Goal: Information Seeking & Learning: Learn about a topic

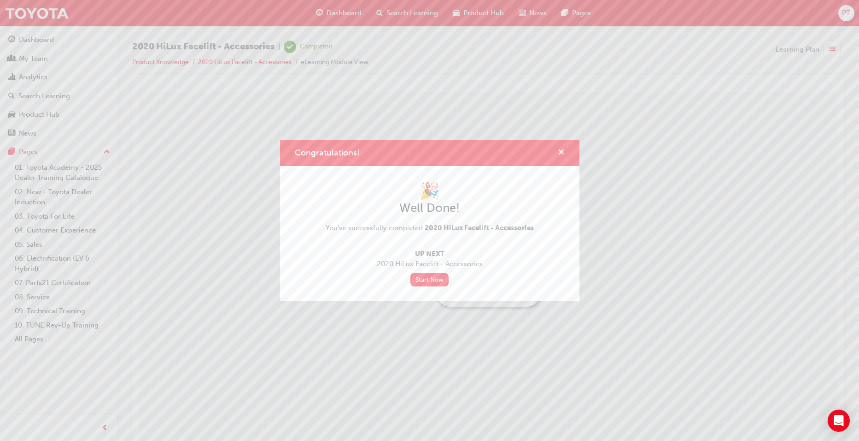
click at [564, 153] on span "cross-icon" at bounding box center [561, 153] width 7 height 8
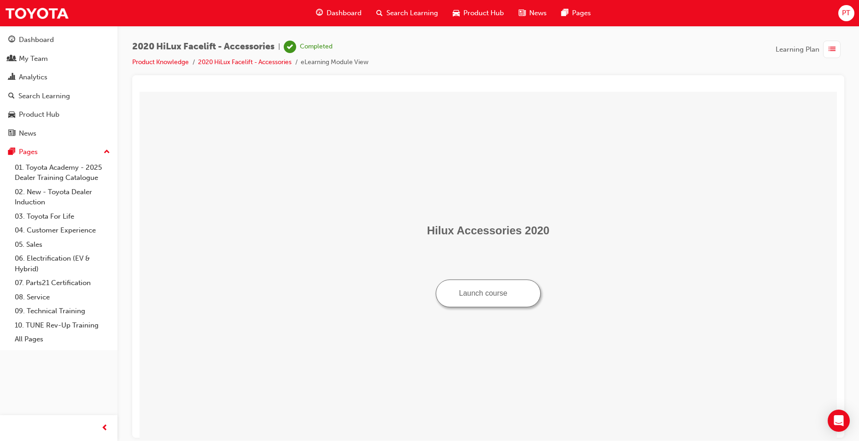
click at [352, 14] on span "Dashboard" at bounding box center [344, 13] width 35 height 11
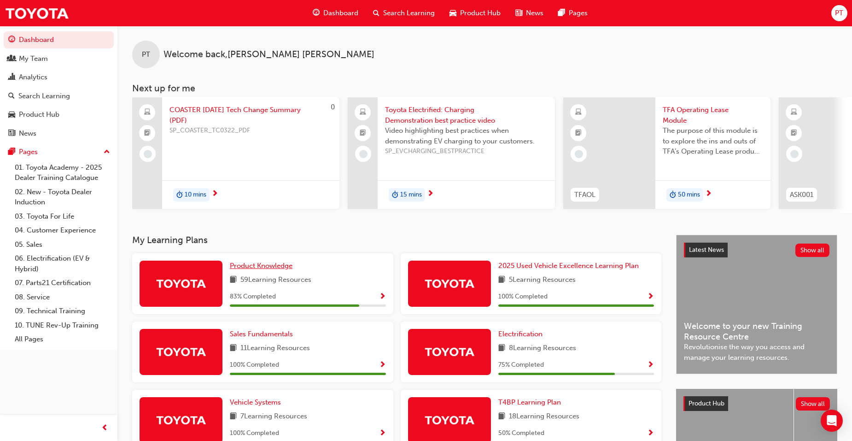
click at [281, 269] on span "Product Knowledge" at bounding box center [261, 265] width 63 height 8
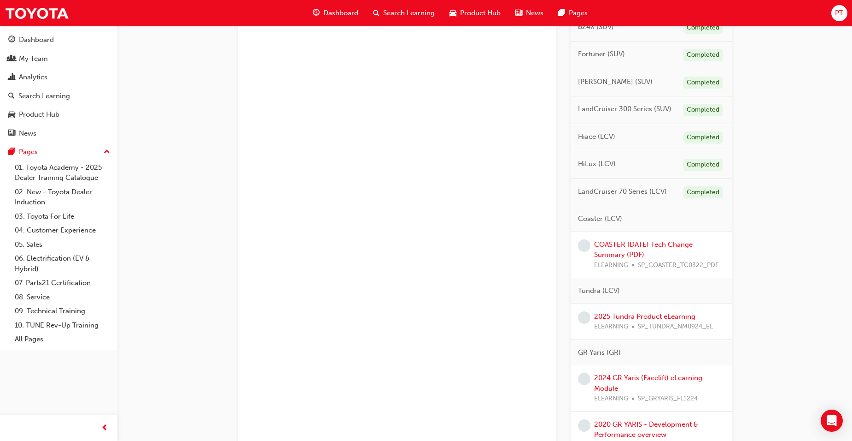
scroll to position [369, 0]
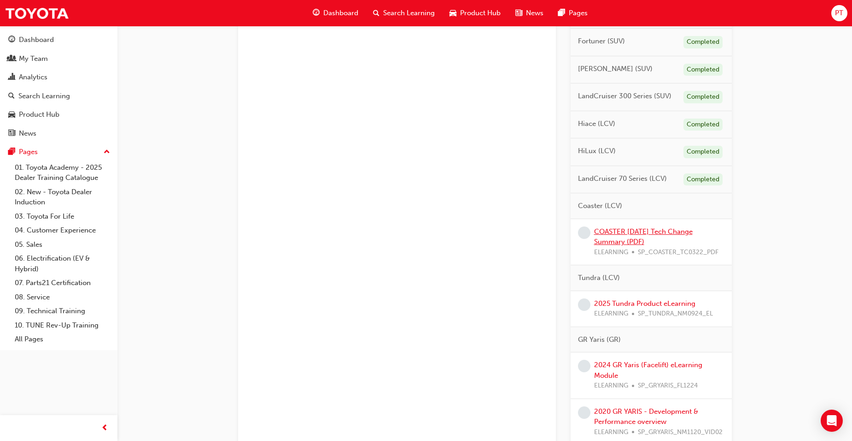
click at [676, 228] on link "COASTER March 2022 Tech Change Summary (PDF)" at bounding box center [643, 236] width 99 height 19
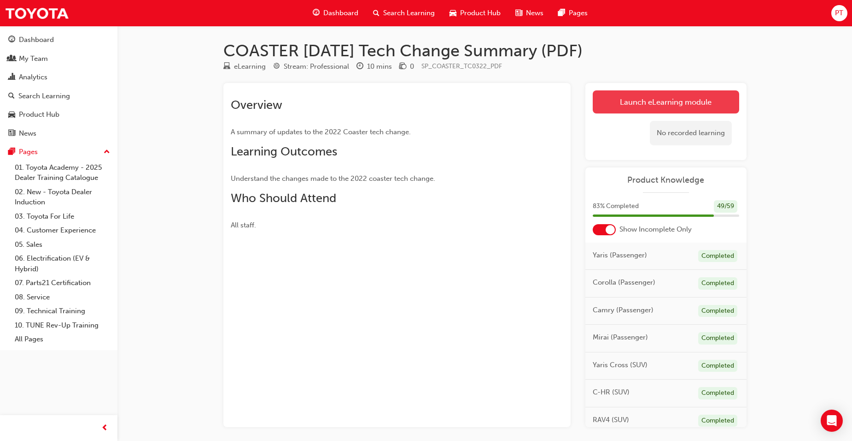
click at [699, 97] on link "Launch eLearning module" at bounding box center [666, 101] width 147 height 23
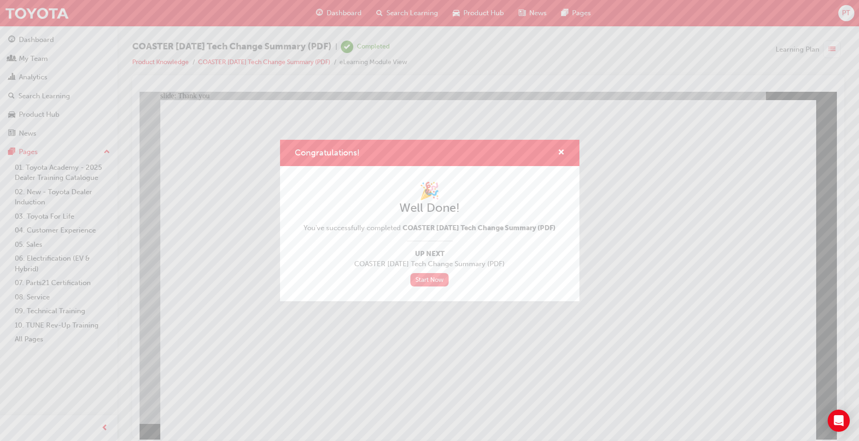
click at [431, 284] on link "Start Now" at bounding box center [430, 279] width 39 height 13
click at [437, 283] on link "Start Now" at bounding box center [430, 279] width 39 height 13
click at [555, 147] on div "Congratulations!" at bounding box center [558, 153] width 14 height 12
click at [558, 149] on span "cross-icon" at bounding box center [561, 153] width 7 height 8
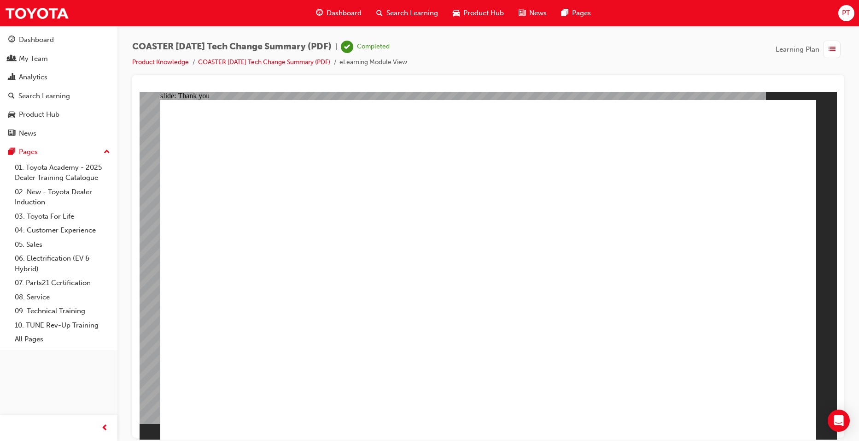
click at [337, 9] on span "Dashboard" at bounding box center [344, 13] width 35 height 11
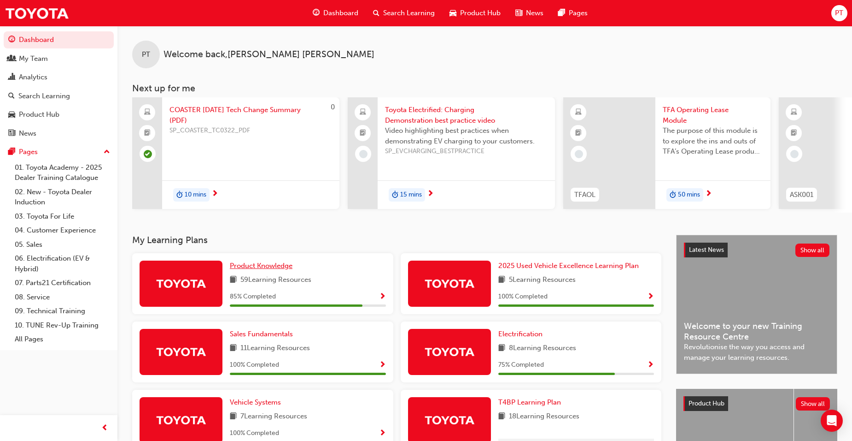
click at [271, 269] on span "Product Knowledge" at bounding box center [261, 265] width 63 height 8
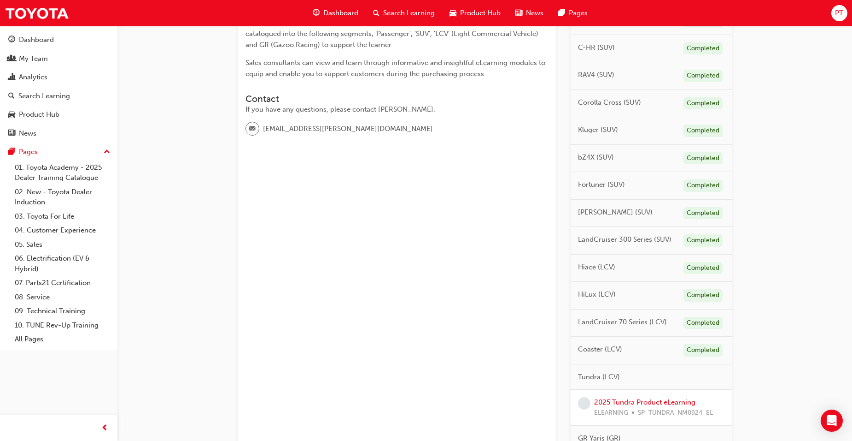
scroll to position [323, 0]
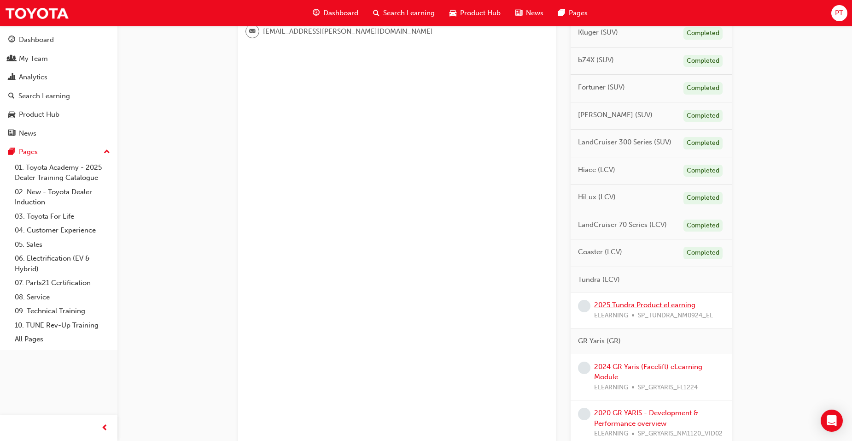
click at [657, 304] on link "2025 Tundra Product eLearning" at bounding box center [644, 304] width 101 height 8
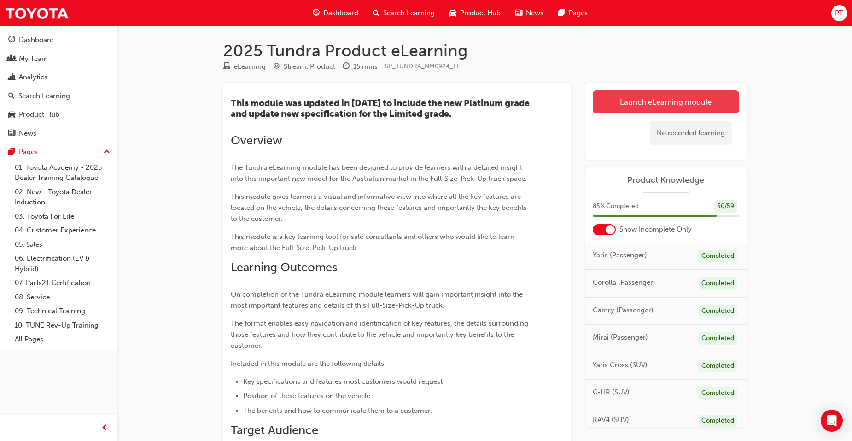
click at [672, 95] on link "Launch eLearning module" at bounding box center [666, 101] width 147 height 23
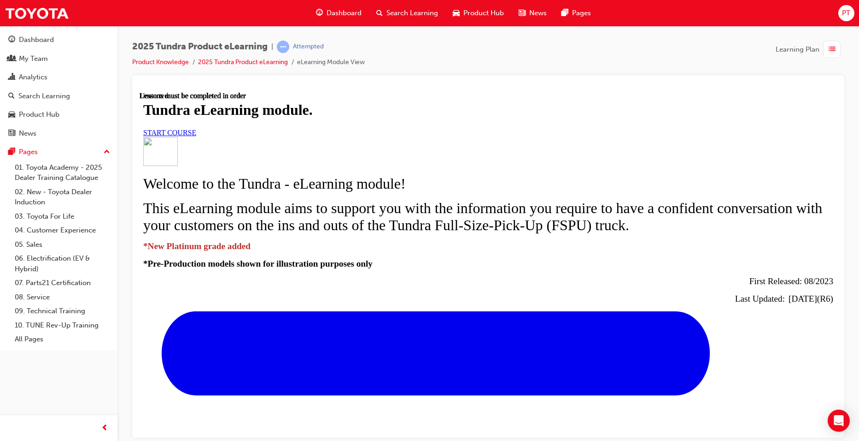
click at [196, 136] on span "START COURSE" at bounding box center [169, 132] width 53 height 8
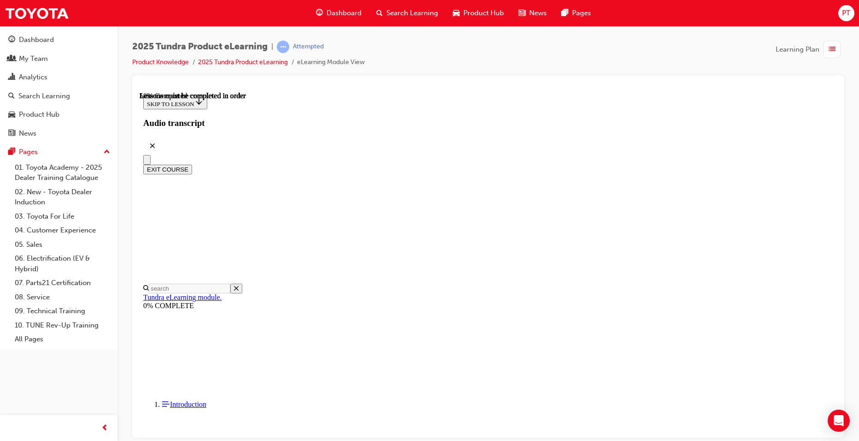
scroll to position [466, 0]
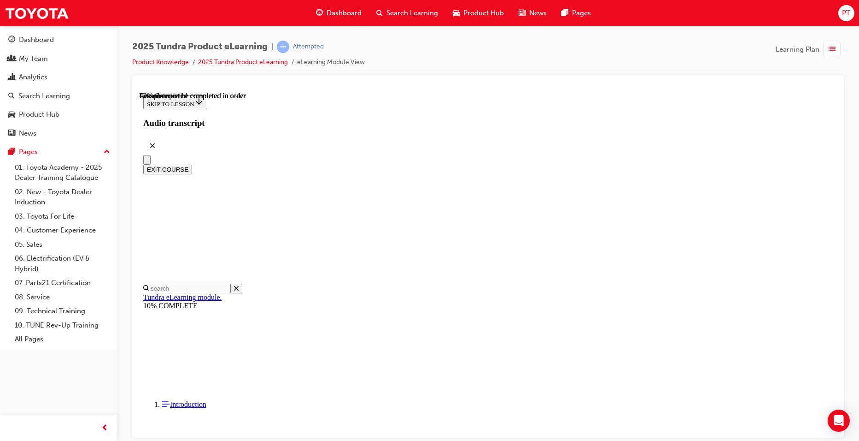
scroll to position [0, 0]
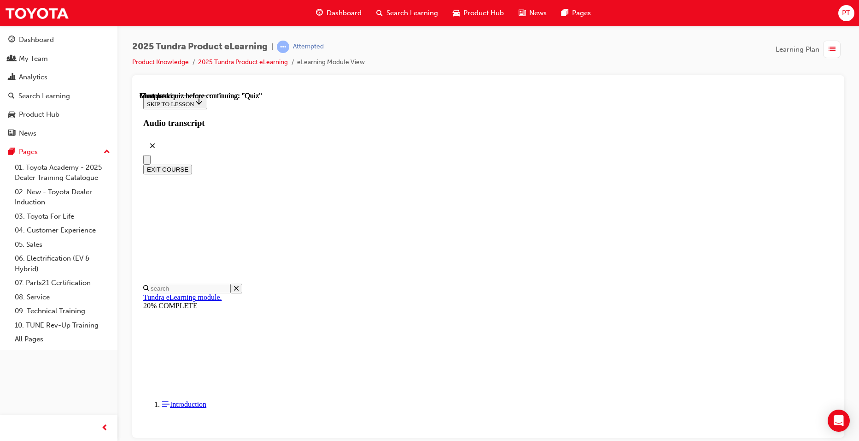
scroll to position [204, 0]
radio input "true"
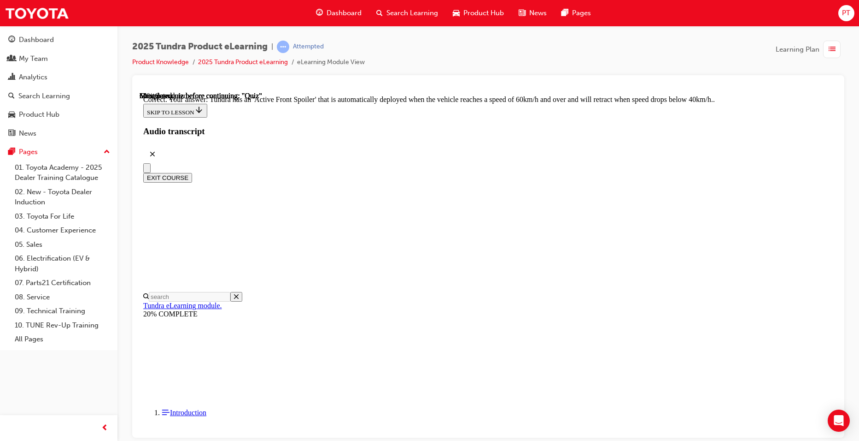
scroll to position [233, 0]
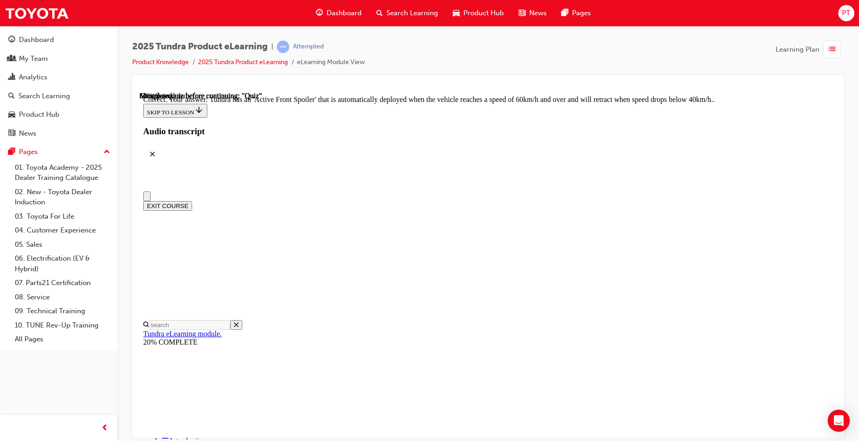
scroll to position [92, 0]
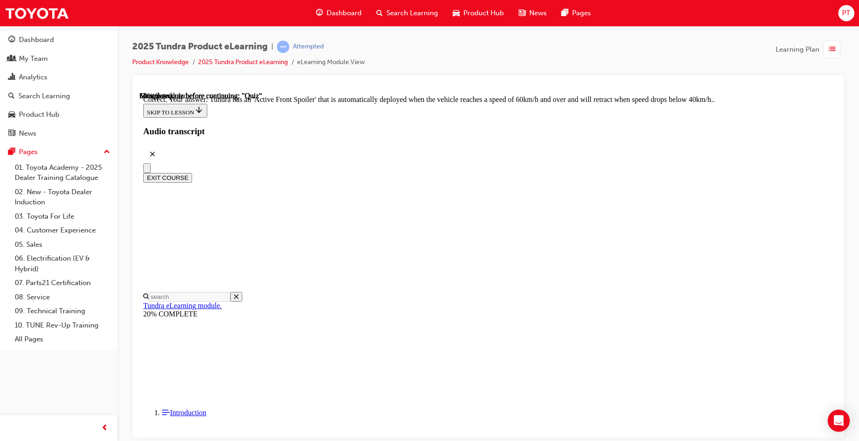
radio input "true"
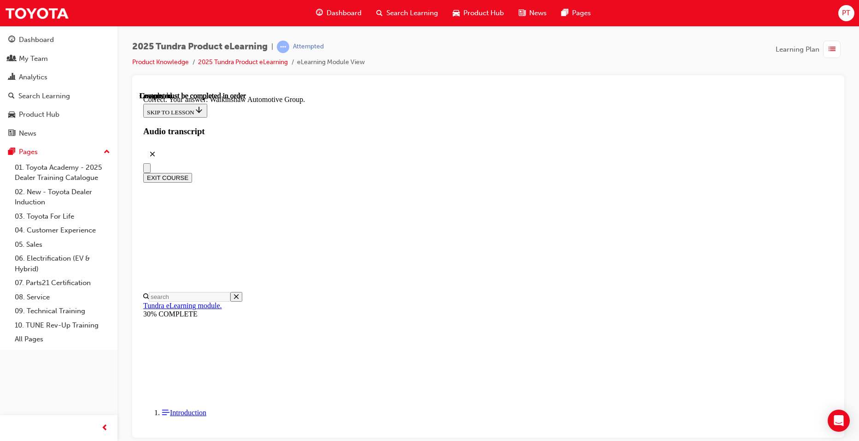
scroll to position [178, 0]
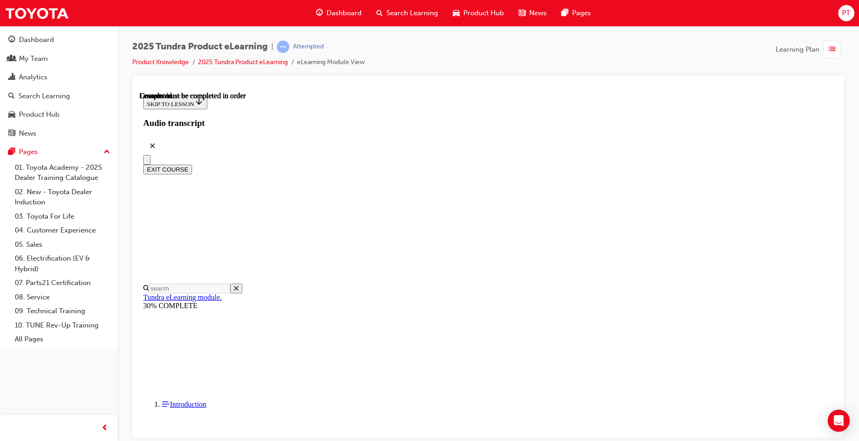
scroll to position [153, 0]
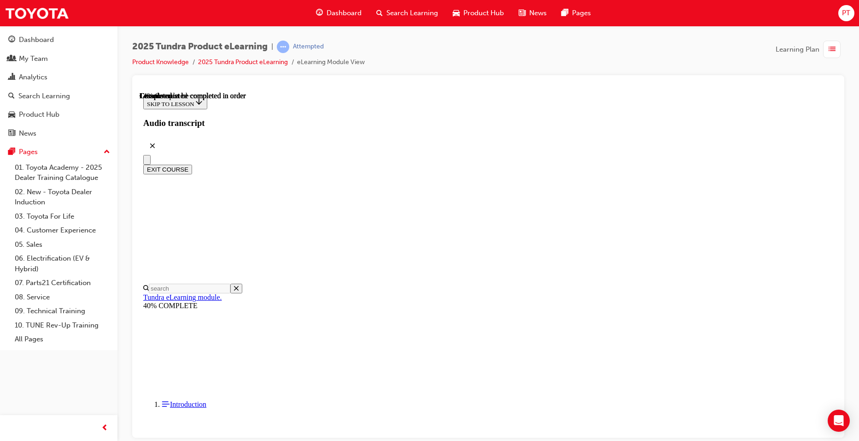
drag, startPoint x: 600, startPoint y: 160, endPoint x: 634, endPoint y: 147, distance: 35.9
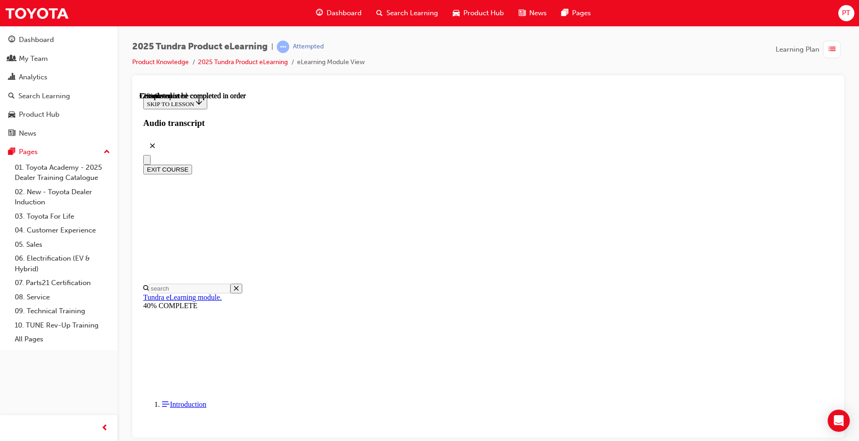
scroll to position [651, 0]
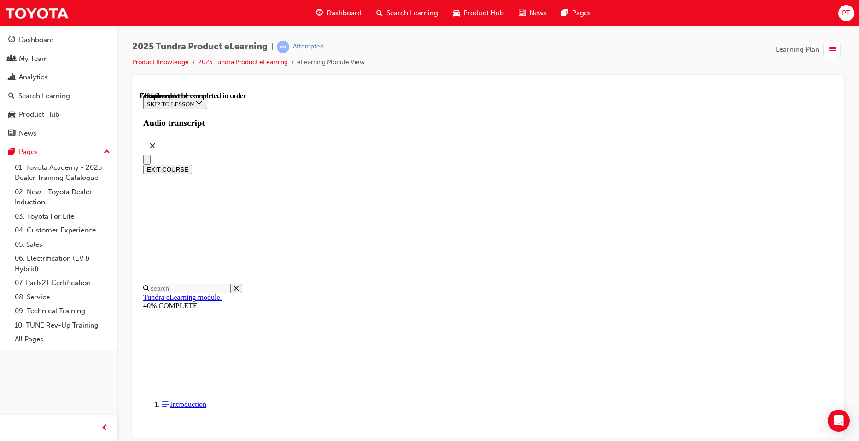
drag, startPoint x: 425, startPoint y: 319, endPoint x: 418, endPoint y: 341, distance: 23.6
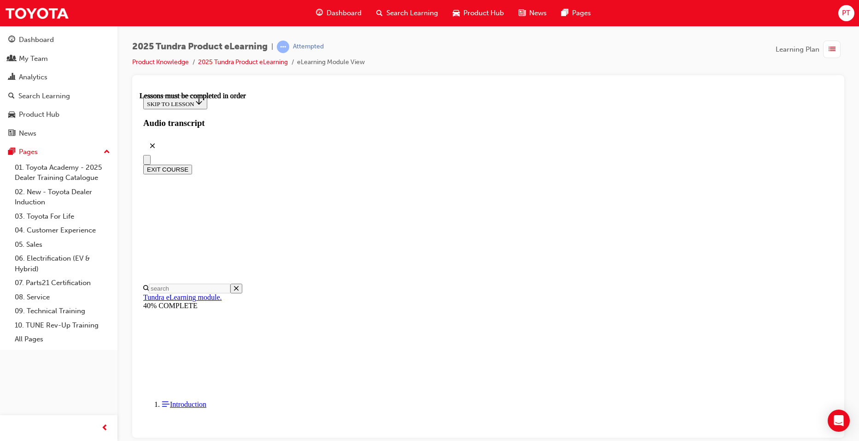
scroll to position [844, 0]
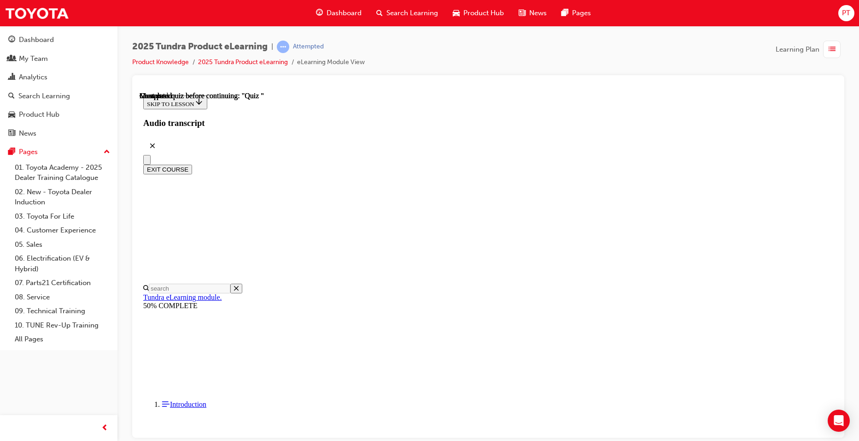
radio input "true"
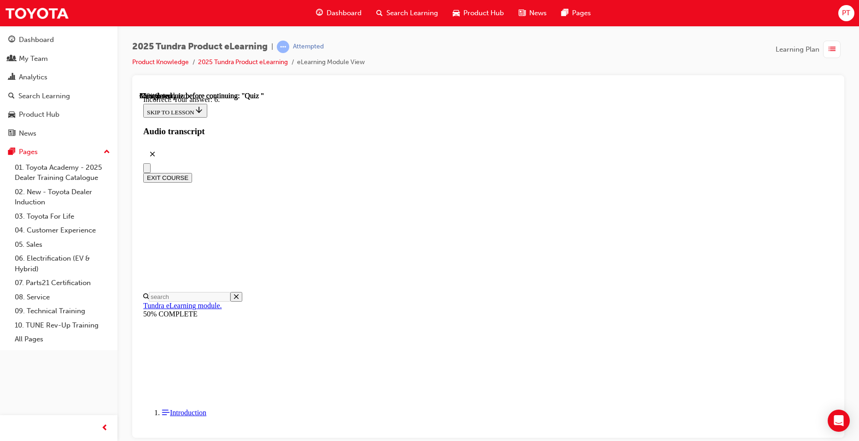
scroll to position [125, 0]
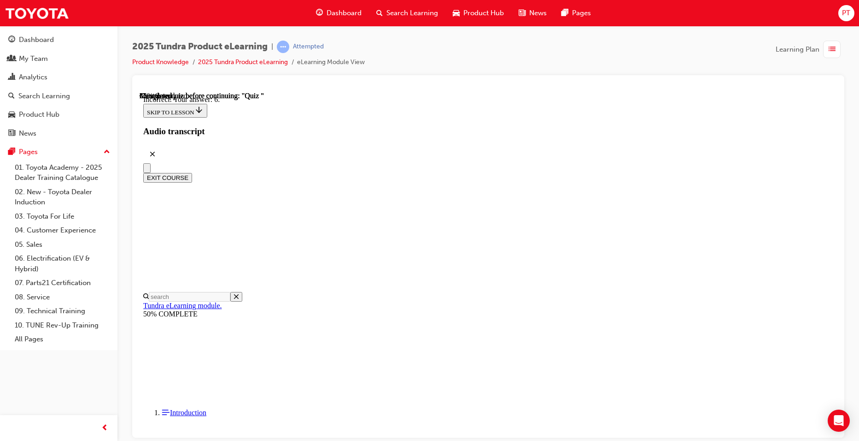
radio input "true"
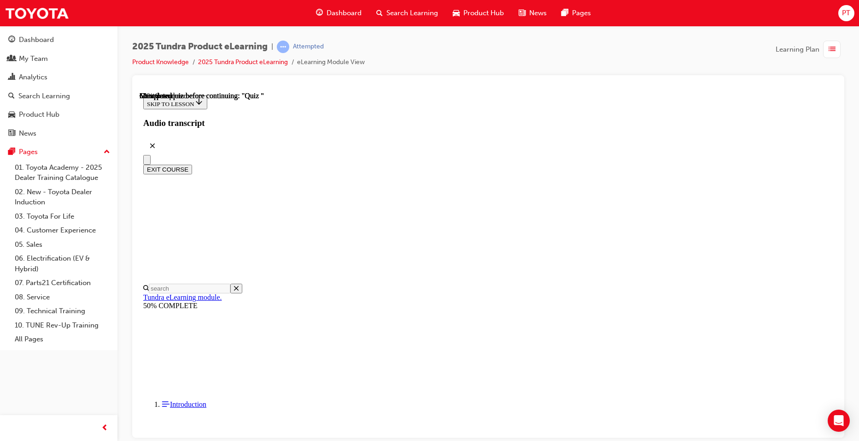
scroll to position [59, 0]
radio input "true"
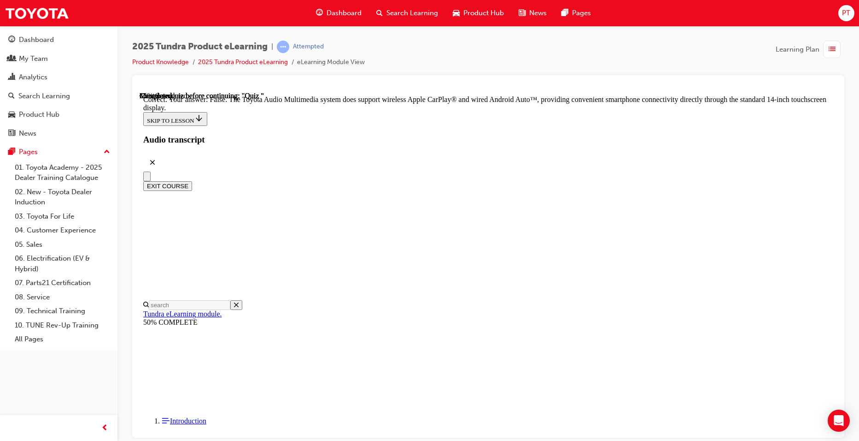
scroll to position [156, 0]
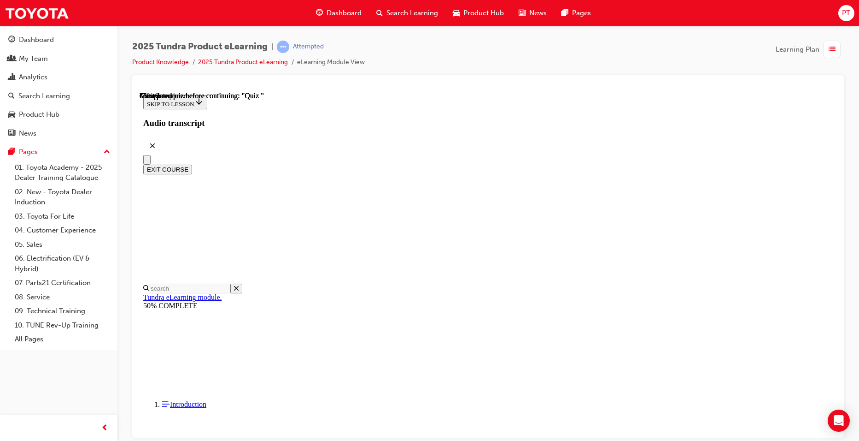
scroll to position [99, 0]
radio input "true"
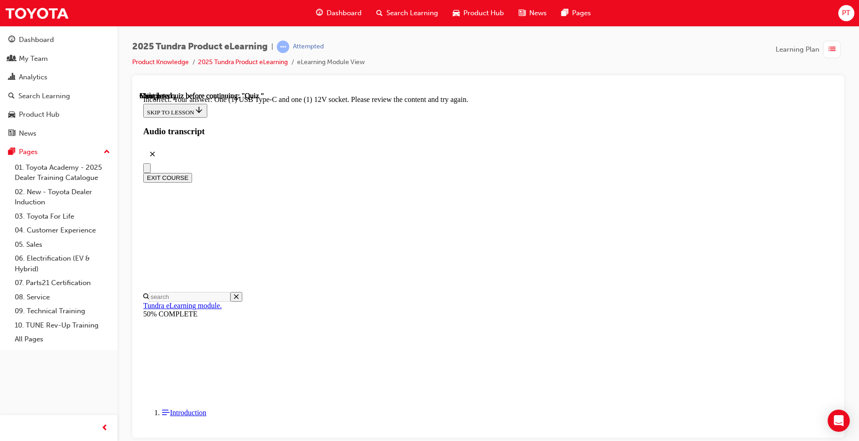
scroll to position [208, 0]
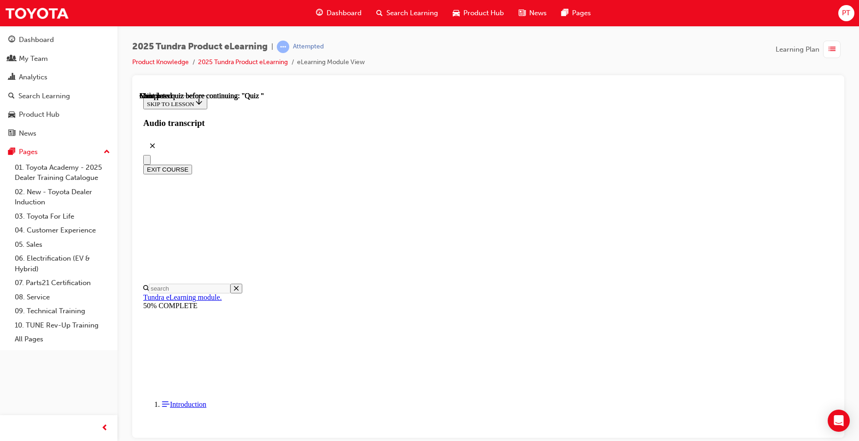
scroll to position [153, 0]
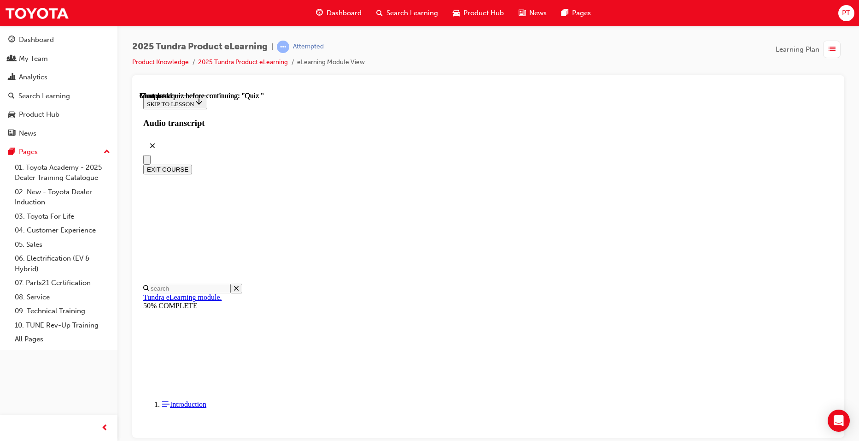
radio input "true"
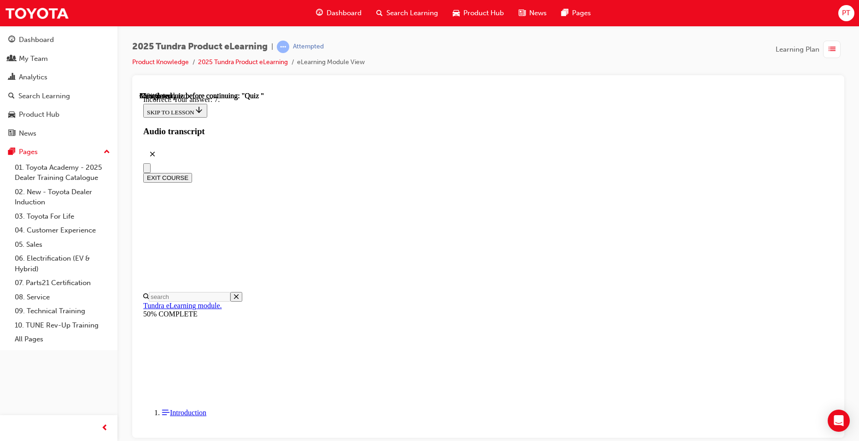
scroll to position [125, 0]
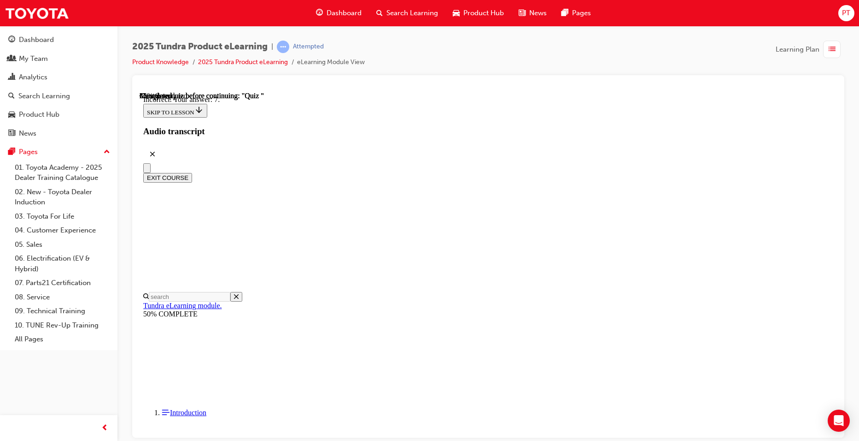
radio input "true"
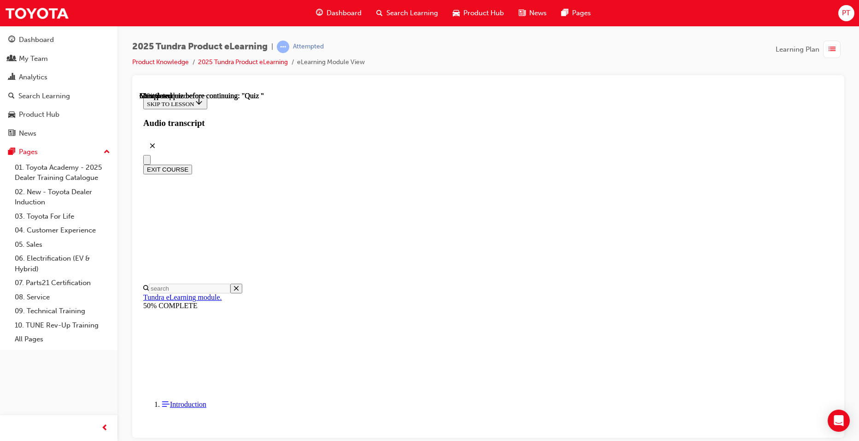
scroll to position [59, 0]
radio input "true"
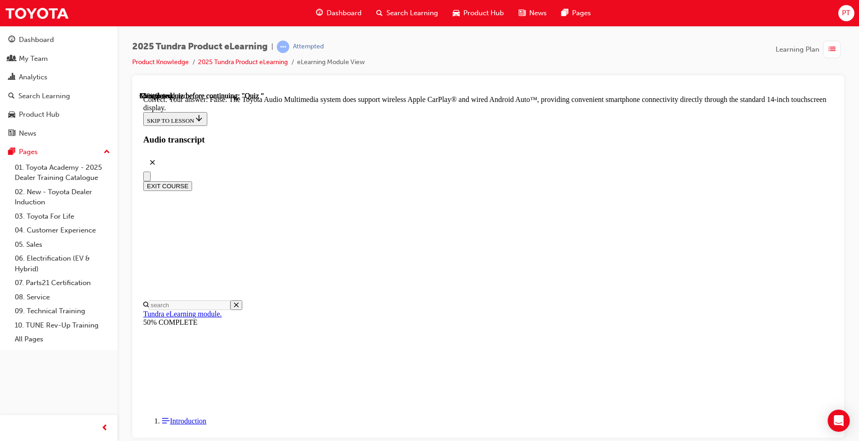
scroll to position [156, 0]
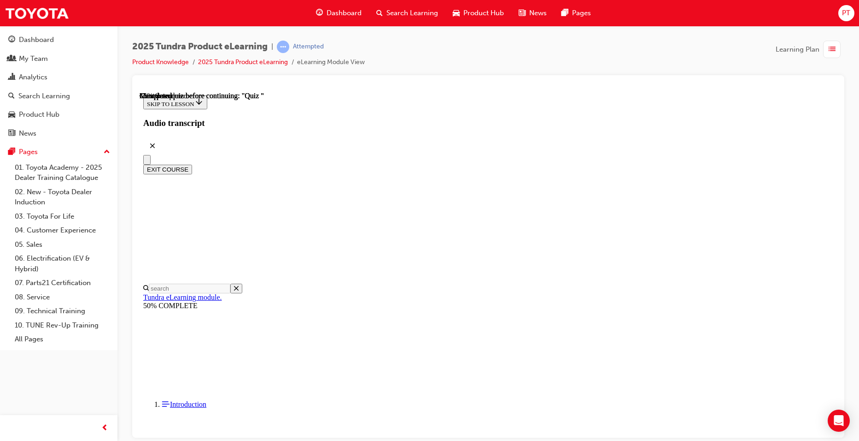
scroll to position [77, 0]
radio input "true"
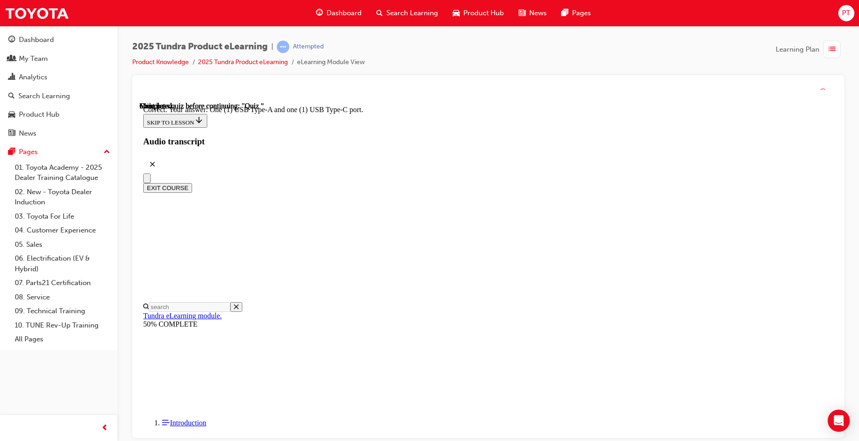
scroll to position [162, 0]
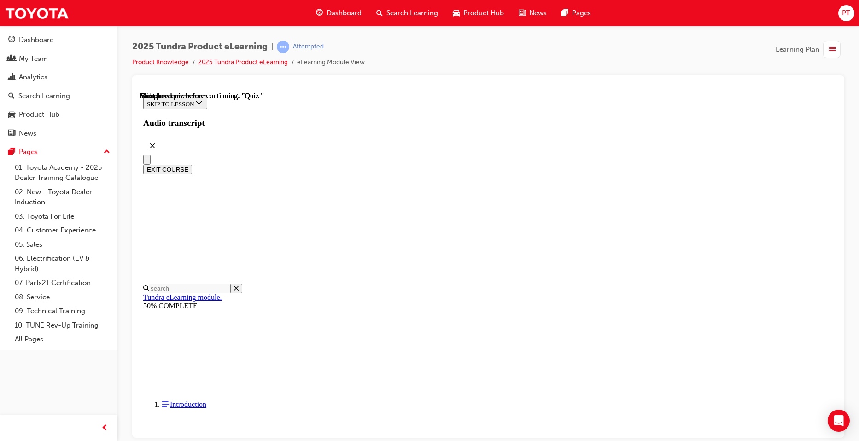
scroll to position [153, 0]
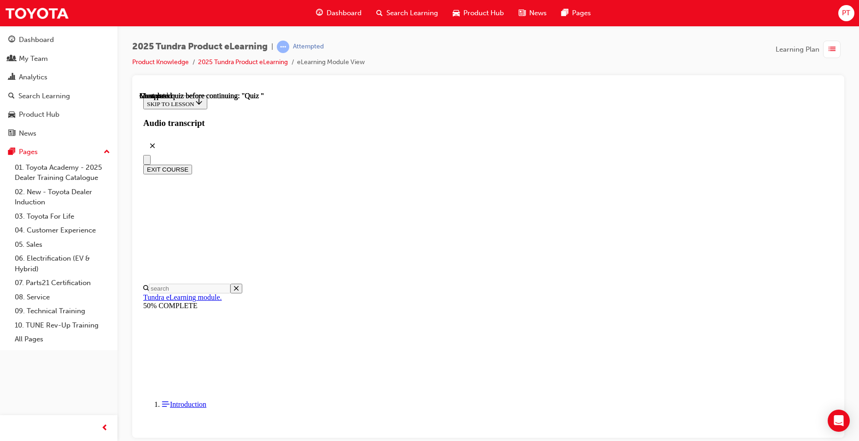
scroll to position [133, 0]
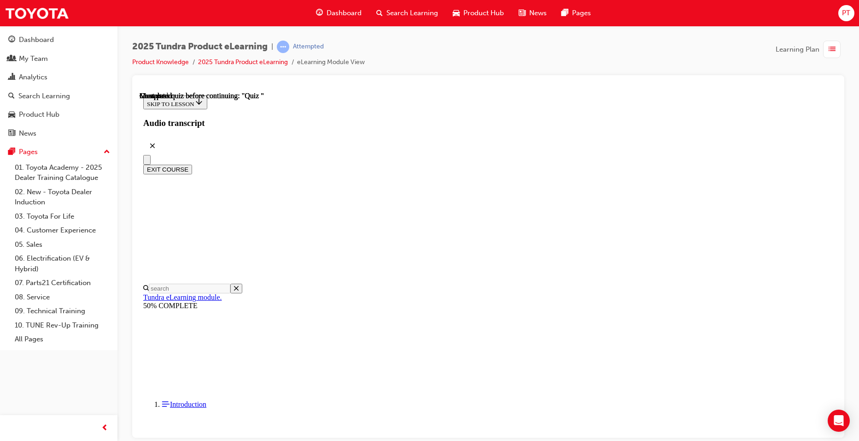
radio input "true"
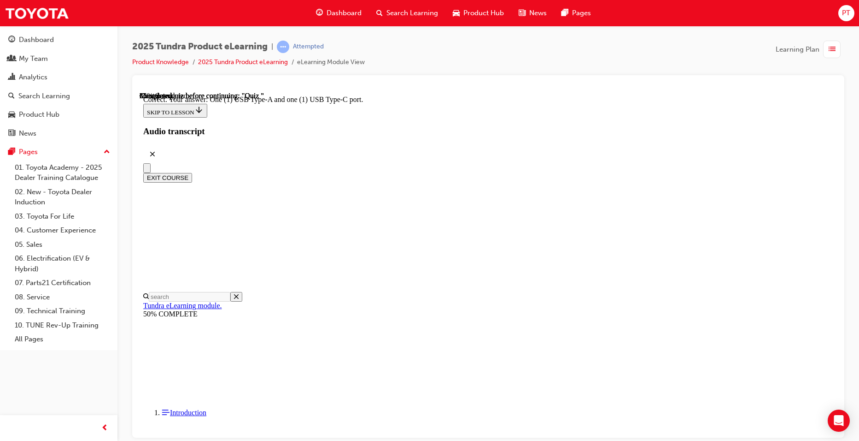
scroll to position [162, 0]
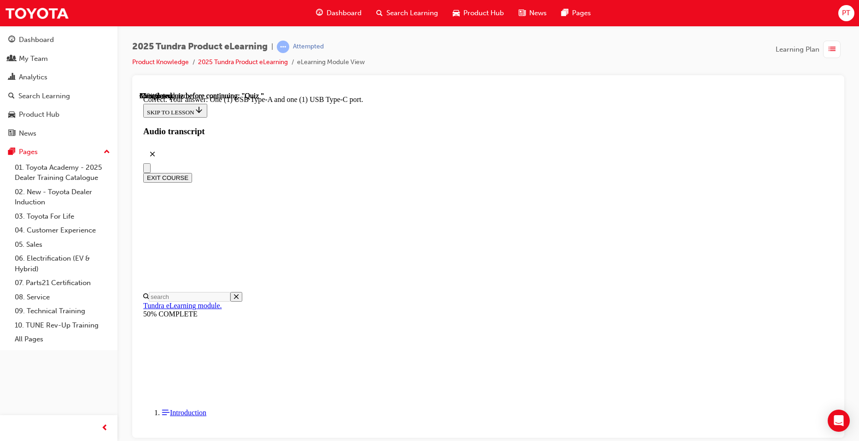
radio input "true"
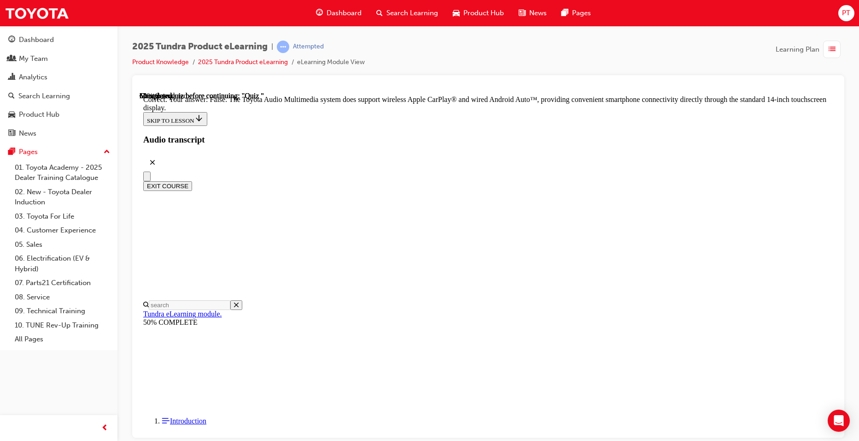
scroll to position [156, 0]
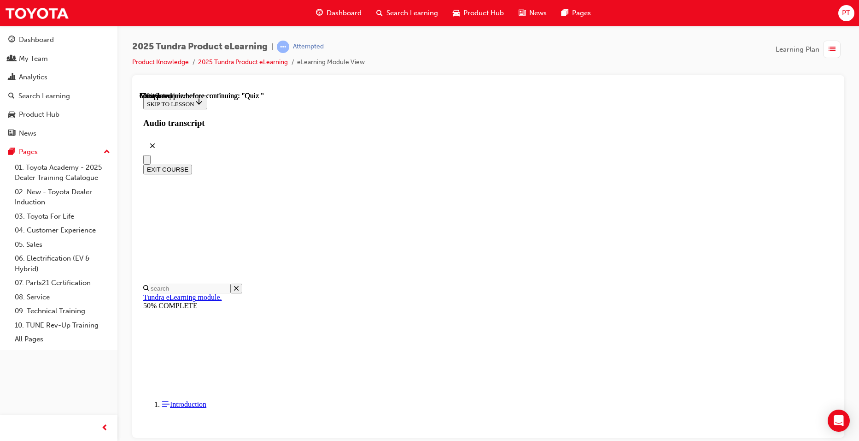
radio input "true"
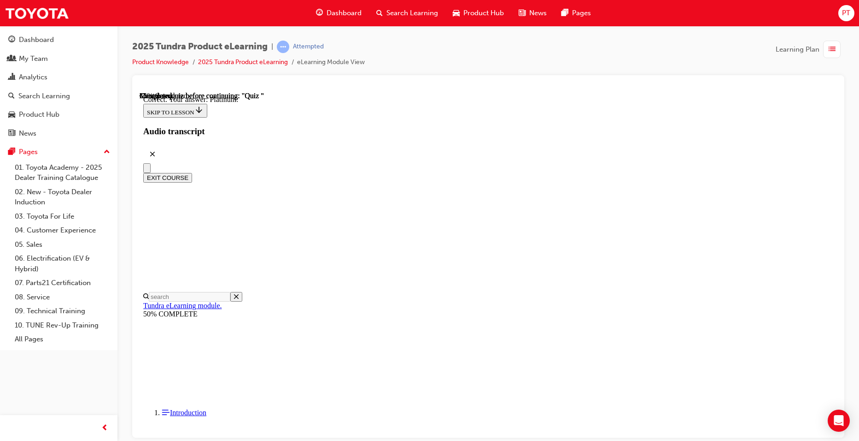
scroll to position [110, 0]
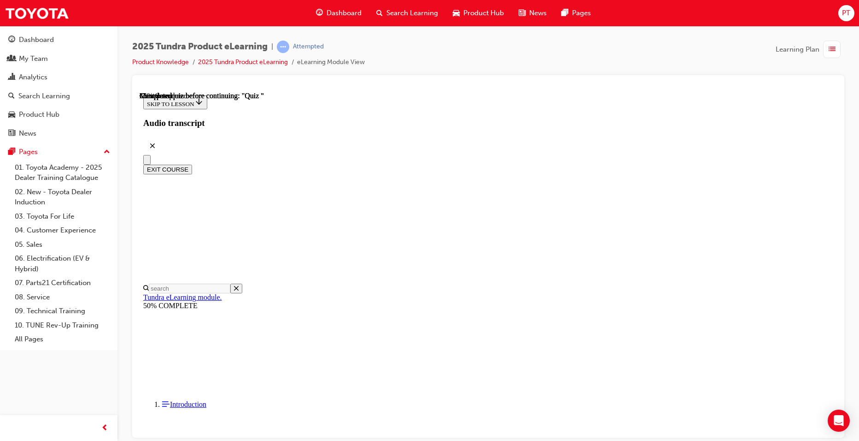
scroll to position [87, 0]
radio input "true"
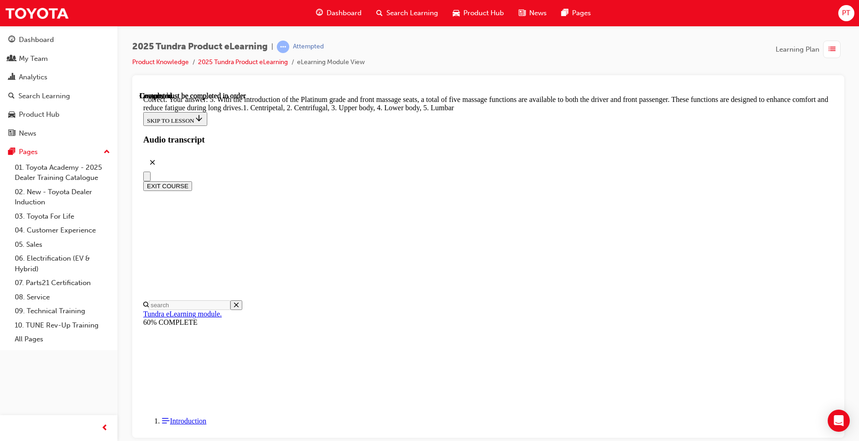
scroll to position [215, 0]
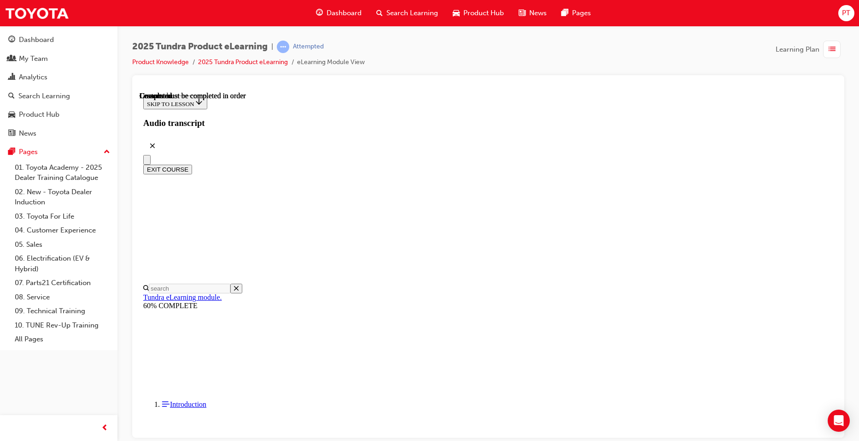
scroll to position [153, 0]
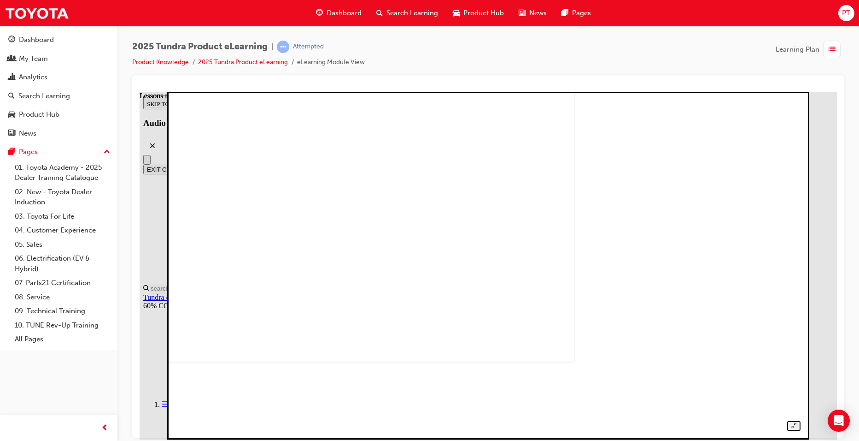
click at [574, 244] on img at bounding box center [268, 187] width 611 height 347
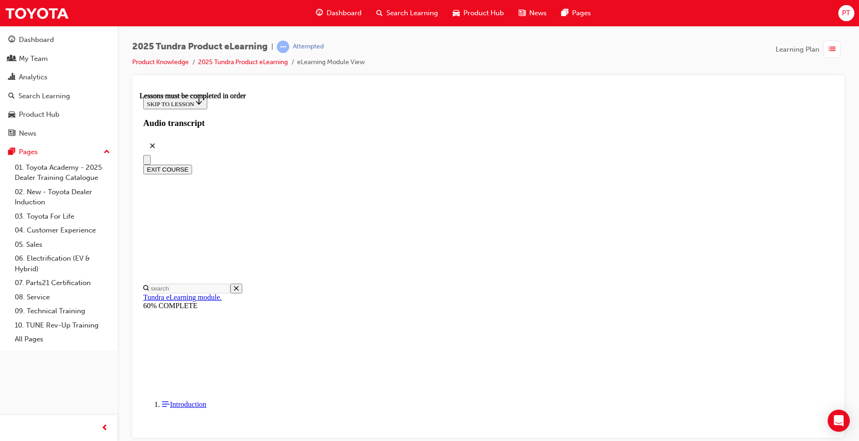
scroll to position [456, 0]
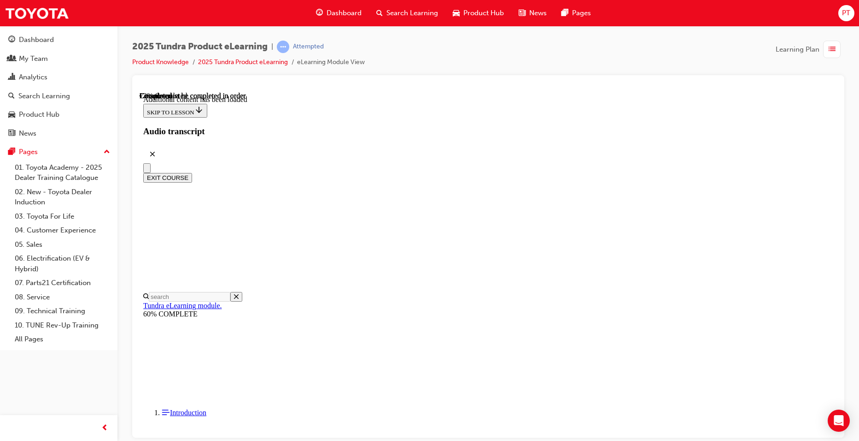
scroll to position [2127, 0]
drag, startPoint x: 623, startPoint y: 222, endPoint x: 651, endPoint y: 222, distance: 27.2
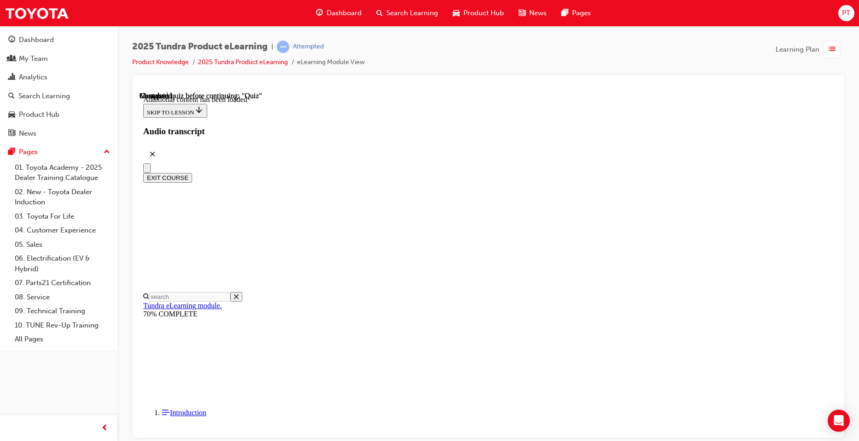
scroll to position [29, 0]
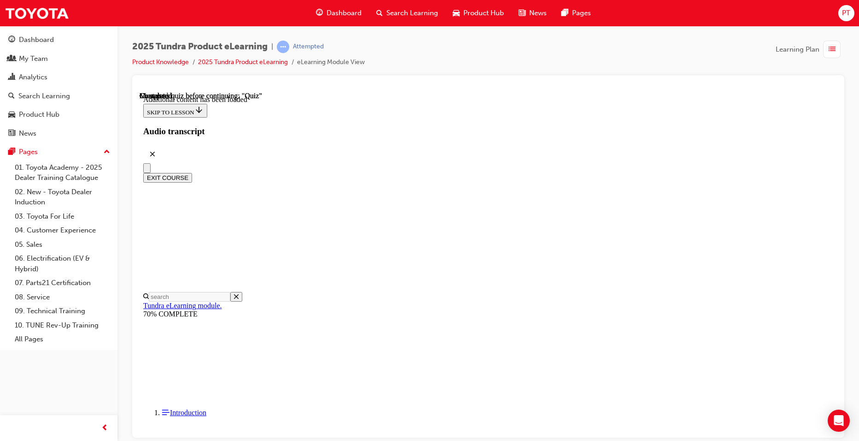
radio input "true"
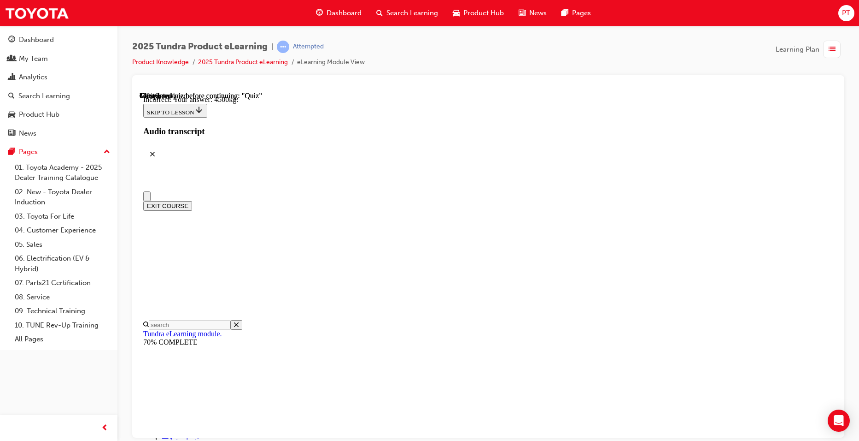
scroll to position [92, 0]
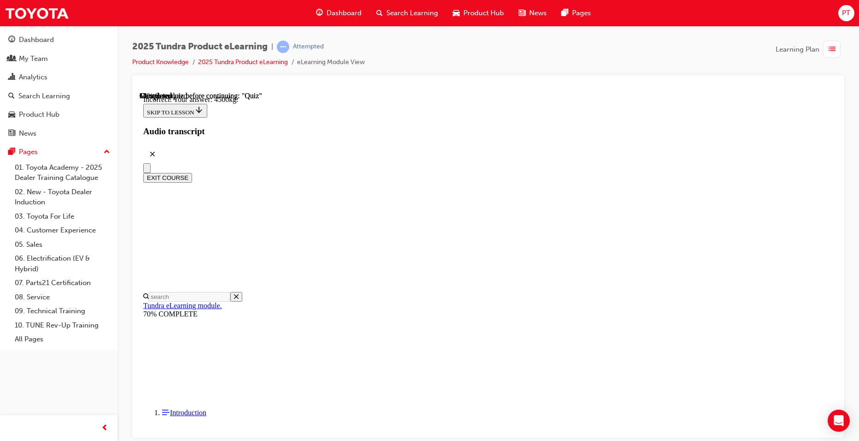
radio input "true"
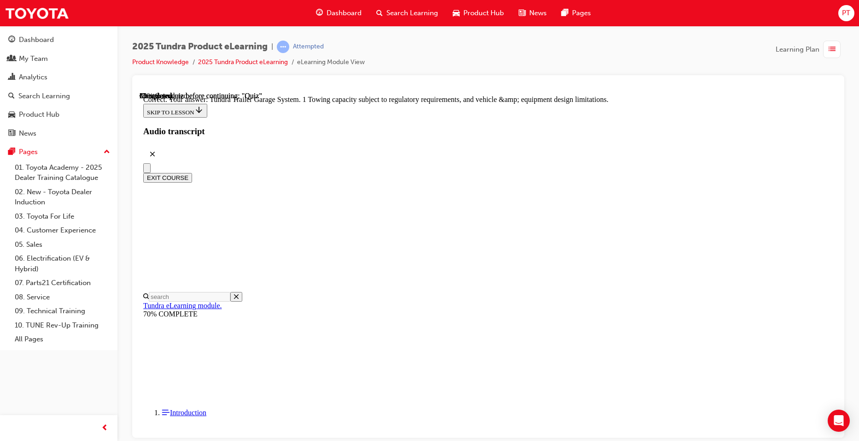
scroll to position [266, 0]
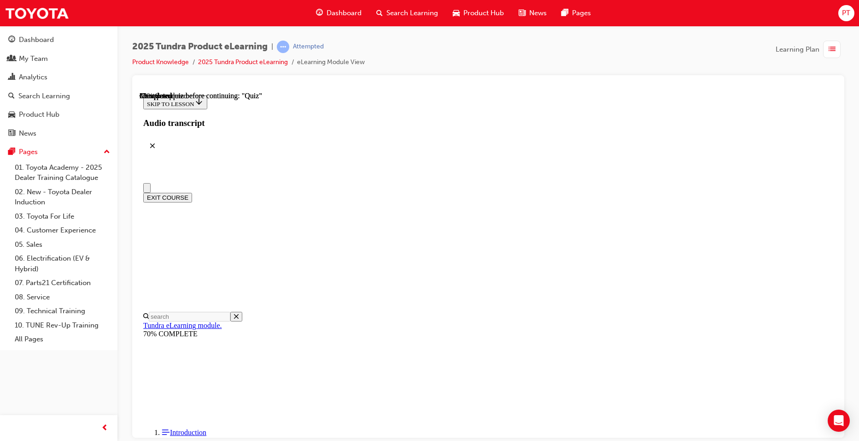
scroll to position [138, 0]
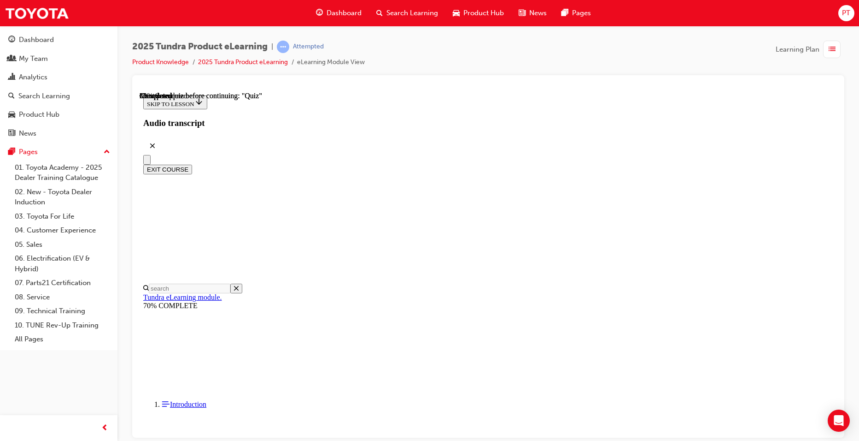
radio input "true"
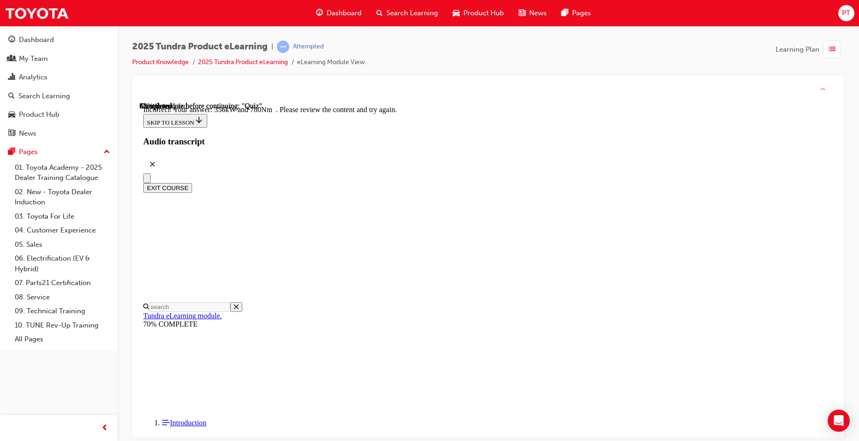
scroll to position [223, 0]
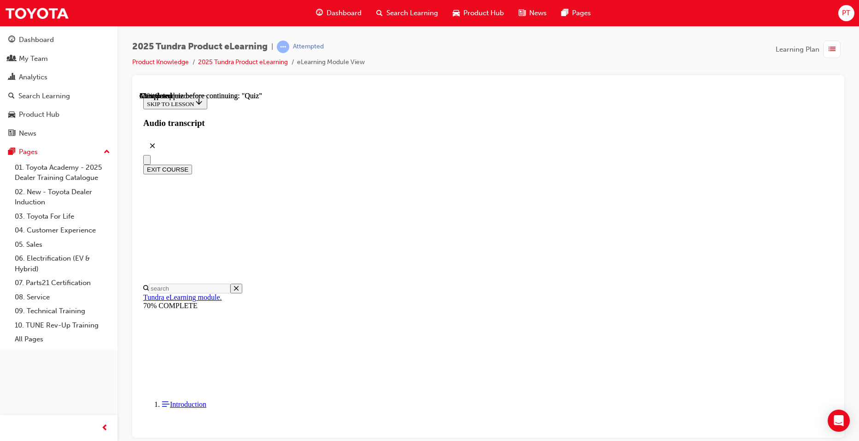
scroll to position [130, 0]
radio input "true"
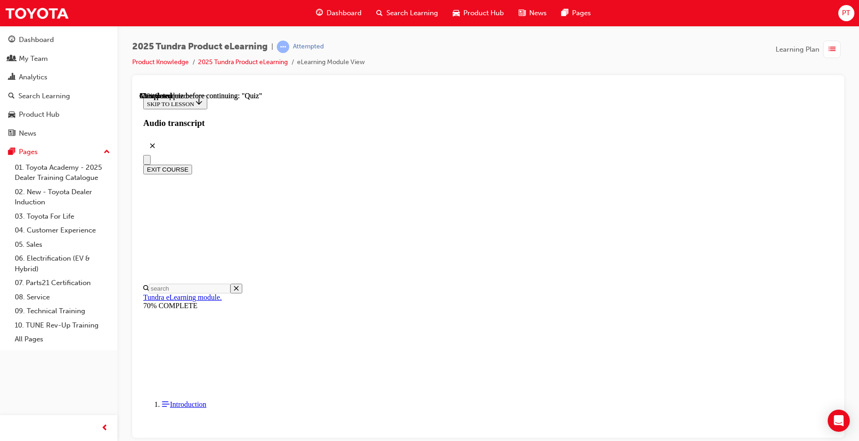
radio input "true"
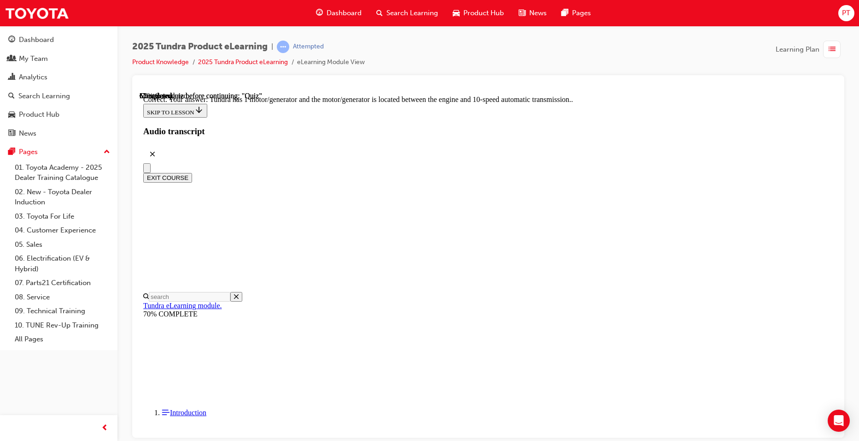
scroll to position [159, 0]
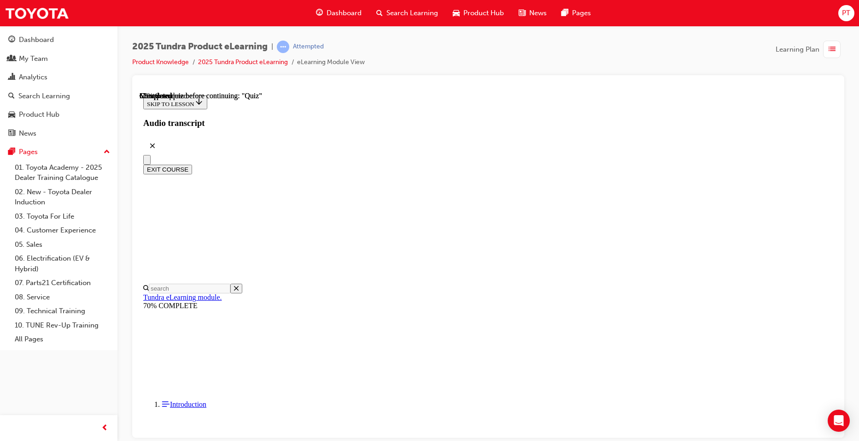
drag, startPoint x: 406, startPoint y: 286, endPoint x: 413, endPoint y: 293, distance: 9.5
radio input "true"
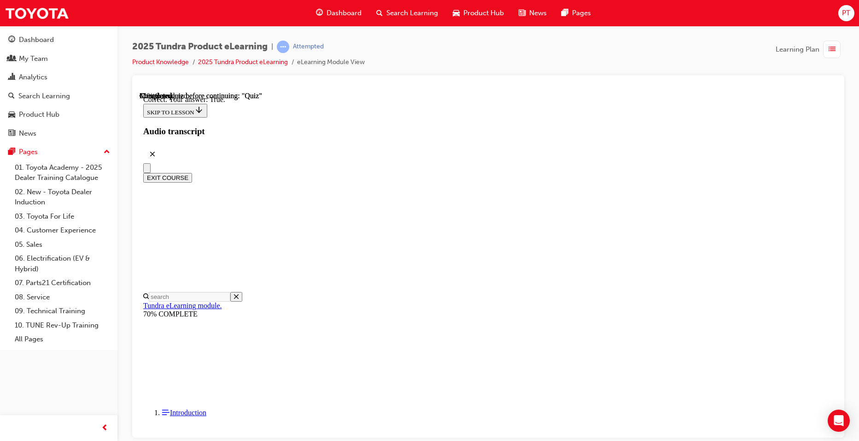
scroll to position [88, 0]
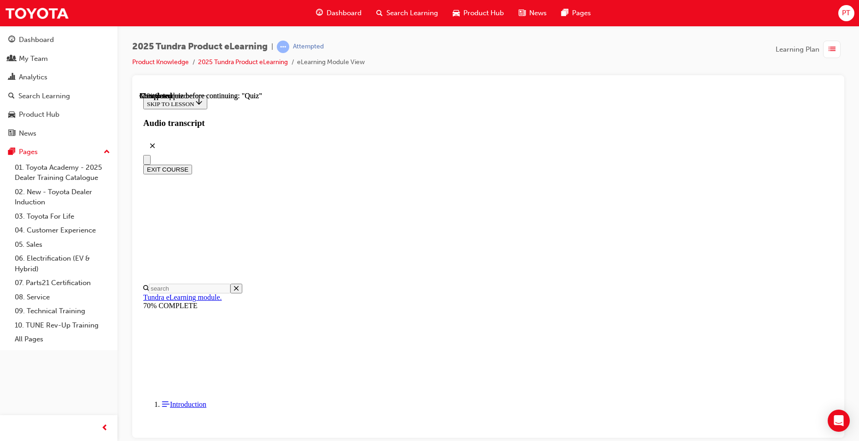
scroll to position [171, 0]
radio input "true"
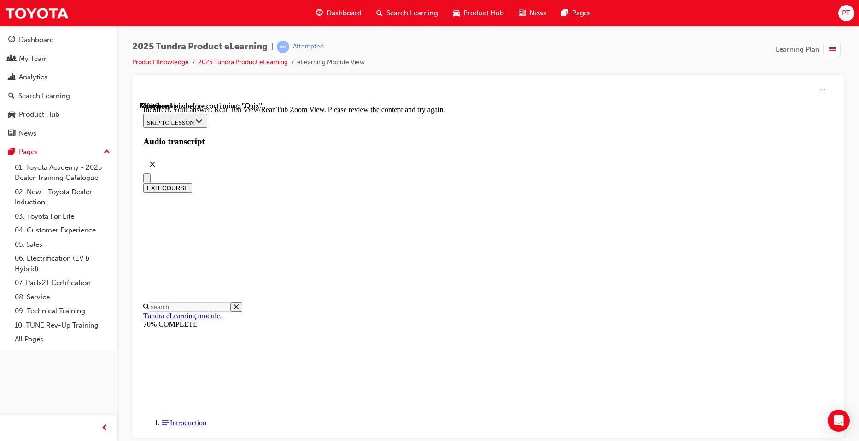
scroll to position [286, 0]
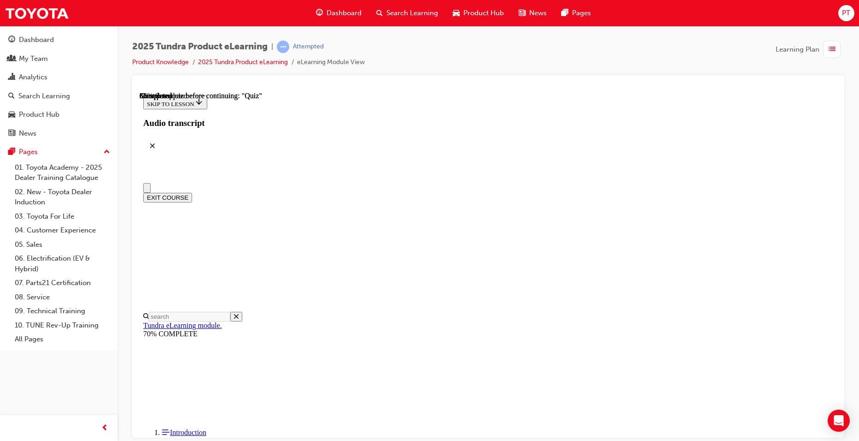
scroll to position [46, 0]
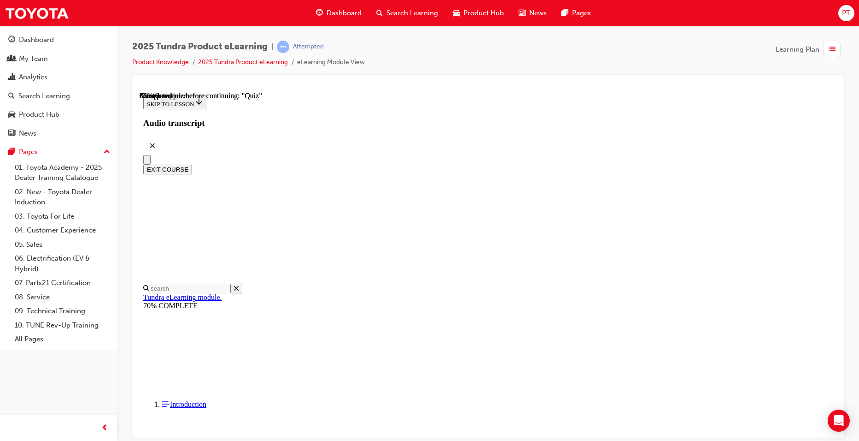
radio input "true"
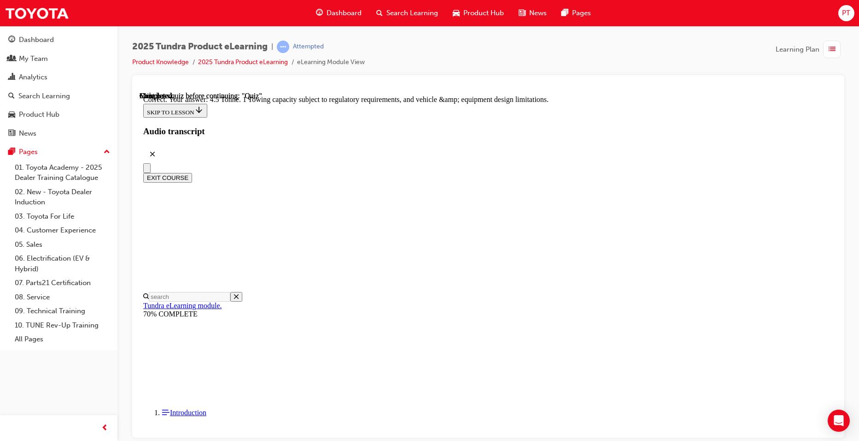
scroll to position [235, 0]
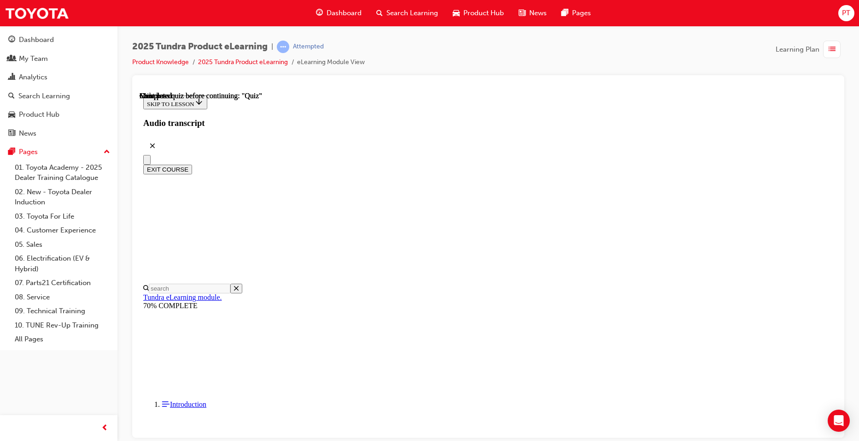
scroll to position [153, 0]
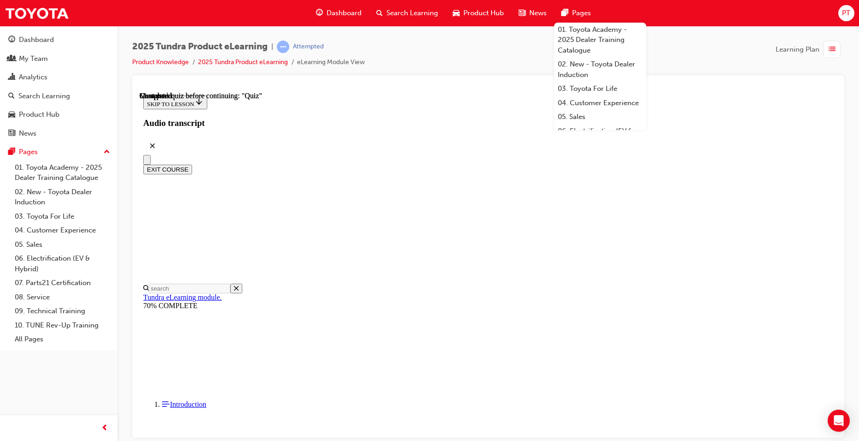
radio input "true"
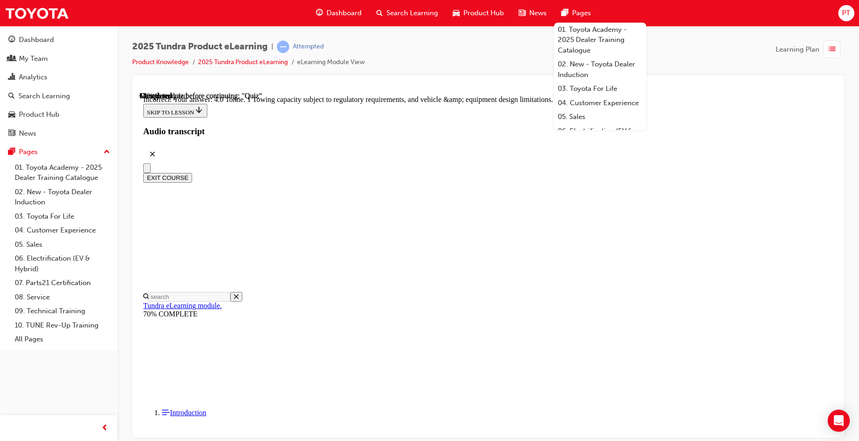
scroll to position [235, 0]
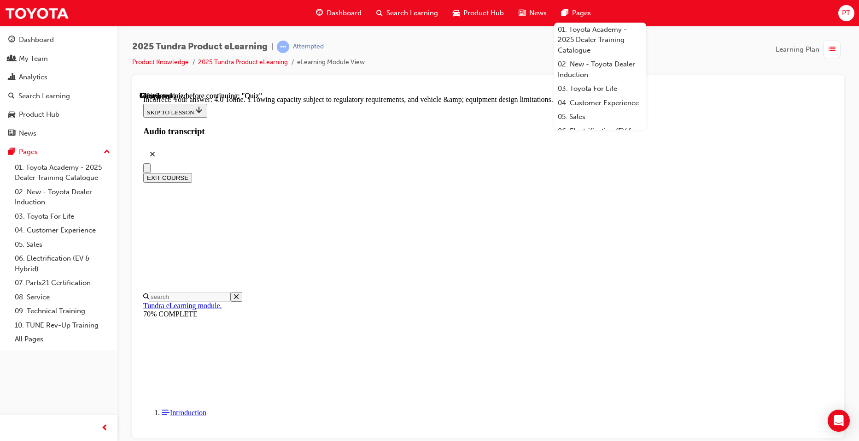
radio input "true"
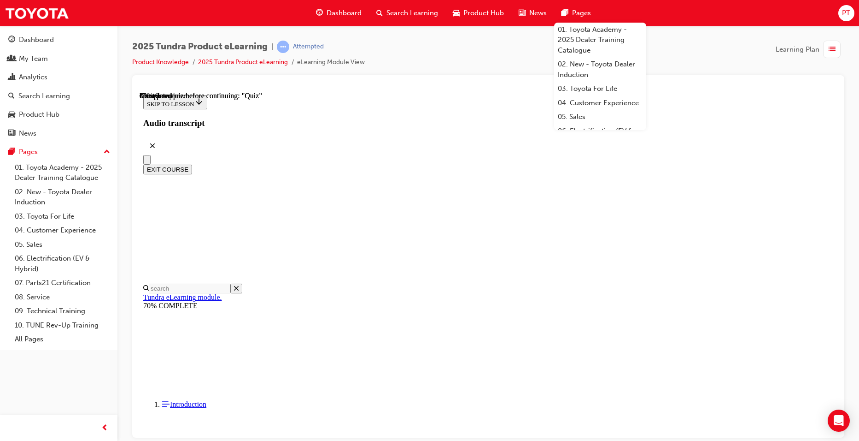
scroll to position [59, 0]
radio input "true"
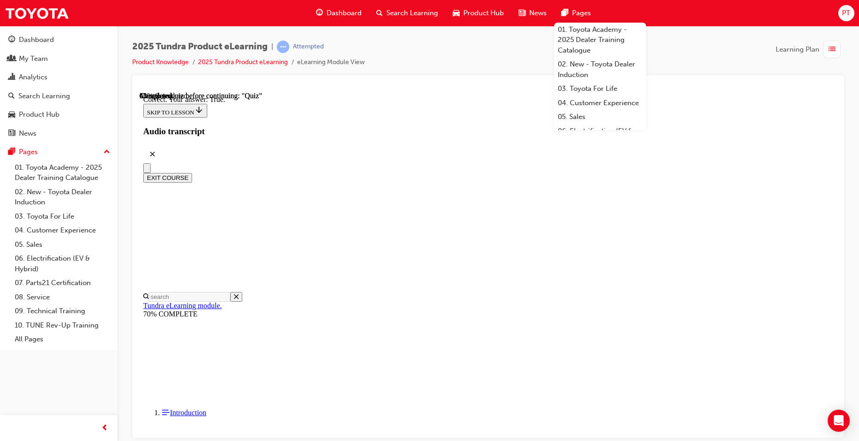
scroll to position [88, 0]
drag, startPoint x: 541, startPoint y: 394, endPoint x: 546, endPoint y: 394, distance: 5.6
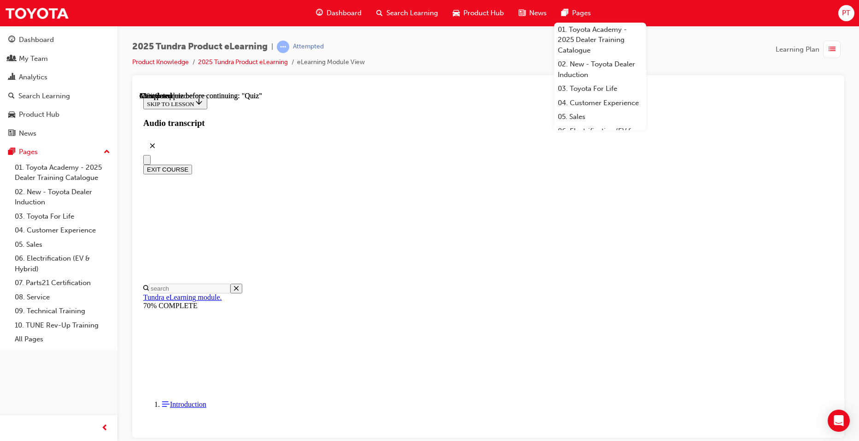
scroll to position [79, 0]
radio input "true"
drag, startPoint x: 548, startPoint y: 410, endPoint x: 544, endPoint y: 405, distance: 5.5
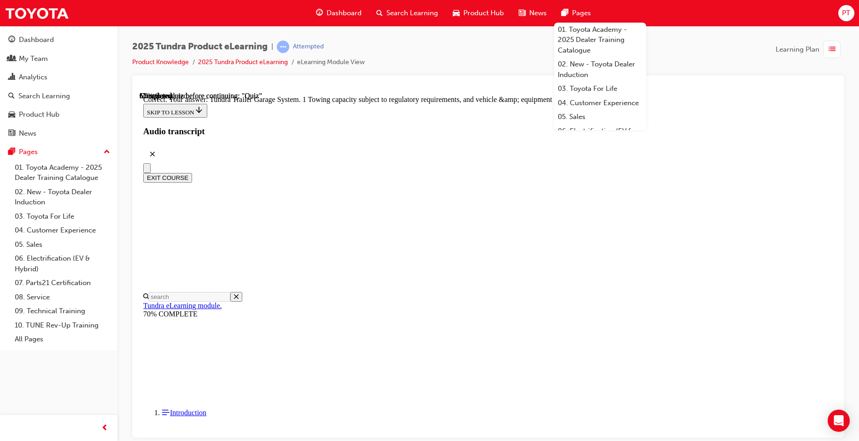
scroll to position [266, 0]
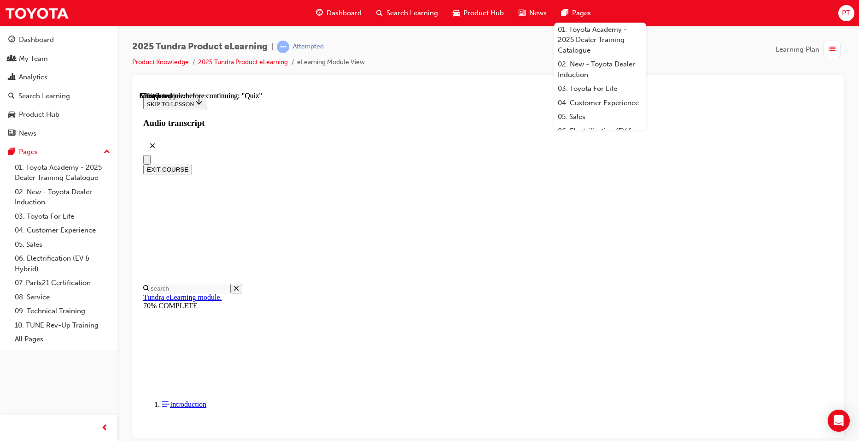
scroll to position [138, 0]
radio input "true"
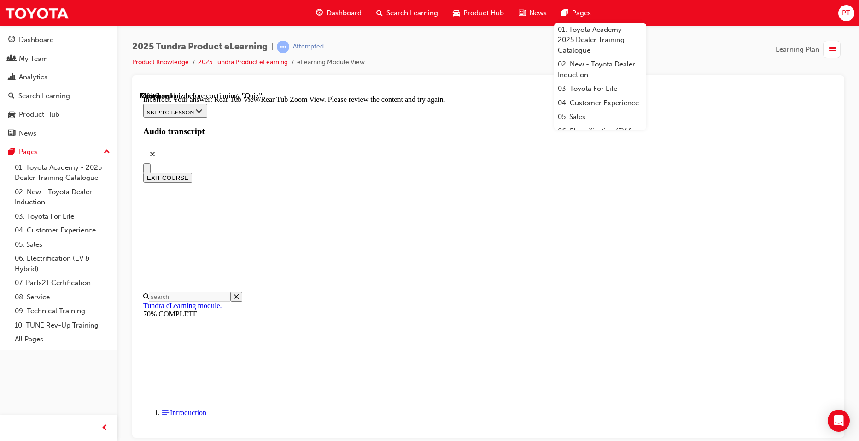
scroll to position [286, 0]
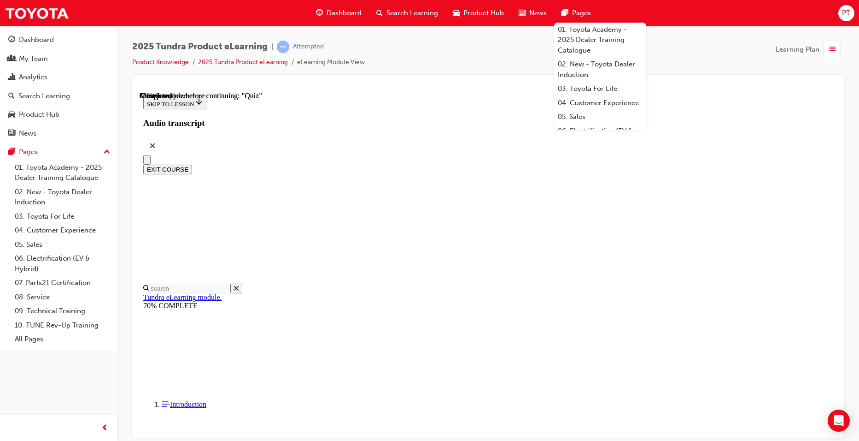
scroll to position [130, 0]
radio input "true"
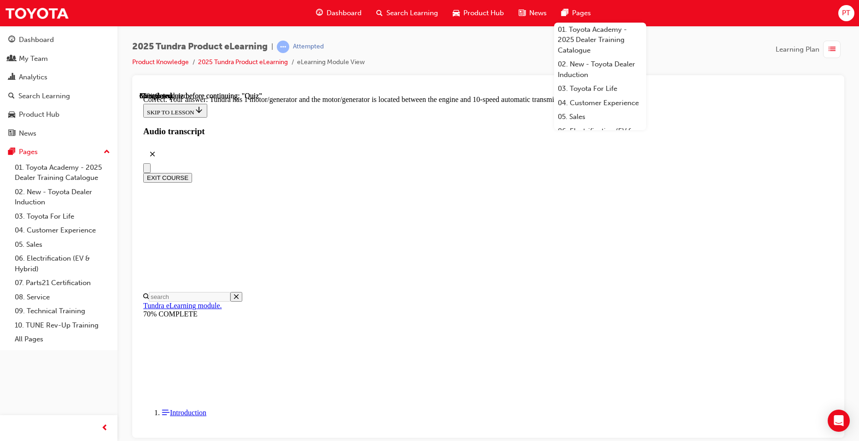
scroll to position [159, 0]
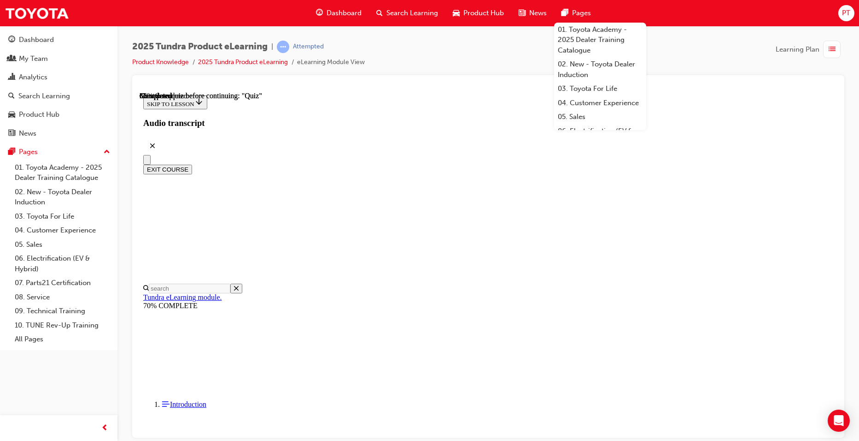
scroll to position [138, 0]
radio input "true"
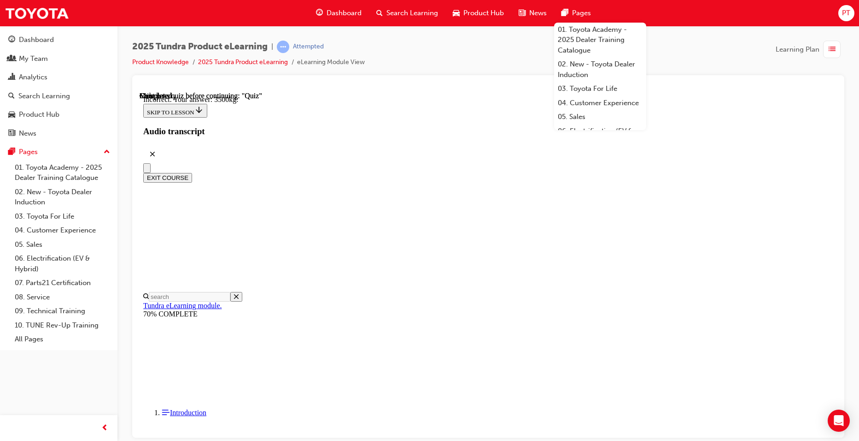
scroll to position [254, 0]
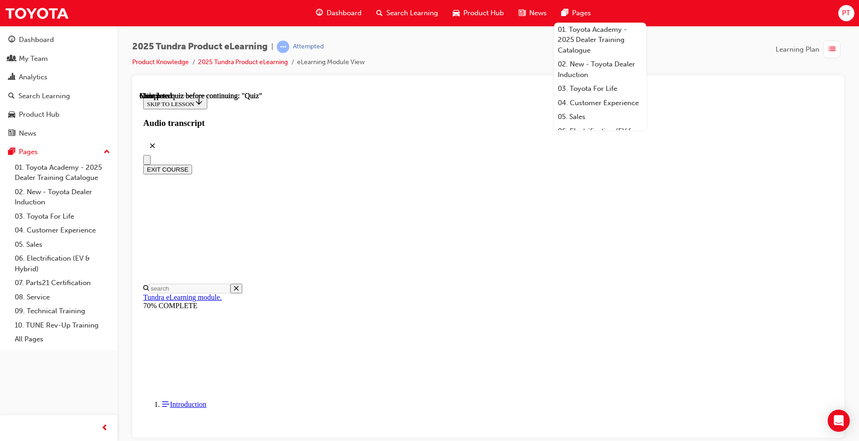
scroll to position [153, 0]
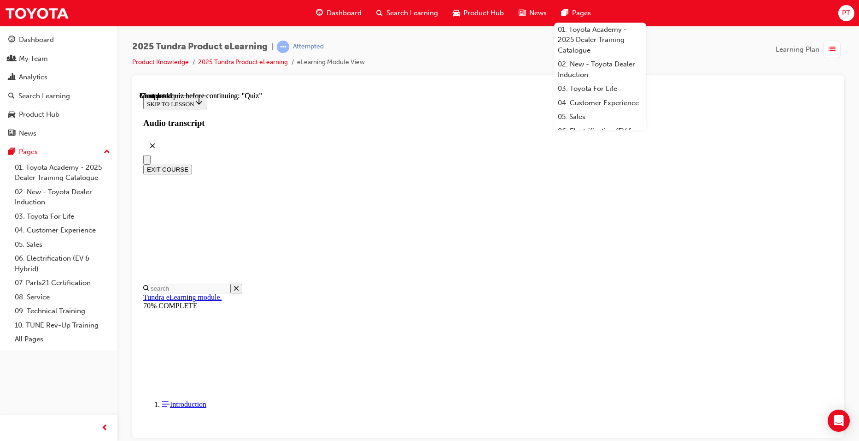
radio input "true"
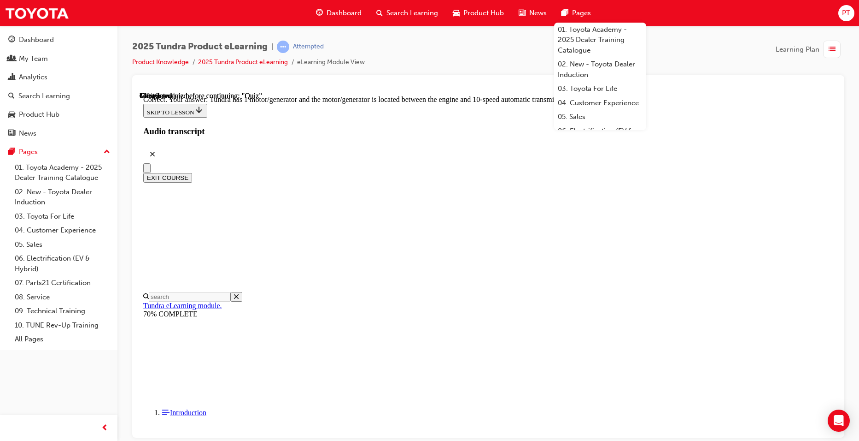
radio input "true"
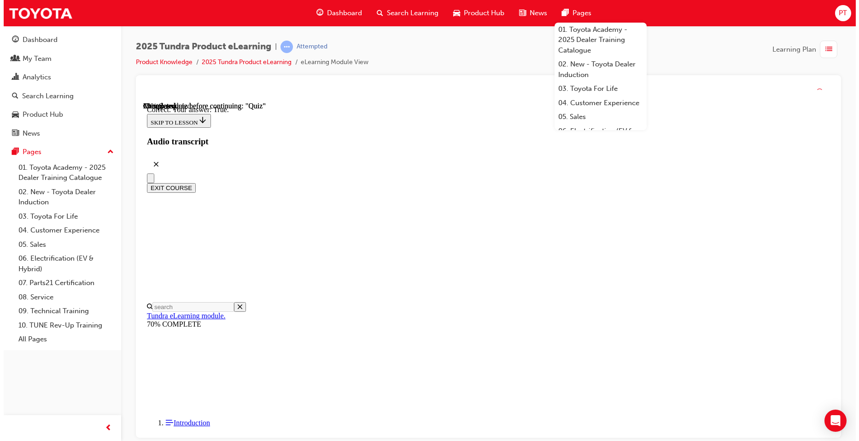
scroll to position [88, 0]
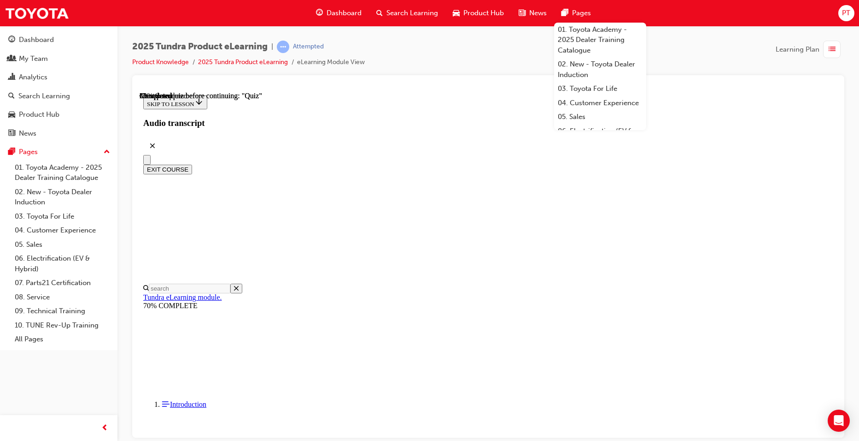
scroll to position [79, 0]
radio input "true"
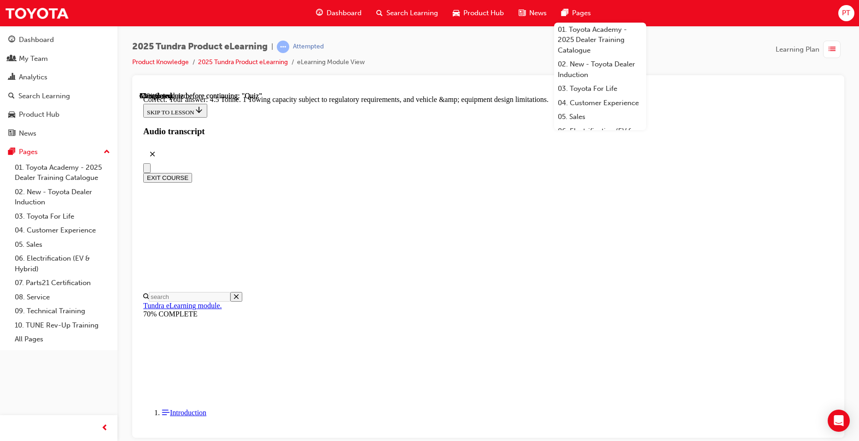
scroll to position [235, 0]
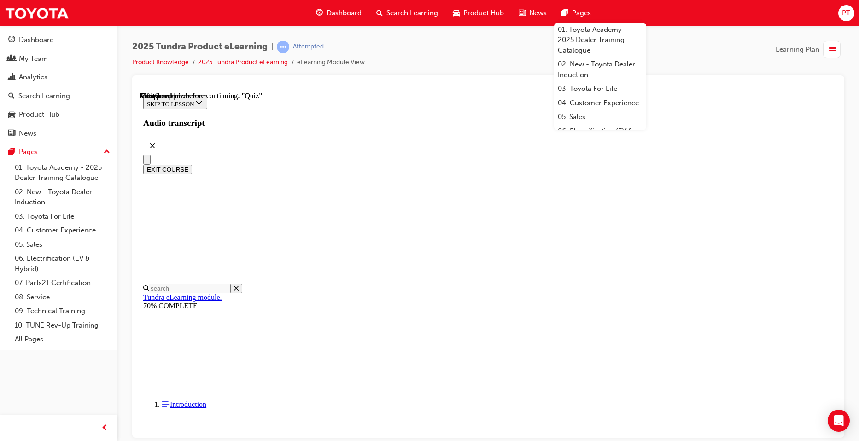
scroll to position [184, 0]
radio input "true"
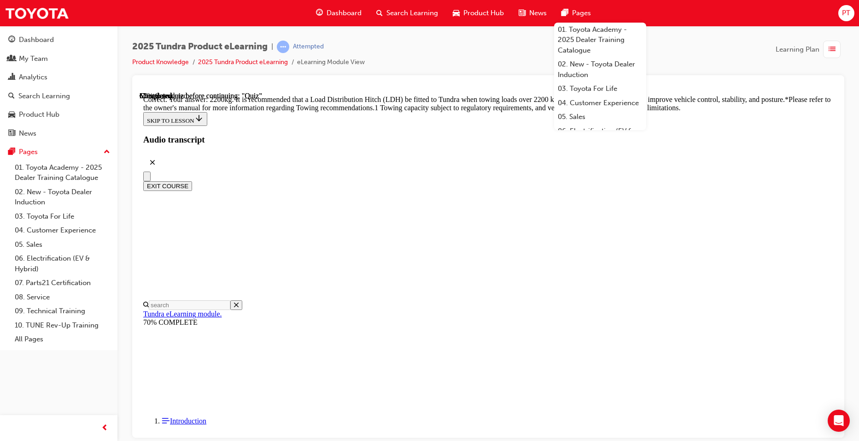
scroll to position [365, 0]
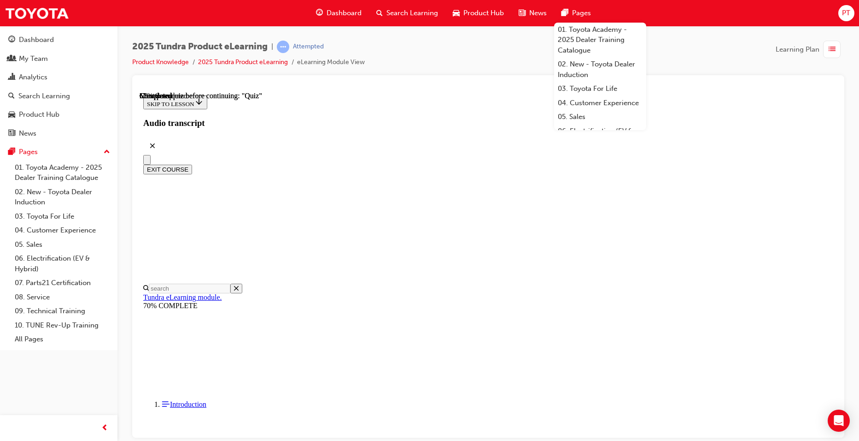
scroll to position [138, 0]
radio input "true"
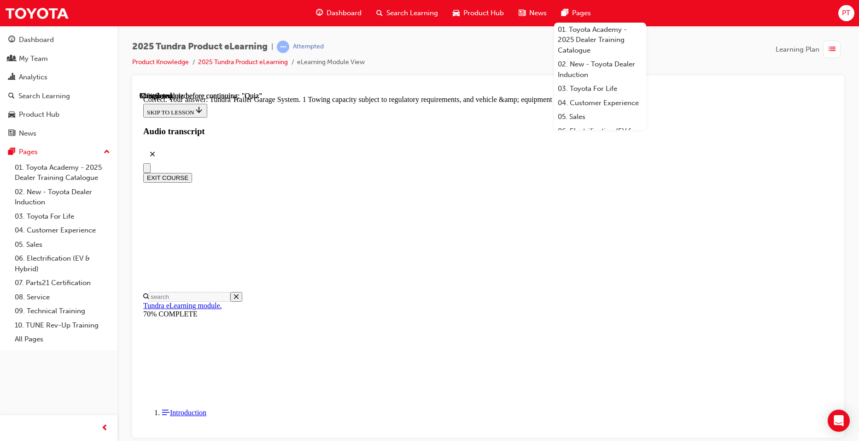
scroll to position [266, 0]
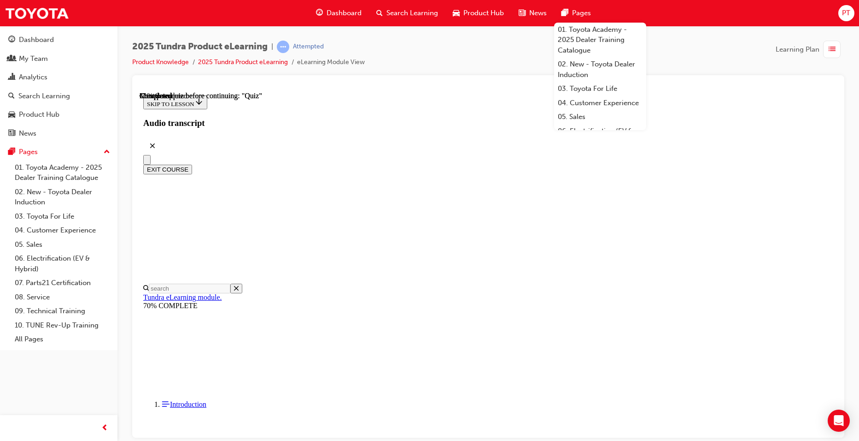
scroll to position [138, 0]
radio input "true"
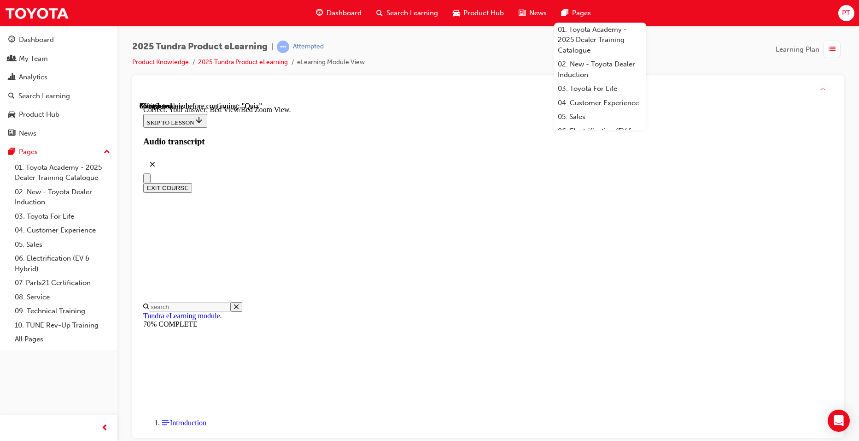
scroll to position [241, 0]
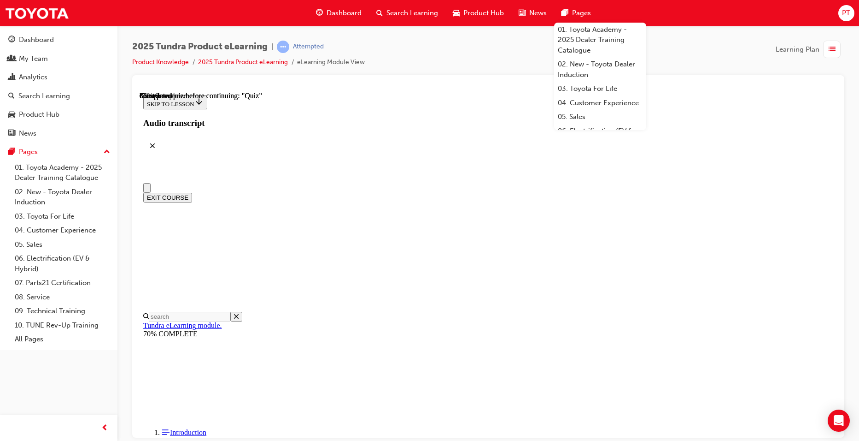
scroll to position [46, 0]
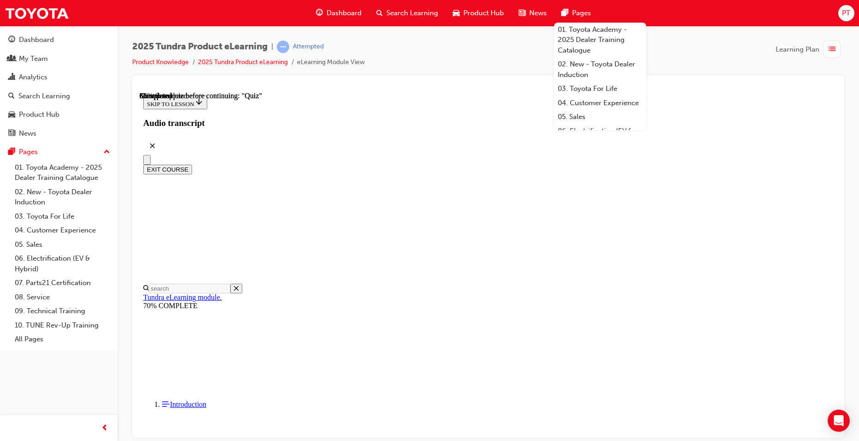
radio input "true"
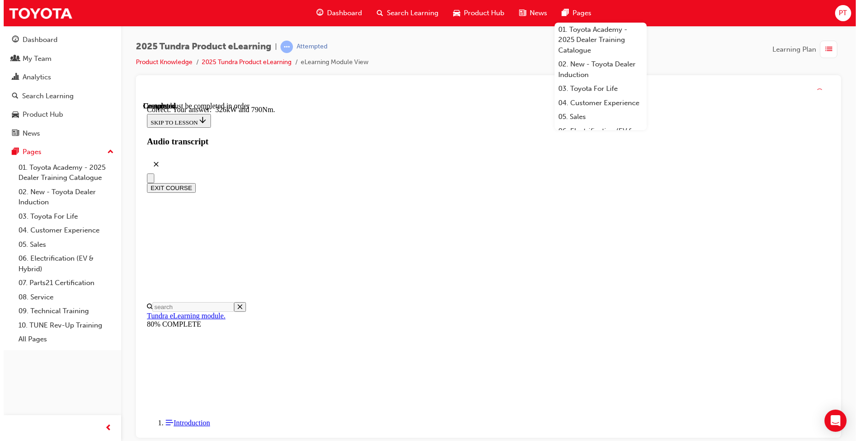
scroll to position [178, 0]
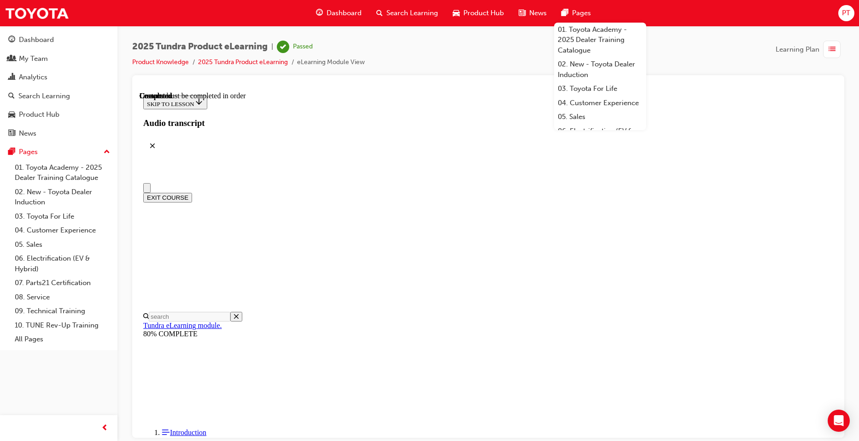
scroll to position [153, 0]
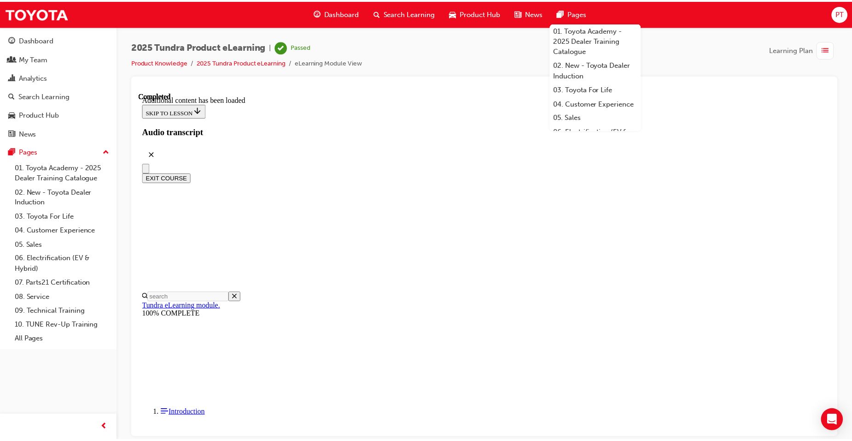
scroll to position [1160, 0]
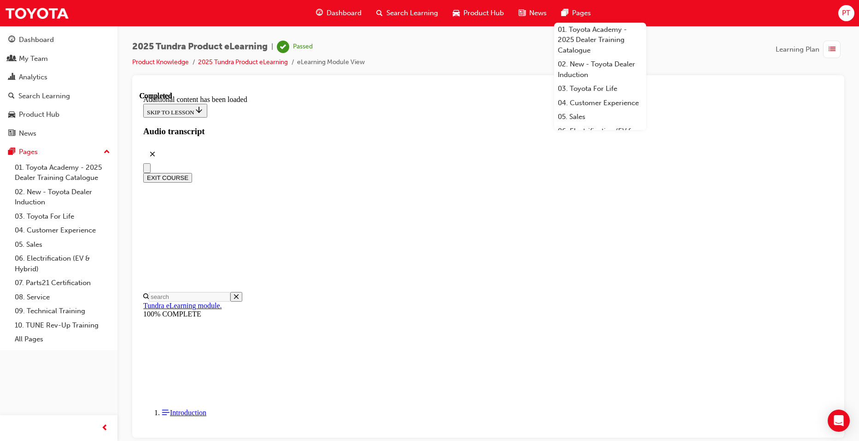
click at [344, 12] on span "Dashboard" at bounding box center [344, 13] width 35 height 11
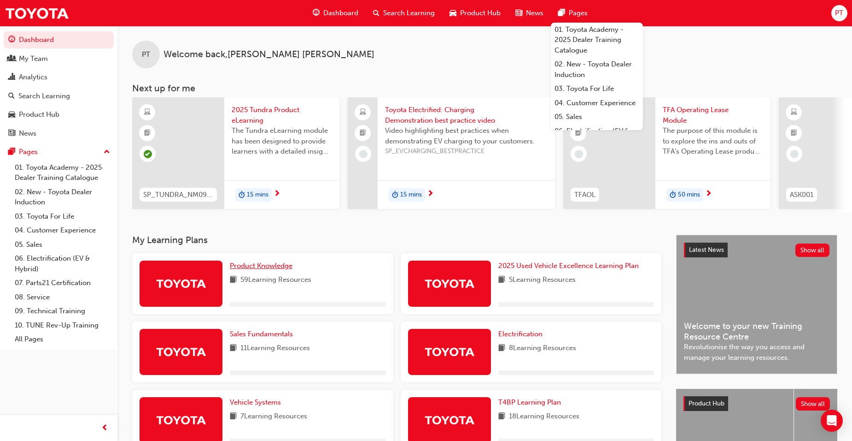
click at [254, 268] on span "Product Knowledge" at bounding box center [261, 265] width 63 height 8
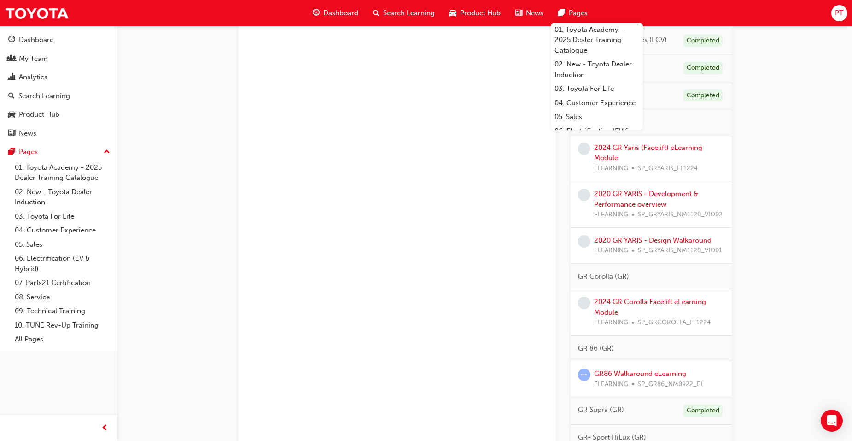
scroll to position [415, 0]
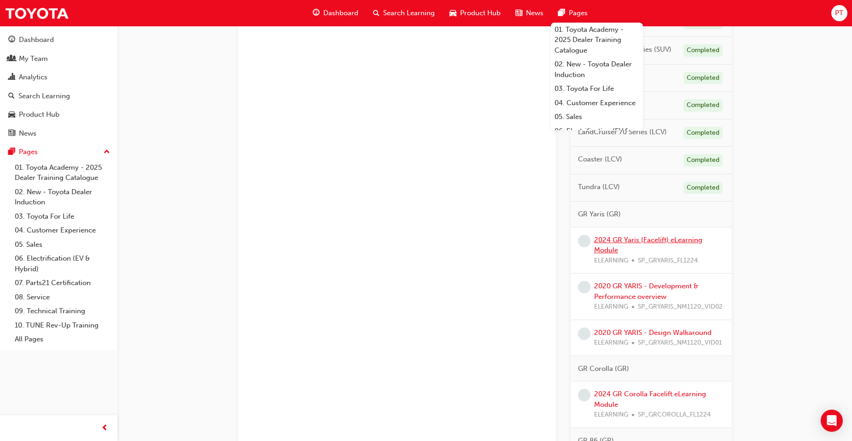
click at [674, 237] on link "2024 GR Yaris (Facelift) eLearning Module" at bounding box center [648, 244] width 108 height 19
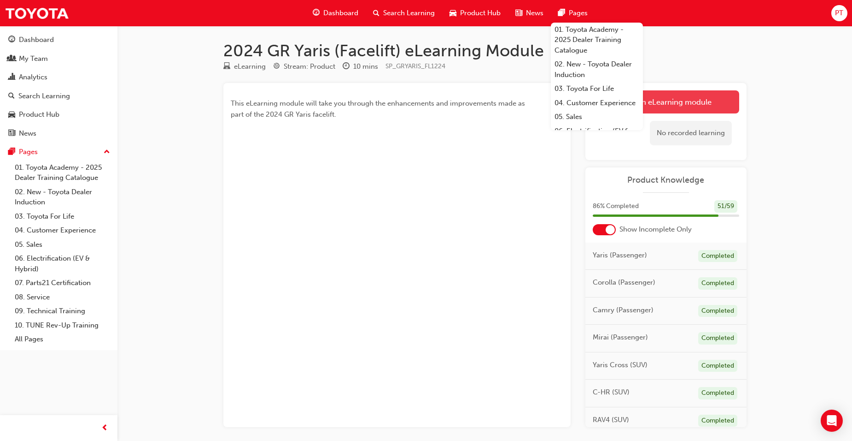
click at [717, 95] on link "Launch eLearning module" at bounding box center [666, 101] width 147 height 23
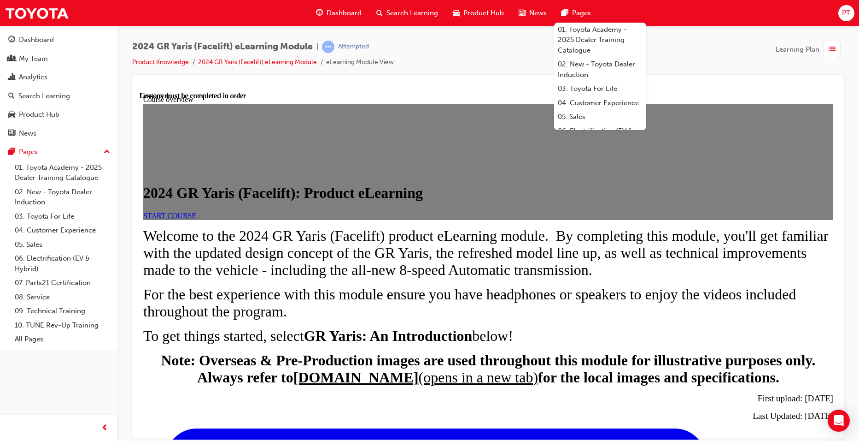
click at [196, 219] on span "START COURSE" at bounding box center [169, 215] width 53 height 8
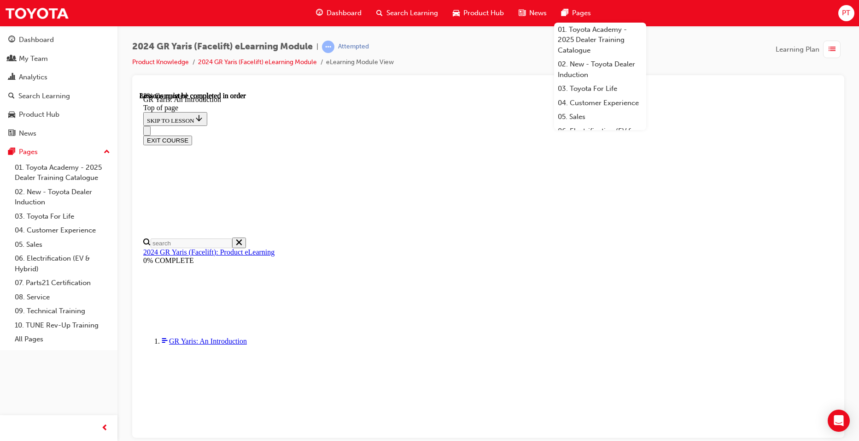
scroll to position [1386, 0]
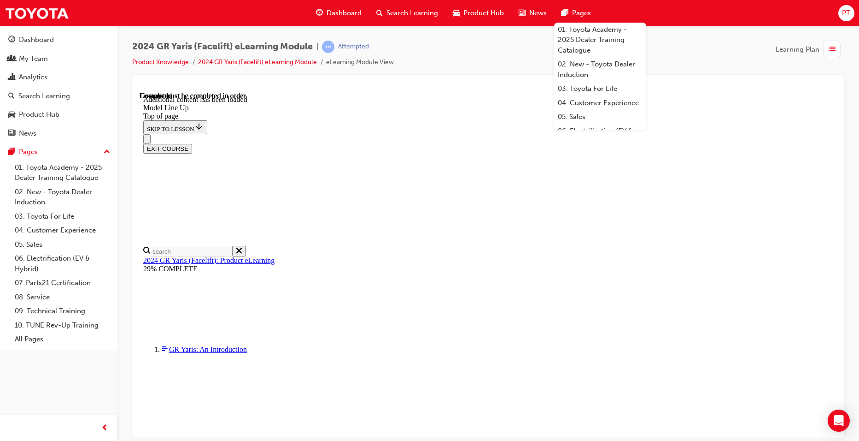
scroll to position [1445, 0]
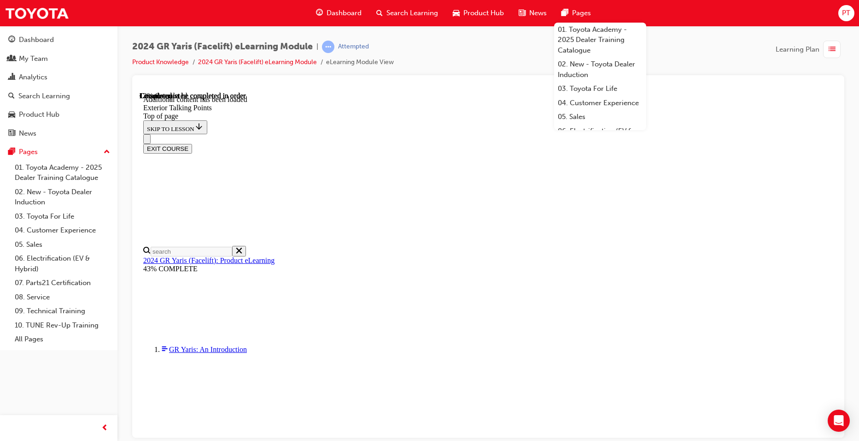
drag, startPoint x: 473, startPoint y: 328, endPoint x: 480, endPoint y: 296, distance: 32.2
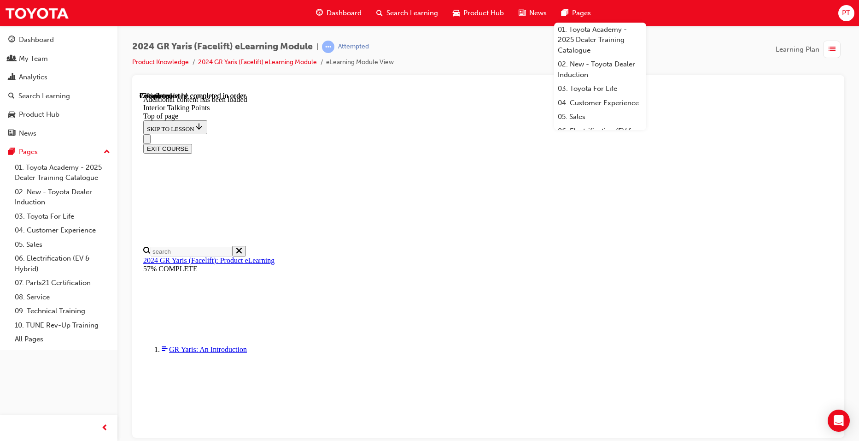
drag, startPoint x: 746, startPoint y: 307, endPoint x: 729, endPoint y: 291, distance: 23.5
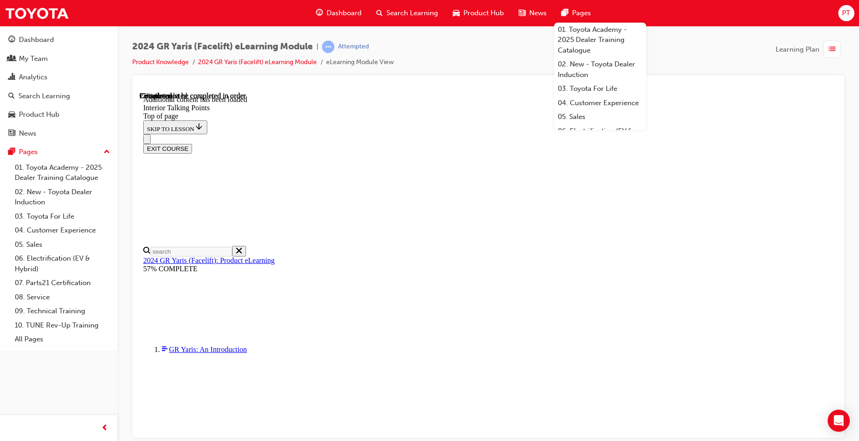
drag, startPoint x: 507, startPoint y: 358, endPoint x: 529, endPoint y: 349, distance: 23.8
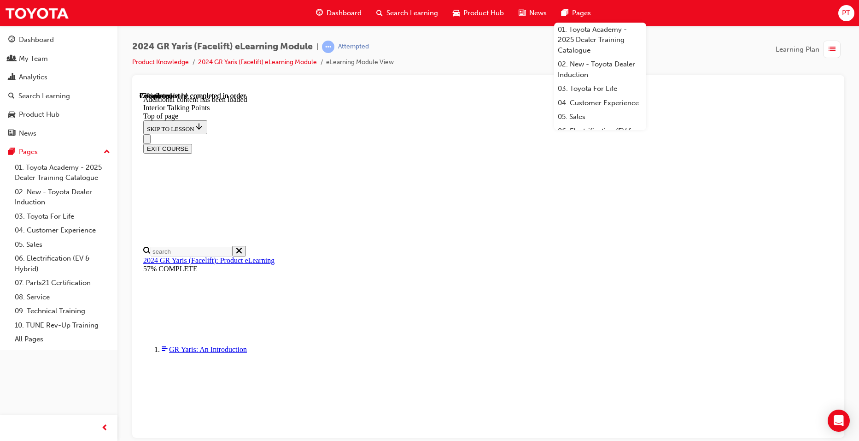
scroll to position [493, 0]
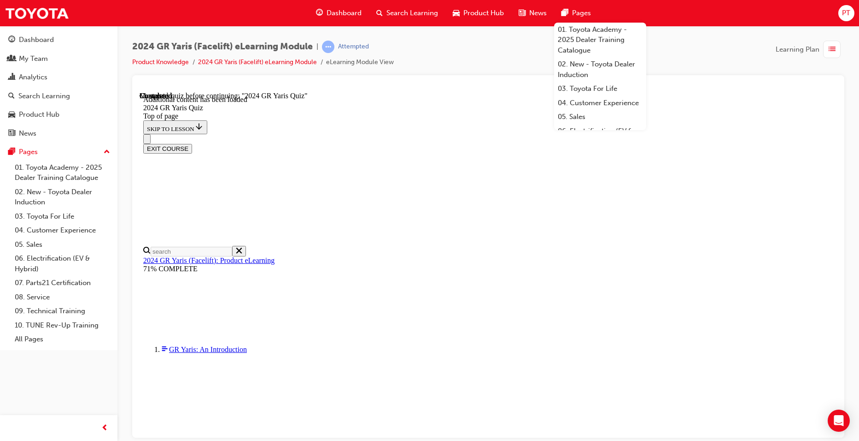
scroll to position [216, 0]
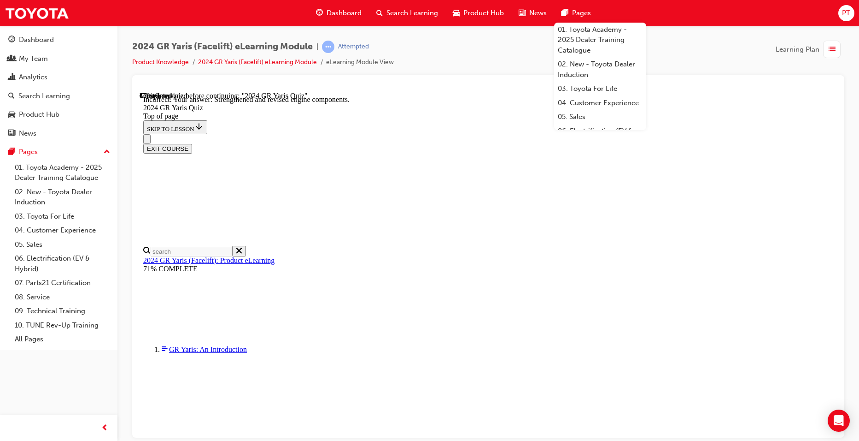
scroll to position [92, 0]
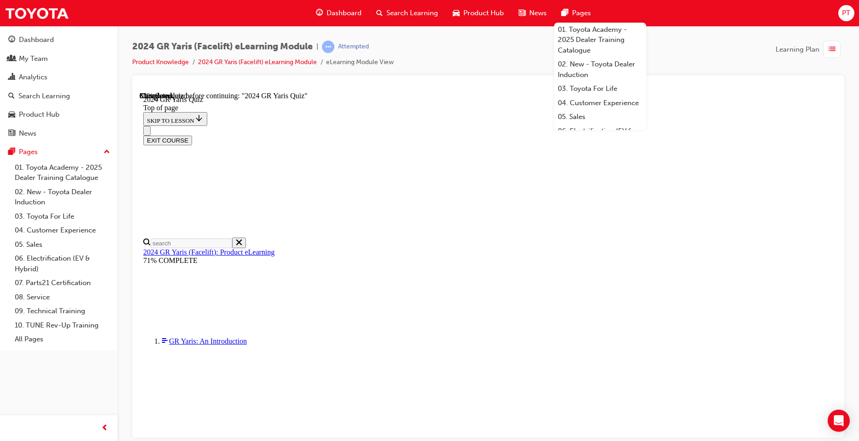
scroll to position [184, 0]
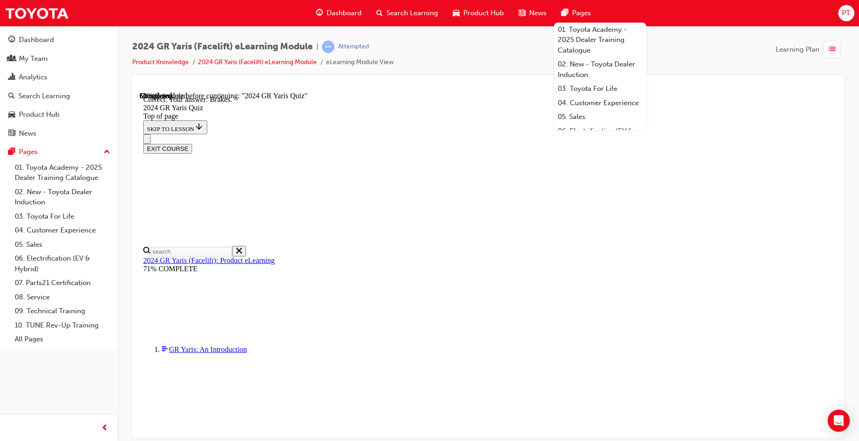
scroll to position [329, 0]
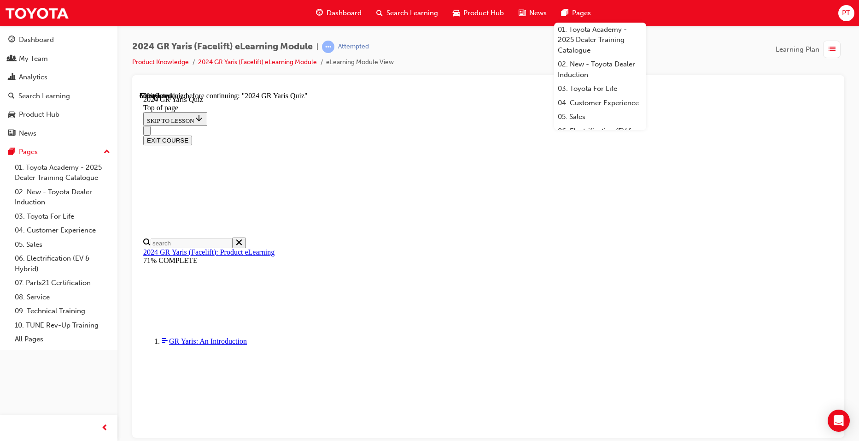
scroll to position [230, 0]
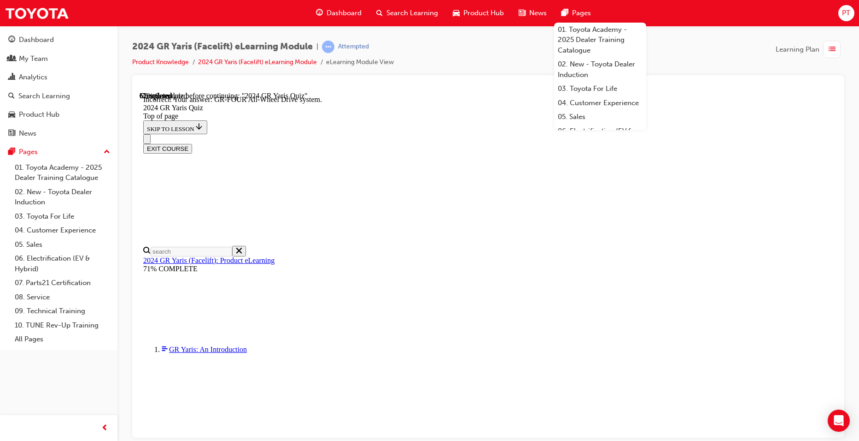
scroll to position [365, 0]
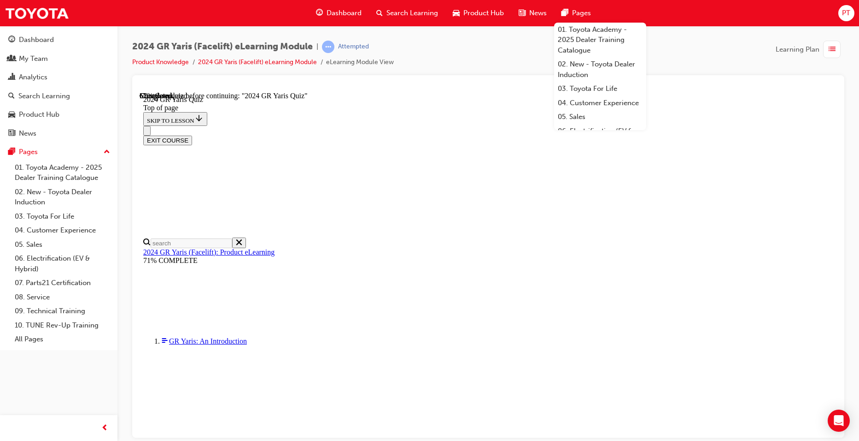
scroll to position [184, 0]
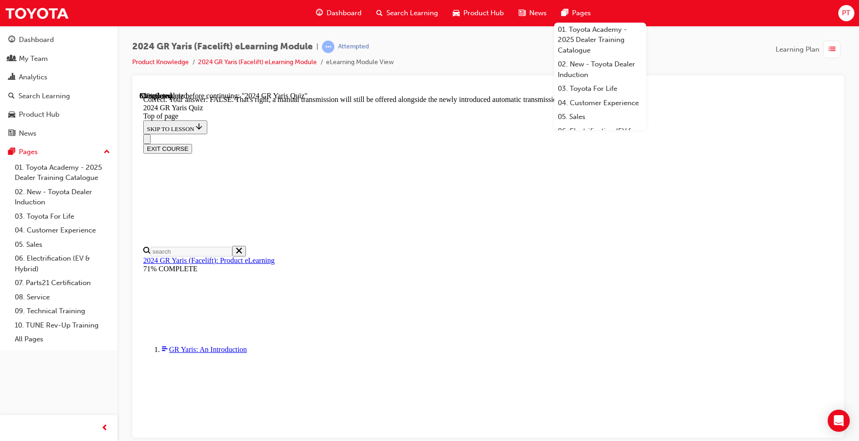
scroll to position [323, 0]
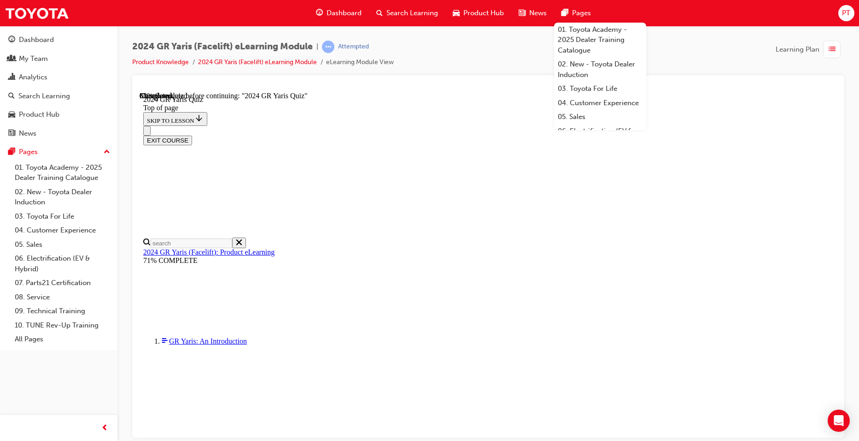
scroll to position [230, 0]
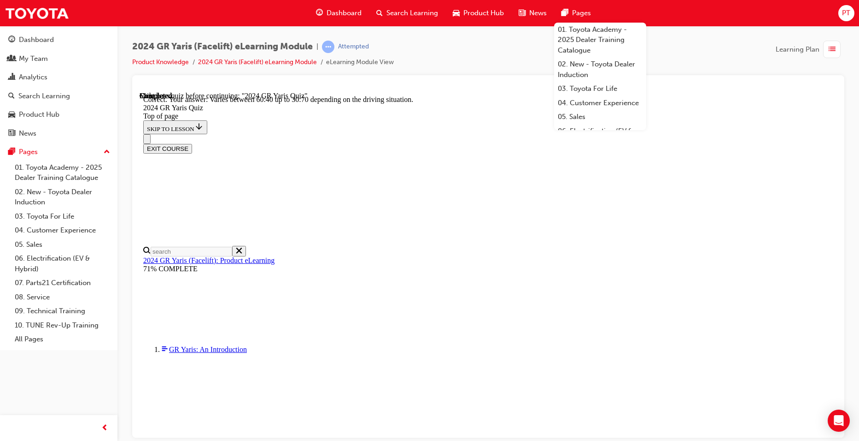
scroll to position [350, 0]
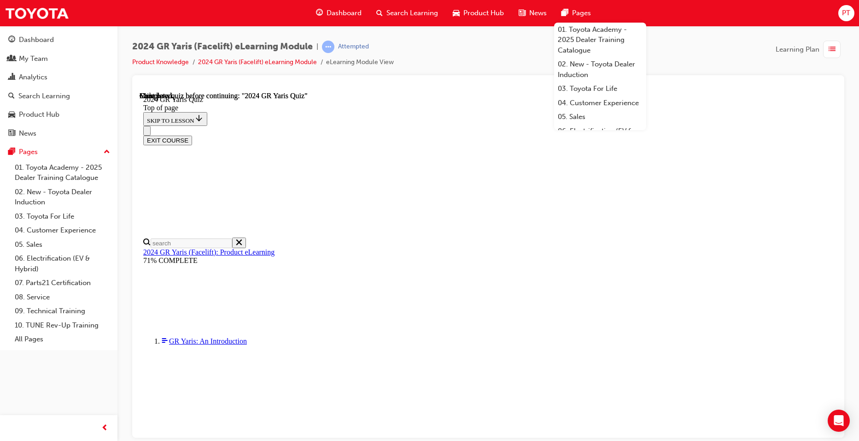
scroll to position [159, 0]
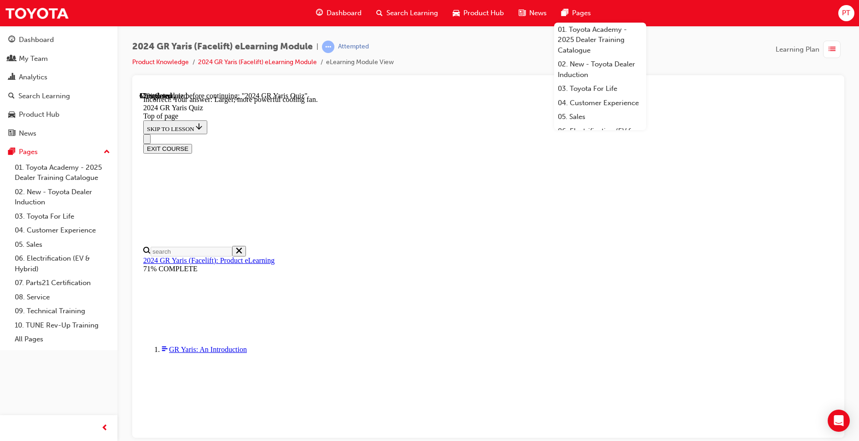
scroll to position [351, 0]
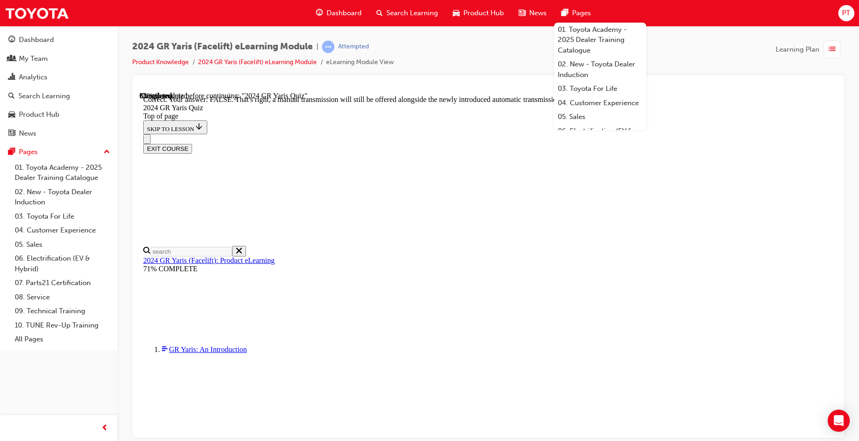
scroll to position [323, 0]
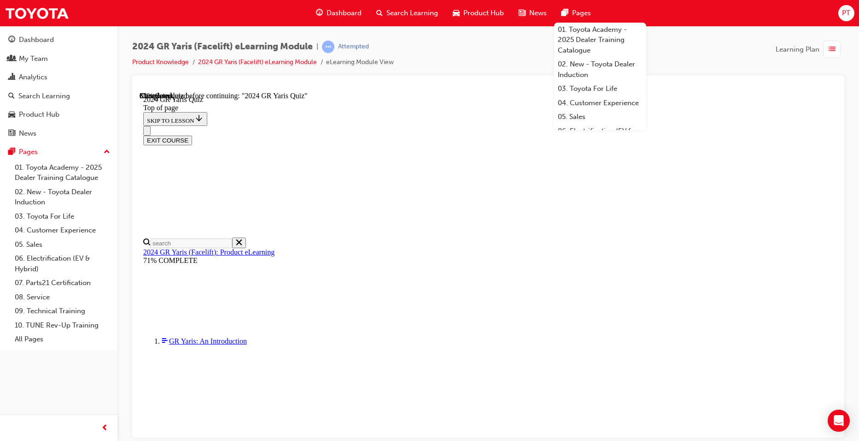
scroll to position [184, 0]
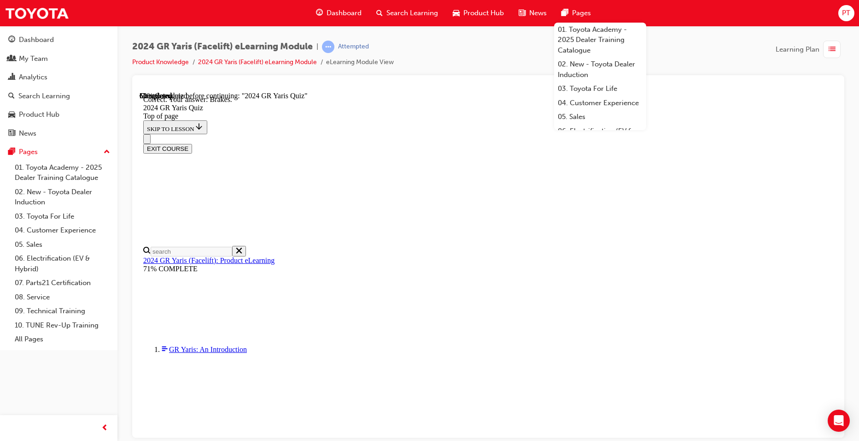
scroll to position [329, 0]
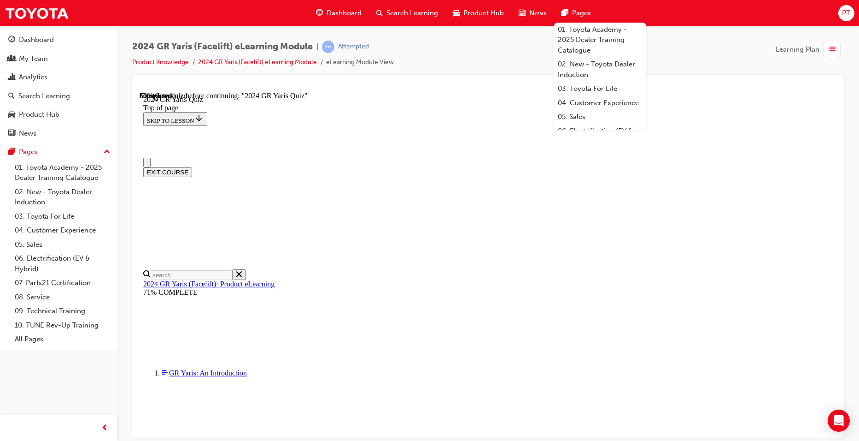
scroll to position [184, 0]
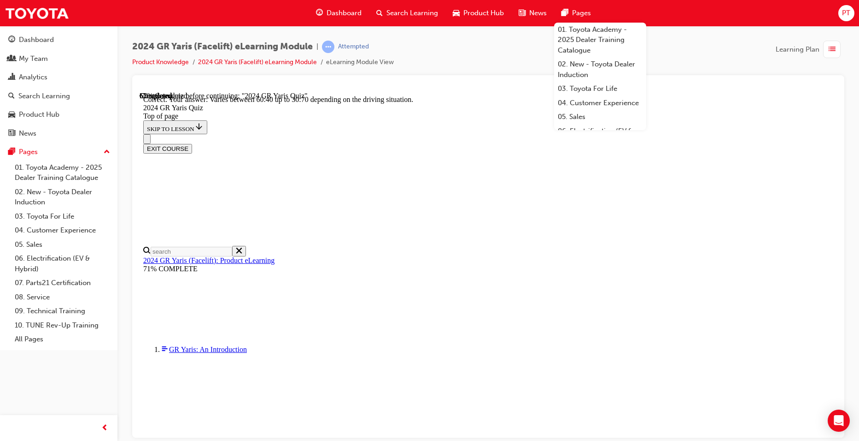
scroll to position [350, 0]
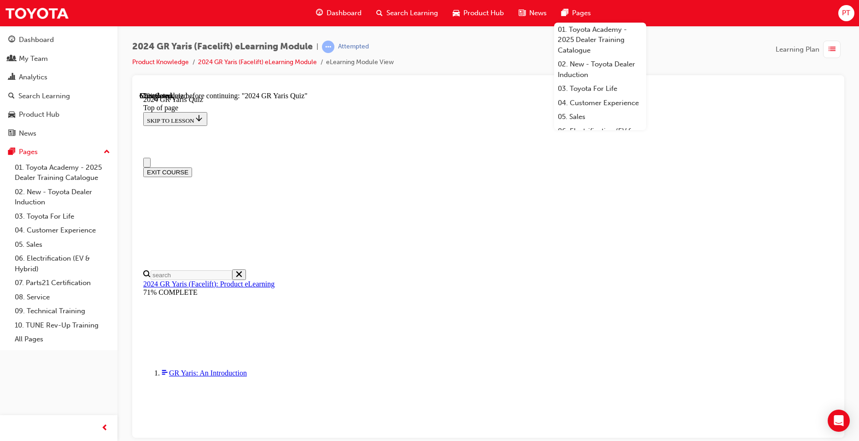
scroll to position [138, 0]
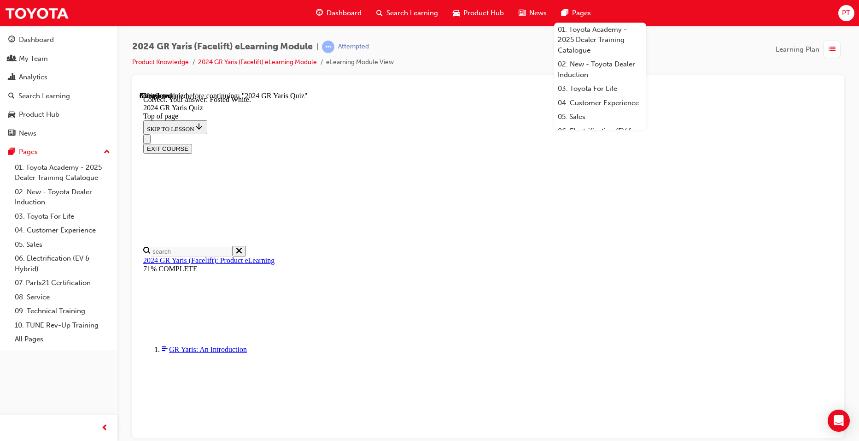
scroll to position [189, 0]
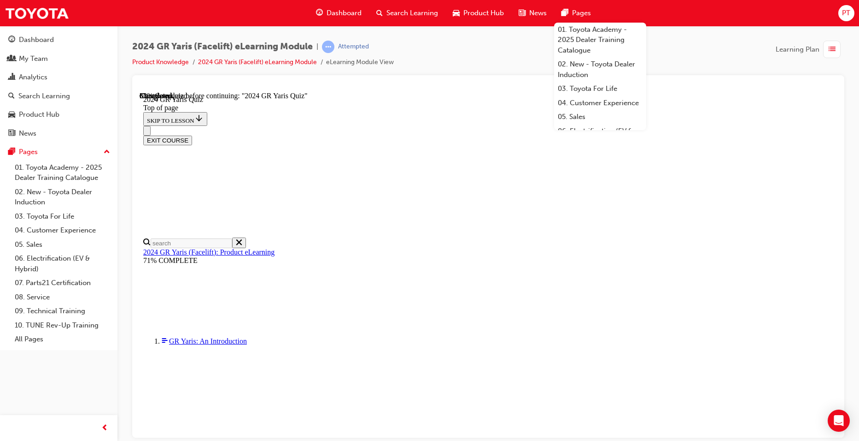
scroll to position [276, 0]
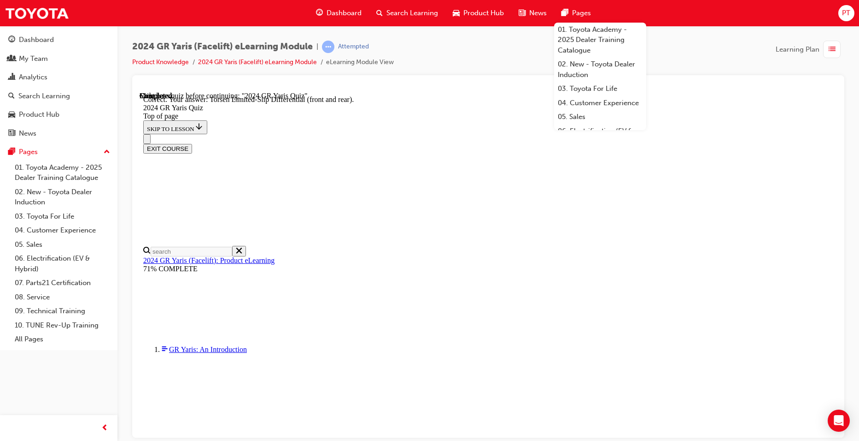
scroll to position [365, 0]
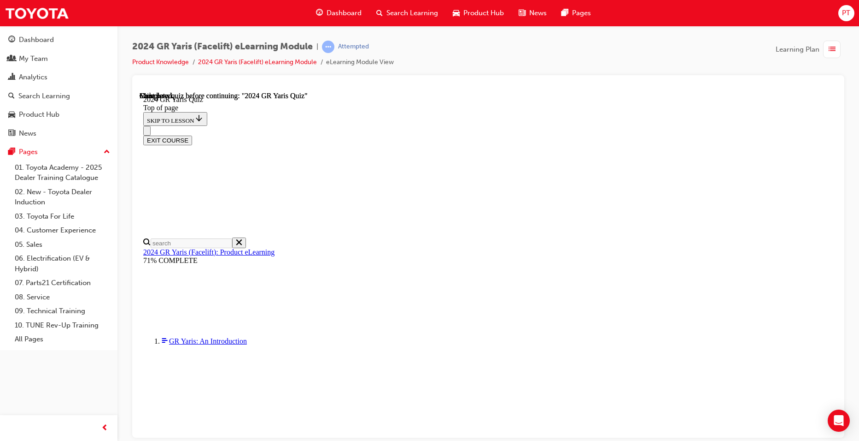
scroll to position [159, 0]
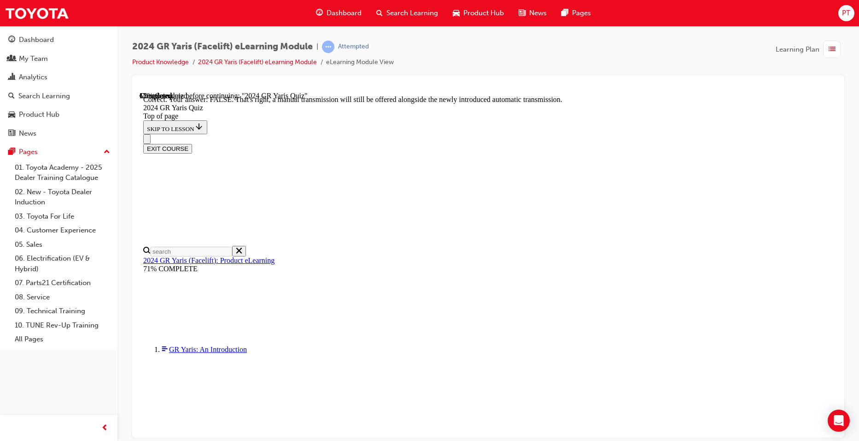
scroll to position [323, 0]
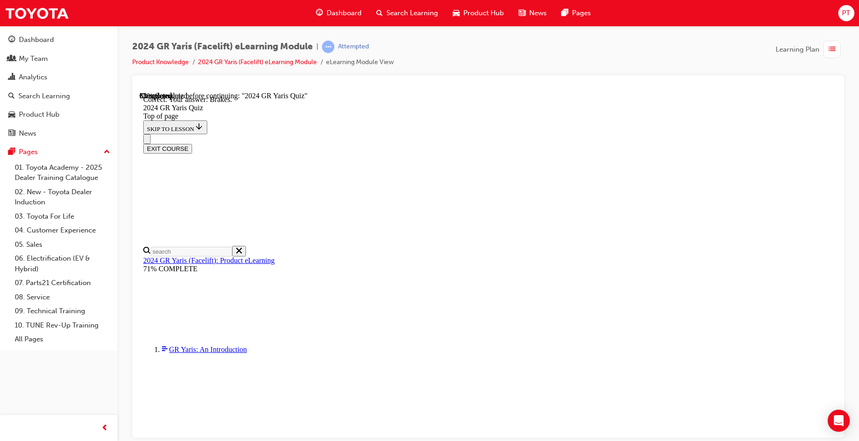
scroll to position [329, 0]
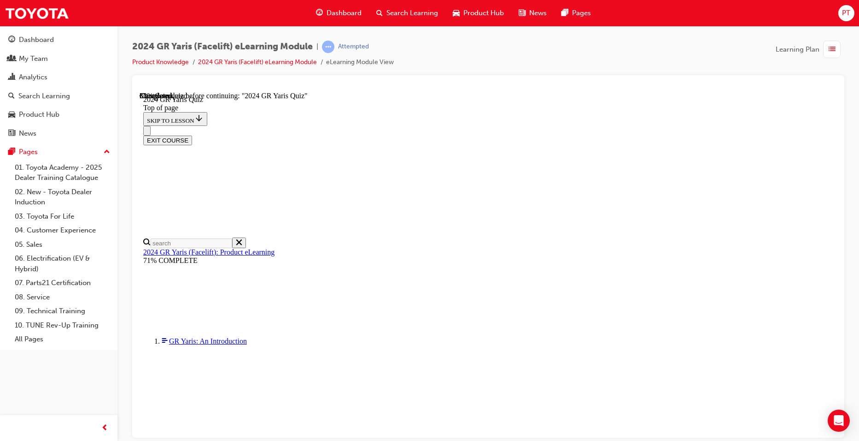
scroll to position [0, 0]
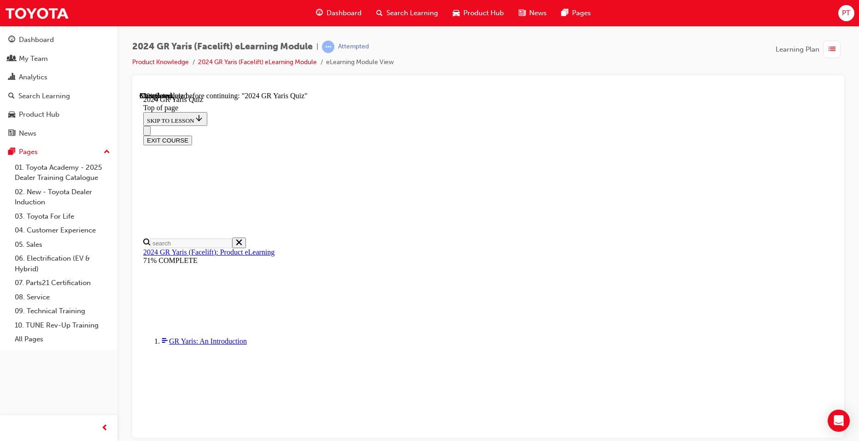
scroll to position [138, 0]
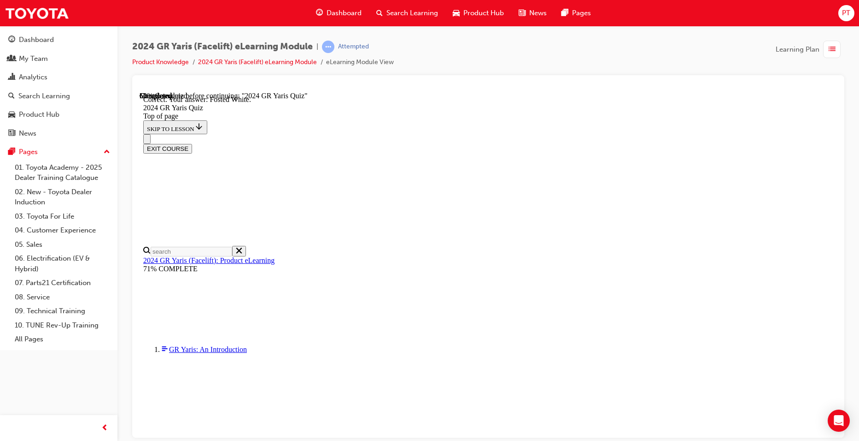
scroll to position [189, 0]
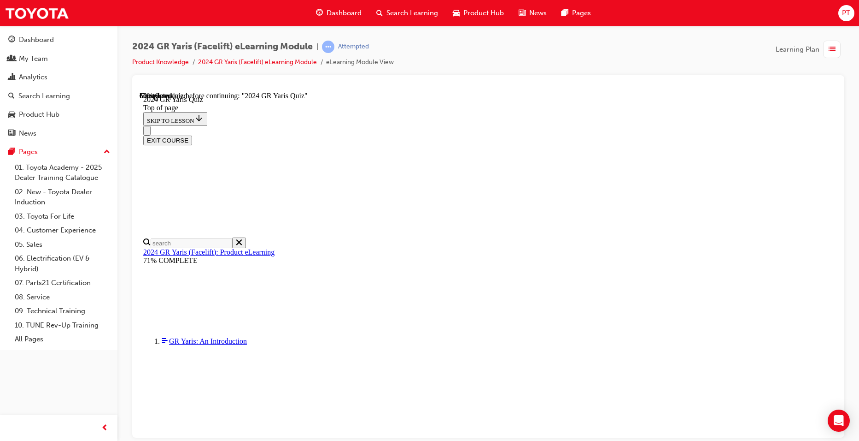
scroll to position [230, 0]
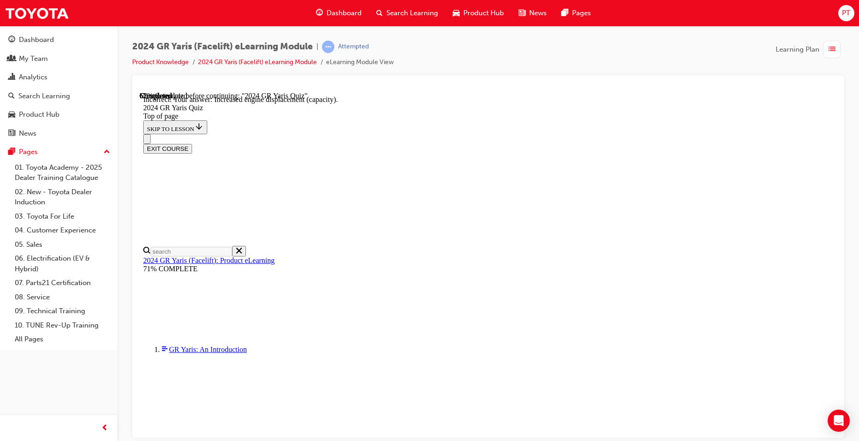
scroll to position [351, 0]
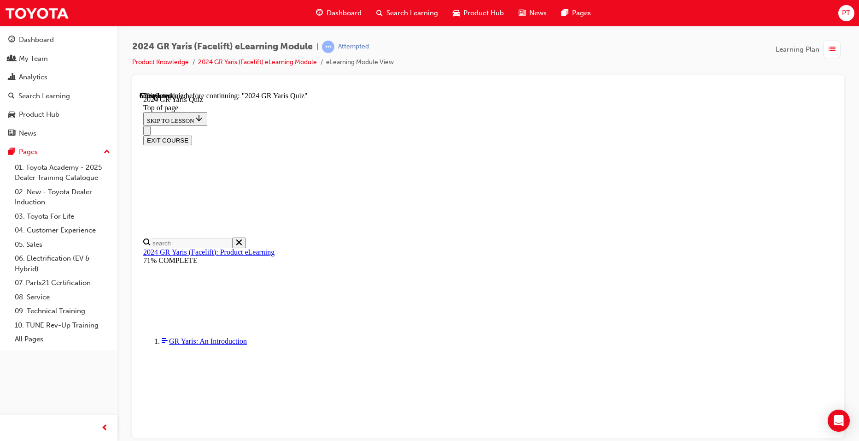
scroll to position [276, 0]
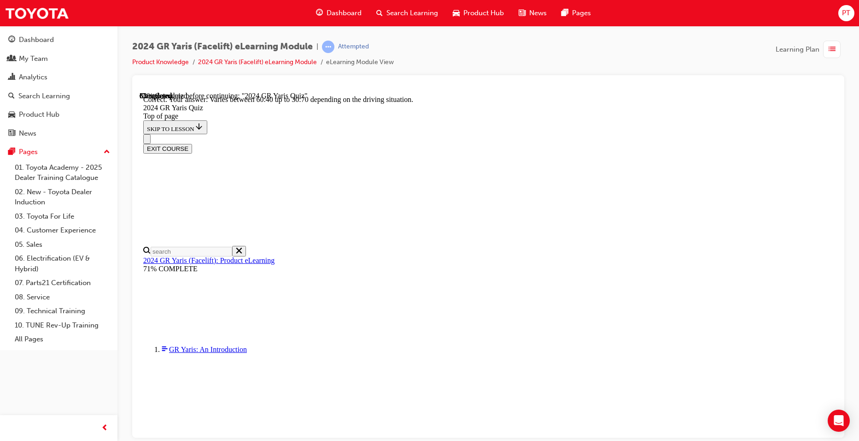
scroll to position [350, 0]
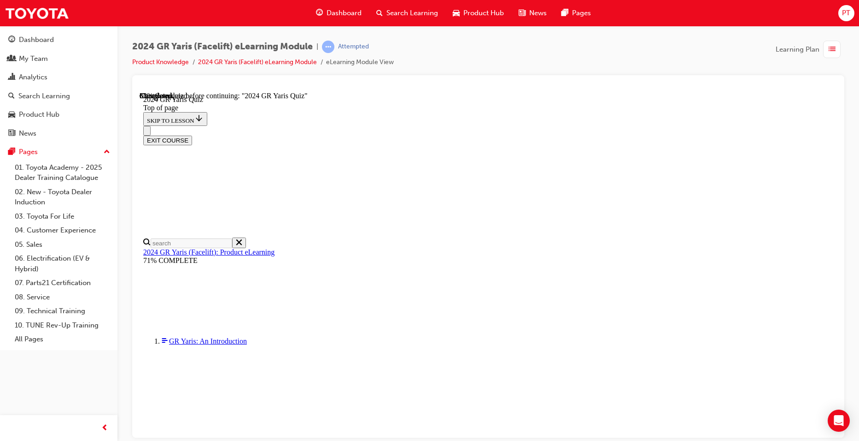
scroll to position [276, 0]
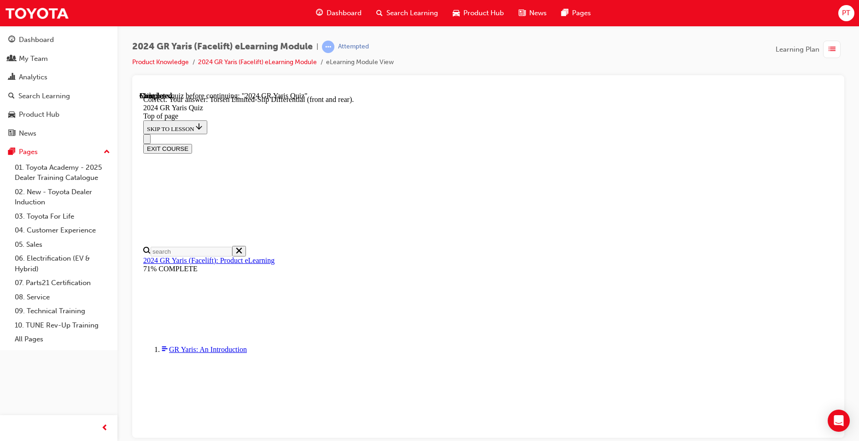
scroll to position [365, 0]
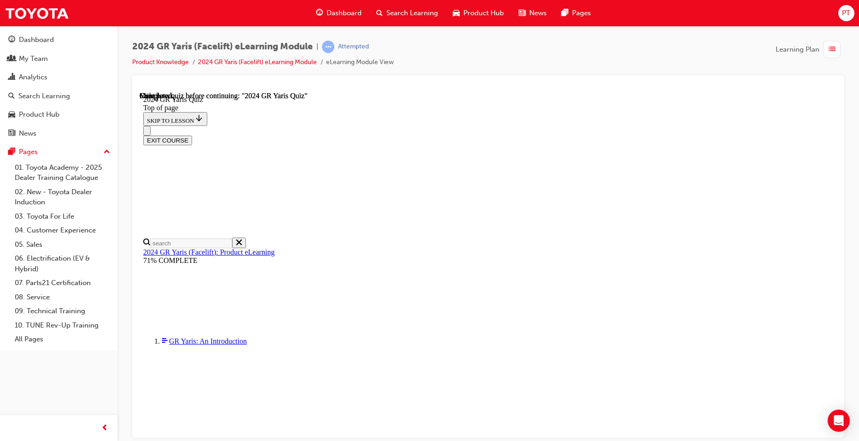
scroll to position [159, 0]
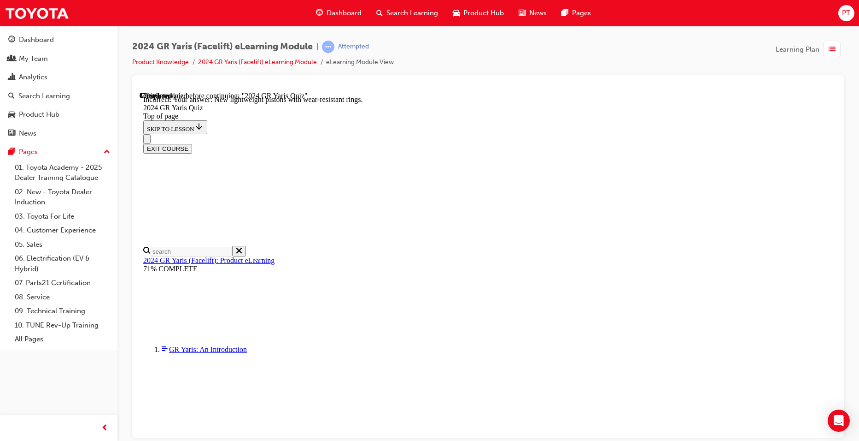
scroll to position [351, 0]
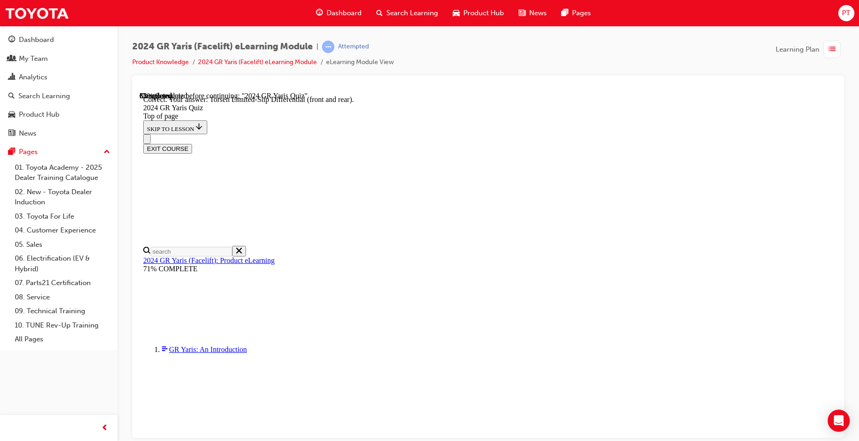
scroll to position [365, 0]
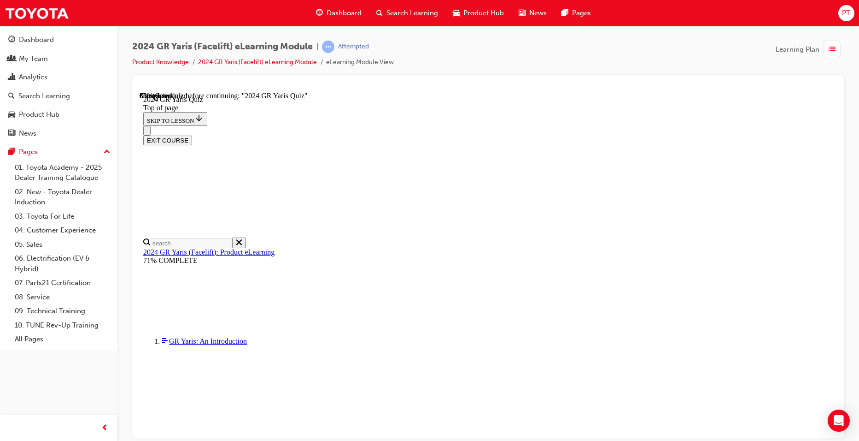
scroll to position [230, 0]
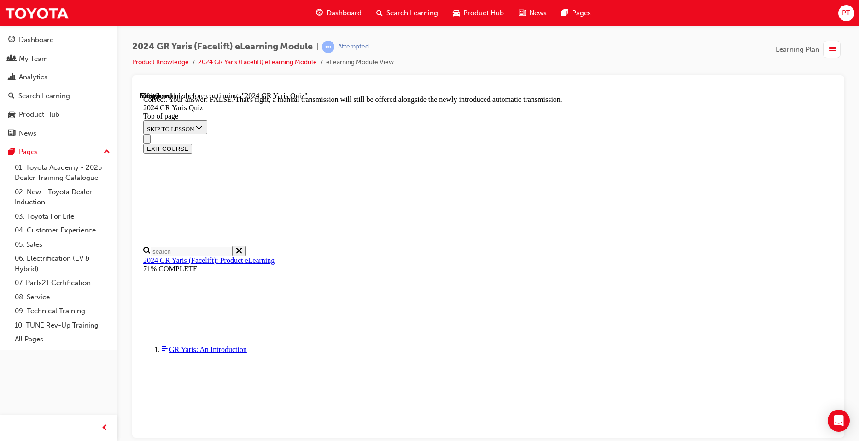
scroll to position [323, 0]
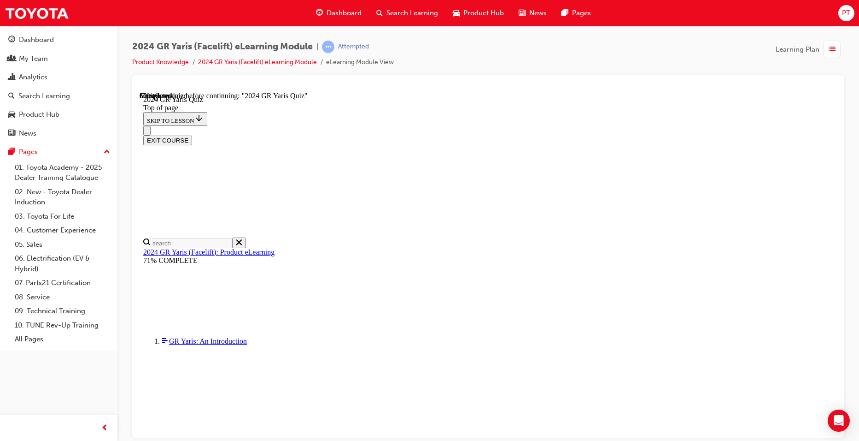
scroll to position [184, 0]
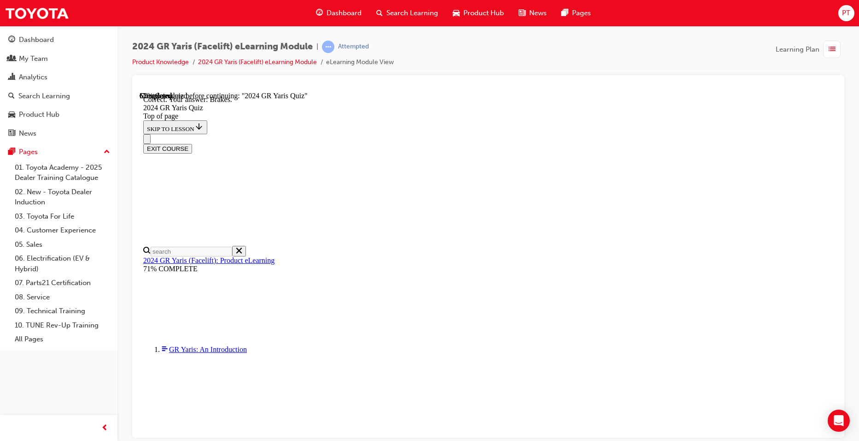
scroll to position [329, 0]
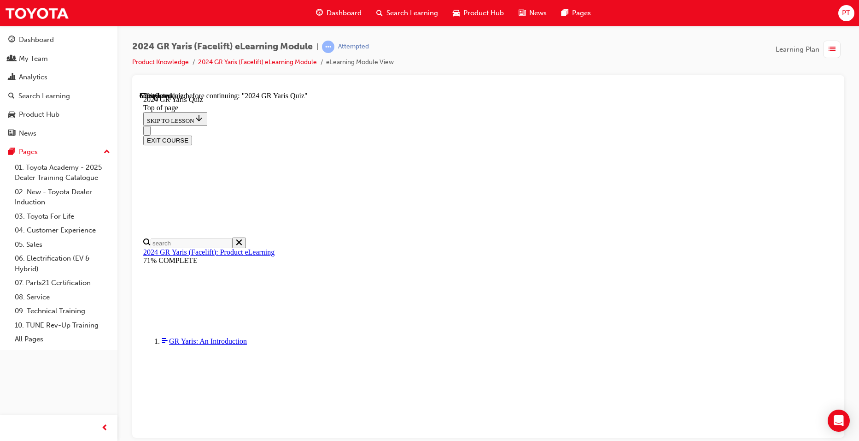
scroll to position [92, 0]
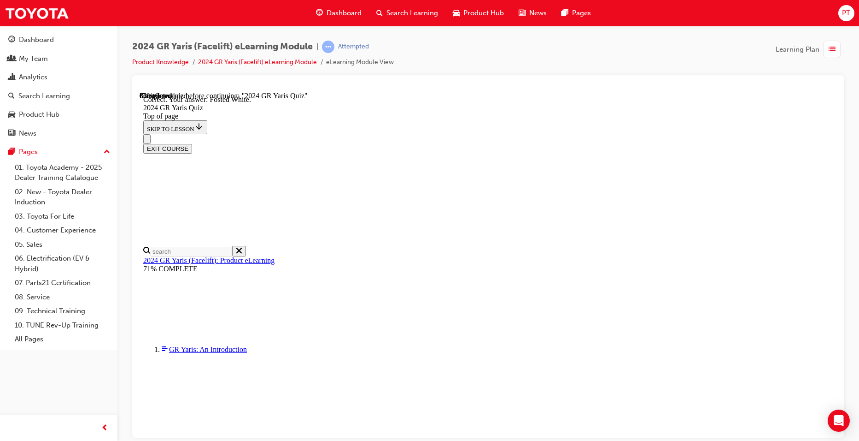
scroll to position [189, 0]
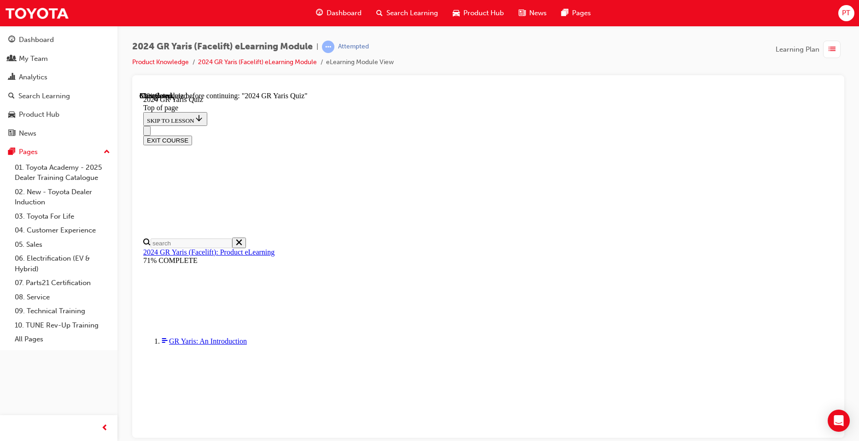
scroll to position [321, 0]
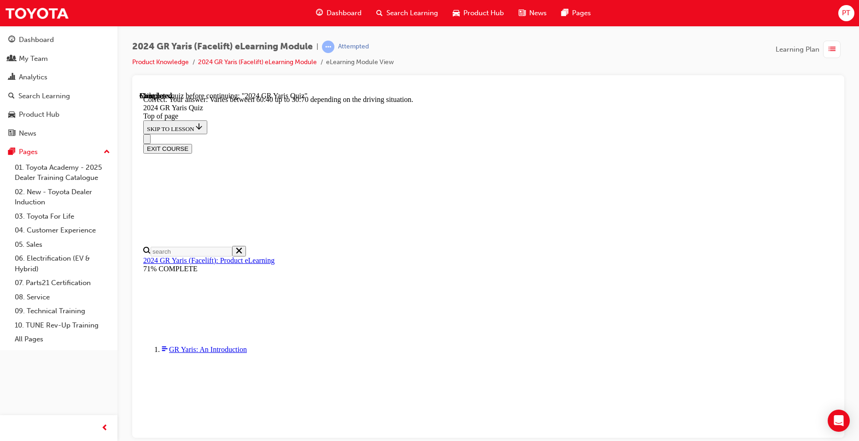
scroll to position [350, 0]
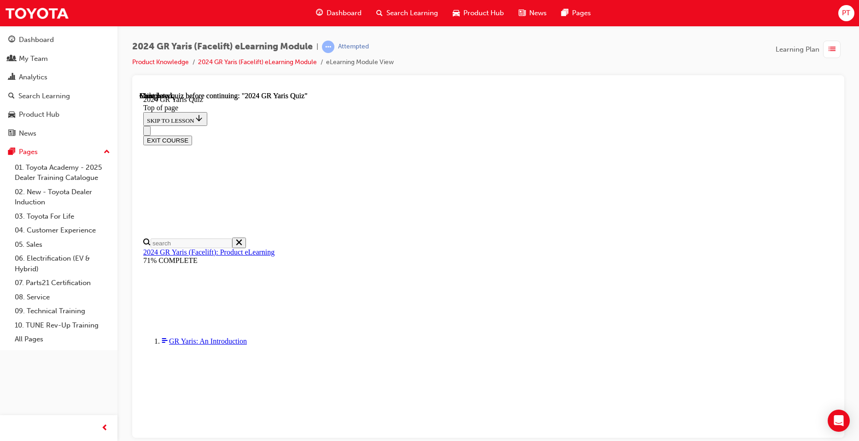
scroll to position [159, 0]
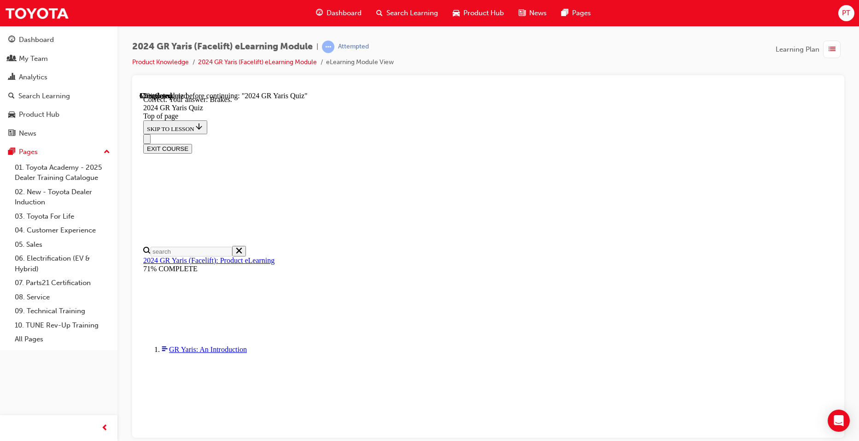
scroll to position [329, 0]
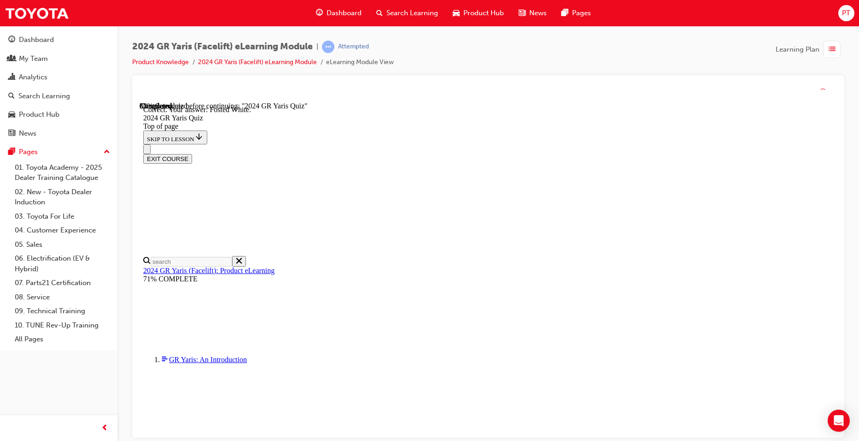
scroll to position [189, 0]
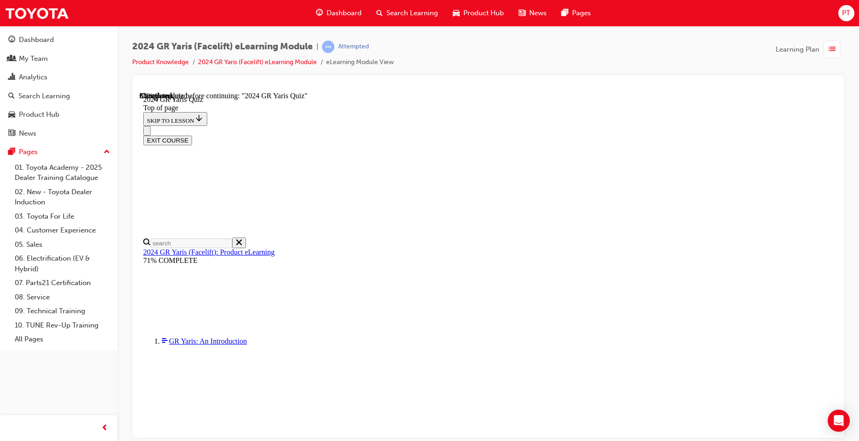
scroll to position [175, 0]
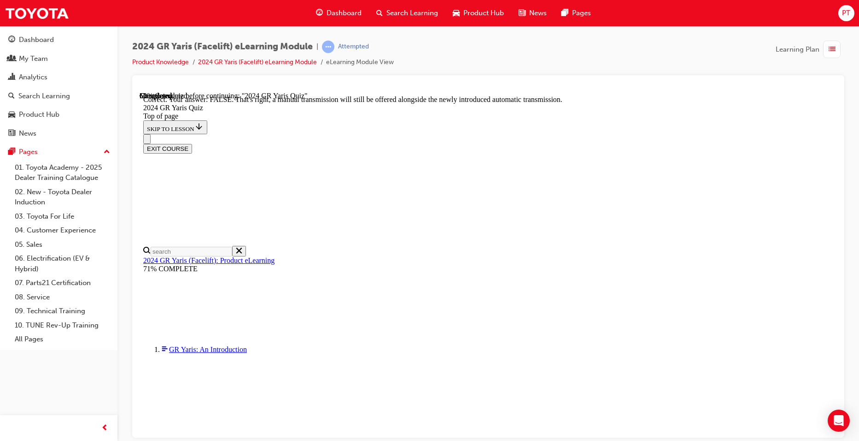
scroll to position [323, 0]
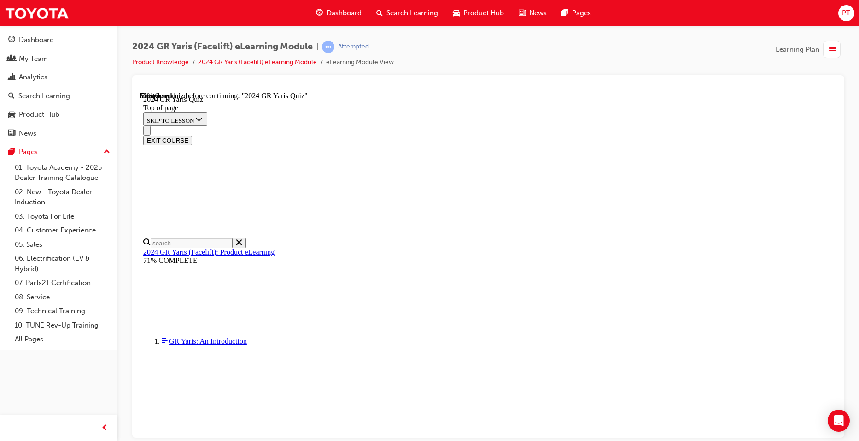
scroll to position [230, 0]
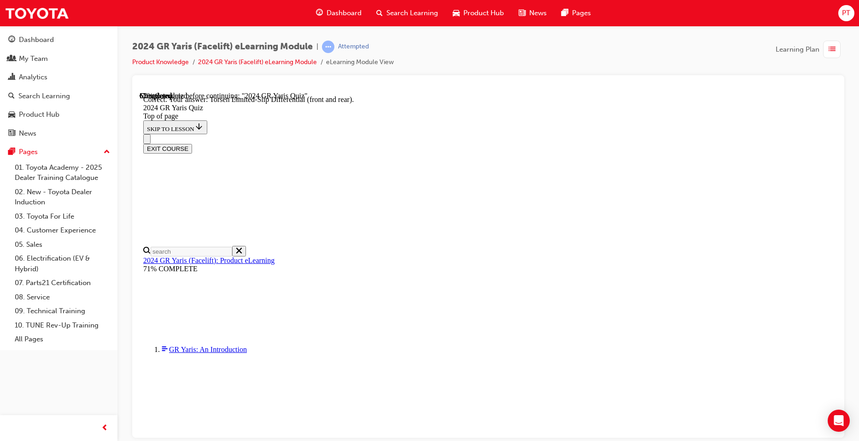
scroll to position [365, 0]
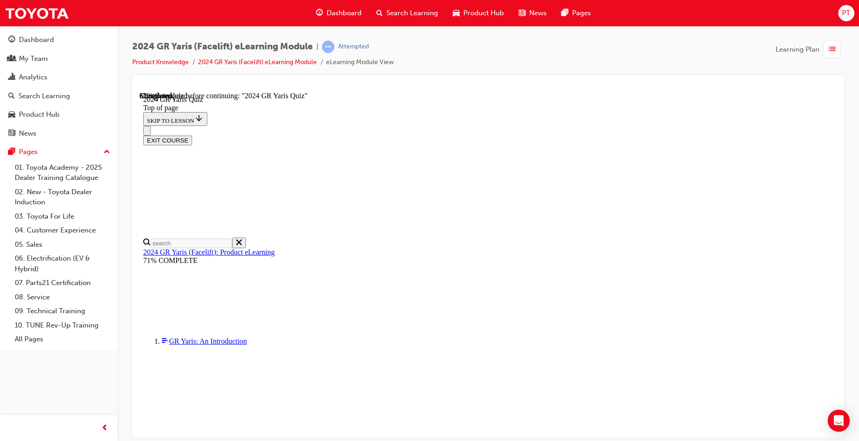
scroll to position [230, 0]
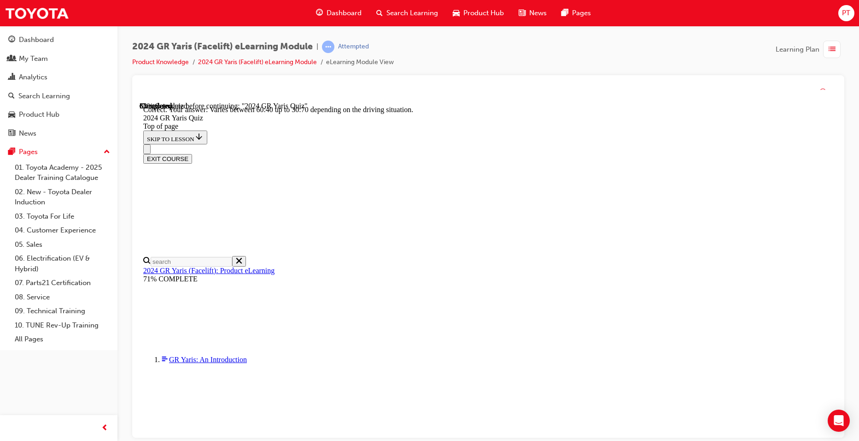
scroll to position [350, 0]
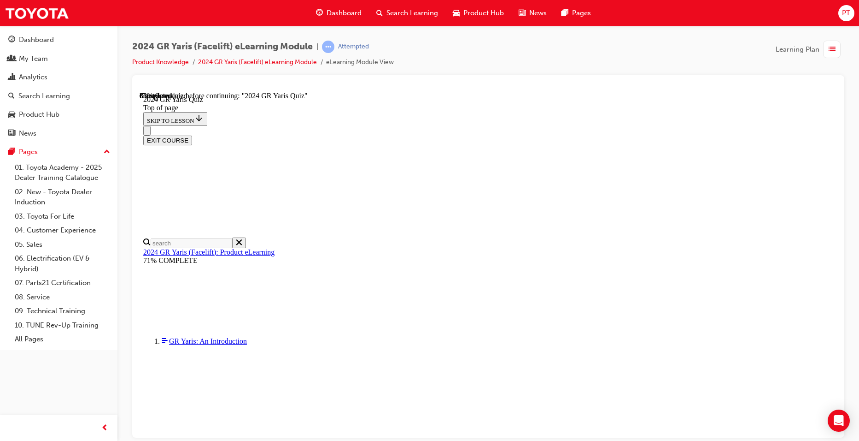
scroll to position [276, 0]
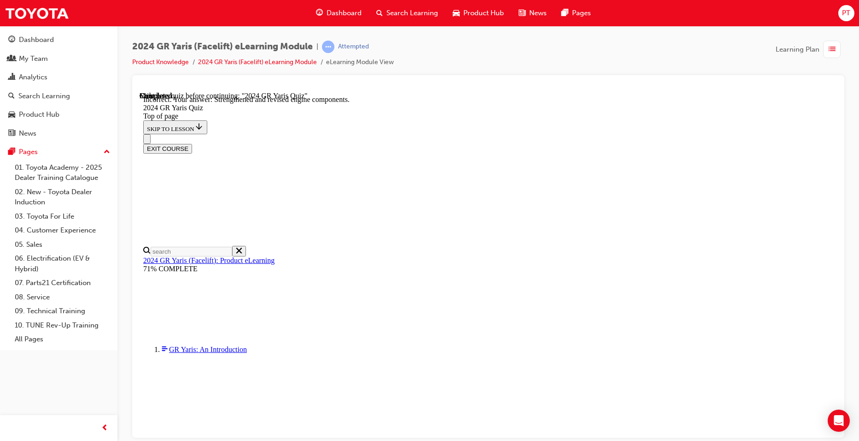
scroll to position [351, 0]
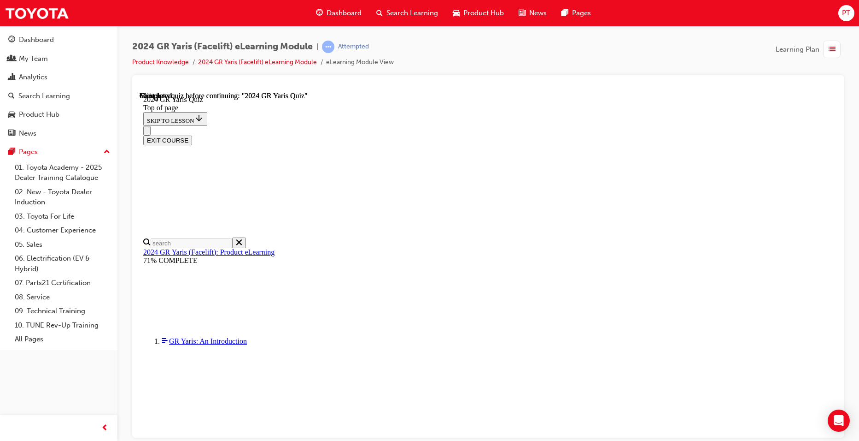
scroll to position [159, 0]
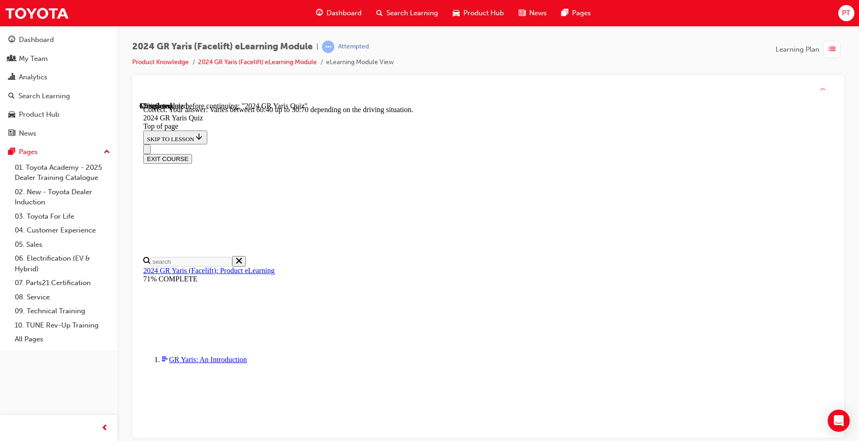
scroll to position [350, 0]
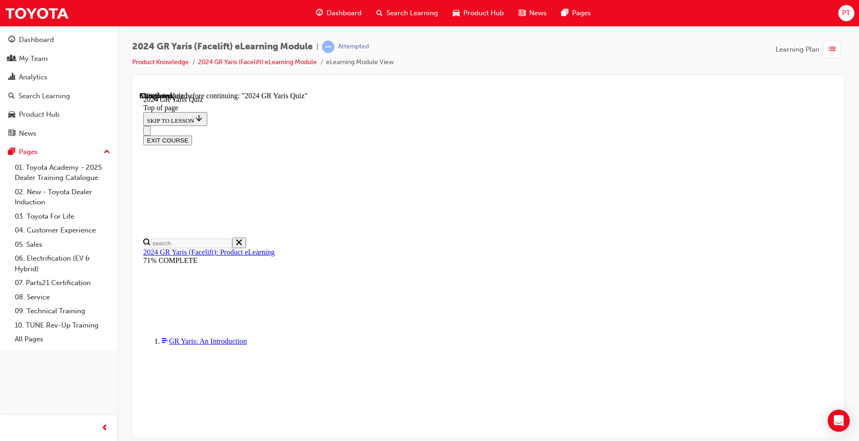
scroll to position [276, 0]
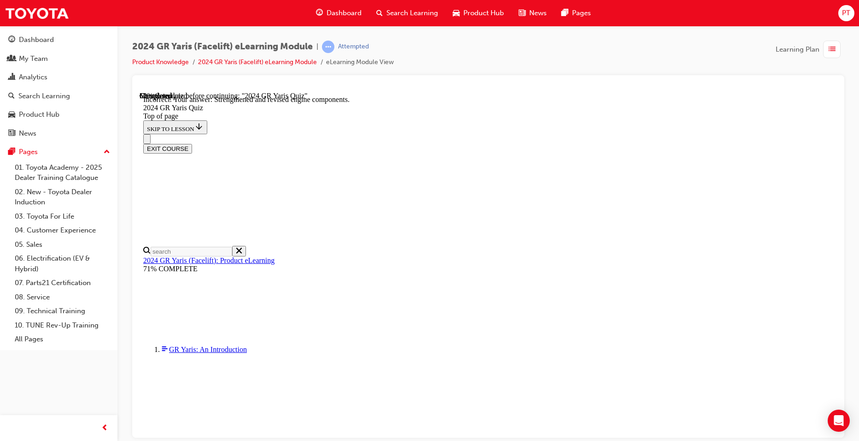
scroll to position [351, 0]
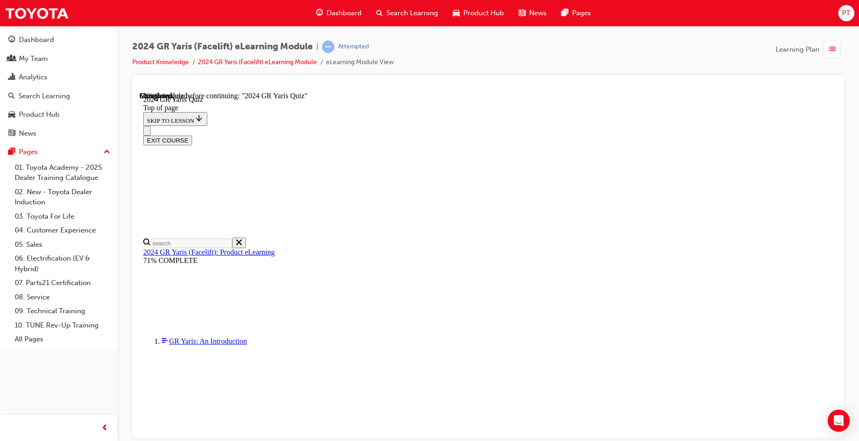
scroll to position [276, 0]
drag, startPoint x: 408, startPoint y: 311, endPoint x: 490, endPoint y: 347, distance: 89.5
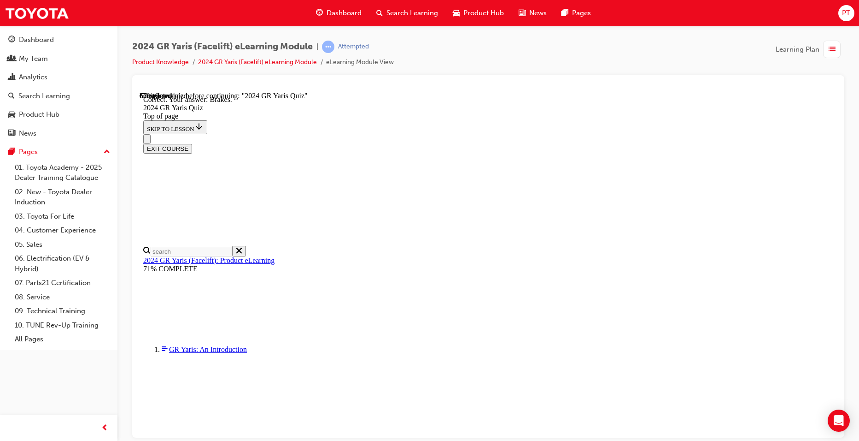
scroll to position [329, 0]
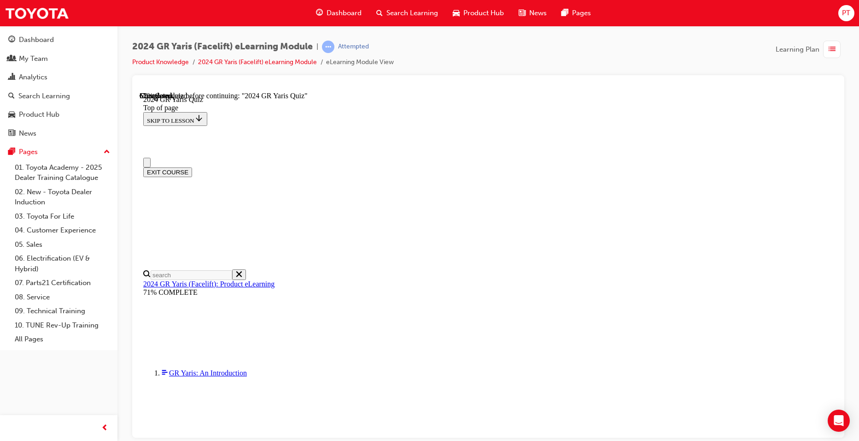
scroll to position [230, 0]
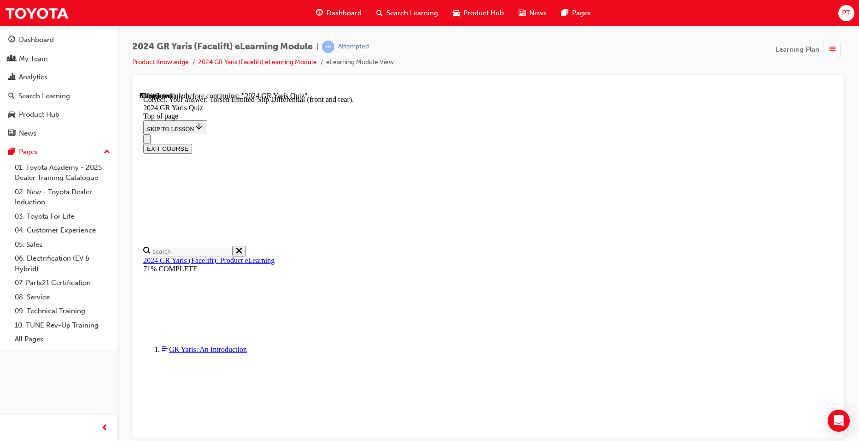
scroll to position [365, 0]
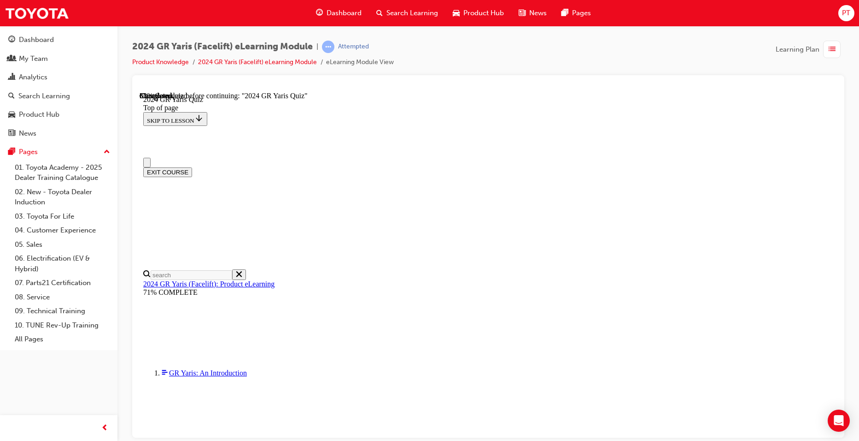
scroll to position [0, 0]
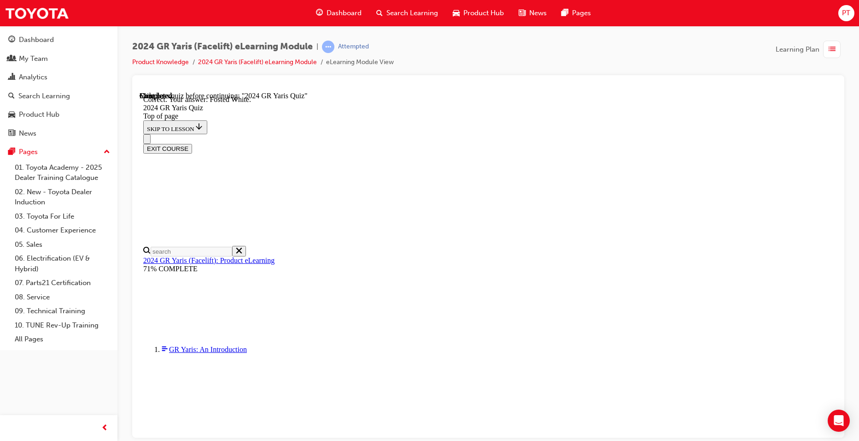
scroll to position [189, 0]
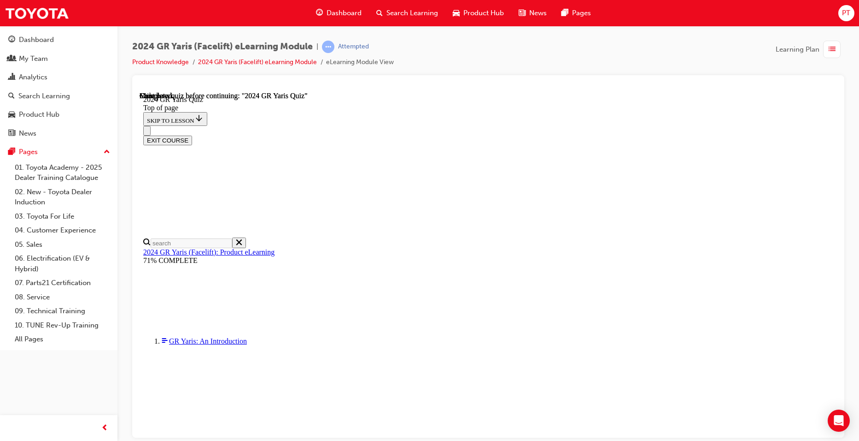
scroll to position [159, 0]
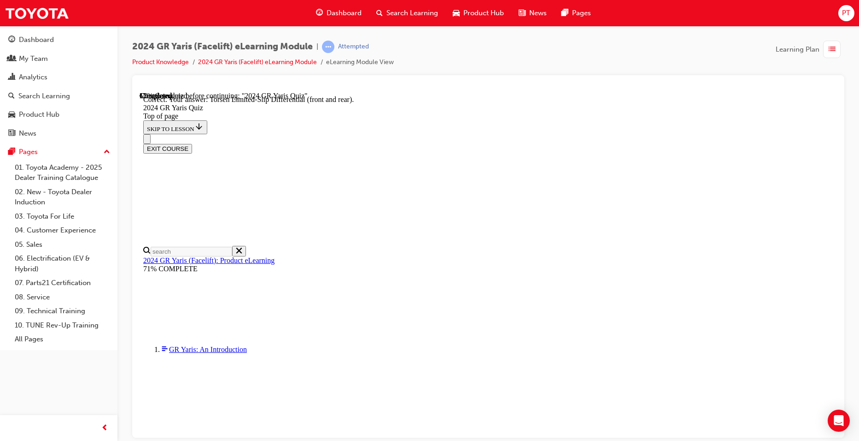
scroll to position [365, 0]
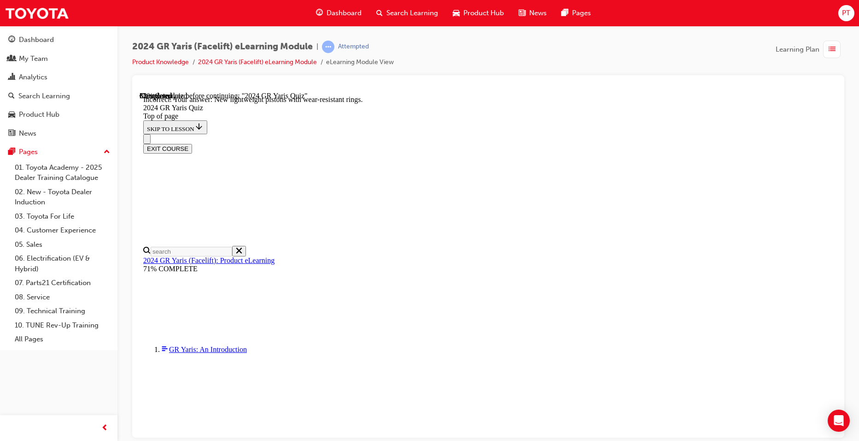
scroll to position [351, 0]
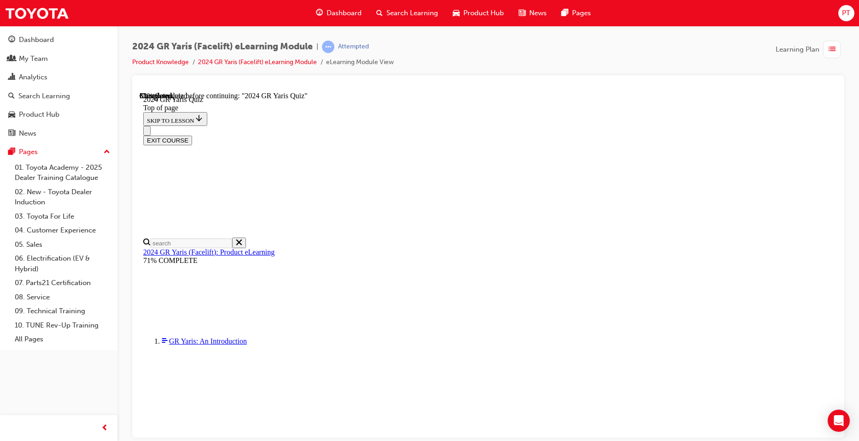
scroll to position [184, 0]
drag, startPoint x: 435, startPoint y: 336, endPoint x: 438, endPoint y: 340, distance: 4.9
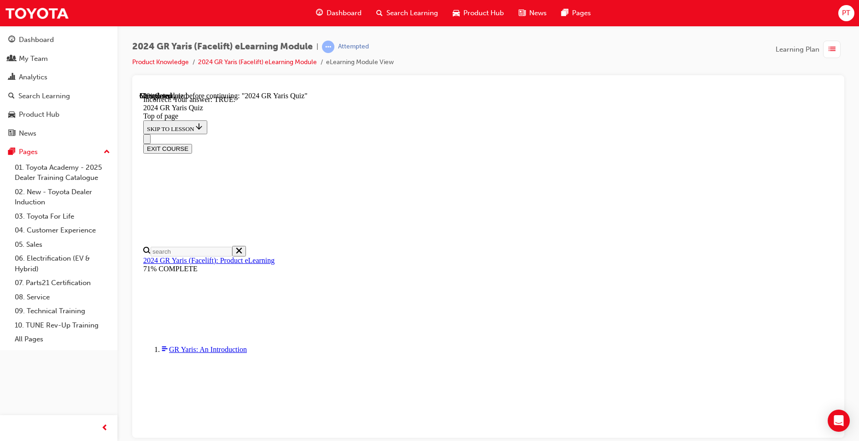
scroll to position [267, 0]
drag, startPoint x: 538, startPoint y: 394, endPoint x: 529, endPoint y: 380, distance: 17.4
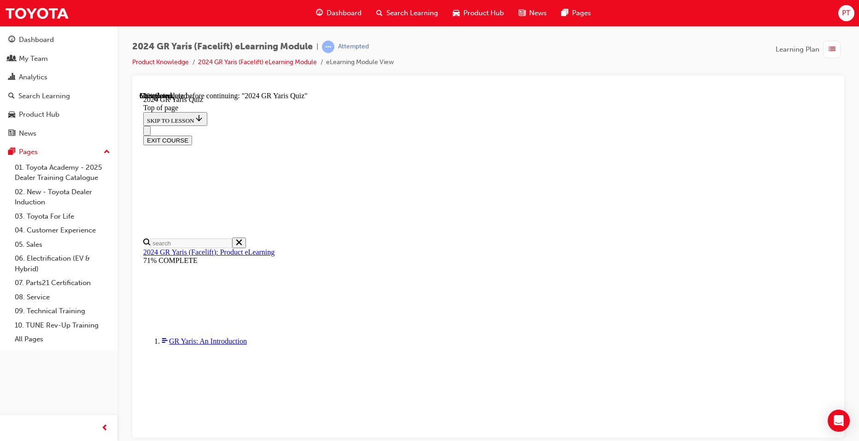
scroll to position [138, 0]
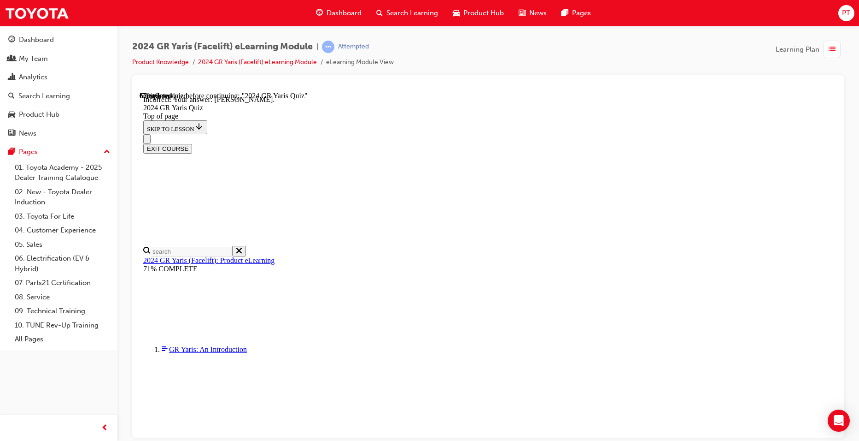
scroll to position [189, 0]
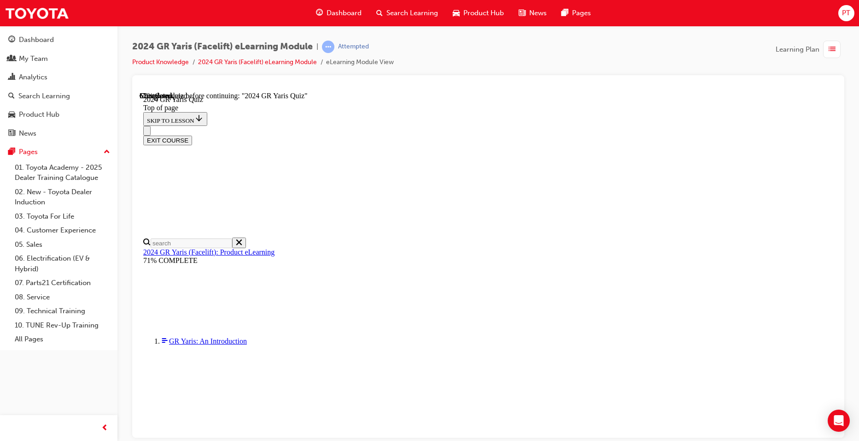
scroll to position [230, 0]
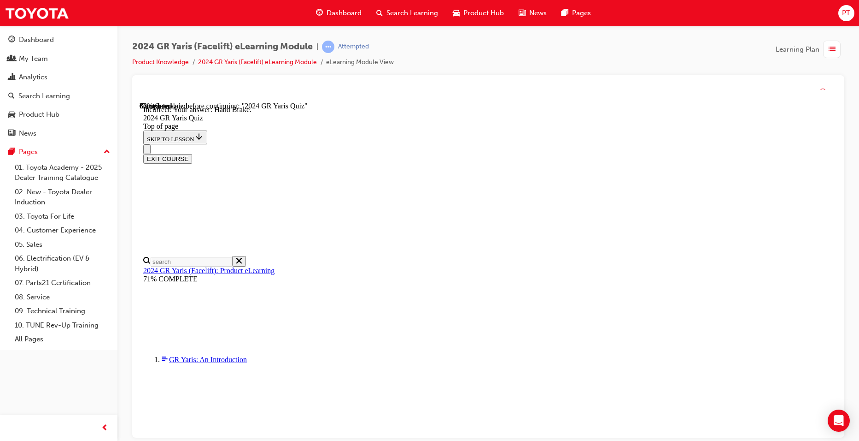
scroll to position [329, 0]
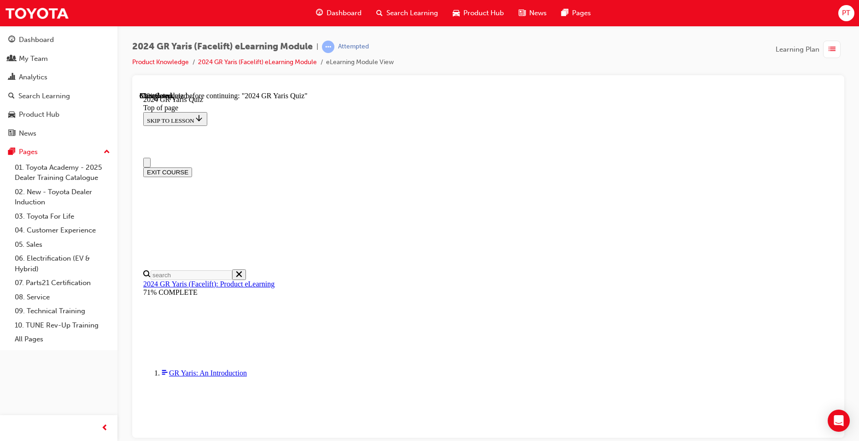
scroll to position [184, 0]
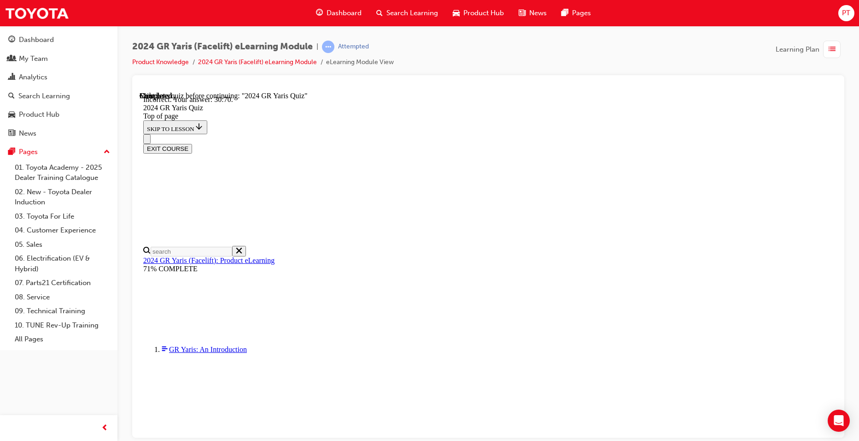
scroll to position [350, 0]
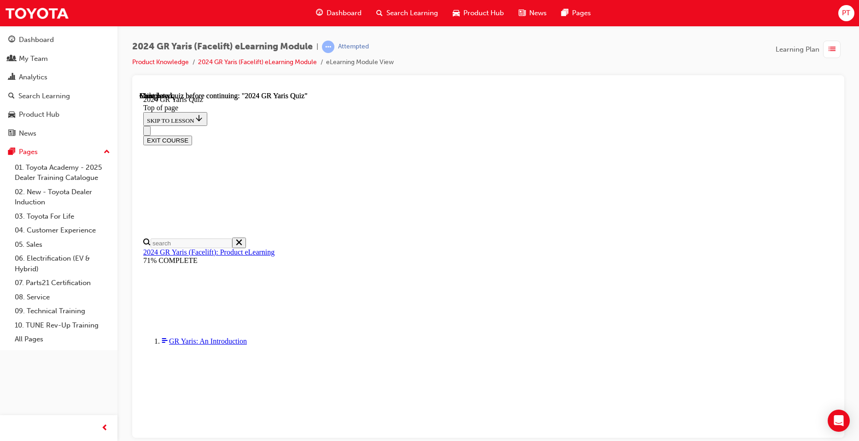
scroll to position [159, 0]
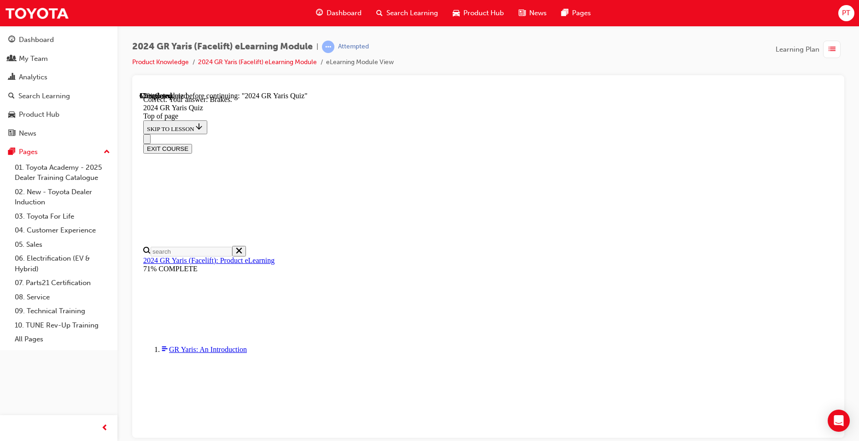
scroll to position [329, 0]
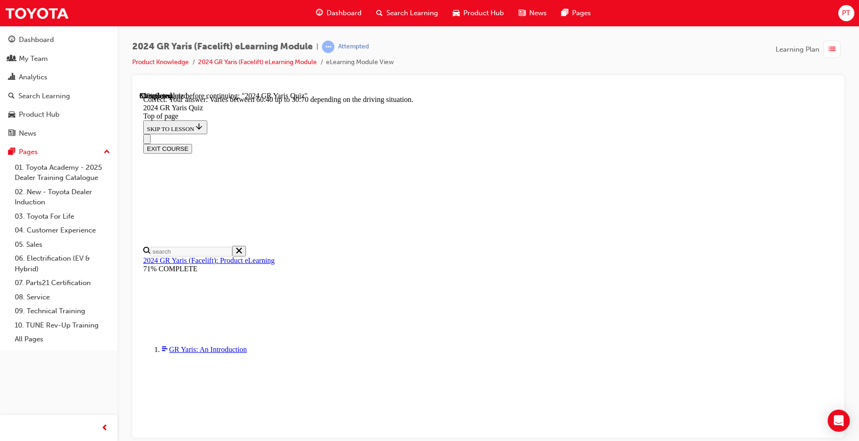
scroll to position [350, 0]
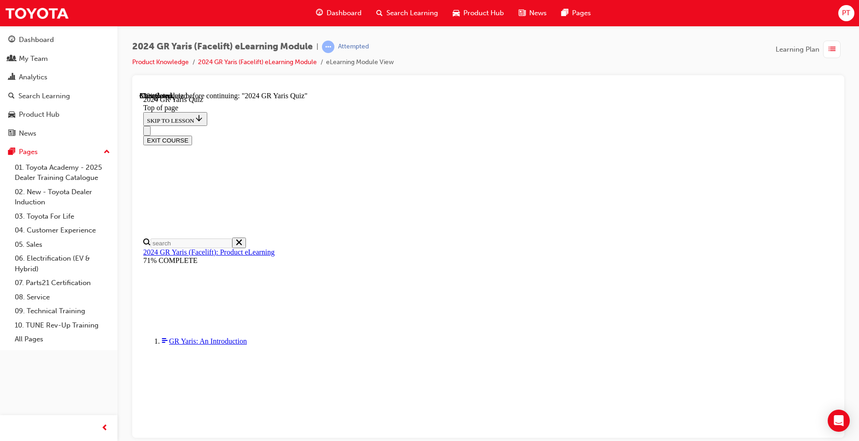
scroll to position [92, 0]
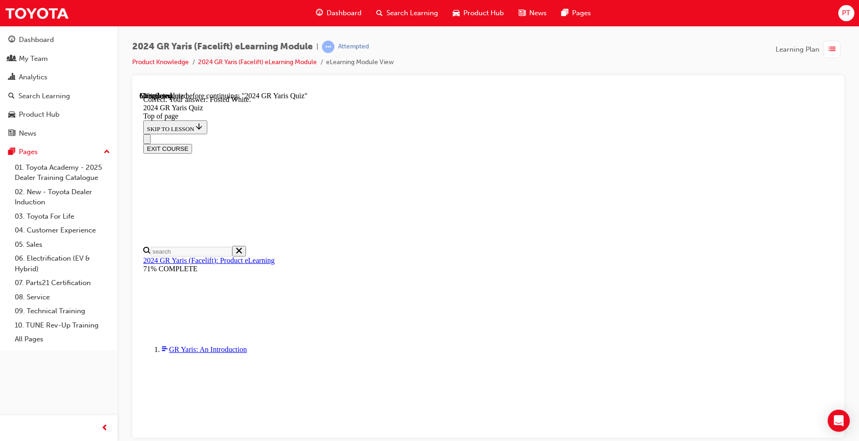
scroll to position [189, 0]
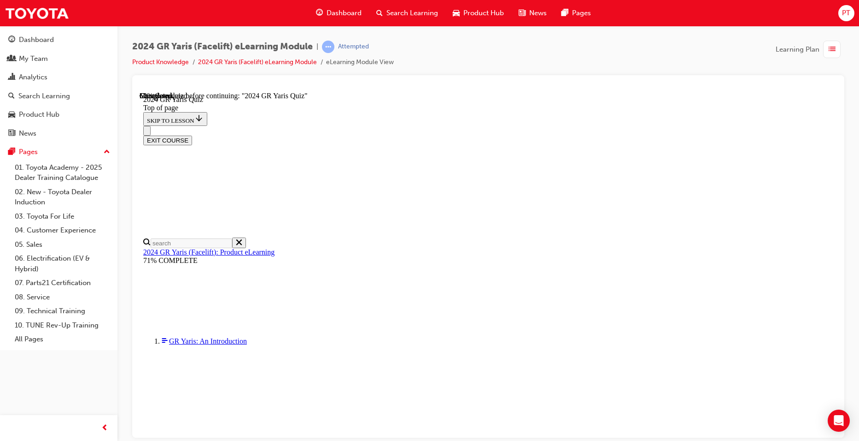
scroll to position [336, 0]
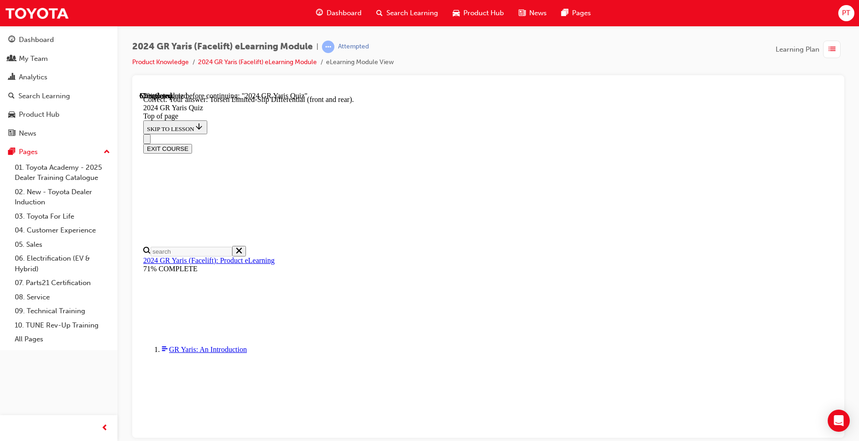
scroll to position [365, 0]
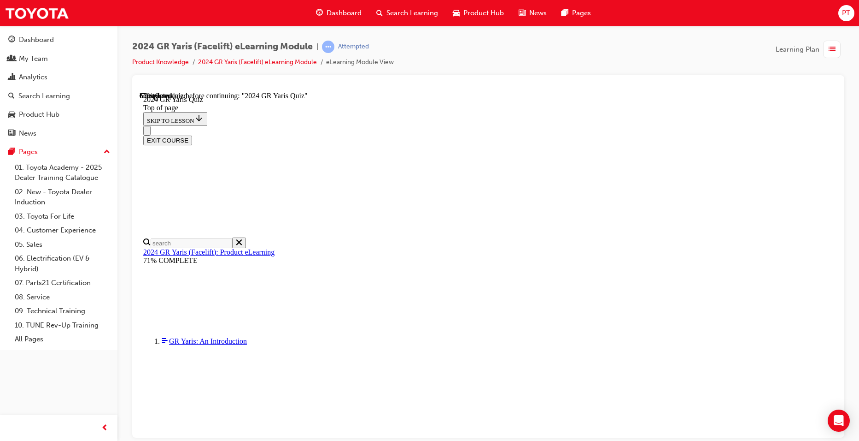
scroll to position [184, 0]
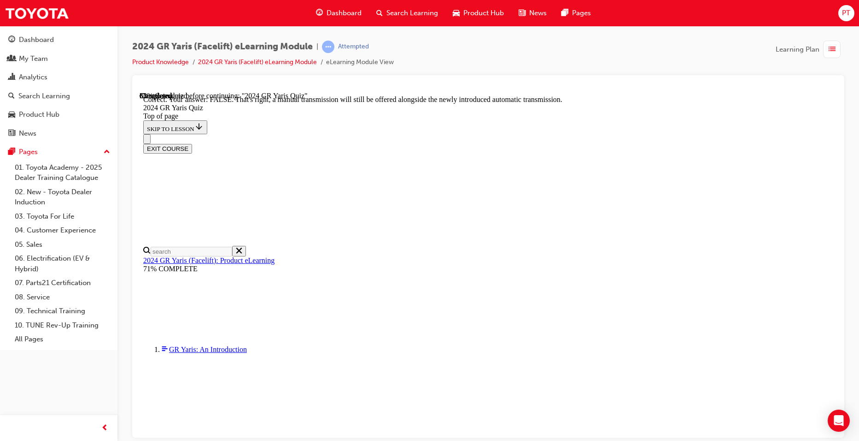
scroll to position [323, 0]
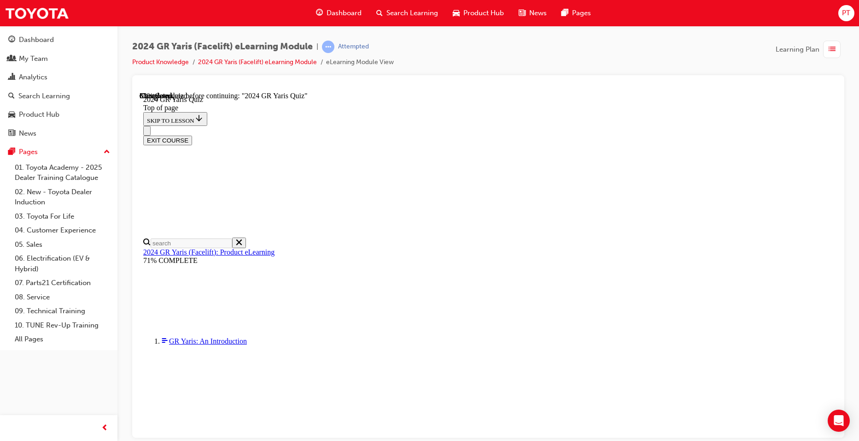
scroll to position [276, 0]
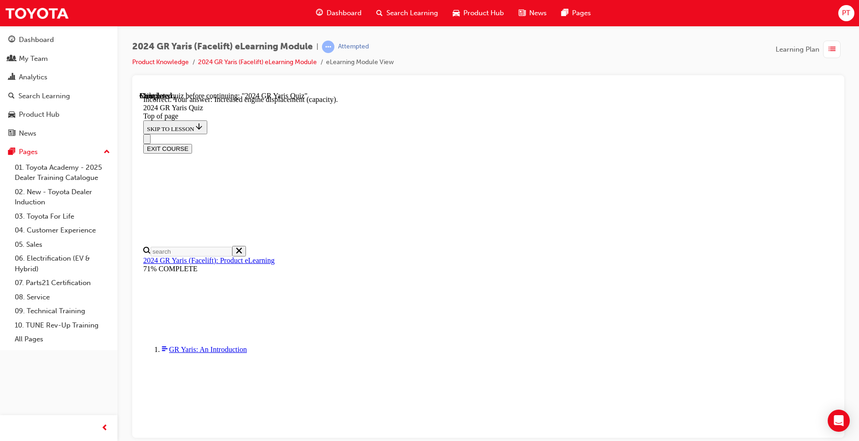
scroll to position [351, 0]
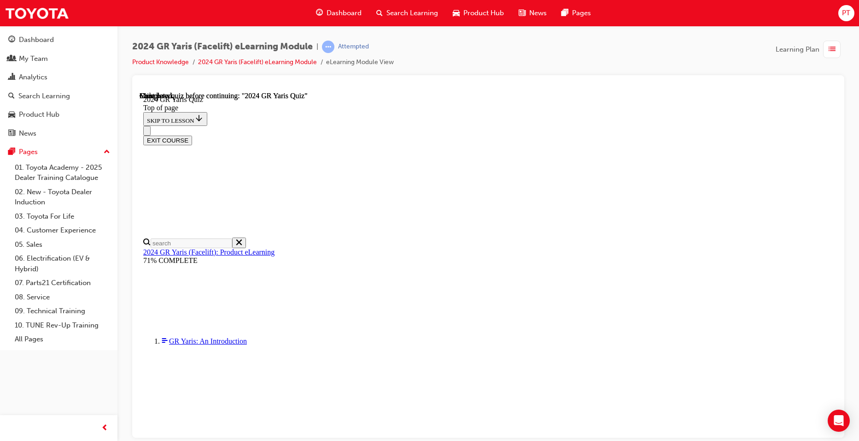
scroll to position [159, 0]
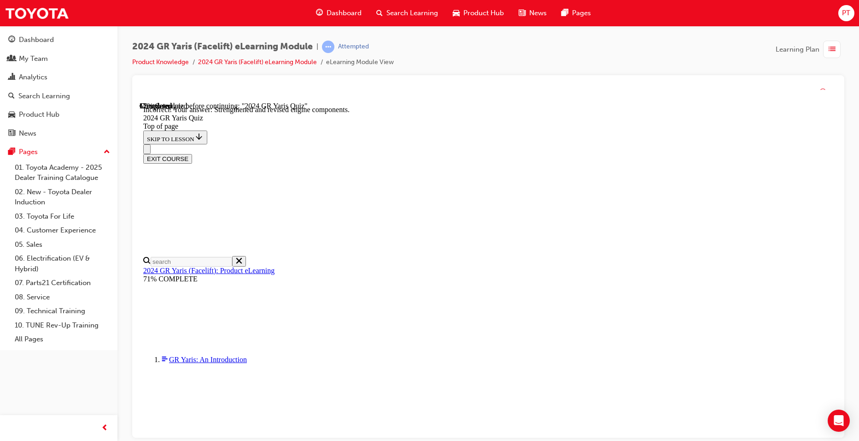
scroll to position [351, 0]
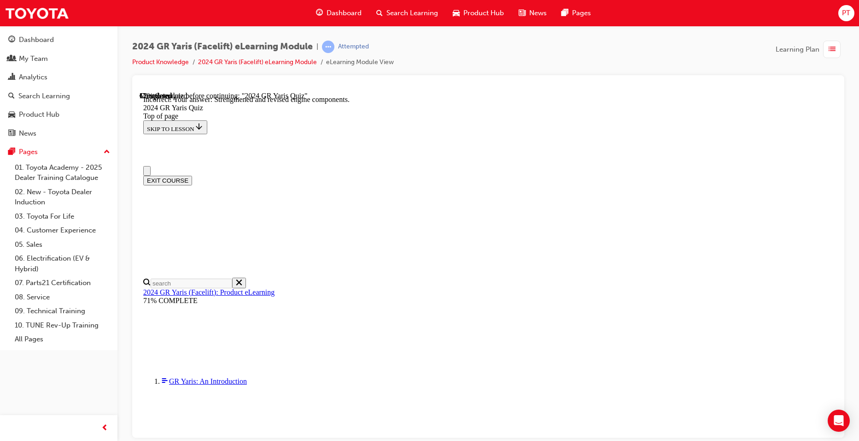
scroll to position [184, 0]
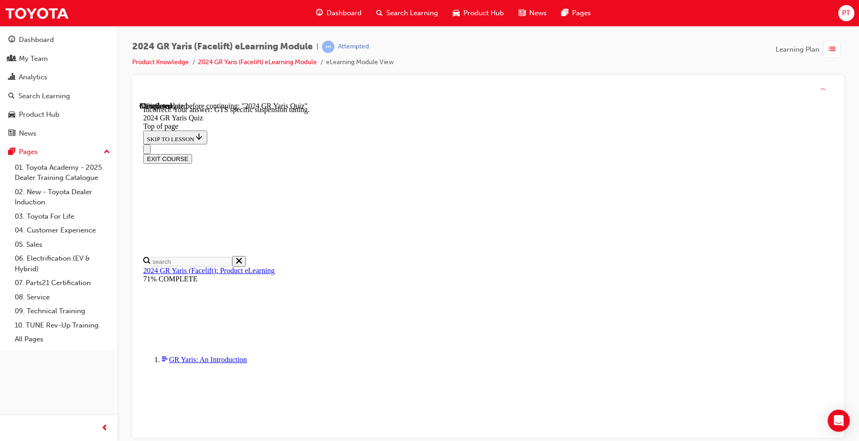
scroll to position [365, 0]
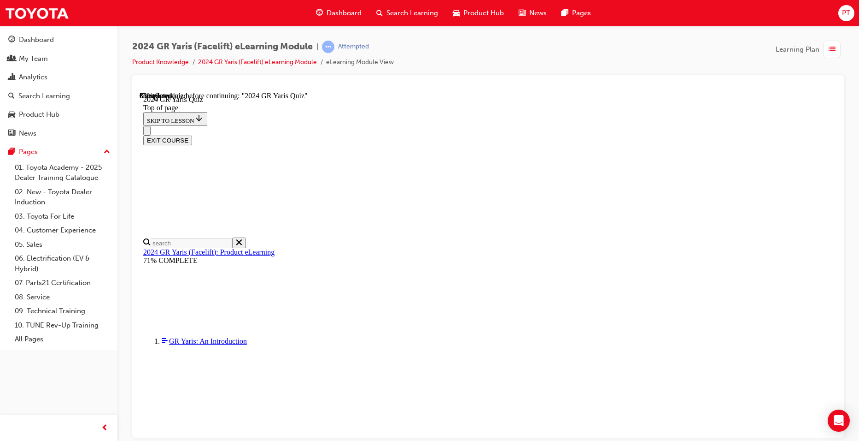
scroll to position [160, 0]
drag, startPoint x: 404, startPoint y: 249, endPoint x: 421, endPoint y: 263, distance: 21.6
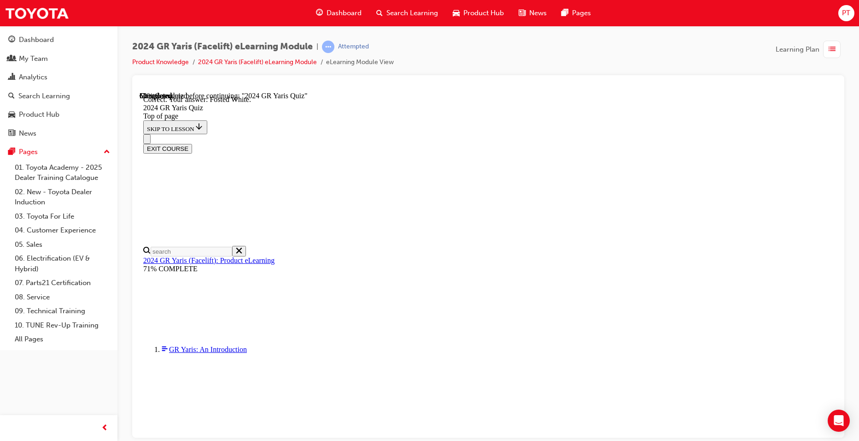
scroll to position [189, 0]
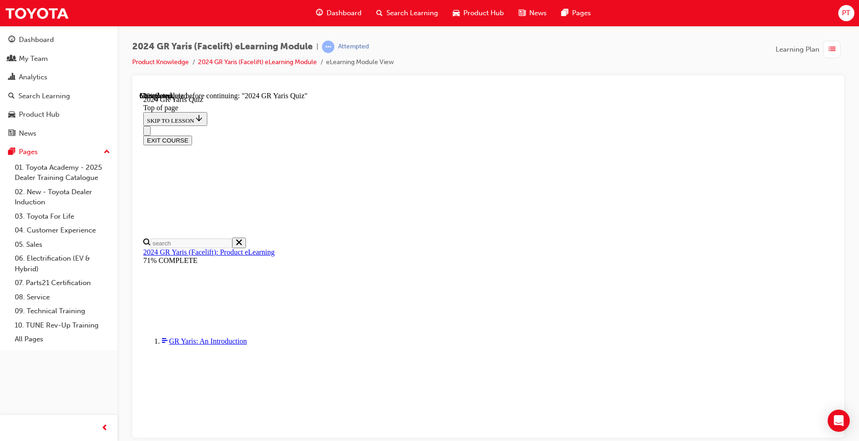
scroll to position [292, 0]
drag, startPoint x: 408, startPoint y: 241, endPoint x: 489, endPoint y: 290, distance: 94.9
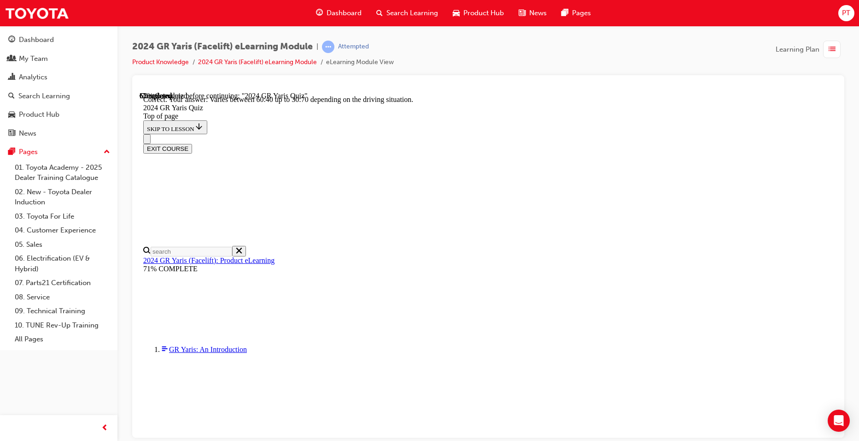
scroll to position [350, 0]
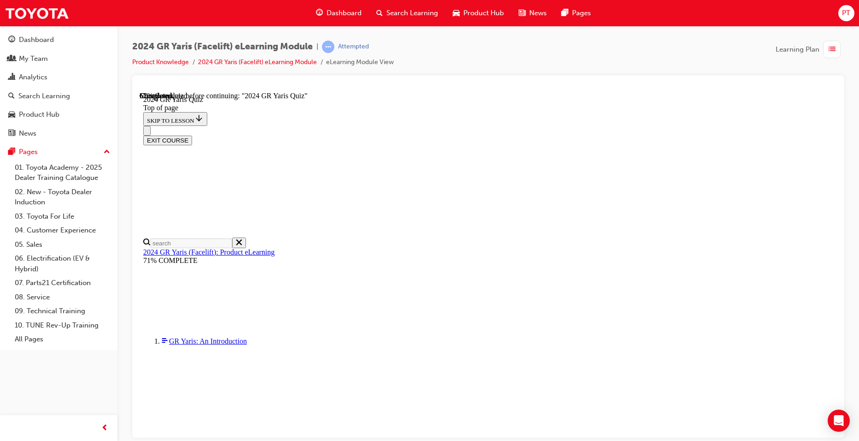
scroll to position [238, 0]
drag, startPoint x: 406, startPoint y: 249, endPoint x: 412, endPoint y: 255, distance: 8.5
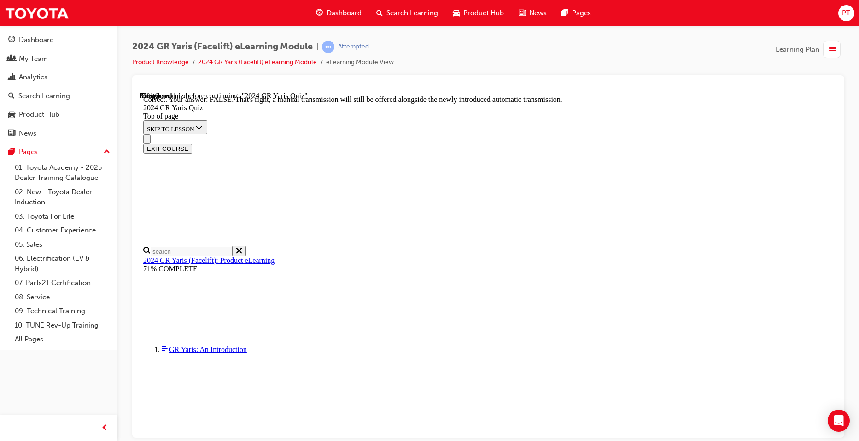
scroll to position [323, 0]
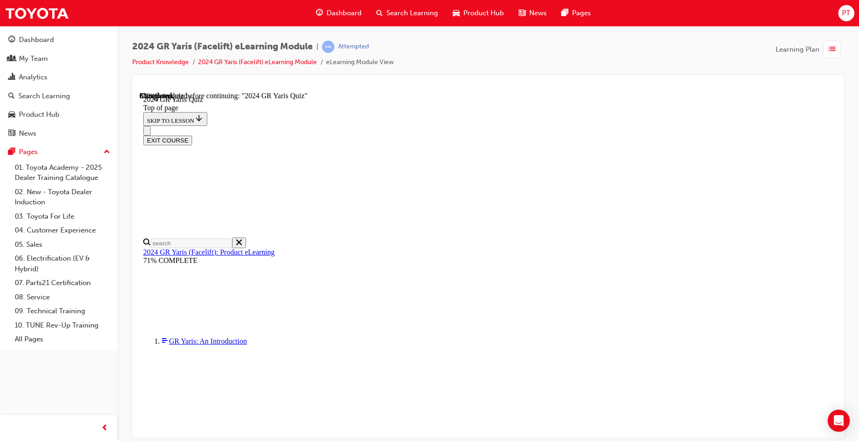
scroll to position [269, 0]
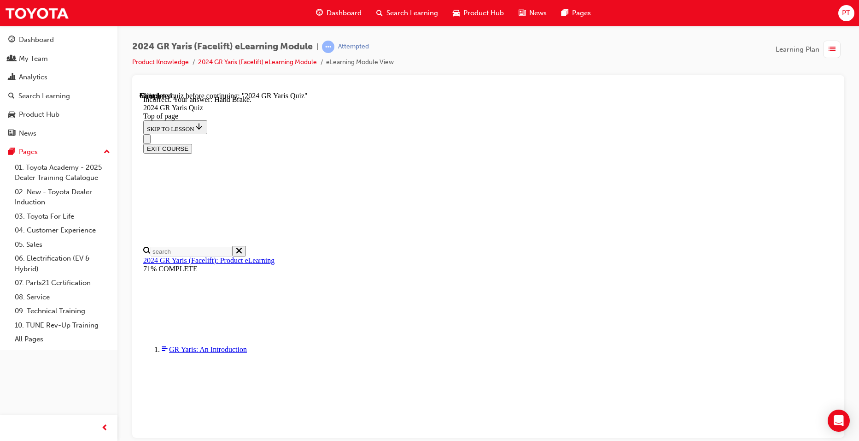
scroll to position [329, 0]
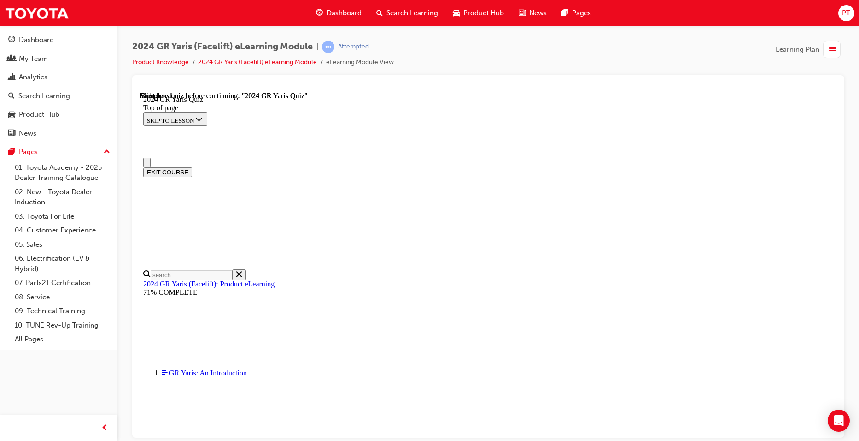
scroll to position [159, 0]
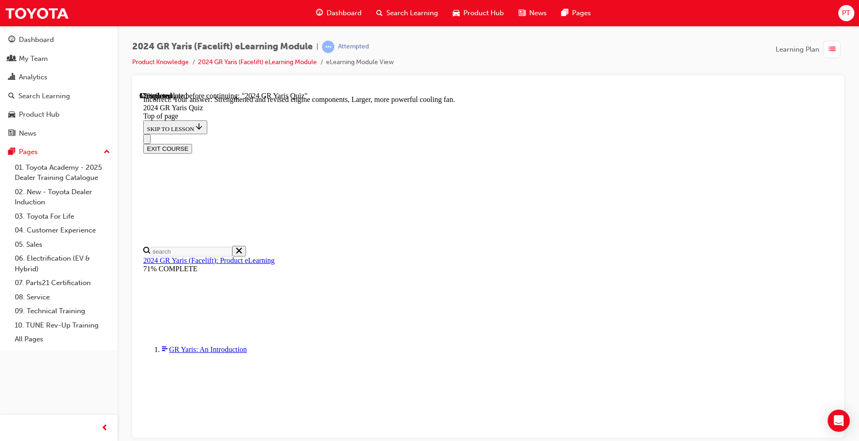
scroll to position [351, 0]
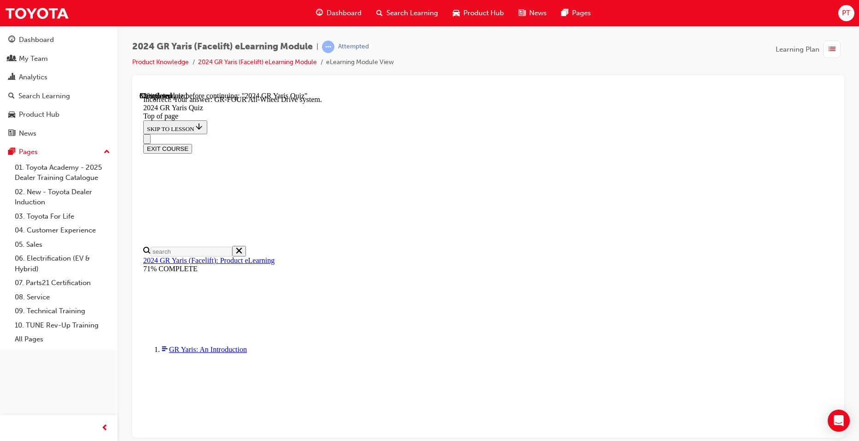
scroll to position [365, 0]
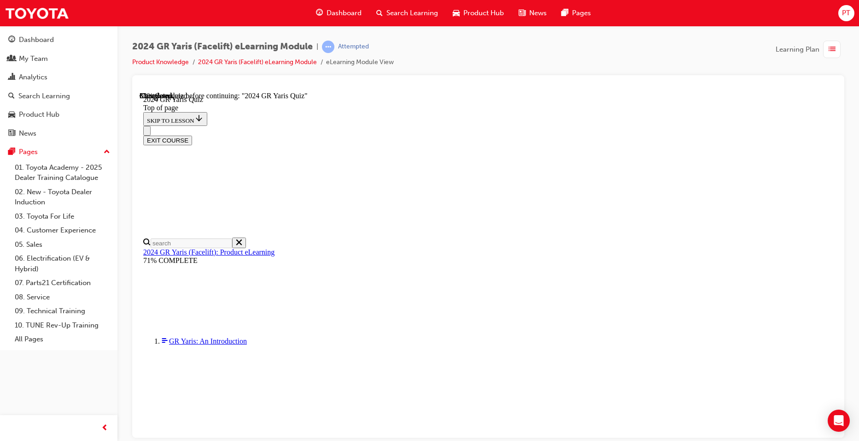
scroll to position [0, 0]
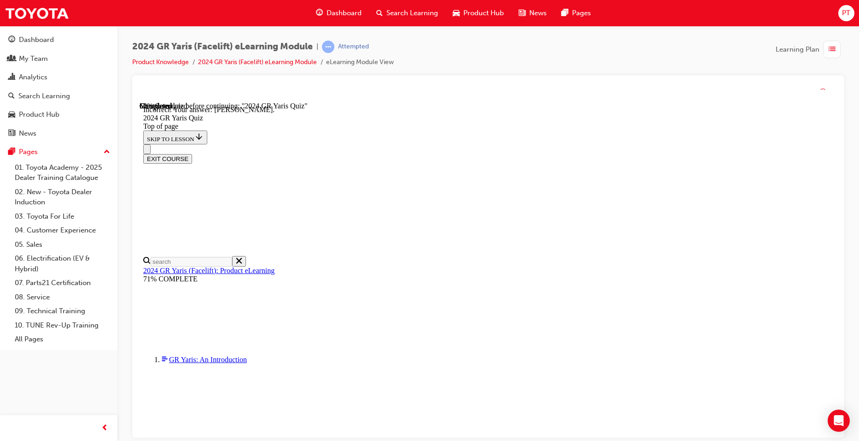
scroll to position [189, 0]
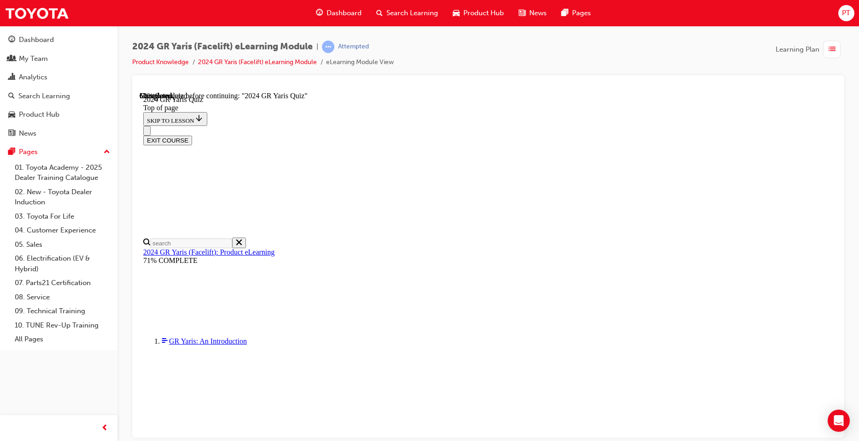
scroll to position [184, 0]
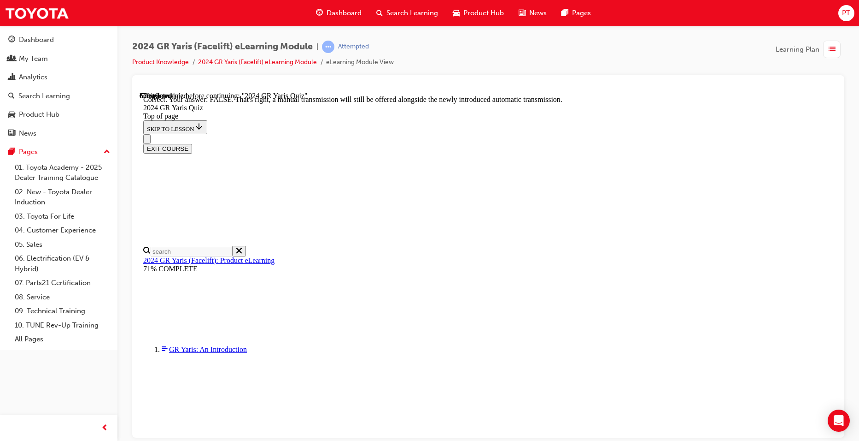
scroll to position [323, 0]
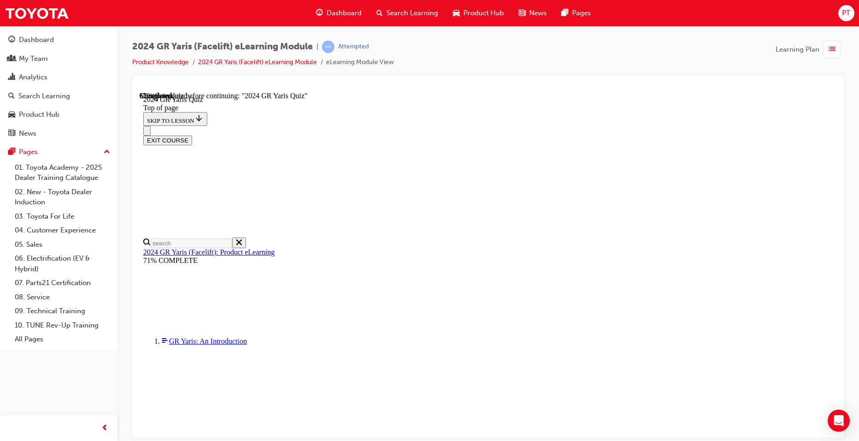
scroll to position [184, 0]
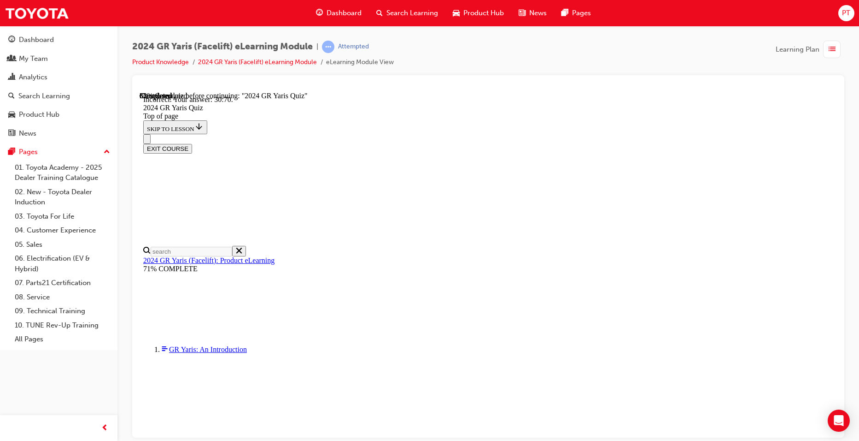
scroll to position [350, 0]
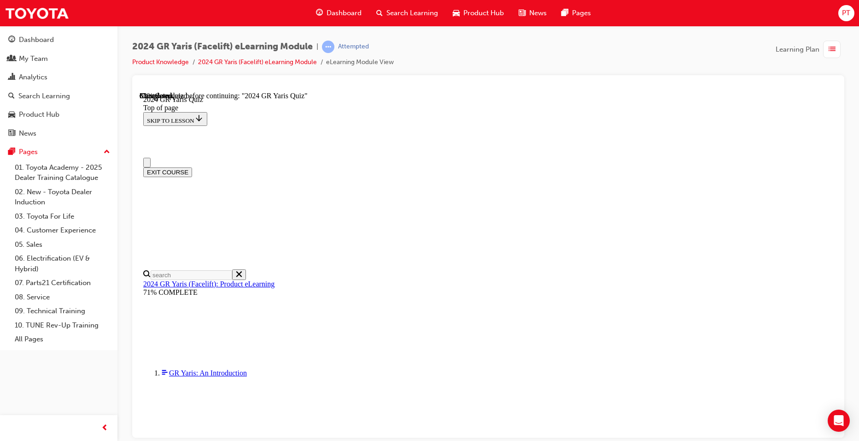
scroll to position [184, 0]
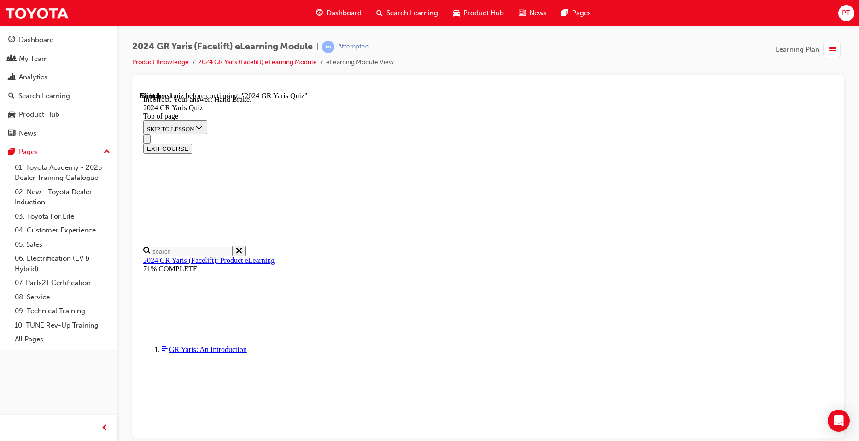
scroll to position [329, 0]
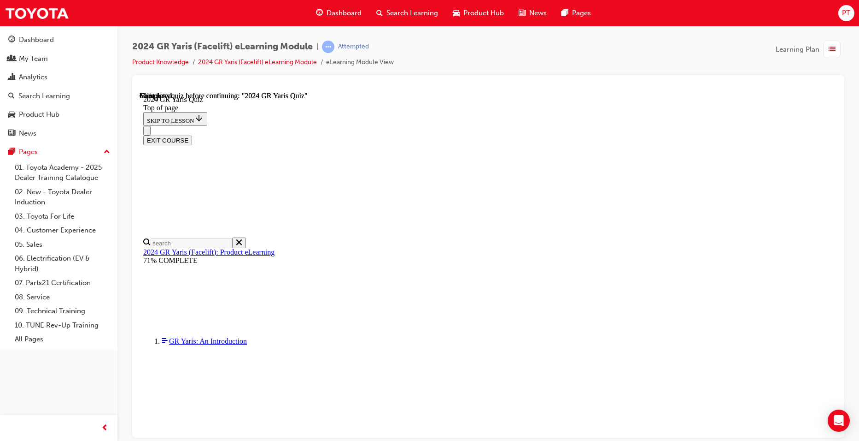
scroll to position [159, 0]
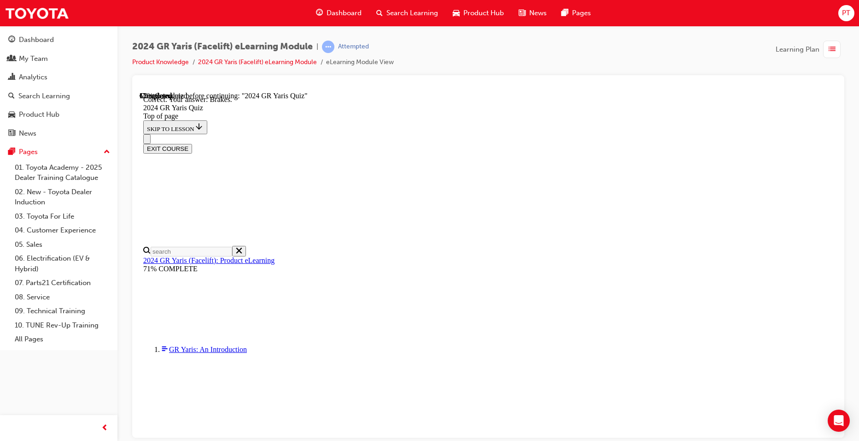
scroll to position [329, 0]
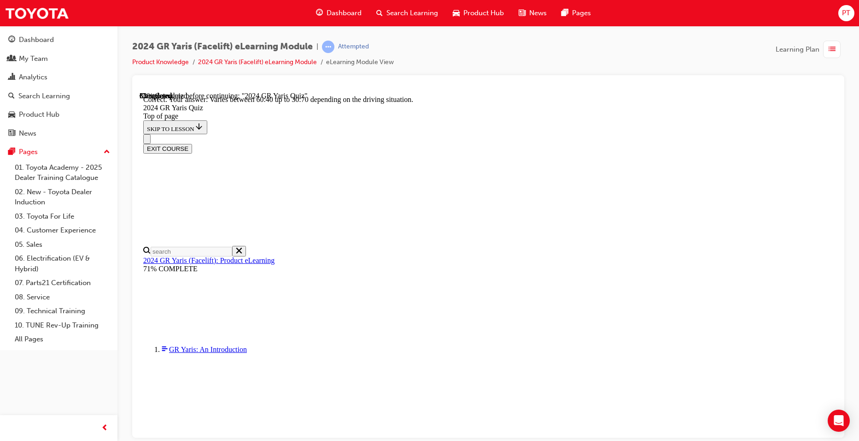
scroll to position [350, 0]
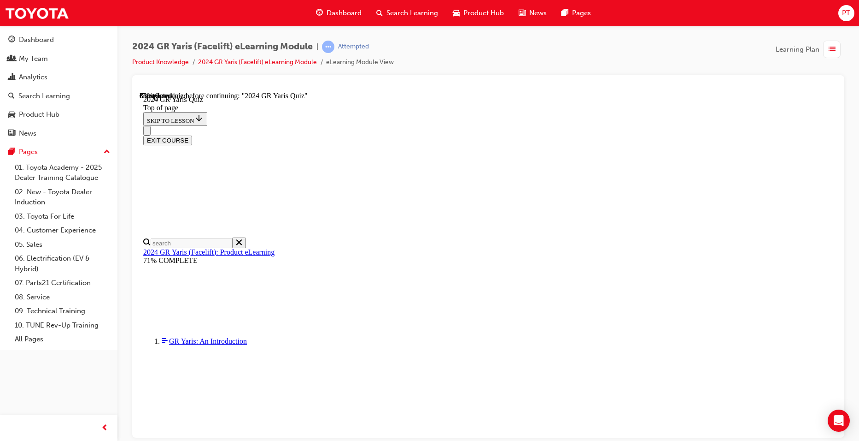
scroll to position [230, 0]
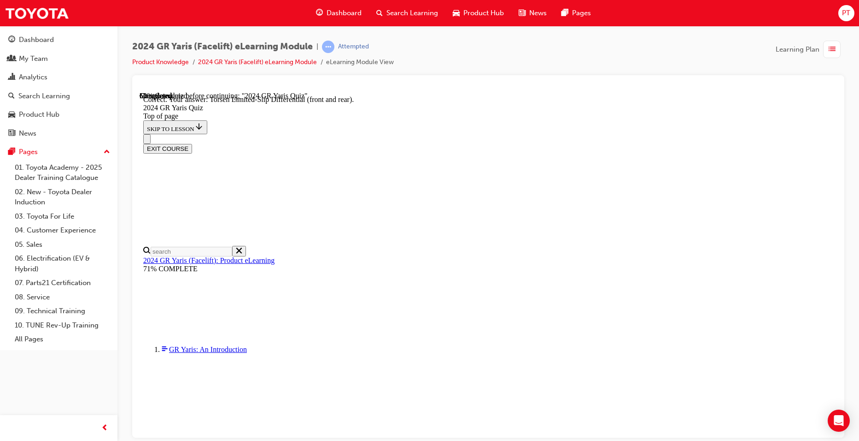
scroll to position [365, 0]
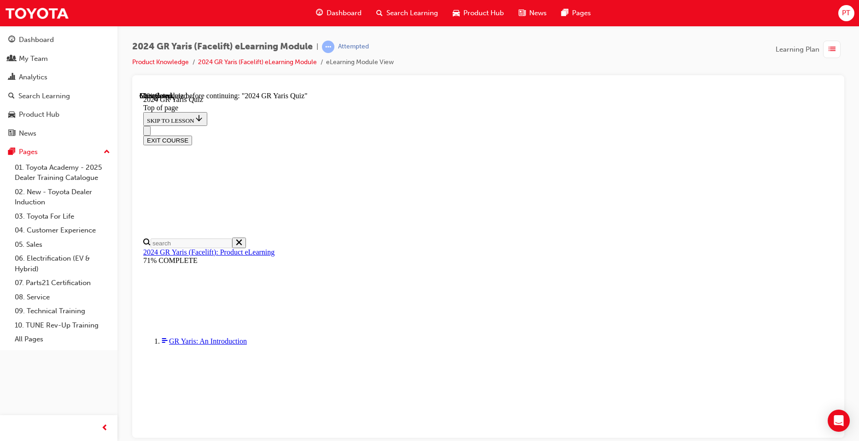
scroll to position [230, 0]
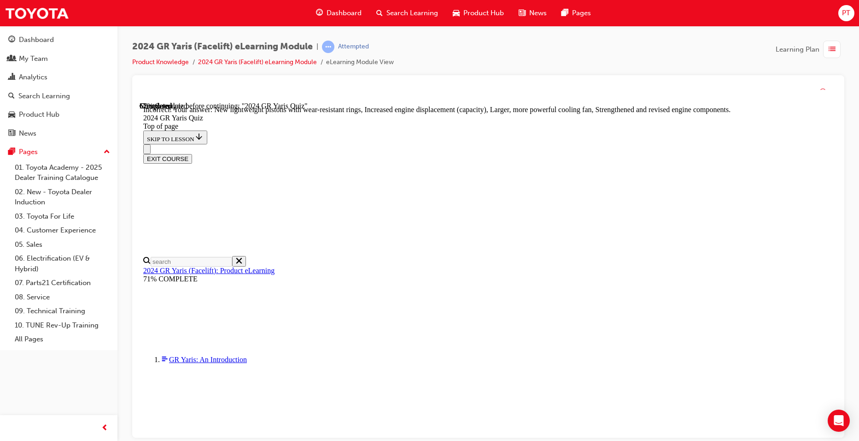
scroll to position [351, 0]
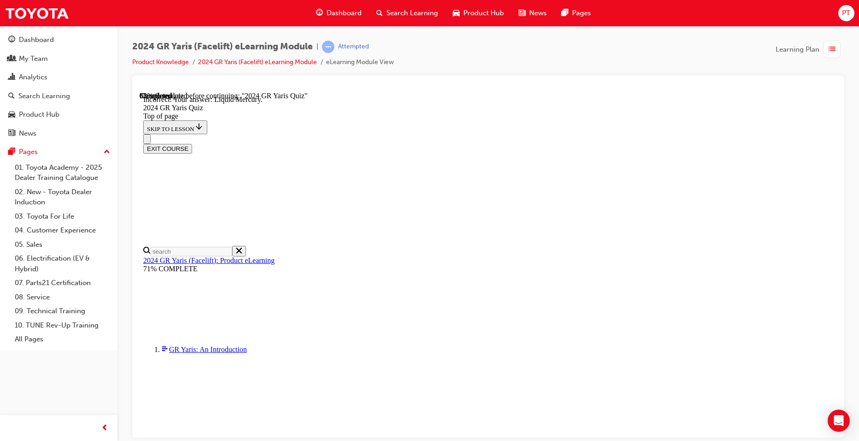
scroll to position [189, 0]
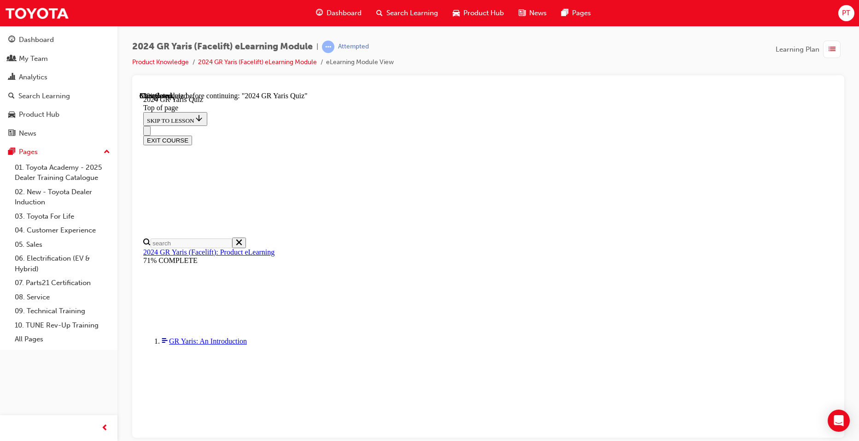
scroll to position [175, 0]
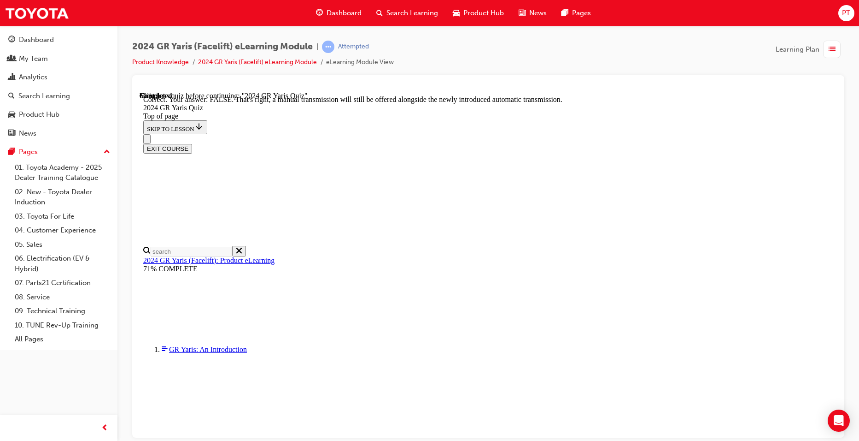
scroll to position [323, 0]
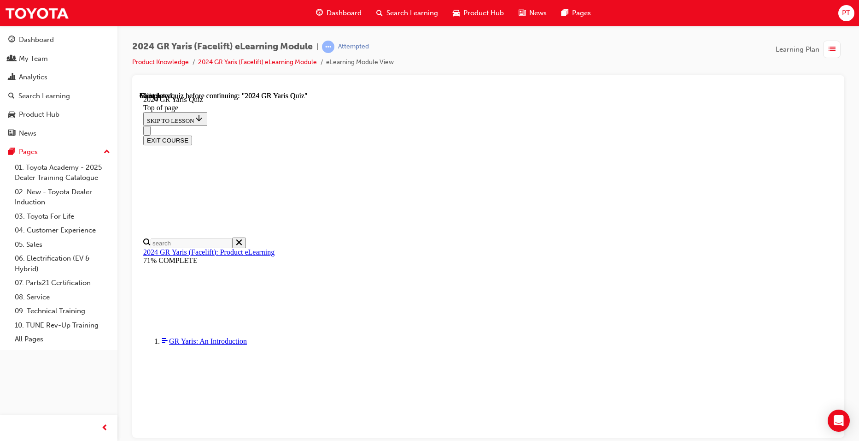
scroll to position [159, 0]
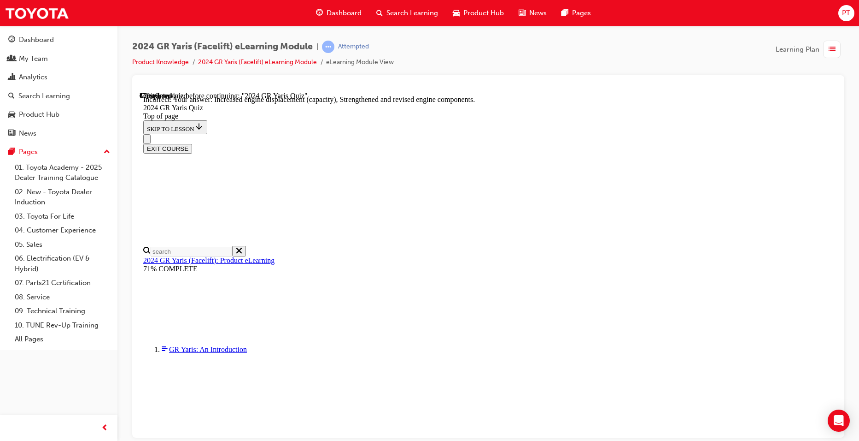
scroll to position [351, 0]
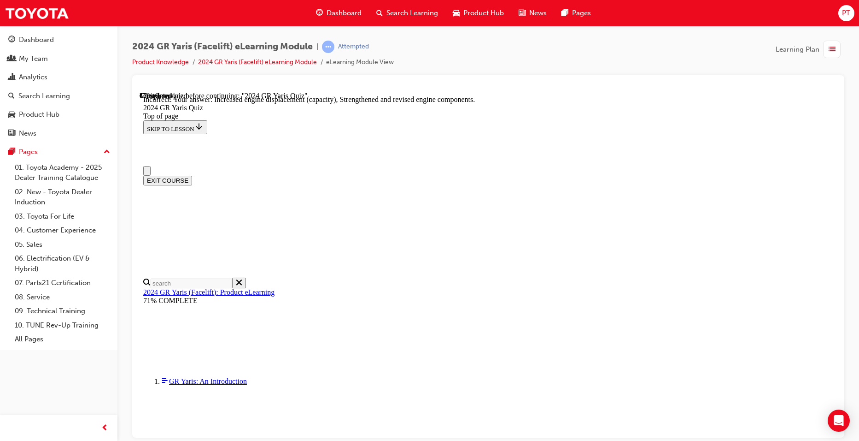
scroll to position [184, 0]
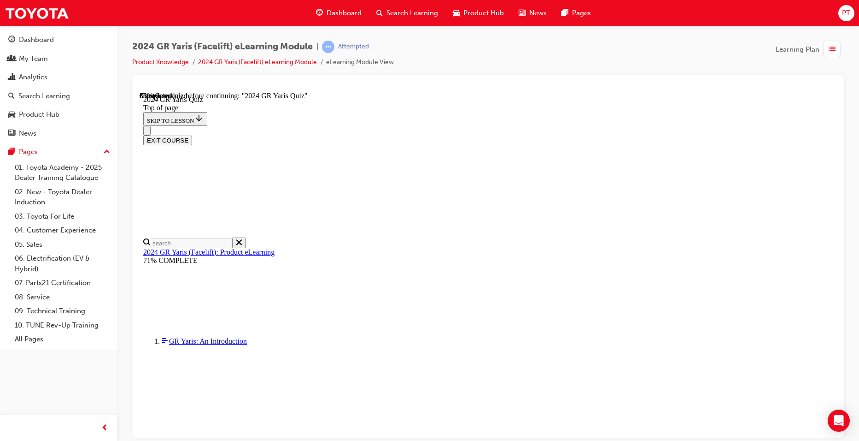
scroll to position [160, 0]
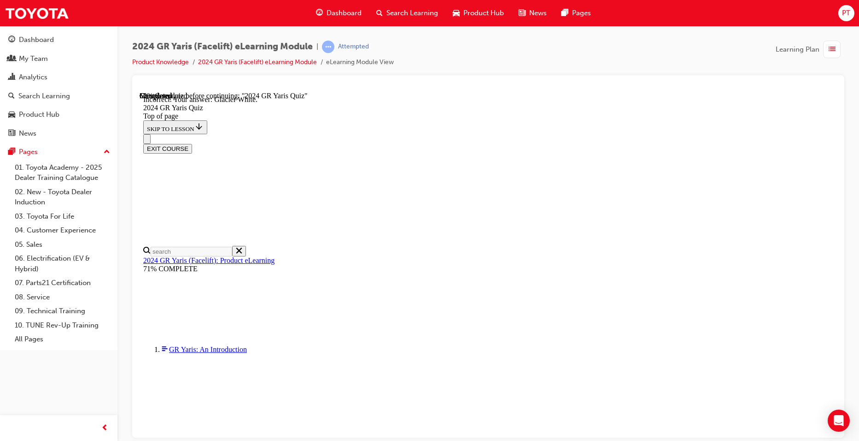
scroll to position [189, 0]
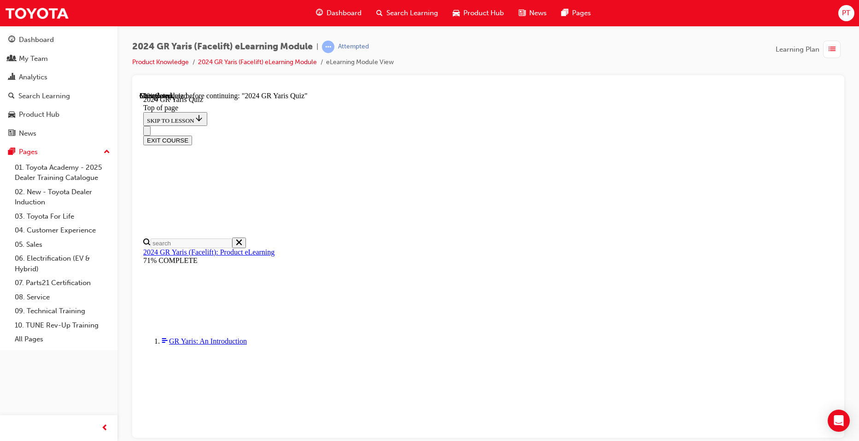
scroll to position [200, 0]
drag, startPoint x: 407, startPoint y: 406, endPoint x: 482, endPoint y: 395, distance: 75.5
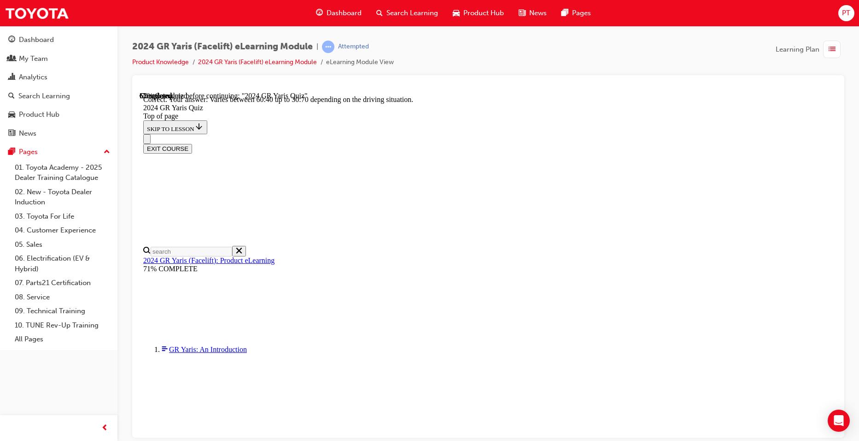
scroll to position [350, 0]
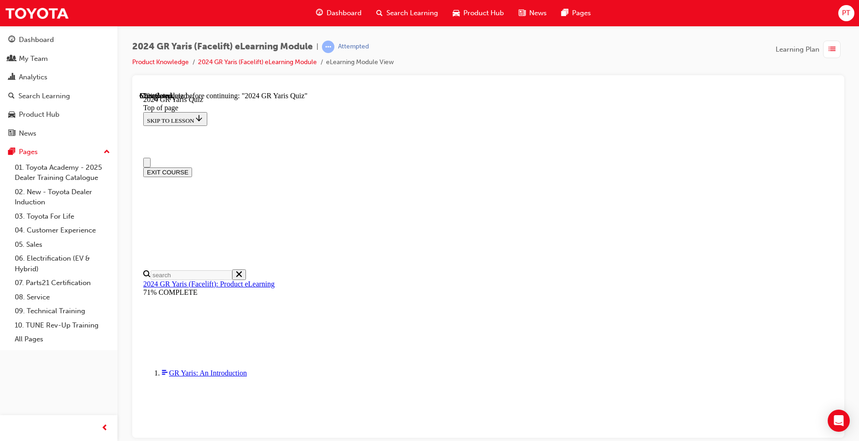
scroll to position [230, 0]
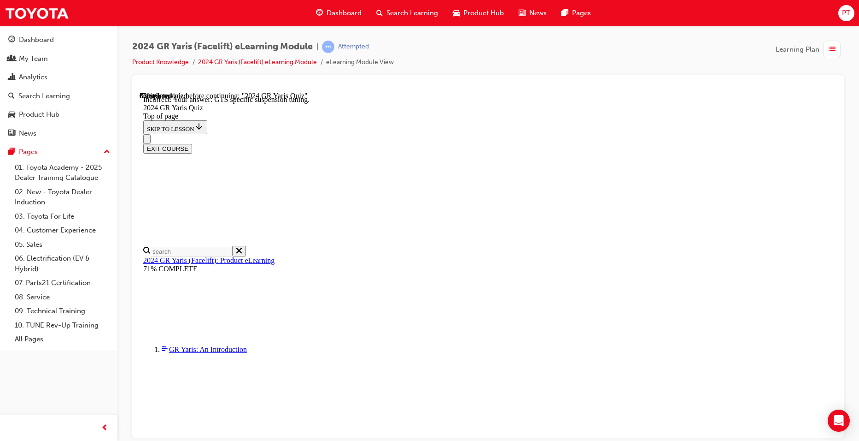
scroll to position [365, 0]
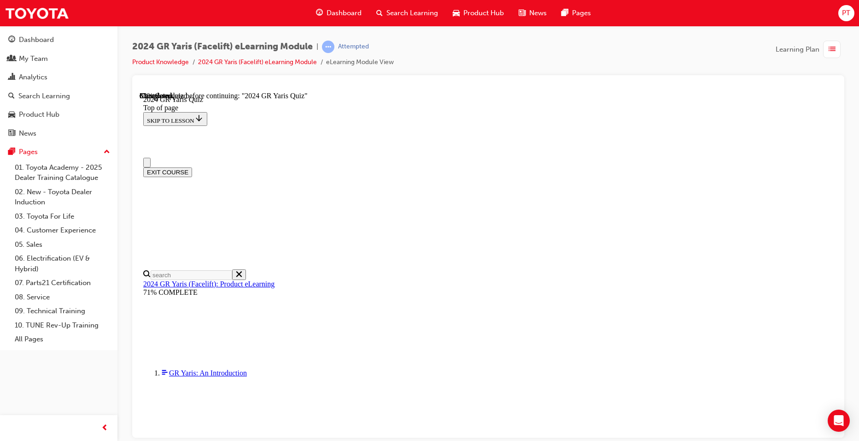
scroll to position [184, 0]
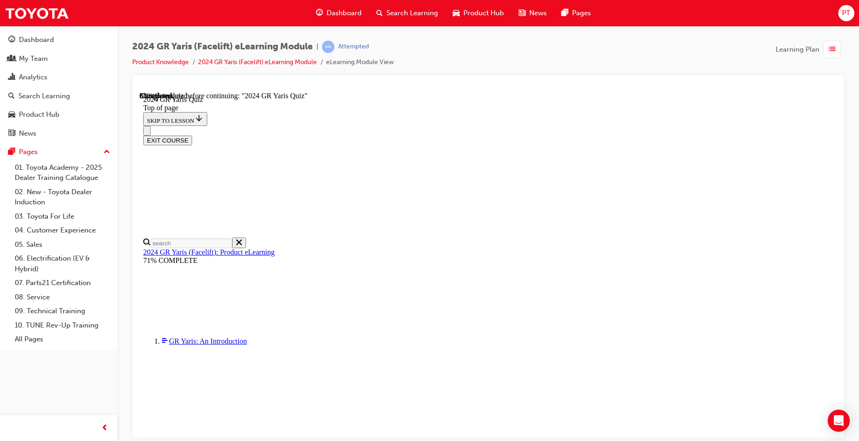
drag, startPoint x: 407, startPoint y: 302, endPoint x: 543, endPoint y: 422, distance: 181.2
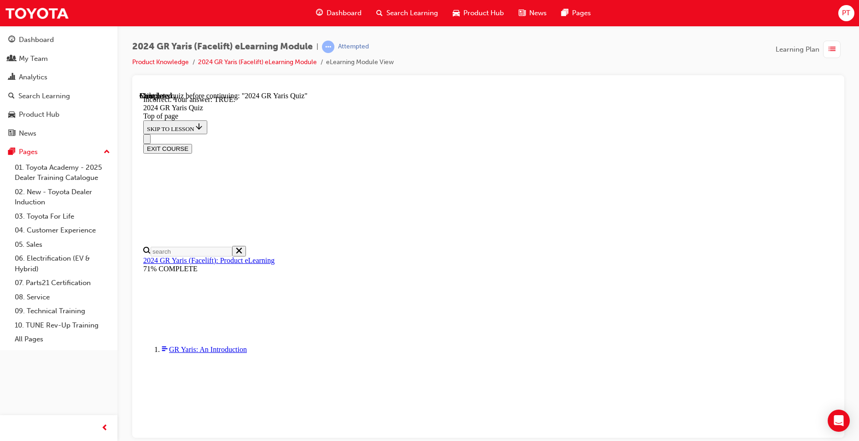
scroll to position [267, 0]
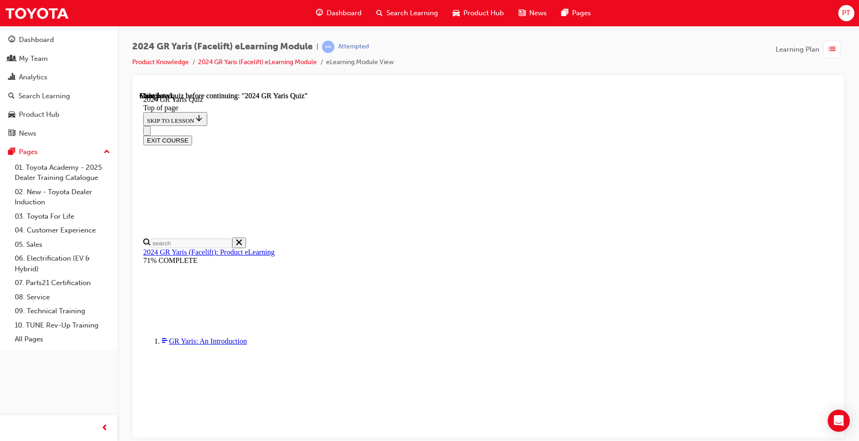
scroll to position [159, 0]
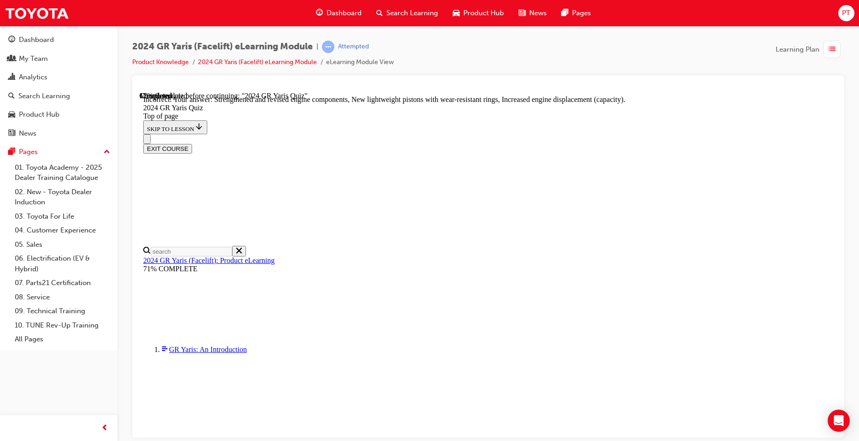
scroll to position [351, 0]
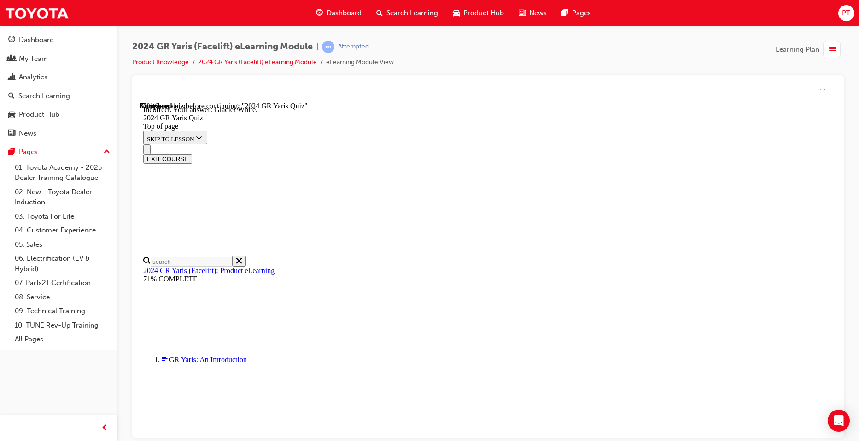
scroll to position [189, 0]
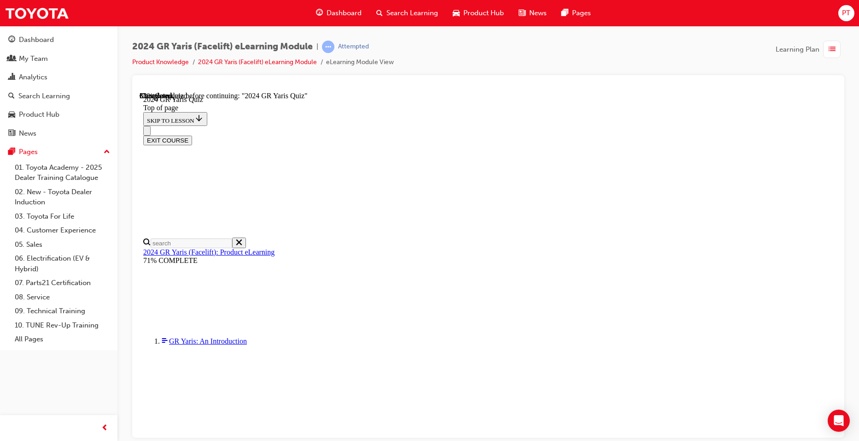
scroll to position [188, 0]
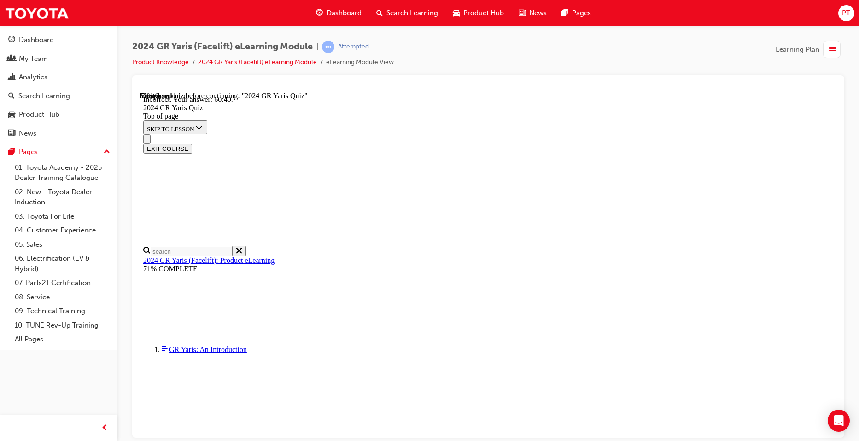
scroll to position [350, 0]
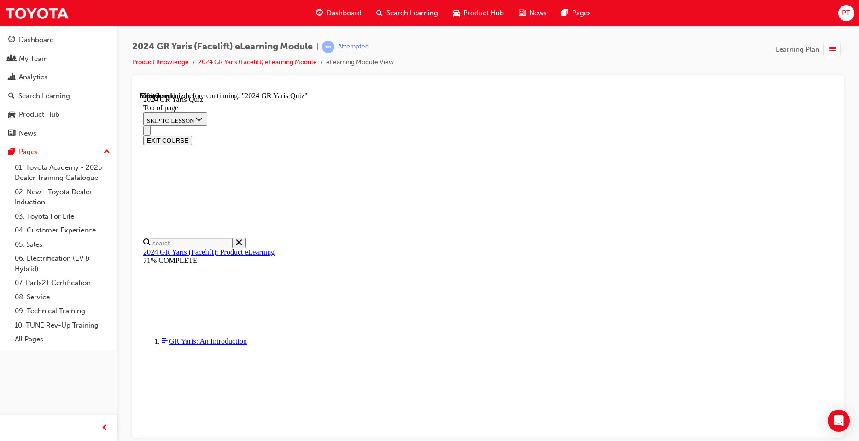
scroll to position [184, 0]
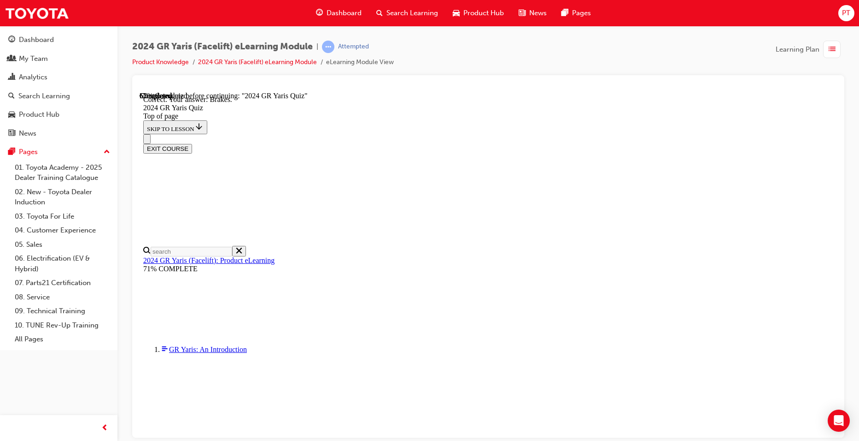
scroll to position [329, 0]
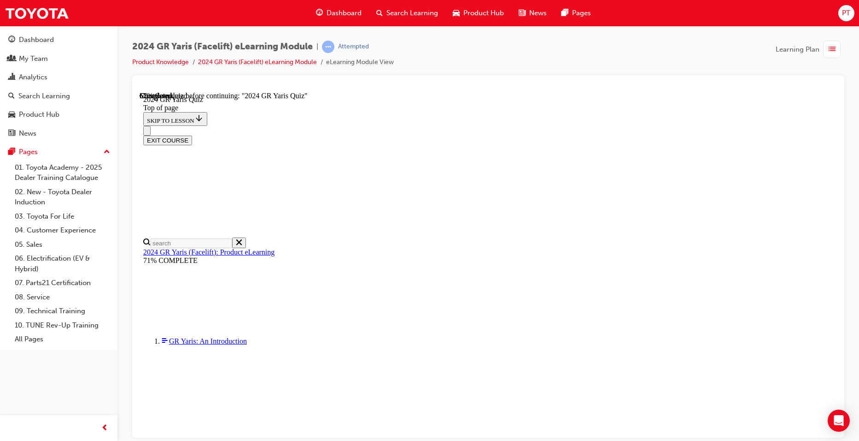
scroll to position [184, 0]
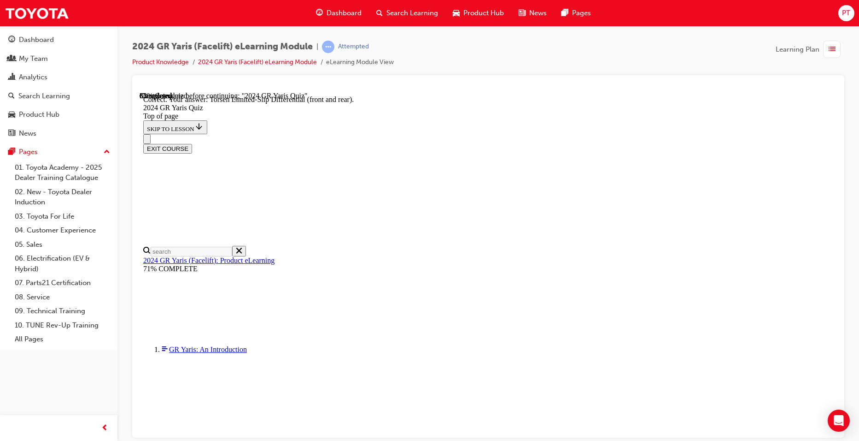
scroll to position [365, 0]
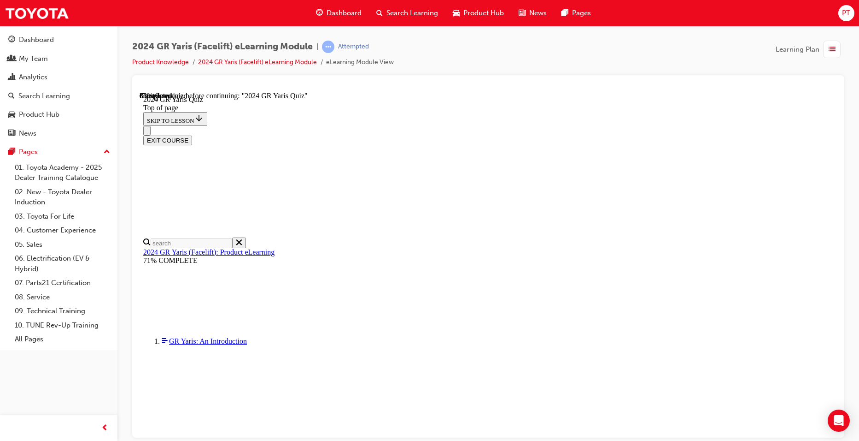
scroll to position [230, 0]
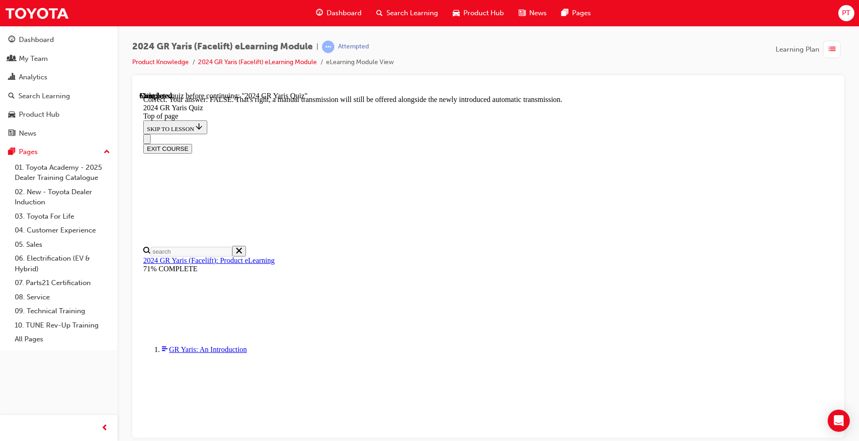
scroll to position [323, 0]
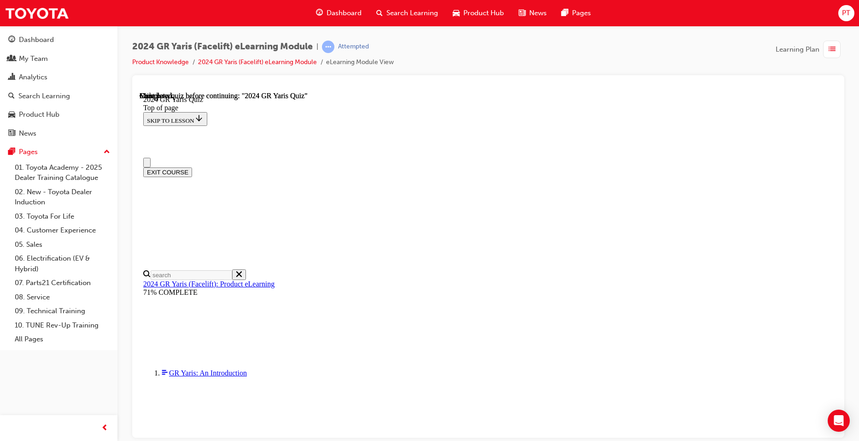
scroll to position [159, 0]
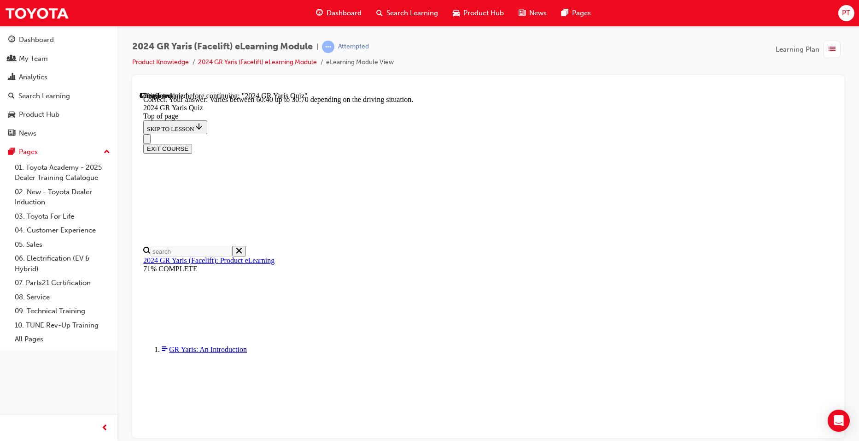
scroll to position [350, 0]
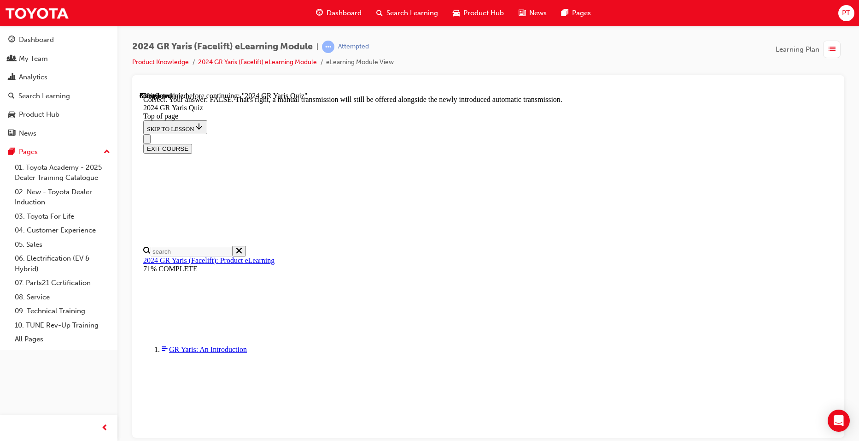
scroll to position [323, 0]
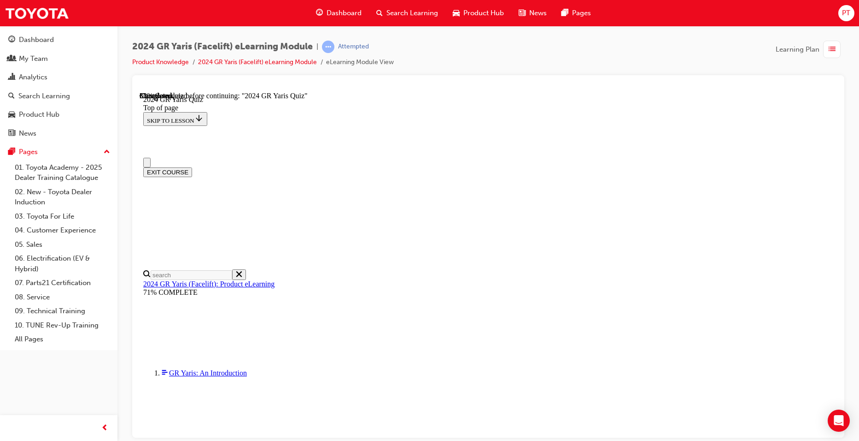
scroll to position [0, 0]
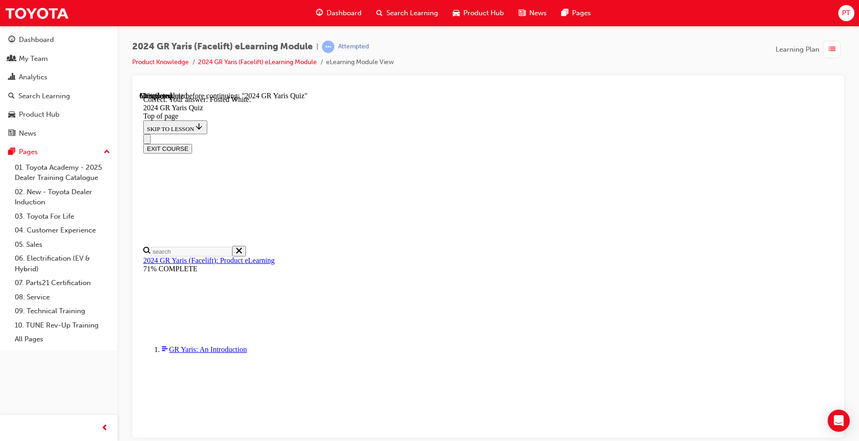
scroll to position [189, 0]
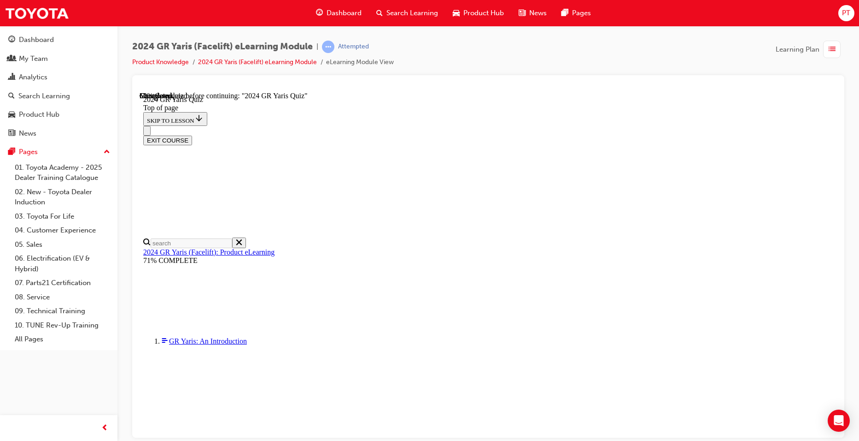
scroll to position [307, 0]
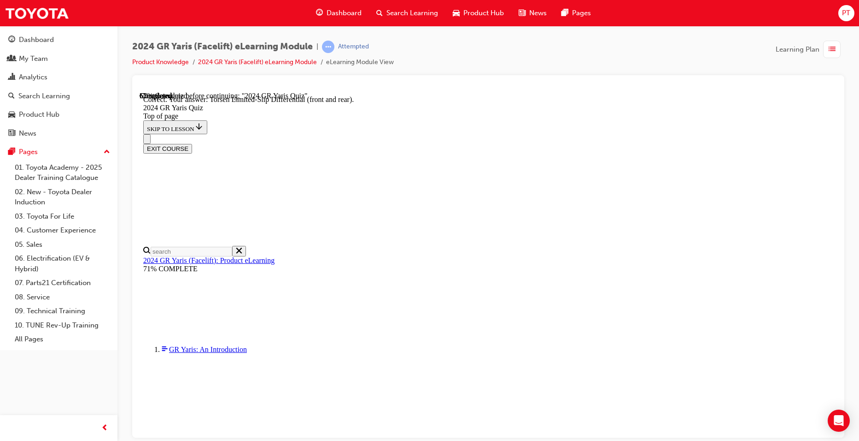
scroll to position [365, 0]
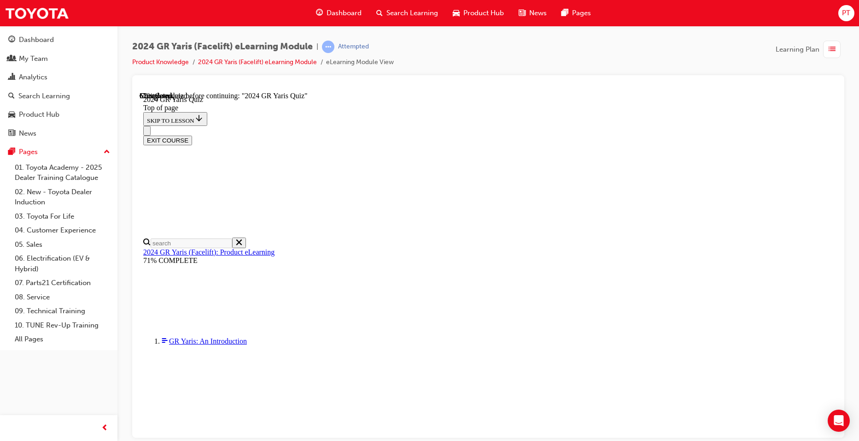
scroll to position [184, 0]
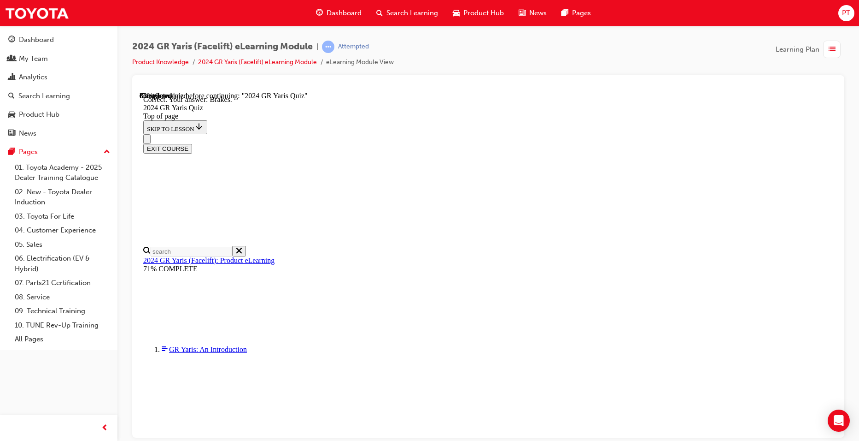
scroll to position [329, 0]
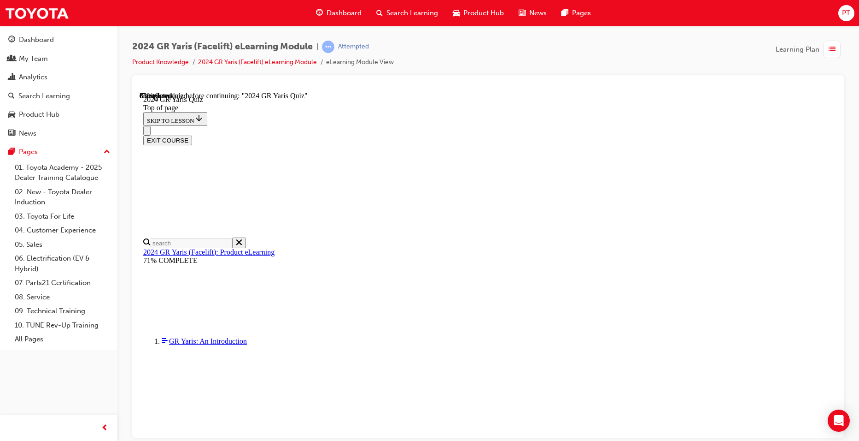
scroll to position [230, 0]
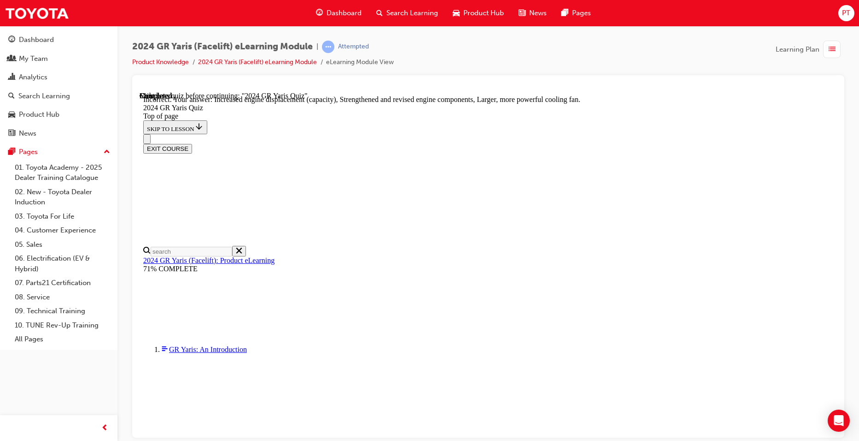
scroll to position [259, 0]
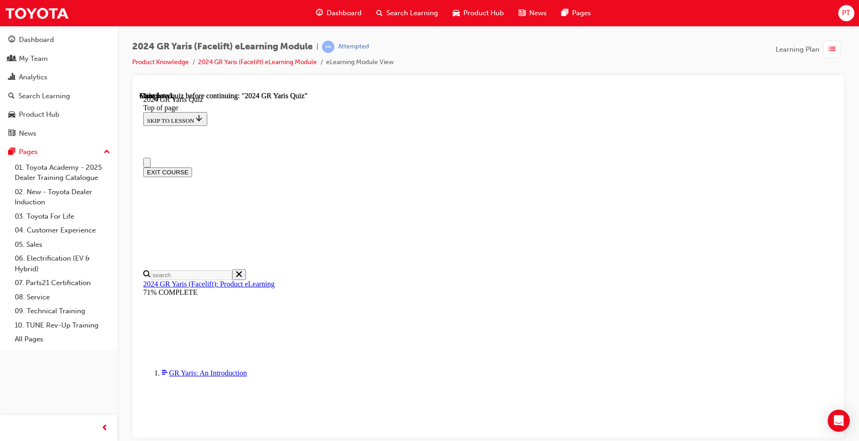
scroll to position [159, 0]
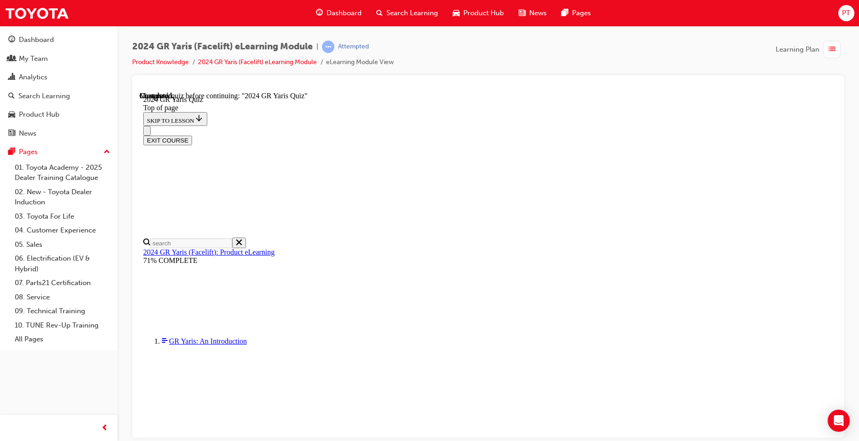
scroll to position [262, 0]
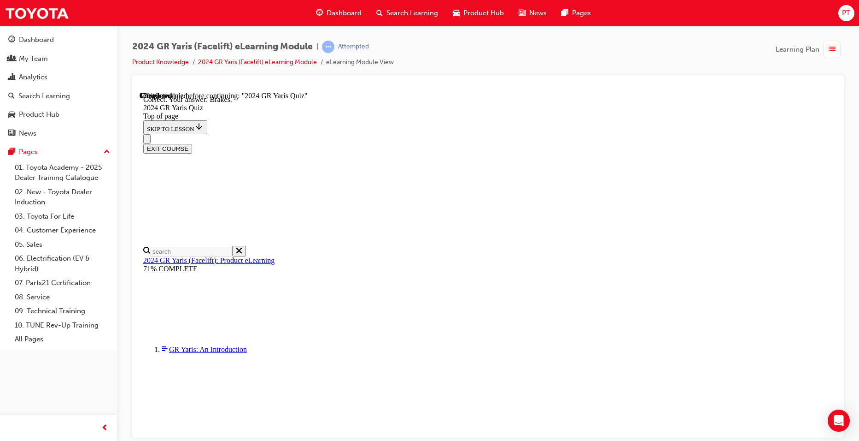
scroll to position [329, 0]
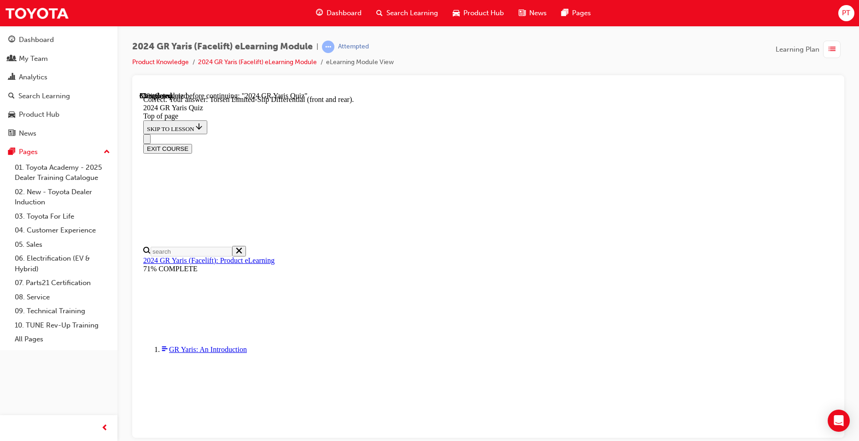
scroll to position [365, 0]
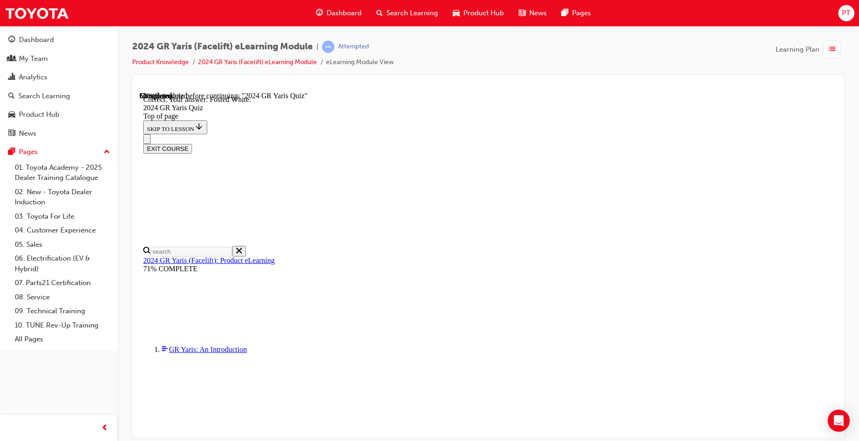
scroll to position [189, 0]
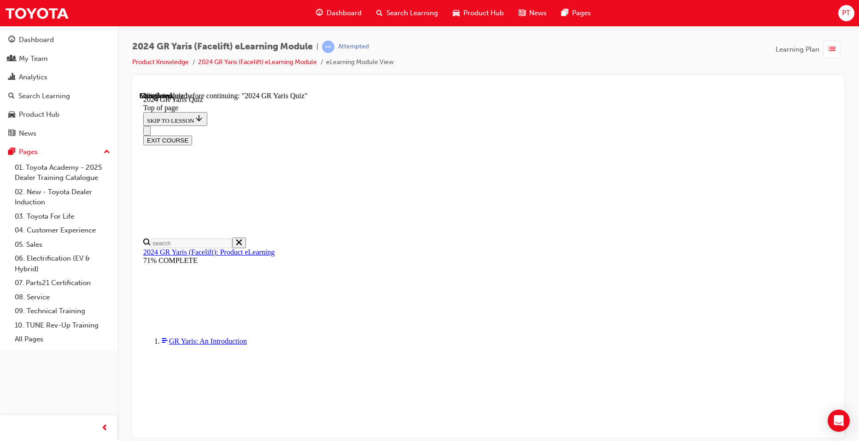
scroll to position [184, 0]
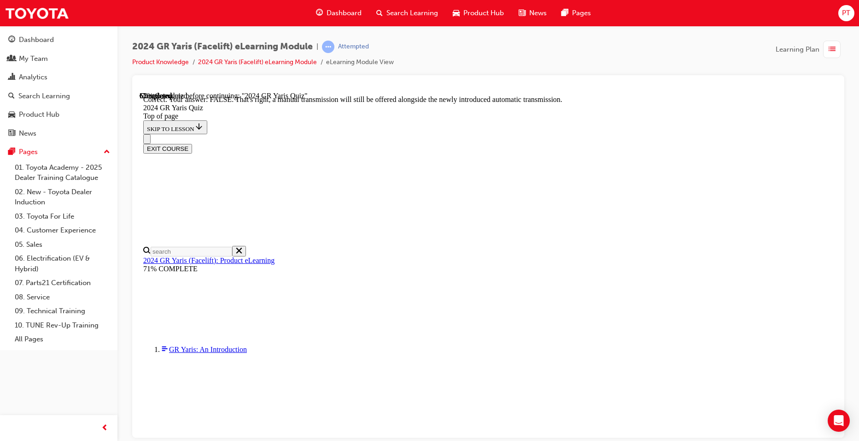
scroll to position [323, 0]
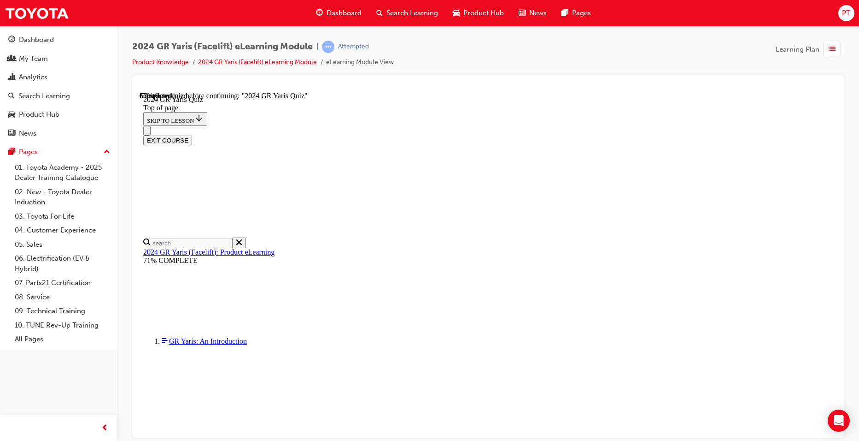
scroll to position [230, 0]
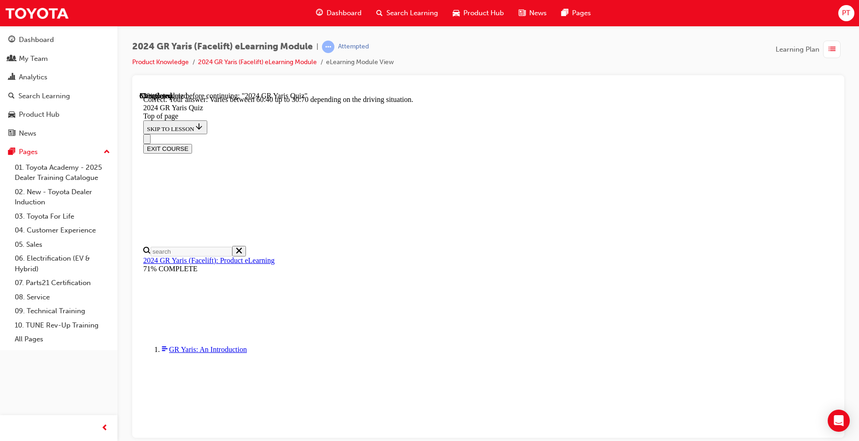
scroll to position [350, 0]
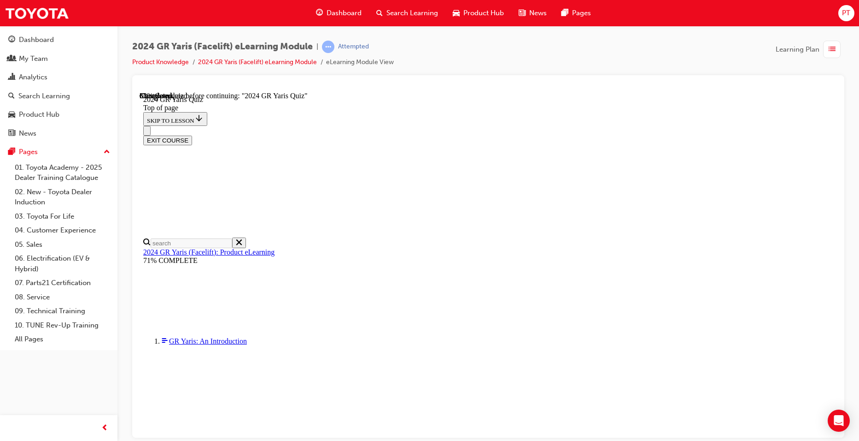
scroll to position [230, 0]
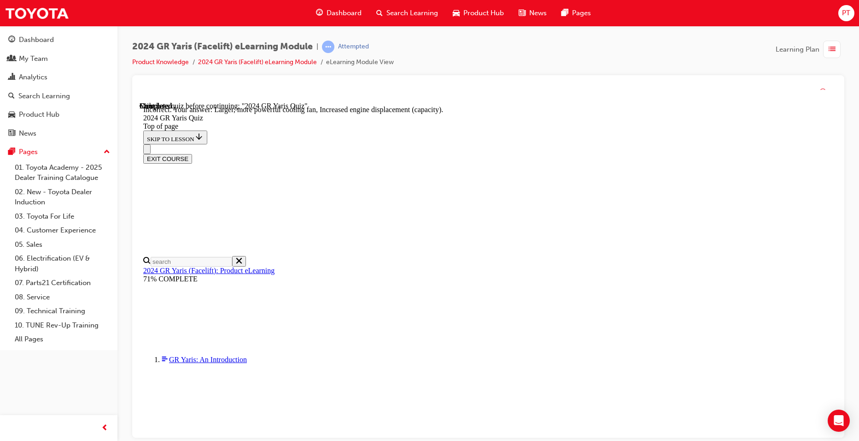
scroll to position [351, 0]
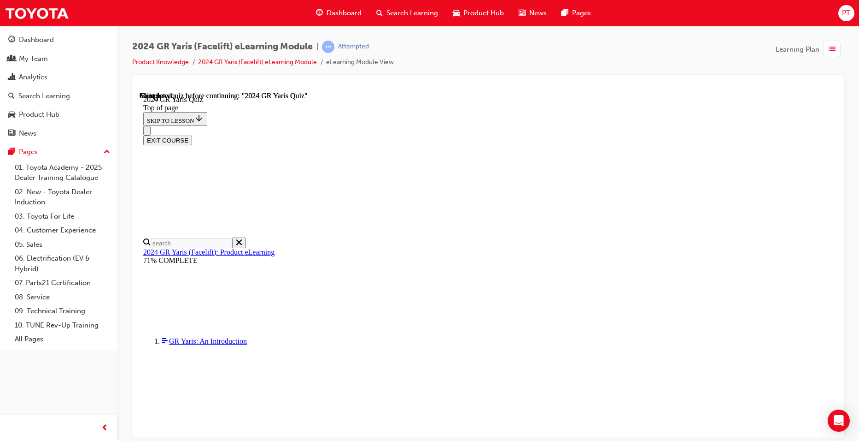
scroll to position [159, 0]
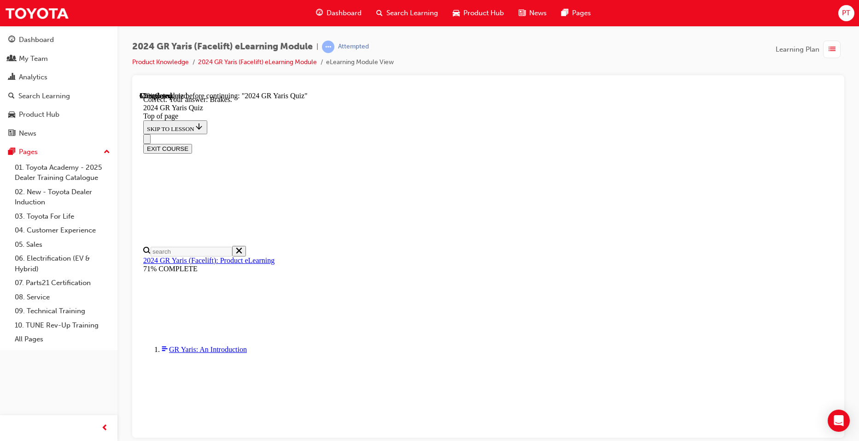
scroll to position [329, 0]
drag, startPoint x: 406, startPoint y: 211, endPoint x: 406, endPoint y: 217, distance: 6.9
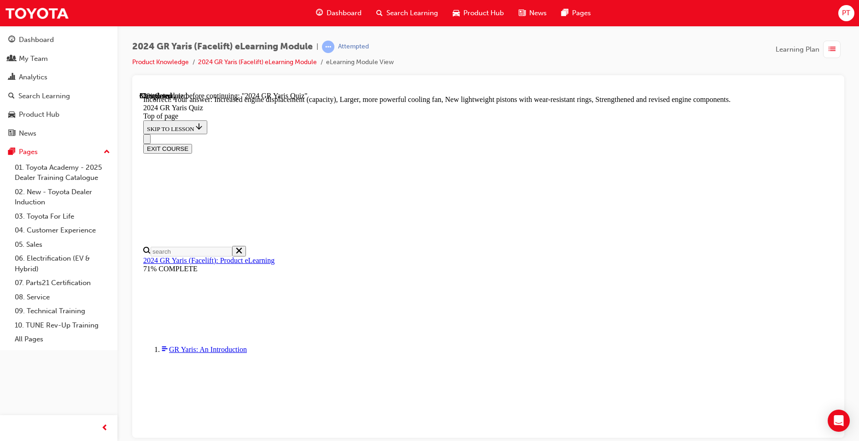
scroll to position [351, 0]
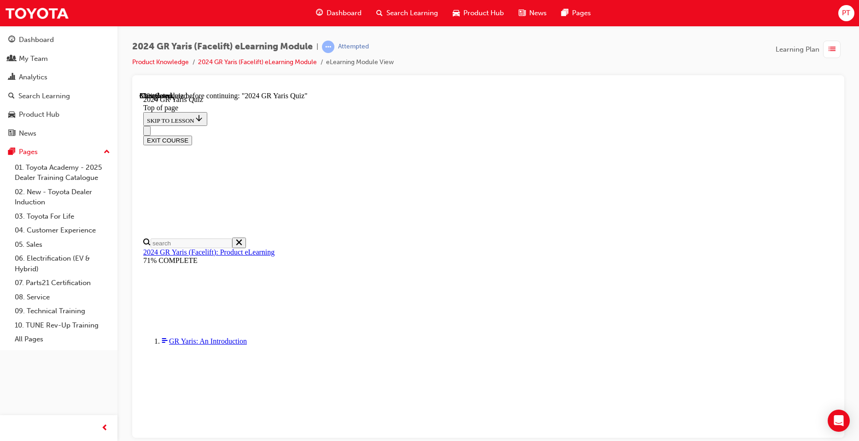
scroll to position [230, 0]
drag, startPoint x: 405, startPoint y: 345, endPoint x: 450, endPoint y: 353, distance: 45.5
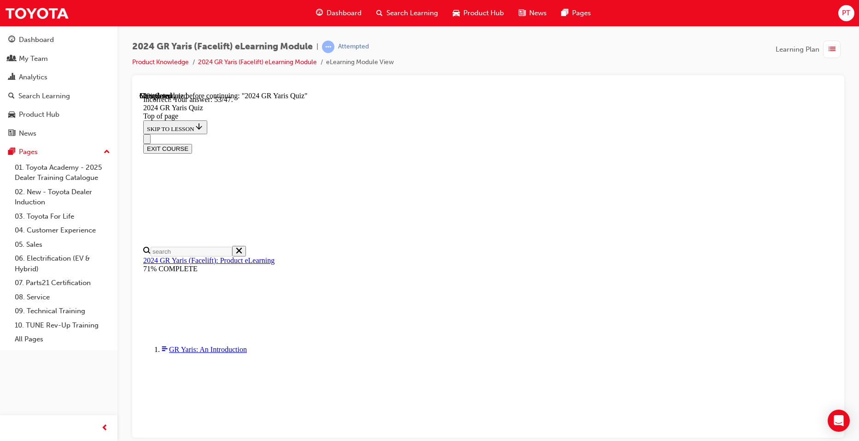
scroll to position [350, 0]
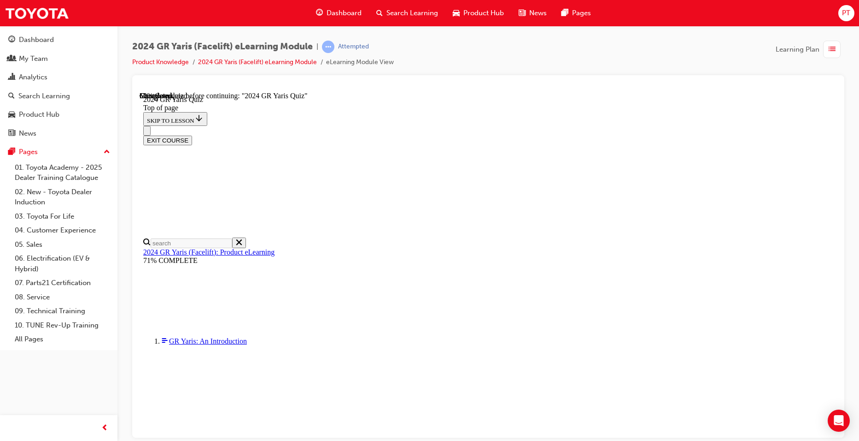
scroll to position [184, 0]
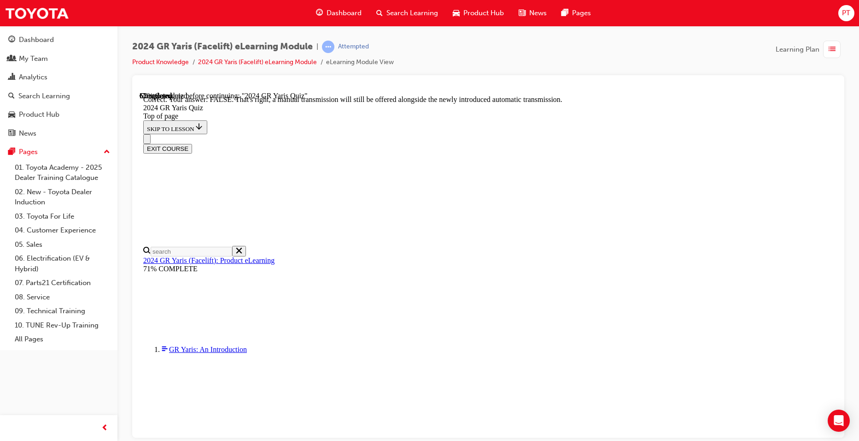
scroll to position [323, 0]
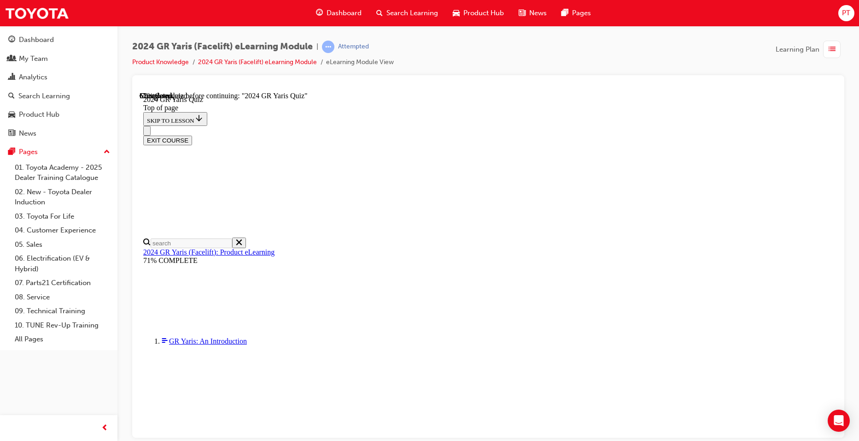
scroll to position [230, 0]
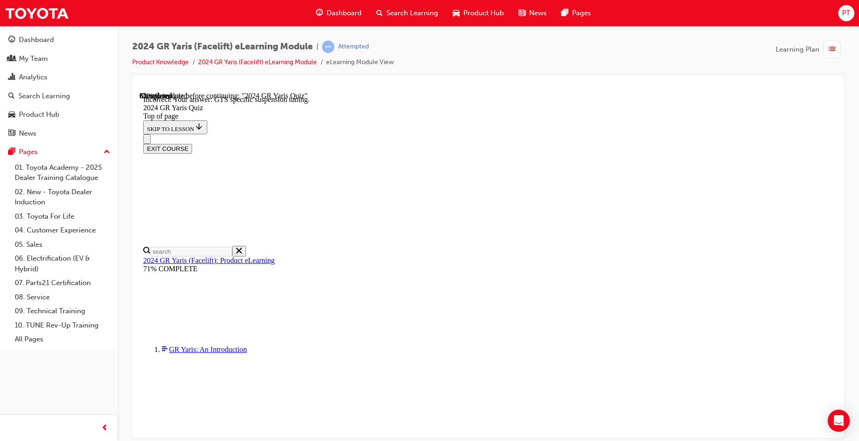
scroll to position [365, 0]
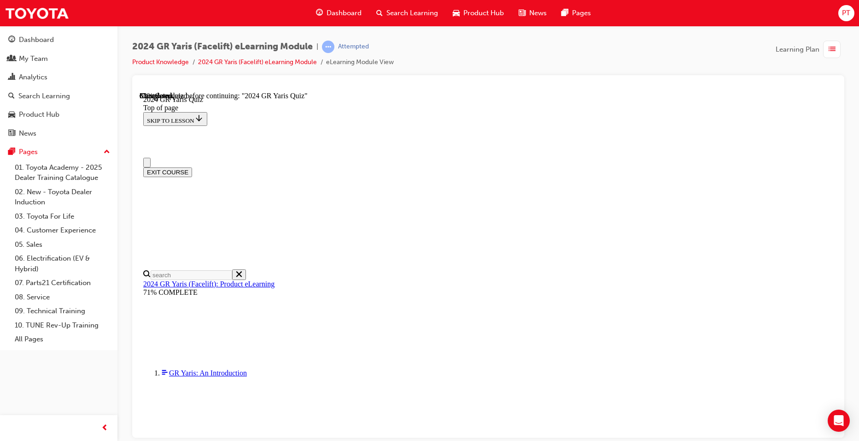
scroll to position [138, 0]
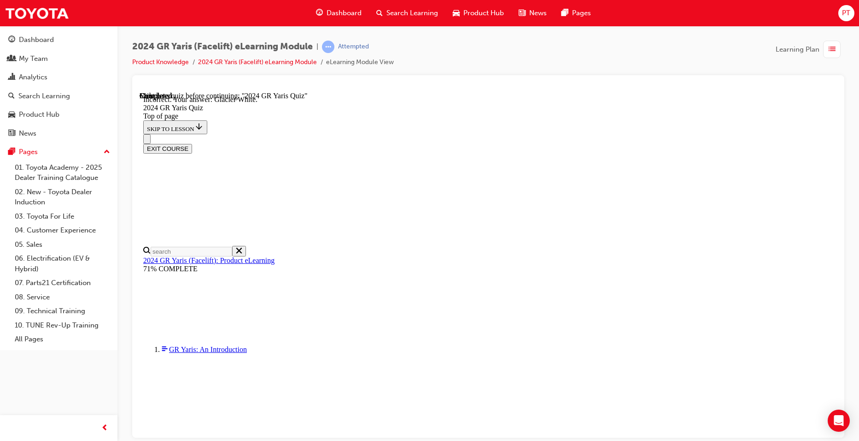
scroll to position [189, 0]
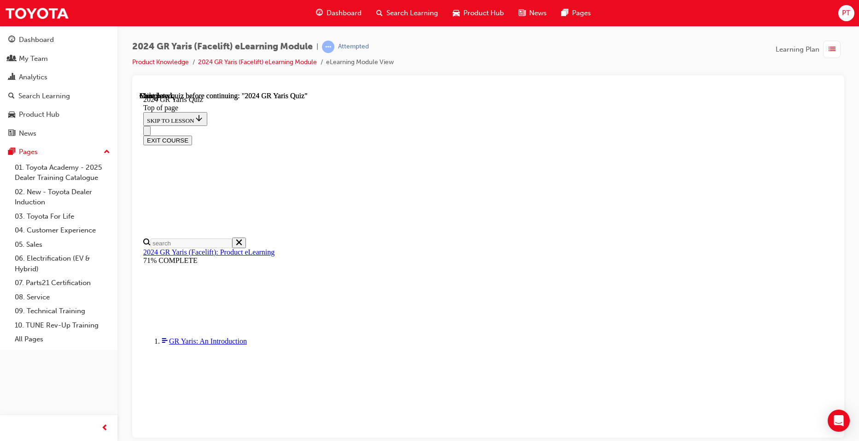
scroll to position [159, 0]
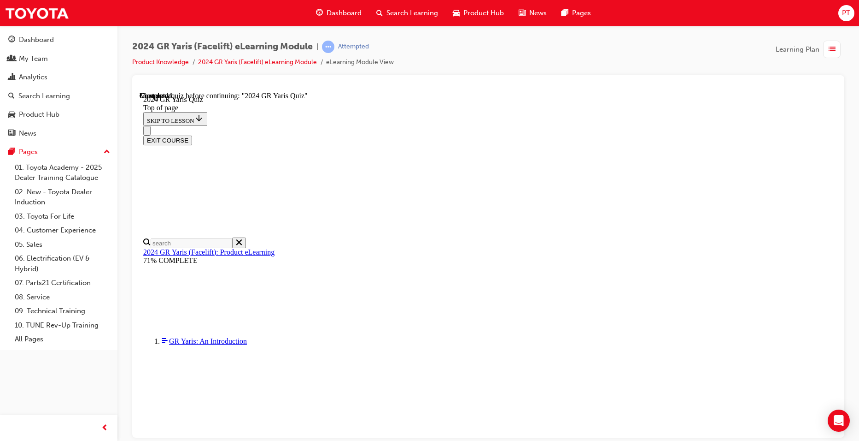
drag, startPoint x: 405, startPoint y: 245, endPoint x: 405, endPoint y: 251, distance: 6.0
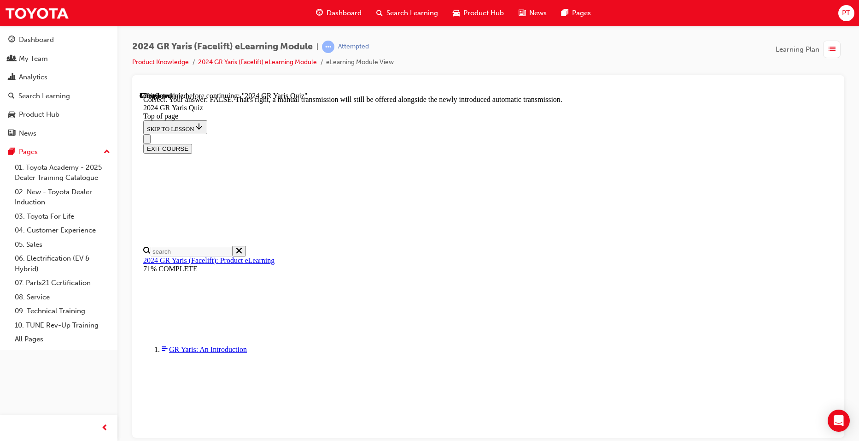
scroll to position [323, 0]
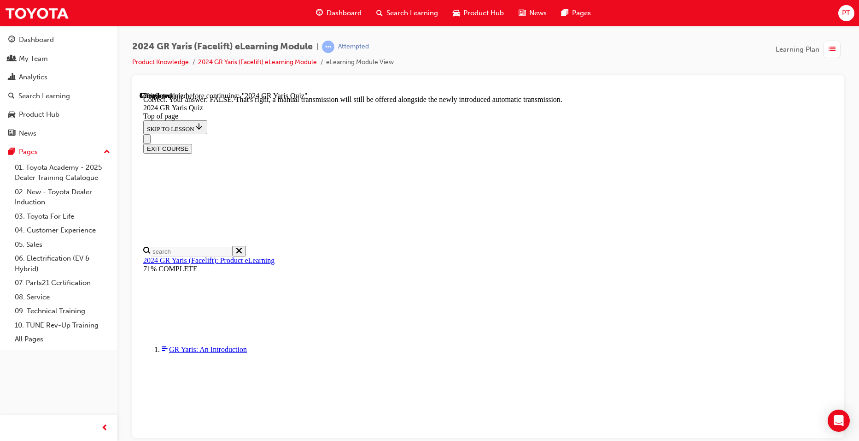
scroll to position [322, 0]
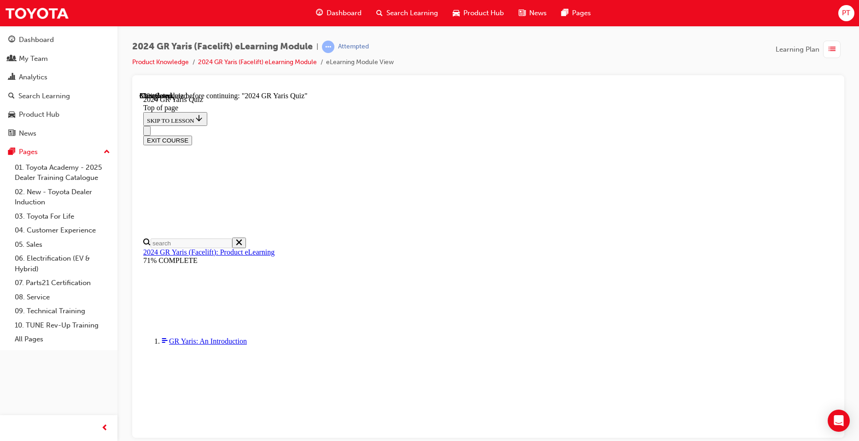
scroll to position [276, 0]
drag, startPoint x: 409, startPoint y: 331, endPoint x: 458, endPoint y: 343, distance: 50.4
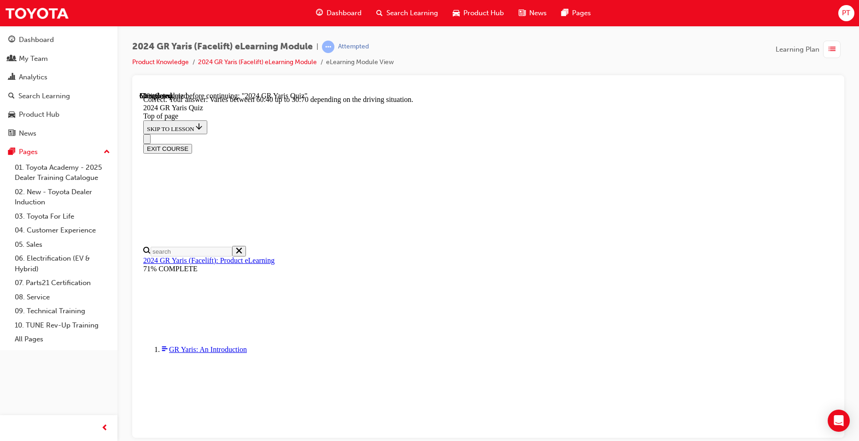
scroll to position [350, 0]
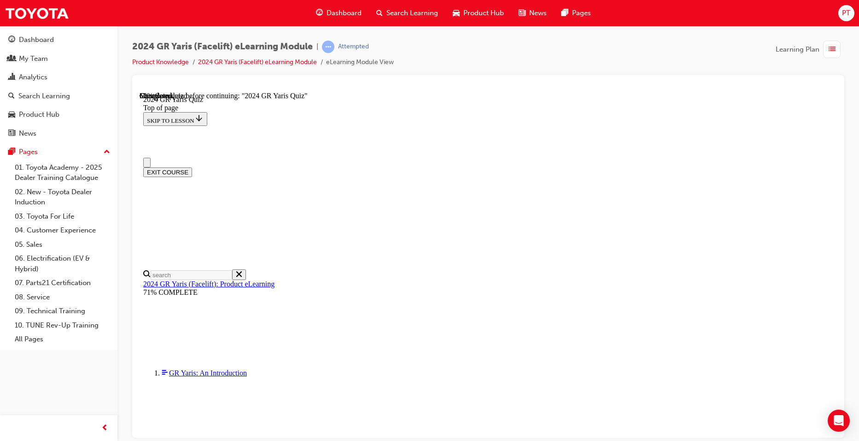
scroll to position [184, 0]
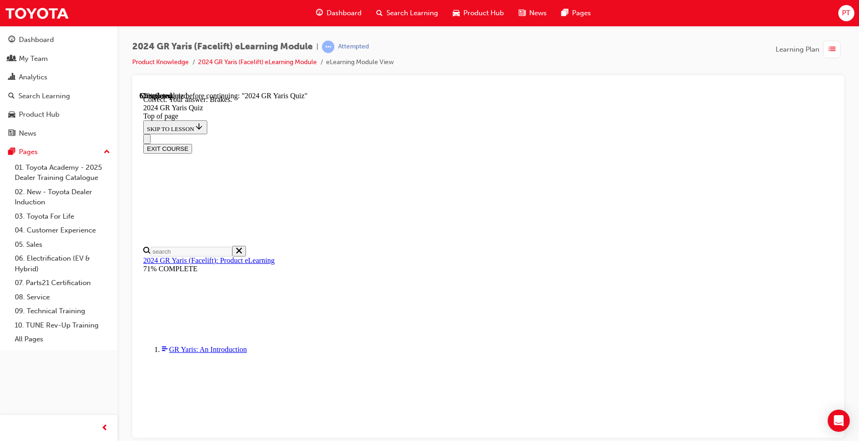
scroll to position [329, 0]
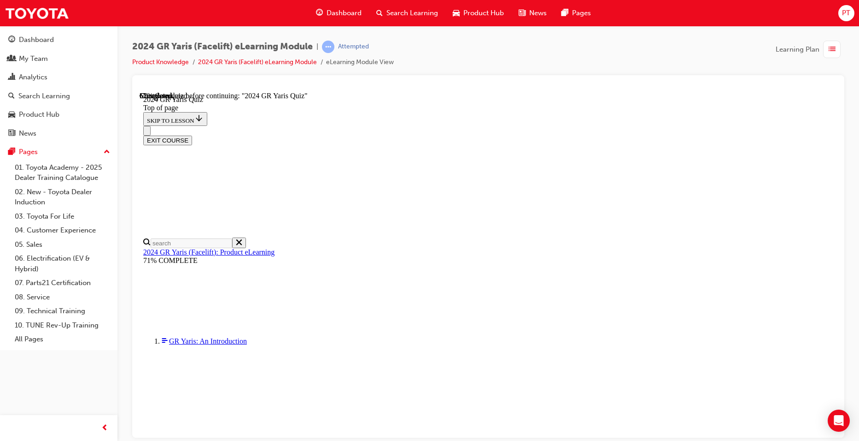
scroll to position [92, 0]
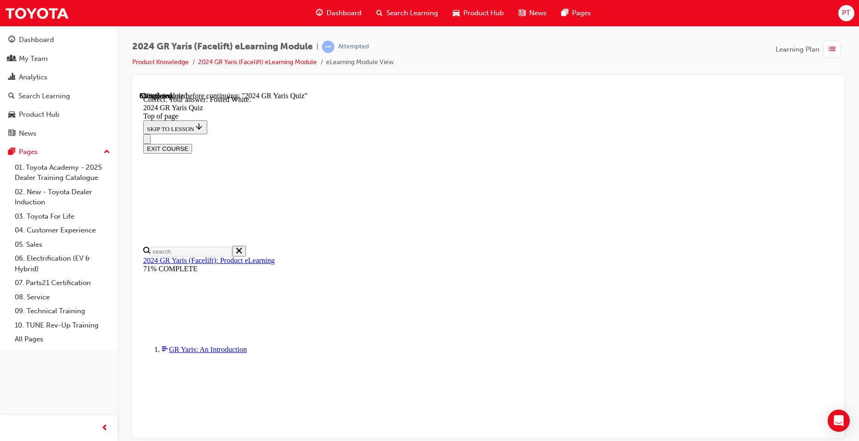
scroll to position [189, 0]
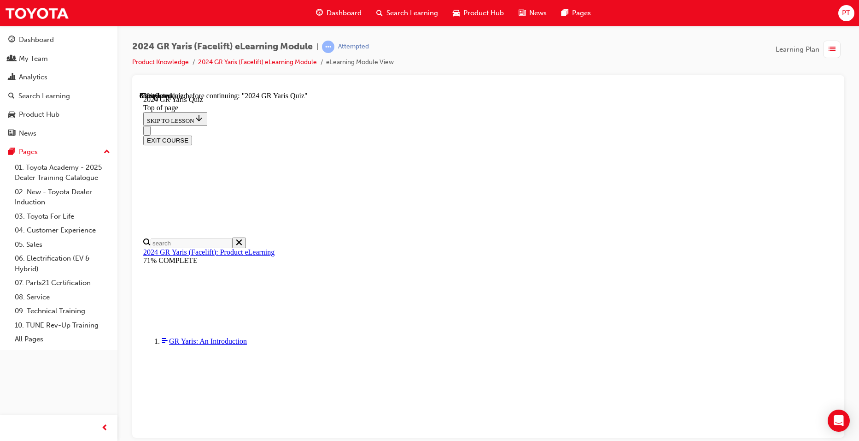
scroll to position [315, 0]
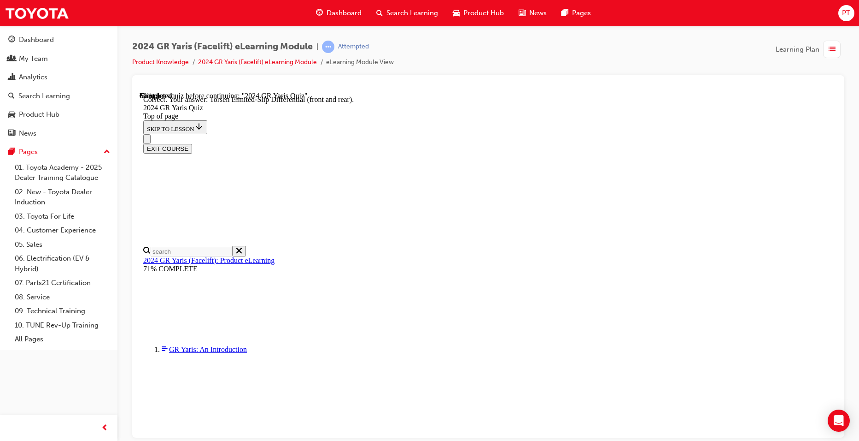
scroll to position [365, 0]
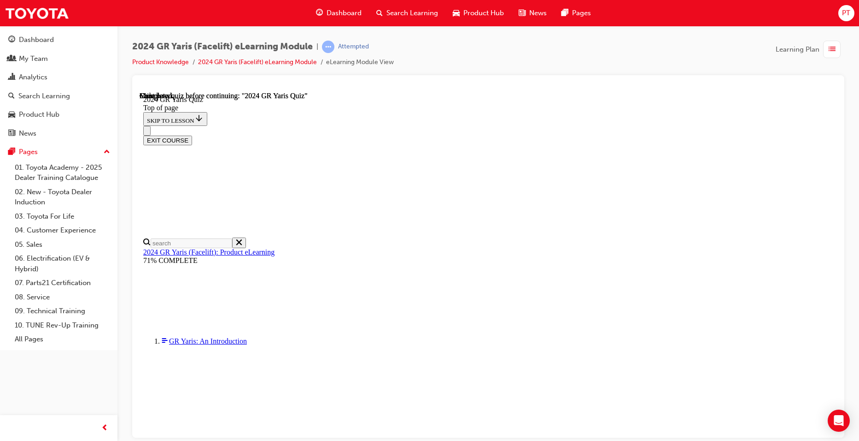
scroll to position [159, 0]
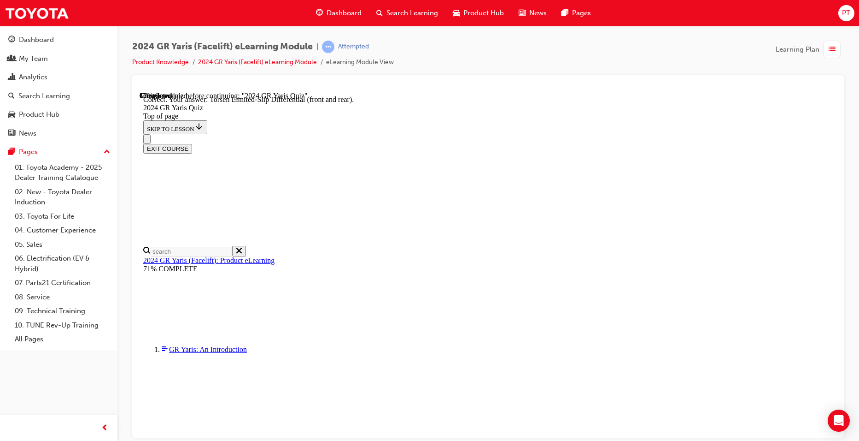
scroll to position [365, 0]
drag, startPoint x: 411, startPoint y: 340, endPoint x: 506, endPoint y: 347, distance: 95.2
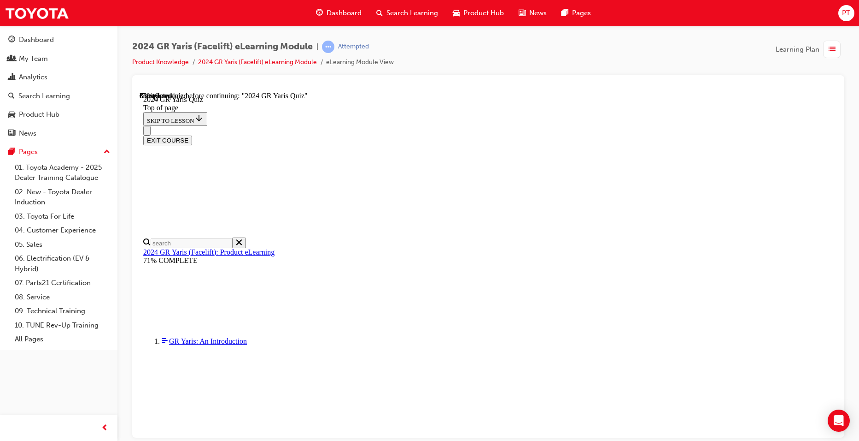
scroll to position [230, 0]
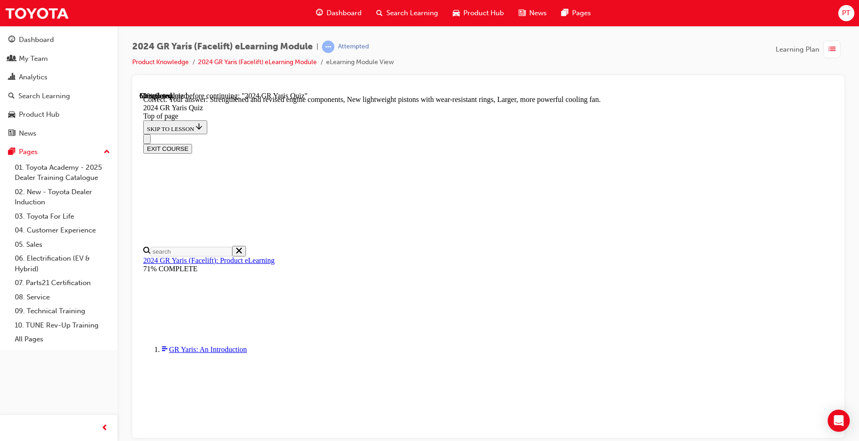
scroll to position [351, 0]
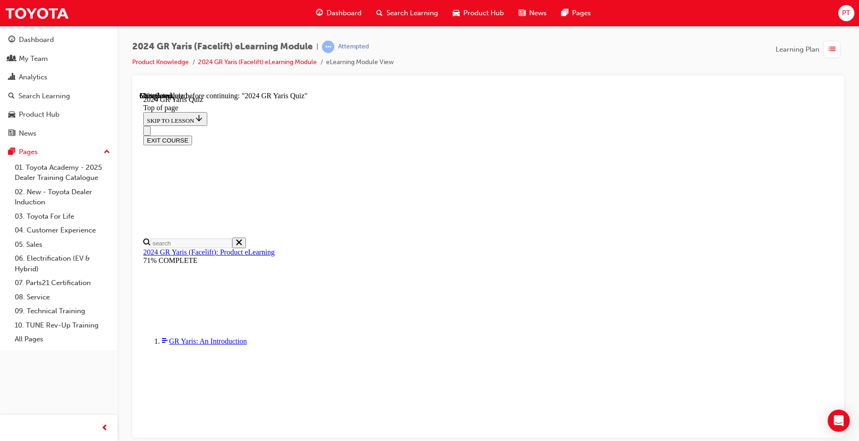
scroll to position [230, 0]
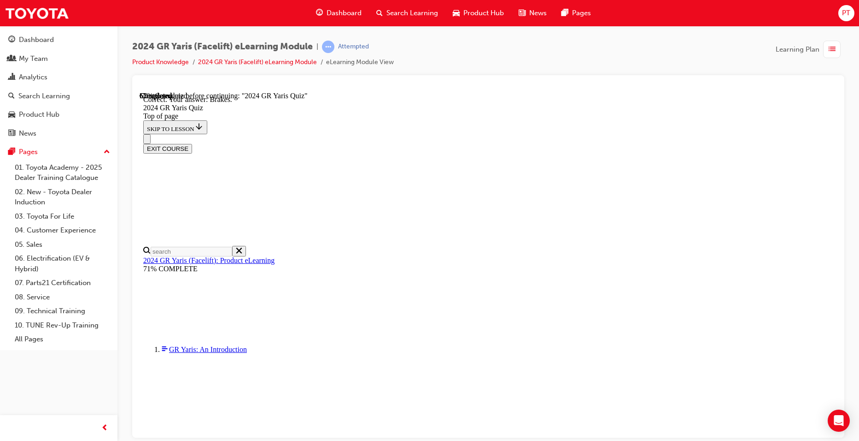
scroll to position [329, 0]
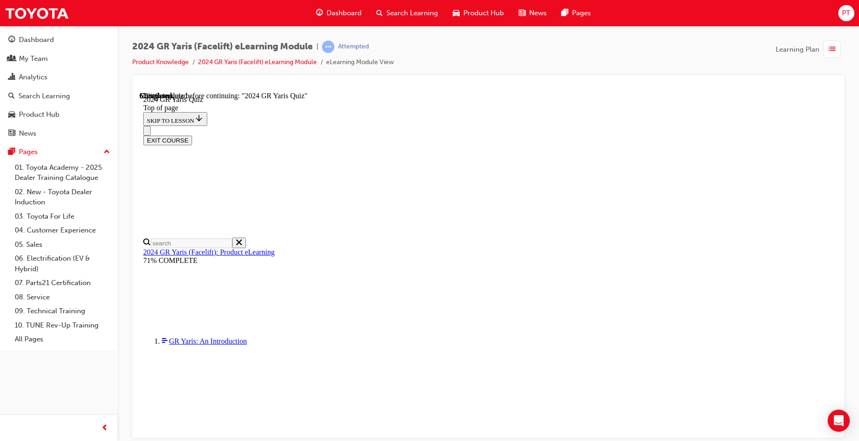
scroll to position [276, 0]
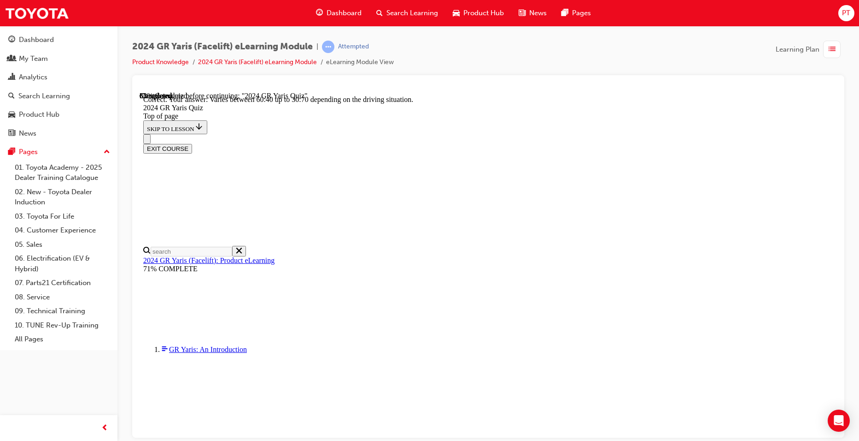
scroll to position [350, 0]
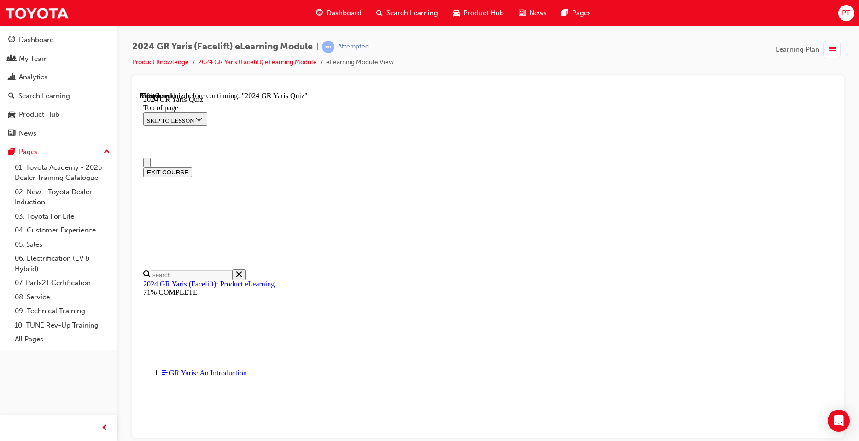
scroll to position [0, 0]
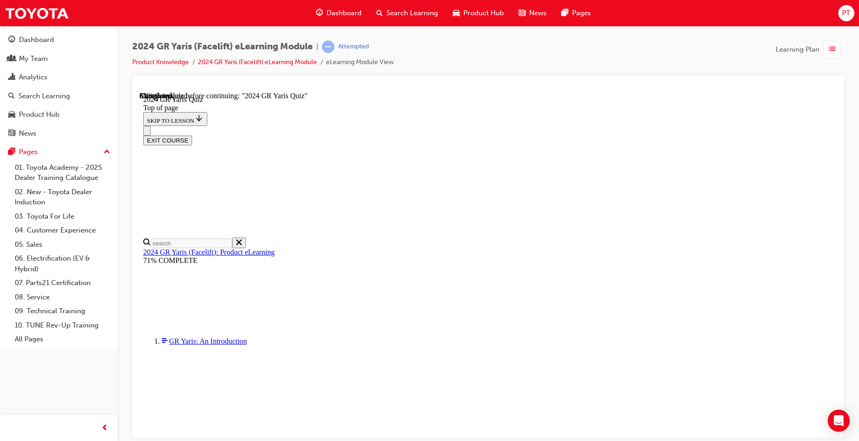
scroll to position [138, 0]
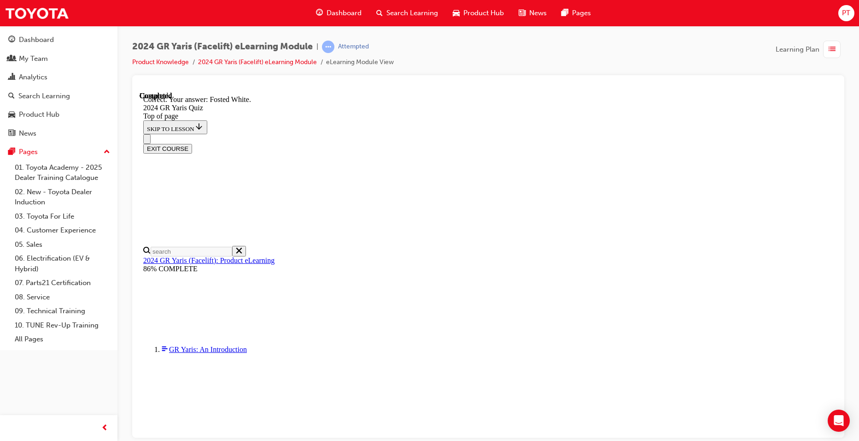
scroll to position [189, 0]
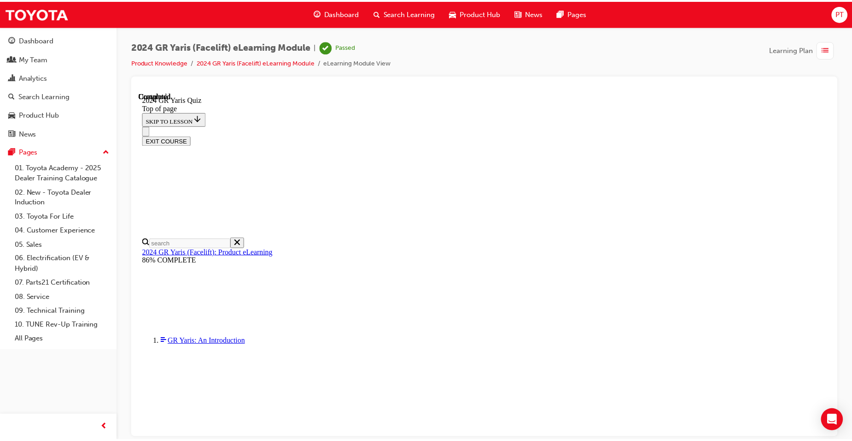
scroll to position [159, 0]
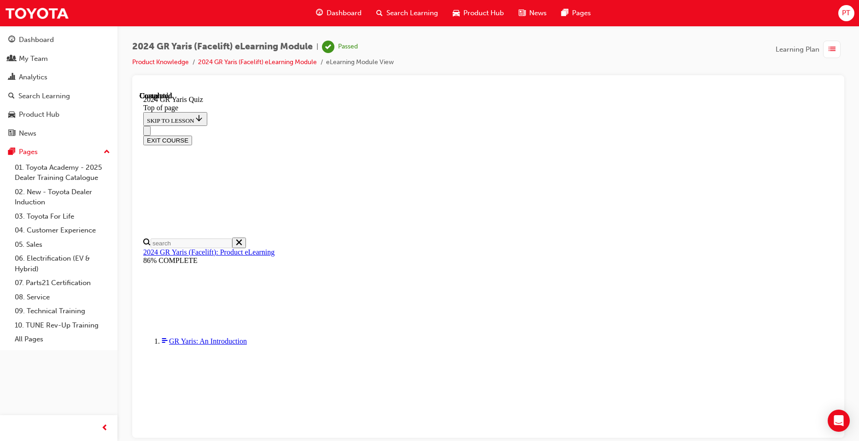
click at [349, 14] on span "Dashboard" at bounding box center [344, 13] width 35 height 11
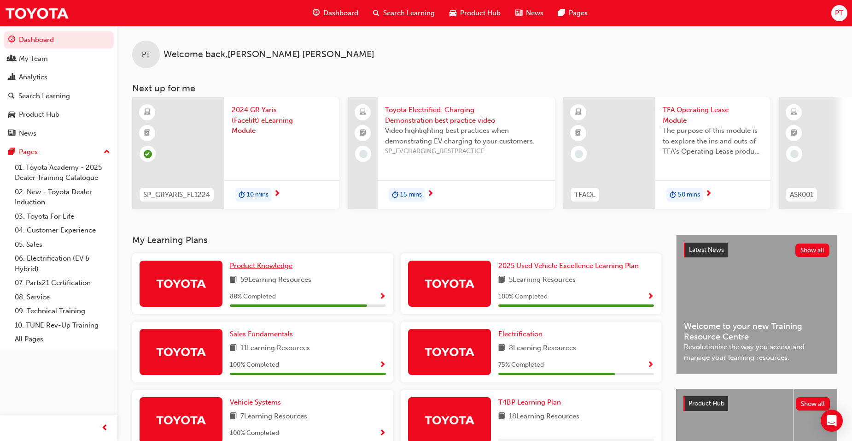
click at [280, 268] on span "Product Knowledge" at bounding box center [261, 265] width 63 height 8
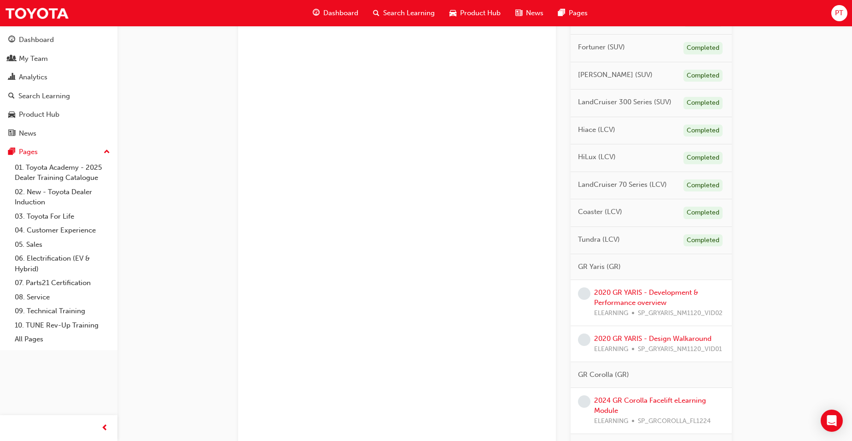
scroll to position [461, 0]
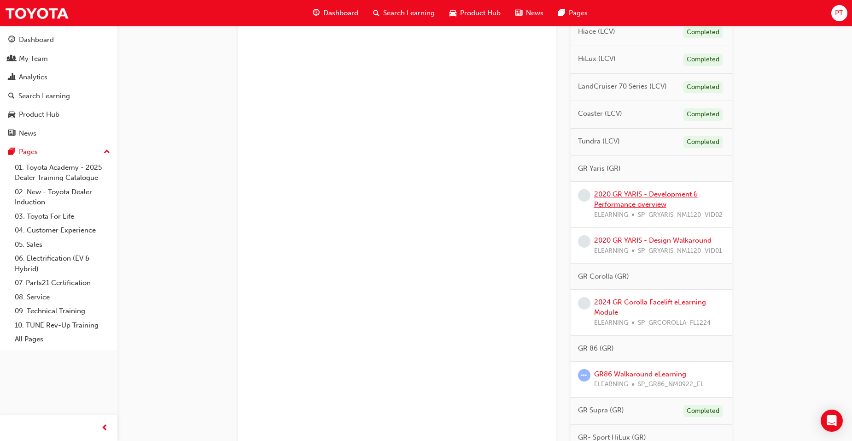
click at [633, 194] on link "2020 GR YARIS - Development & Performance overview" at bounding box center [646, 199] width 104 height 19
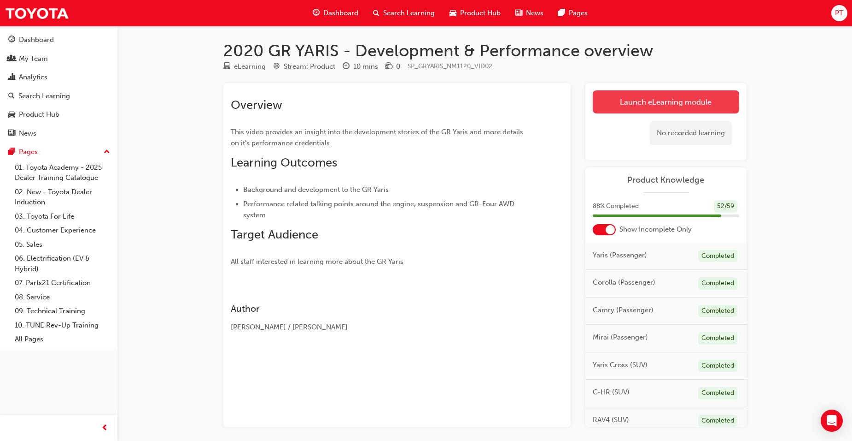
click at [672, 100] on link "Launch eLearning module" at bounding box center [666, 101] width 147 height 23
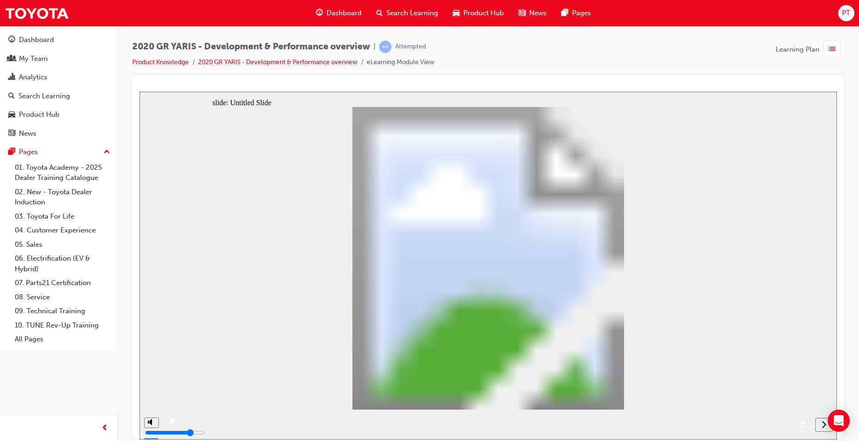
click at [822, 424] on div "next" at bounding box center [824, 424] width 10 height 10
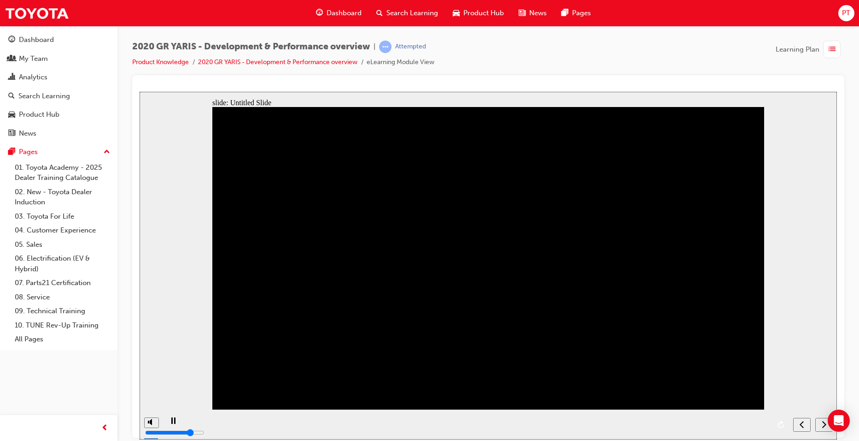
click at [822, 423] on icon "next" at bounding box center [824, 423] width 5 height 8
click at [167, 420] on div "play/pause" at bounding box center [173, 425] width 16 height 16
click at [167, 423] on div "play/pause" at bounding box center [173, 425] width 16 height 16
click at [174, 422] on rect "play/pause" at bounding box center [174, 420] width 1 height 6
click at [171, 422] on icon "play/pause" at bounding box center [173, 420] width 5 height 6
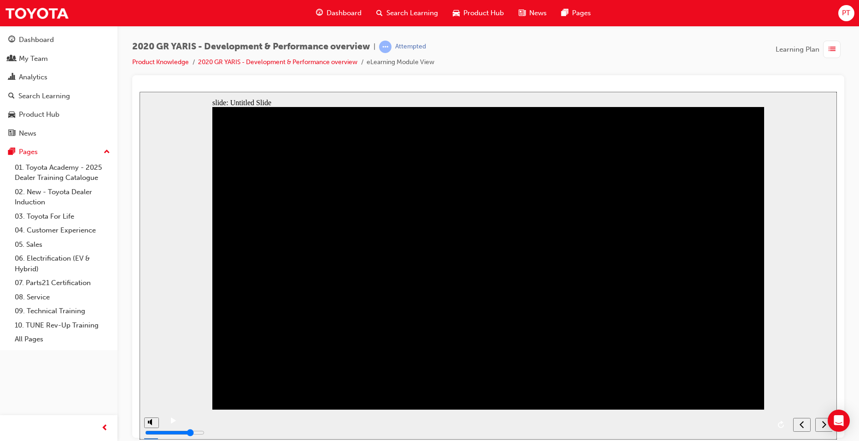
click at [823, 423] on icon "next" at bounding box center [824, 423] width 5 height 8
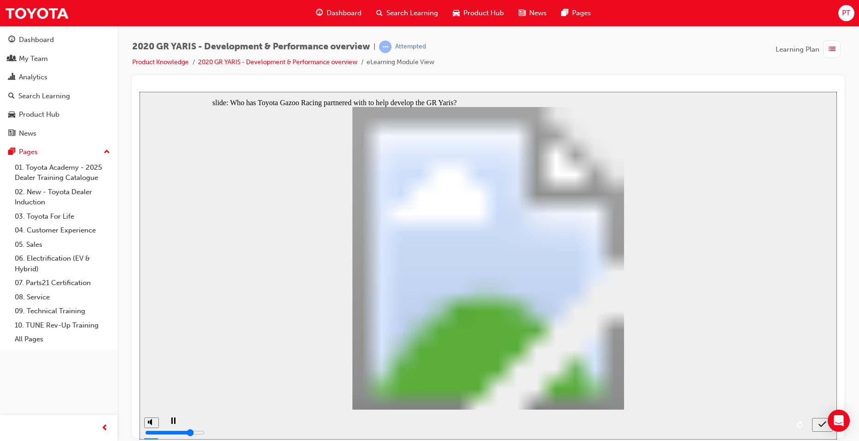
drag, startPoint x: 261, startPoint y: 253, endPoint x: 261, endPoint y: 269, distance: 16.6
radio input "false"
drag, startPoint x: 258, startPoint y: 295, endPoint x: 259, endPoint y: 310, distance: 14.4
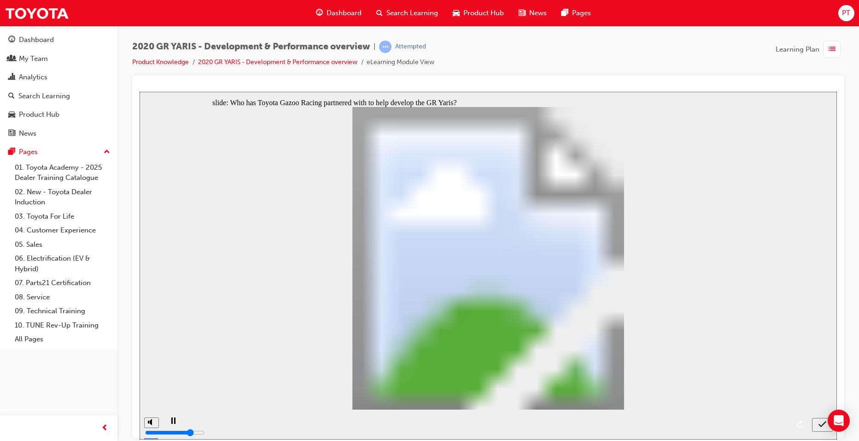
radio input "false"
radio input "true"
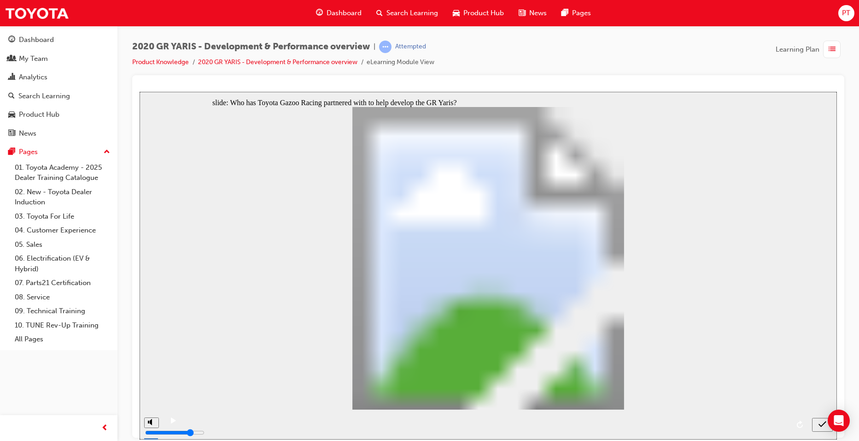
click at [819, 422] on icon "submit" at bounding box center [823, 423] width 8 height 8
drag, startPoint x: 255, startPoint y: 247, endPoint x: 257, endPoint y: 254, distance: 6.7
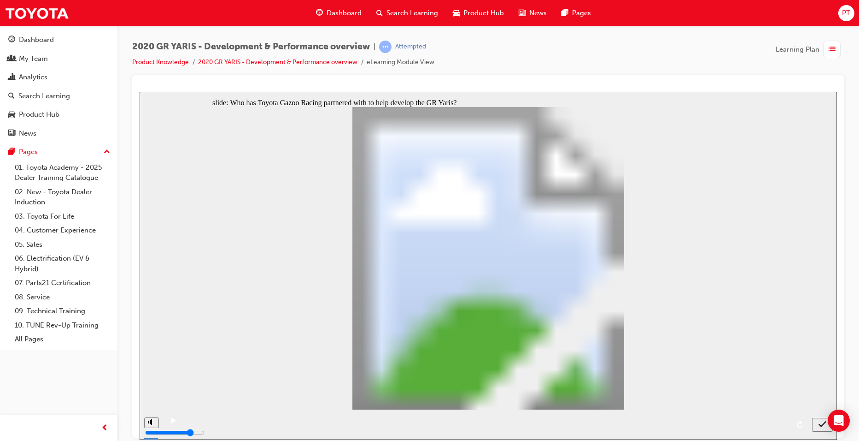
radio input "false"
radio input "true"
click at [822, 423] on icon "submit" at bounding box center [823, 423] width 8 height 8
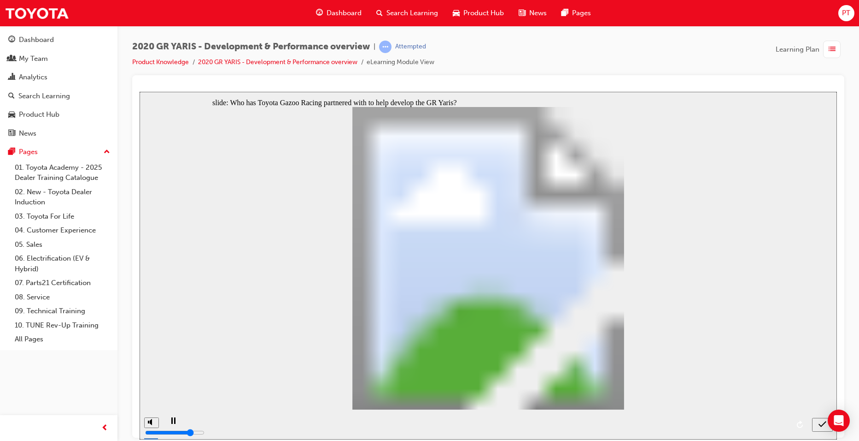
drag, startPoint x: 256, startPoint y: 331, endPoint x: 297, endPoint y: 332, distance: 40.6
radio input "true"
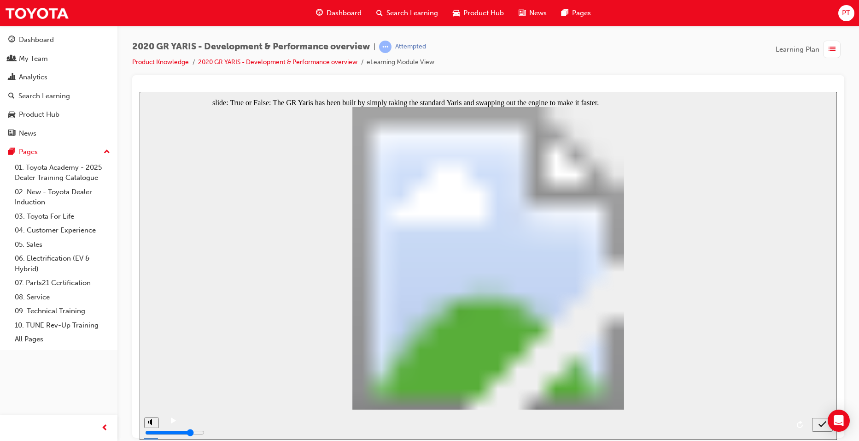
click at [820, 425] on icon "submit" at bounding box center [823, 423] width 8 height 8
radio input "true"
click at [822, 423] on icon "submit" at bounding box center [823, 423] width 8 height 8
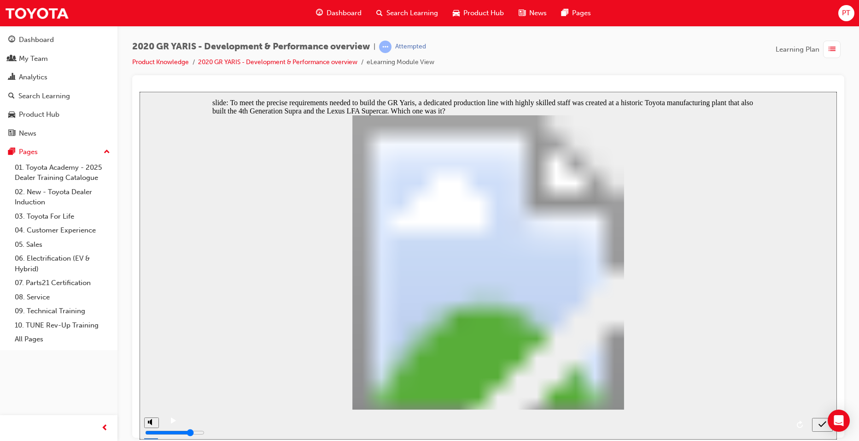
radio input "true"
click at [824, 423] on icon "submit" at bounding box center [823, 423] width 8 height 6
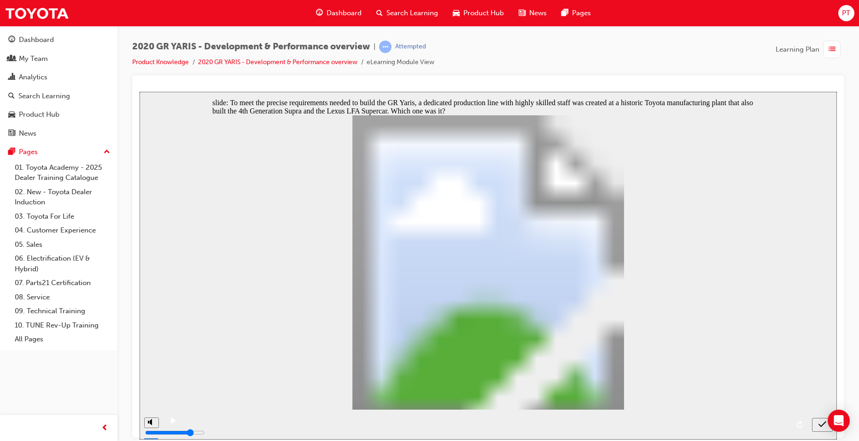
radio input "true"
click at [822, 424] on icon "submit" at bounding box center [823, 423] width 8 height 8
radio input "true"
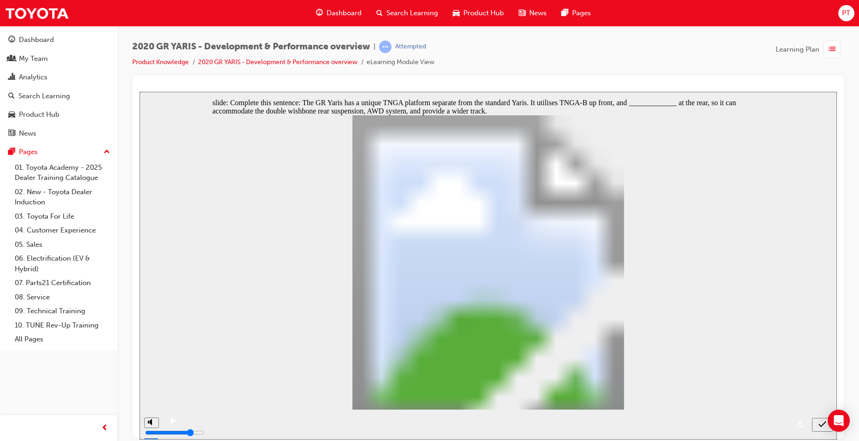
click at [824, 423] on icon "submit" at bounding box center [823, 423] width 8 height 8
radio input "true"
click at [824, 424] on icon "submit" at bounding box center [823, 423] width 8 height 8
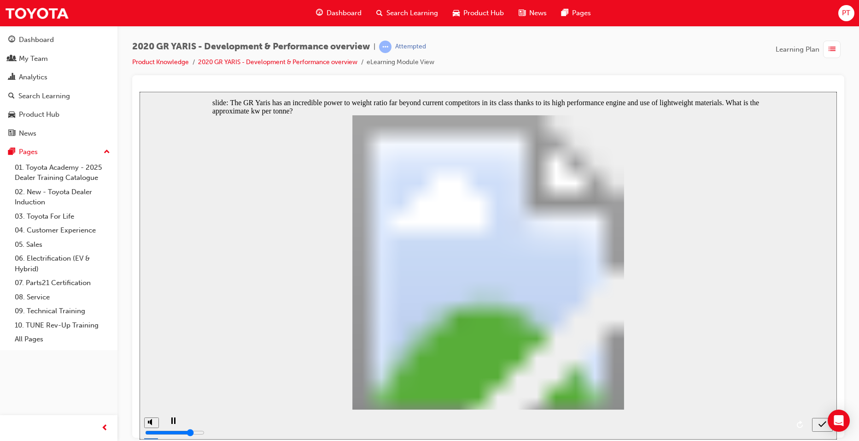
checkbox input "true"
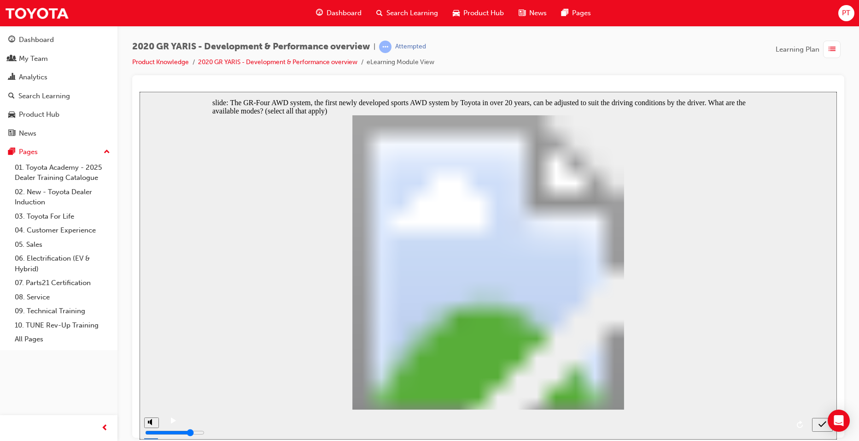
checkbox input "true"
click at [823, 423] on icon "submit" at bounding box center [823, 423] width 8 height 8
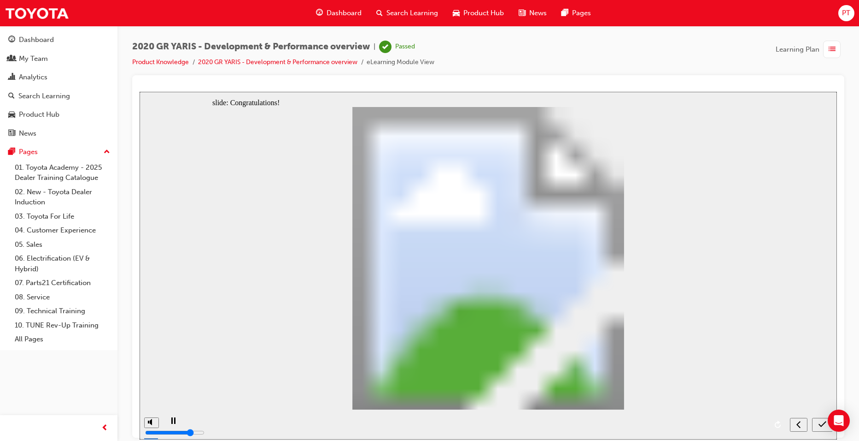
click at [351, 11] on span "Dashboard" at bounding box center [344, 13] width 35 height 11
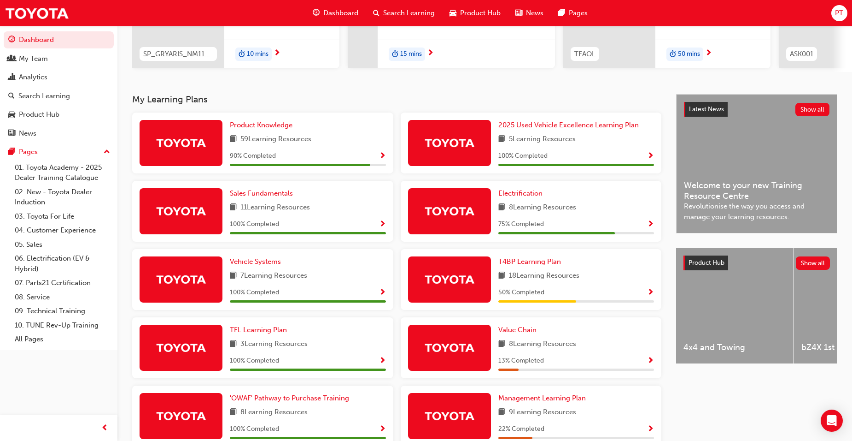
scroll to position [138, 0]
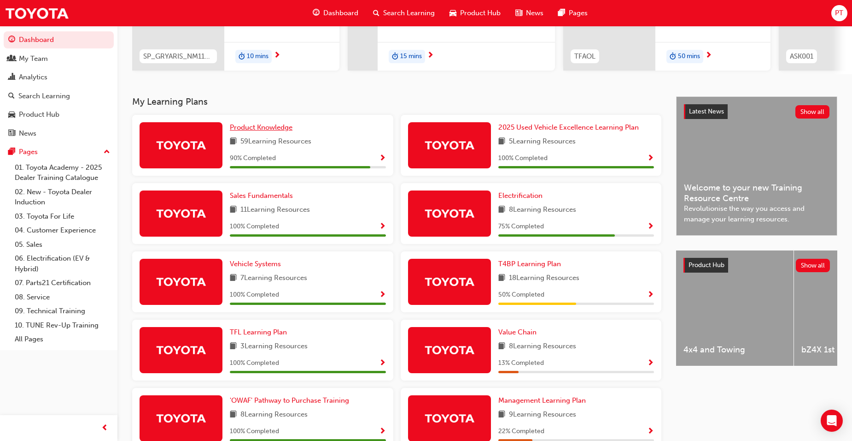
click at [267, 129] on span "Product Knowledge" at bounding box center [261, 127] width 63 height 8
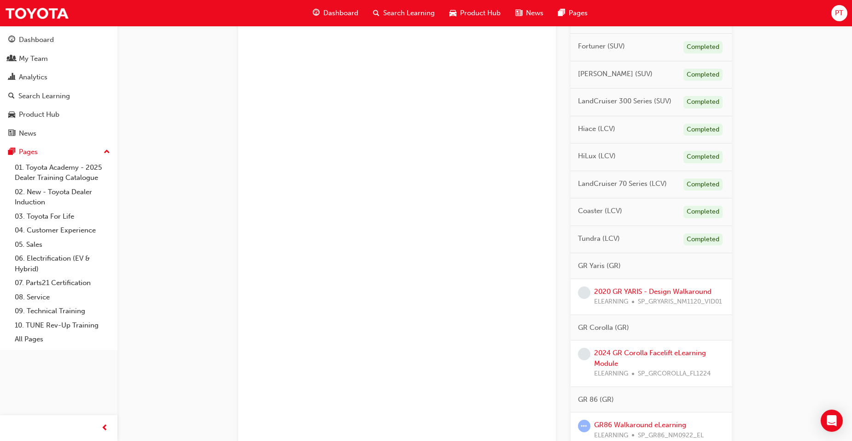
scroll to position [369, 0]
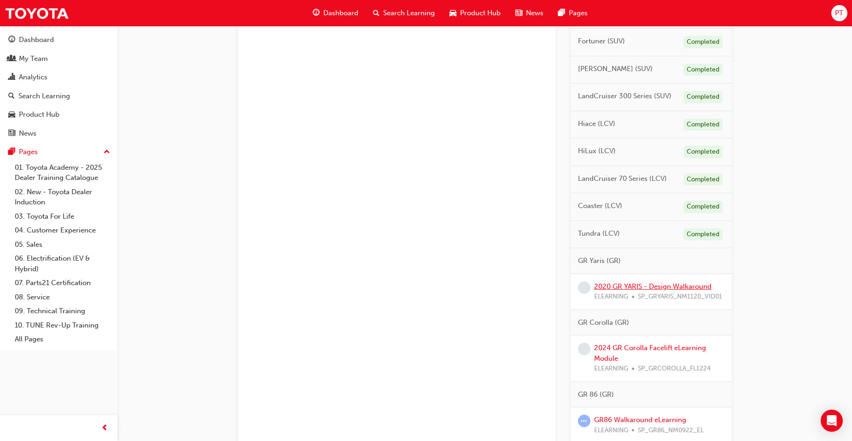
click at [631, 284] on link "2020 GR YARIS - Design Walkaround" at bounding box center [653, 286] width 118 height 8
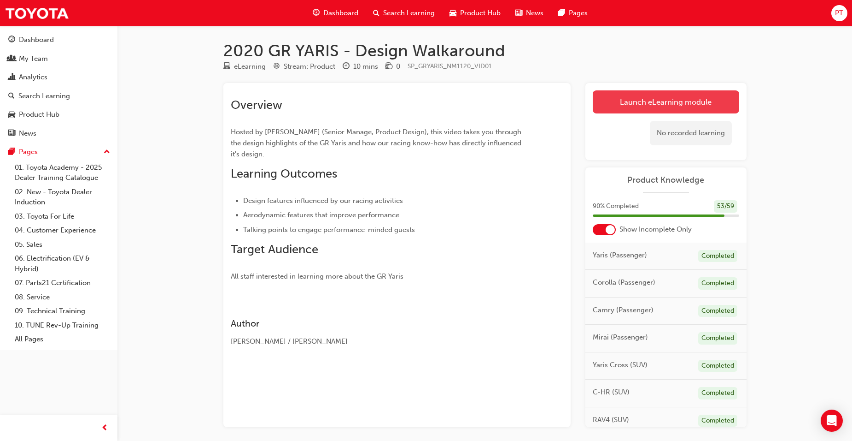
click at [647, 101] on link "Launch eLearning module" at bounding box center [666, 101] width 147 height 23
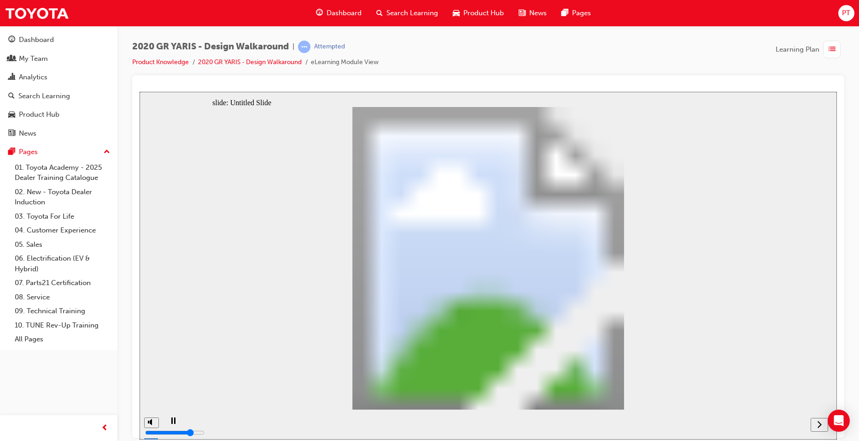
click at [821, 424] on icon "next" at bounding box center [820, 423] width 4 height 7
click at [817, 422] on div "next" at bounding box center [820, 424] width 10 height 10
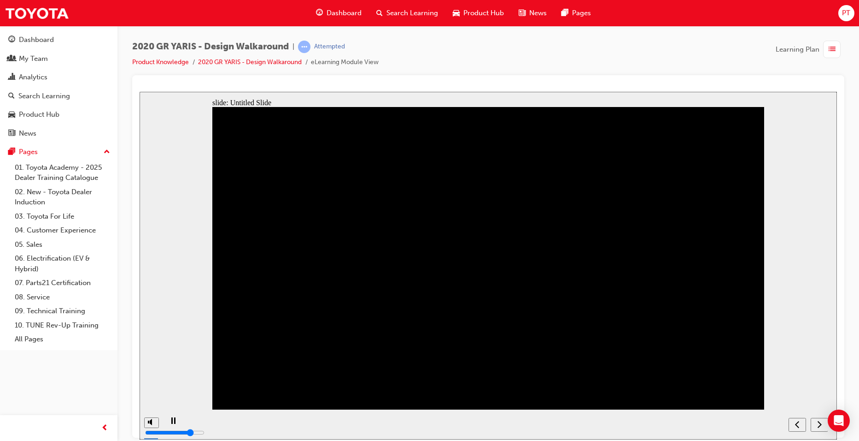
click at [819, 424] on icon "next" at bounding box center [819, 423] width 5 height 8
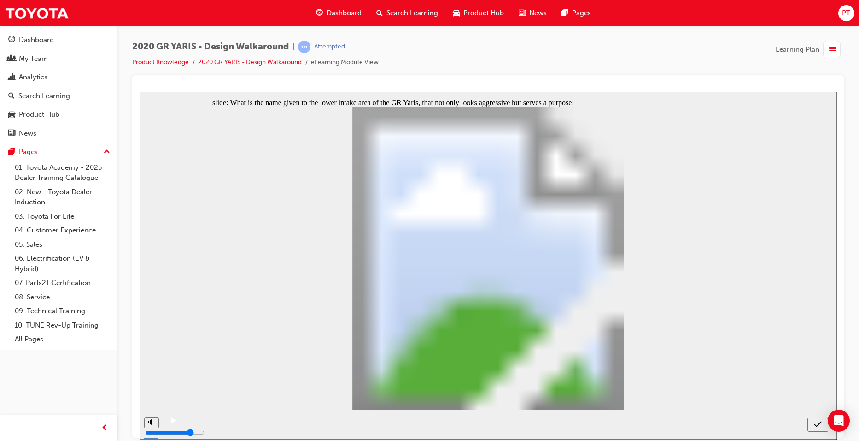
click at [815, 423] on icon "submit" at bounding box center [818, 423] width 8 height 8
radio input "false"
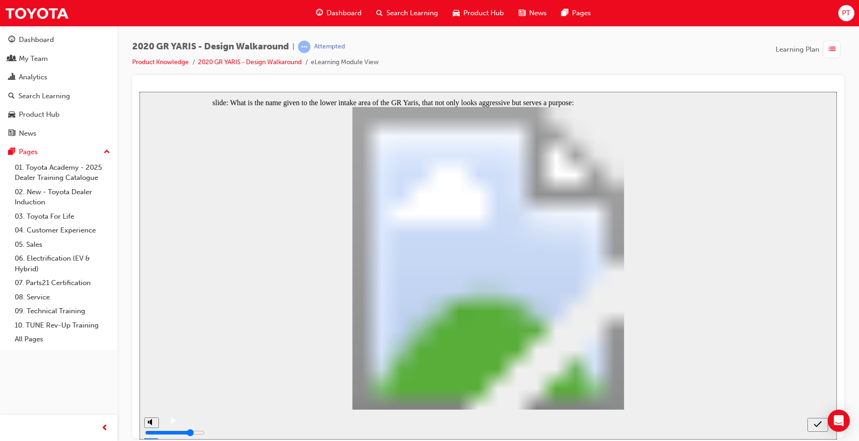
radio input "true"
click at [818, 421] on icon "submit" at bounding box center [818, 423] width 8 height 8
click at [817, 421] on icon "submit" at bounding box center [818, 423] width 8 height 8
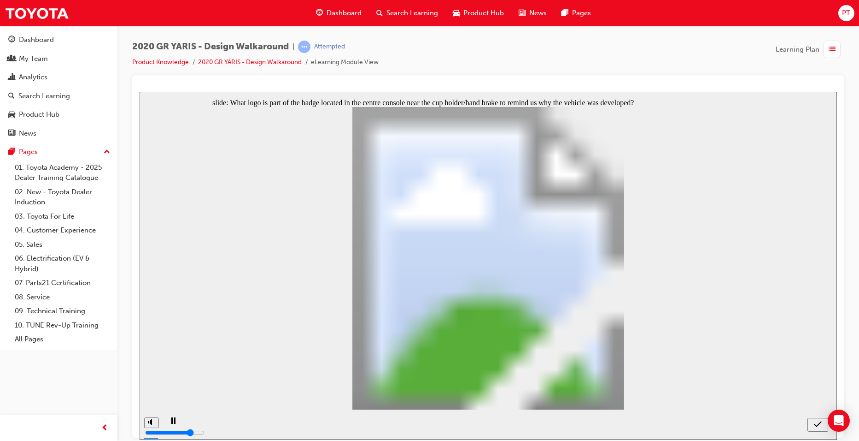
click at [815, 424] on icon "submit" at bounding box center [818, 423] width 8 height 6
radio input "false"
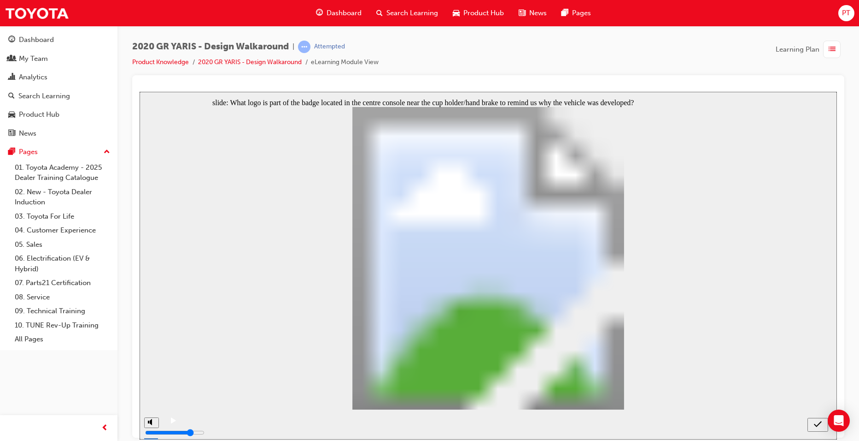
radio input "true"
click at [820, 420] on icon "submit" at bounding box center [818, 423] width 8 height 8
click at [345, 12] on span "Dashboard" at bounding box center [344, 13] width 35 height 11
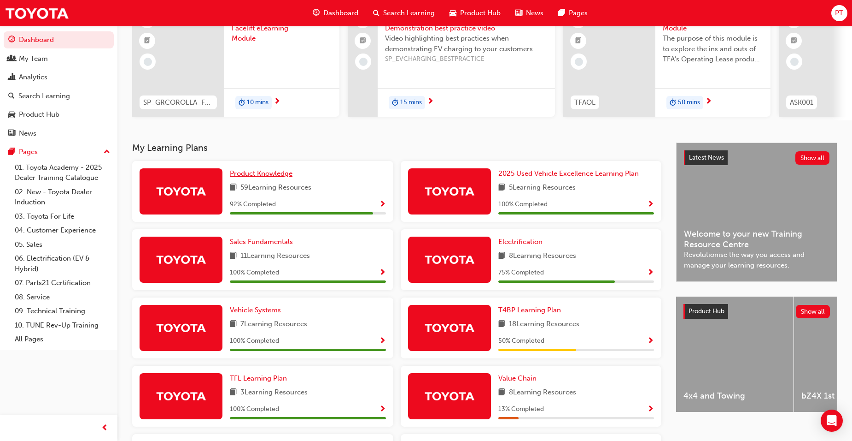
scroll to position [184, 0]
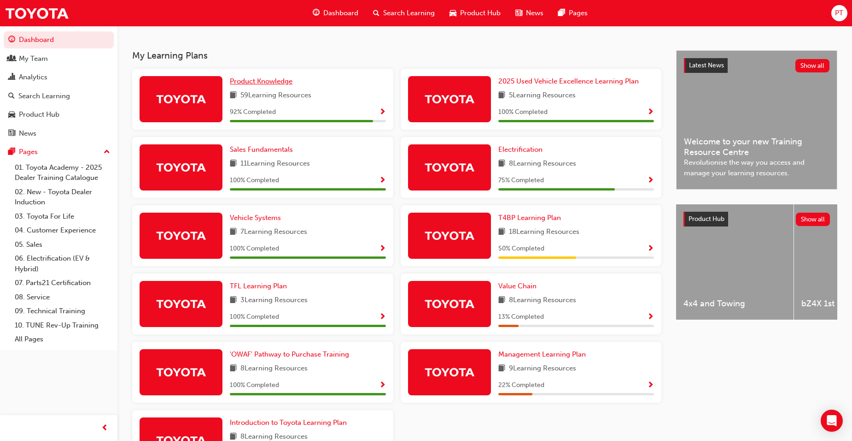
click at [280, 84] on span "Product Knowledge" at bounding box center [261, 81] width 63 height 8
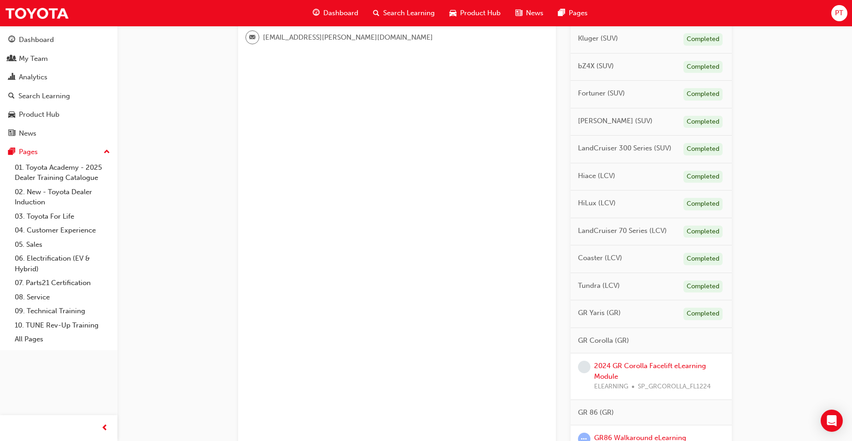
scroll to position [415, 0]
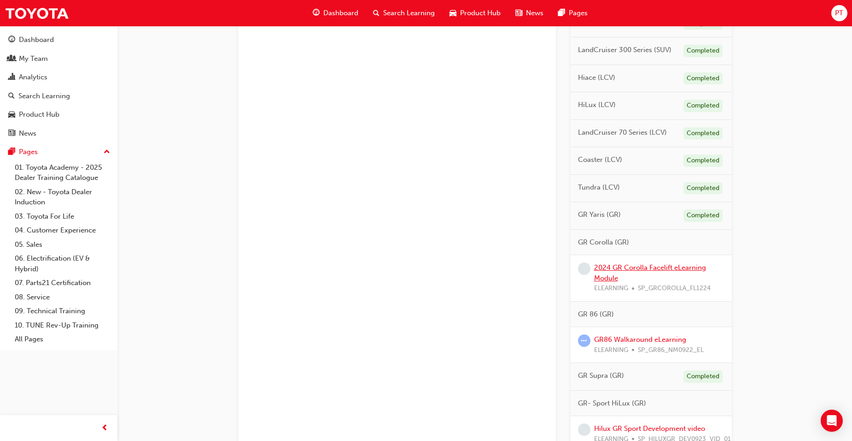
click at [627, 267] on link "2024 GR Corolla Facelift eLearning Module" at bounding box center [650, 272] width 112 height 19
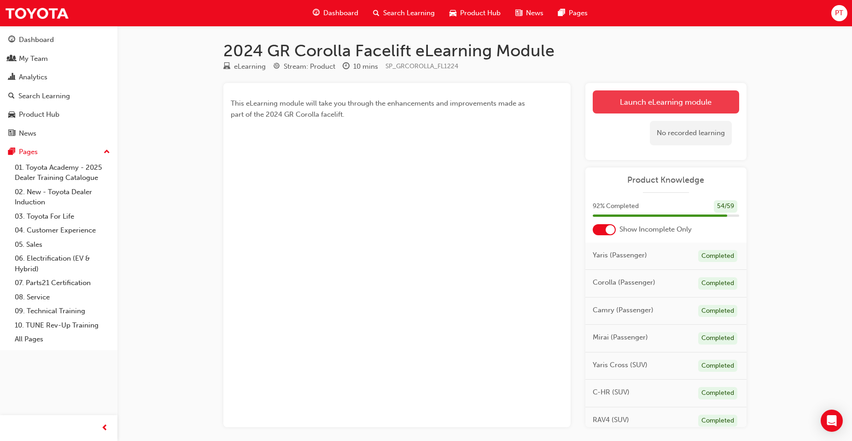
click at [682, 100] on link "Launch eLearning module" at bounding box center [666, 101] width 147 height 23
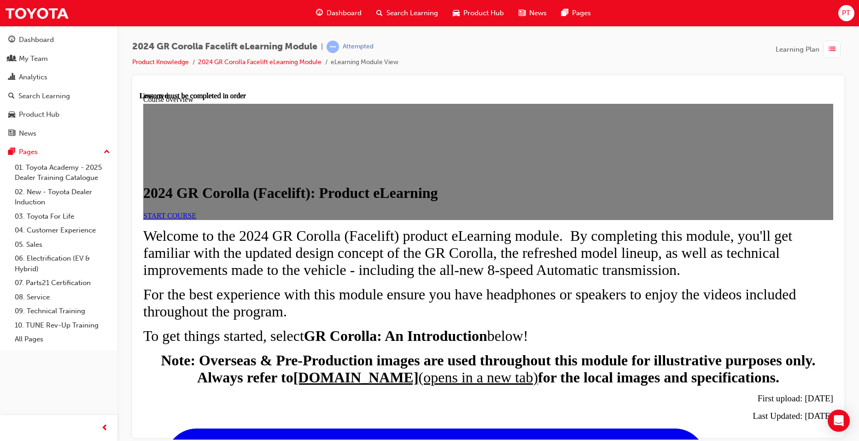
click at [196, 219] on span "START COURSE" at bounding box center [169, 215] width 53 height 8
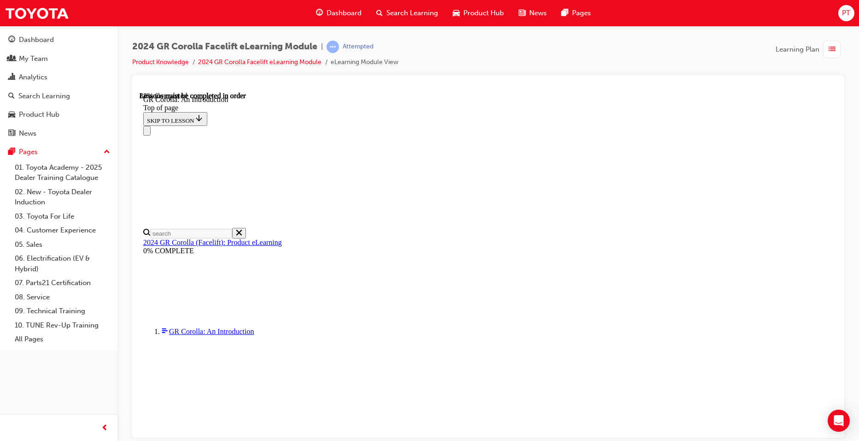
scroll to position [1316, 0]
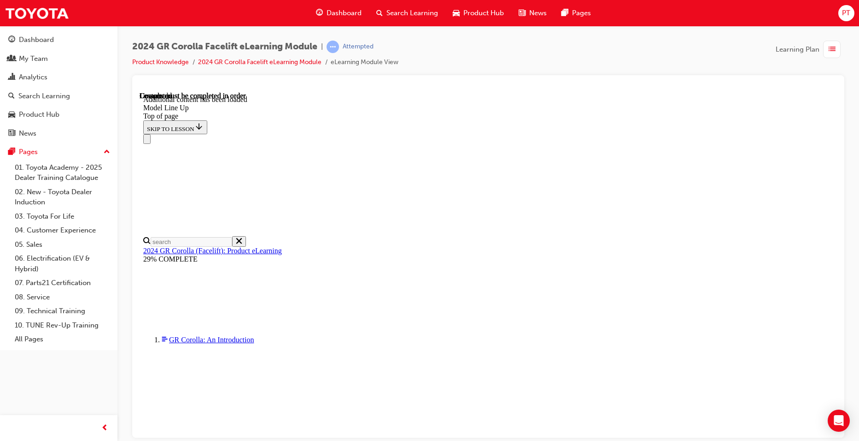
scroll to position [1110, 0]
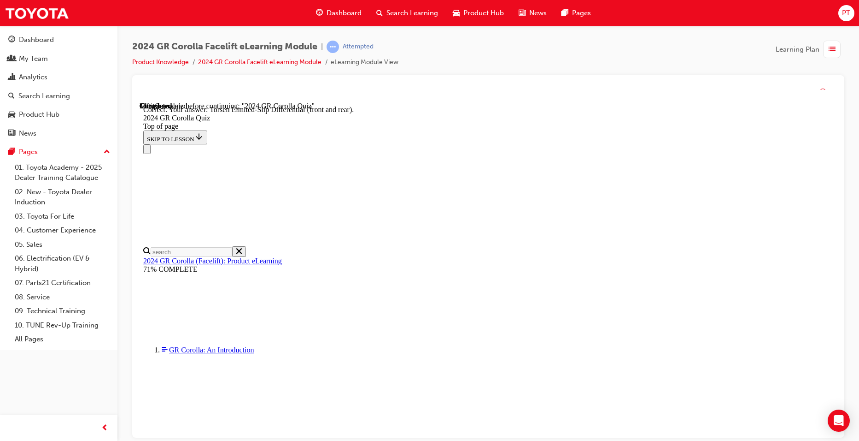
scroll to position [350, 0]
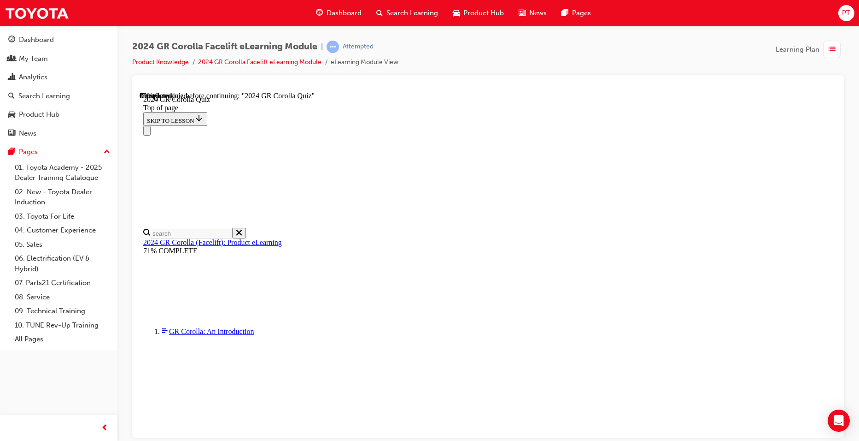
scroll to position [68, 0]
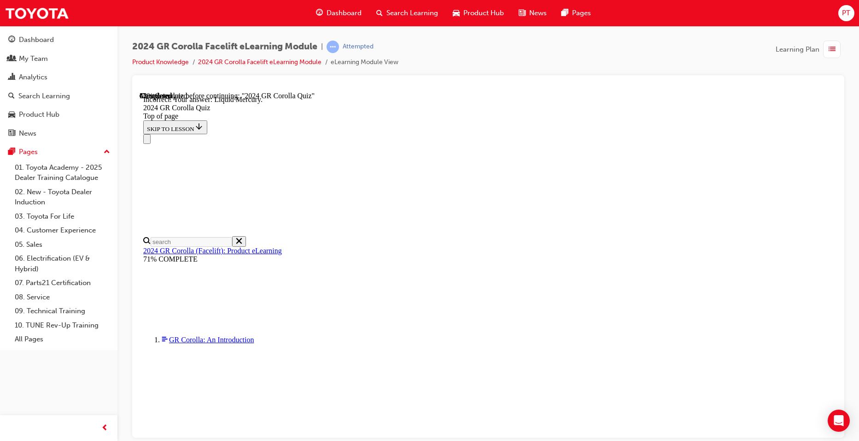
scroll to position [152, 0]
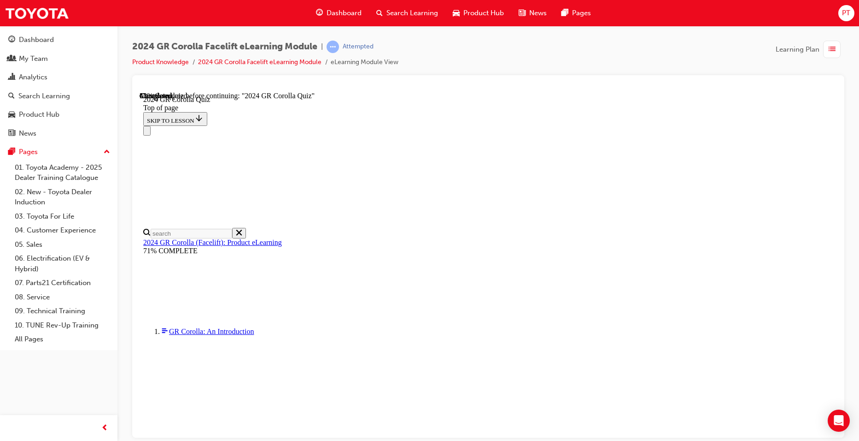
scroll to position [92, 0]
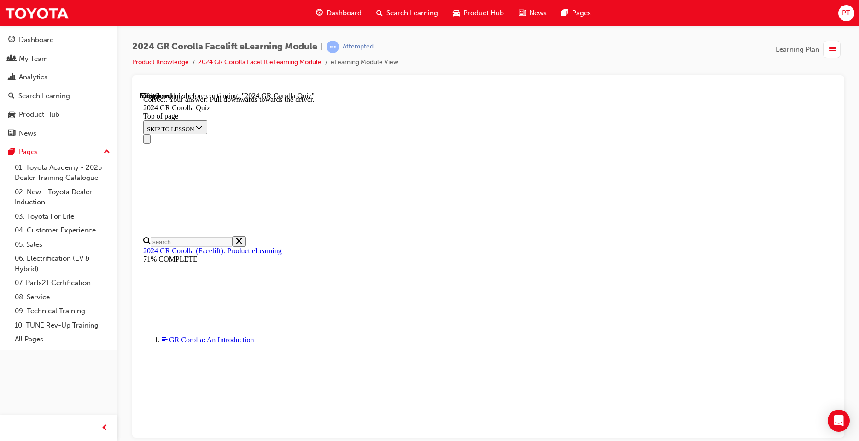
scroll to position [141, 0]
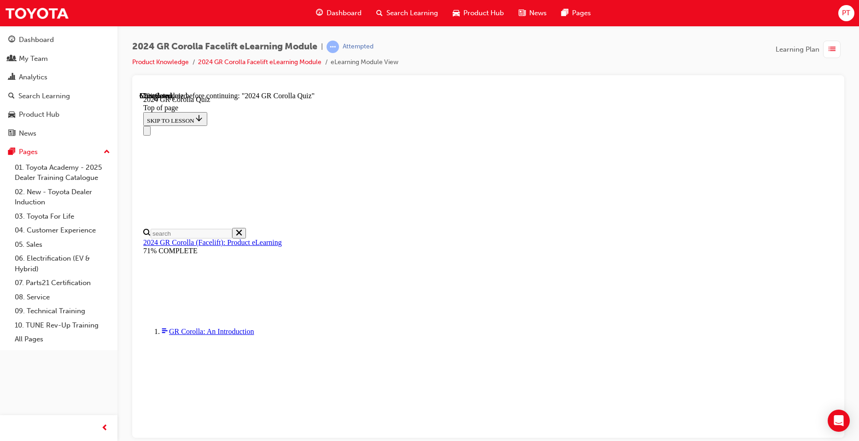
scroll to position [192, 0]
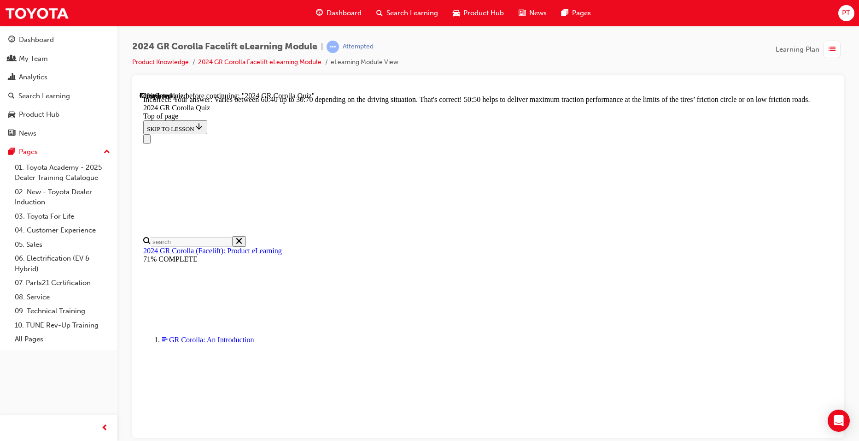
scroll to position [370, 0]
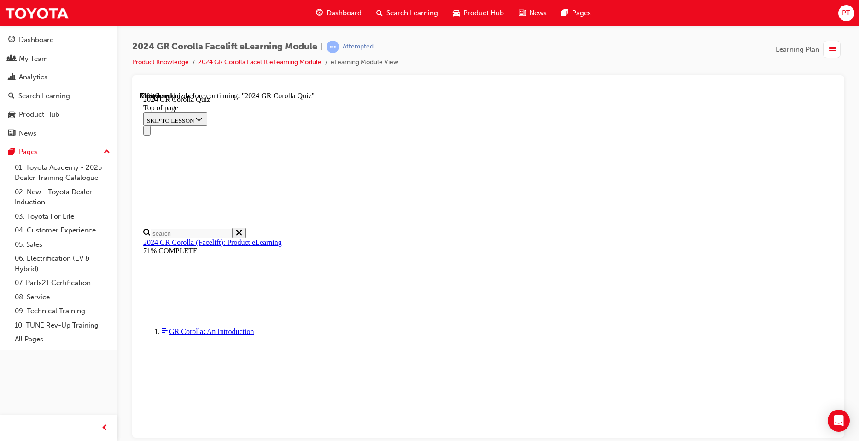
scroll to position [230, 0]
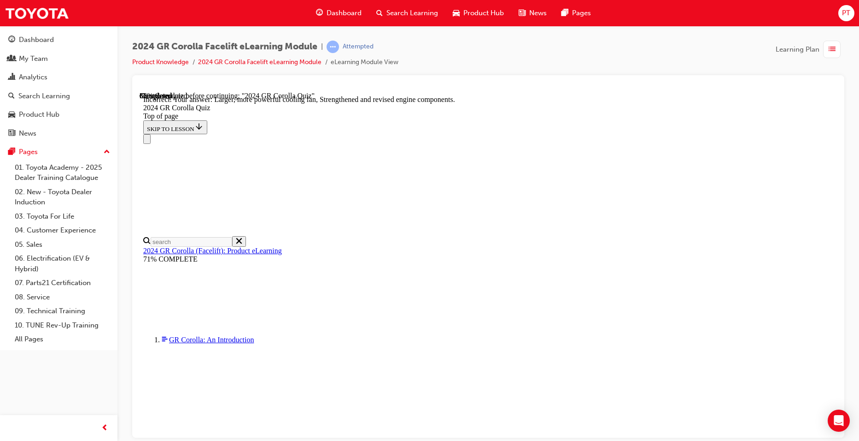
scroll to position [351, 0]
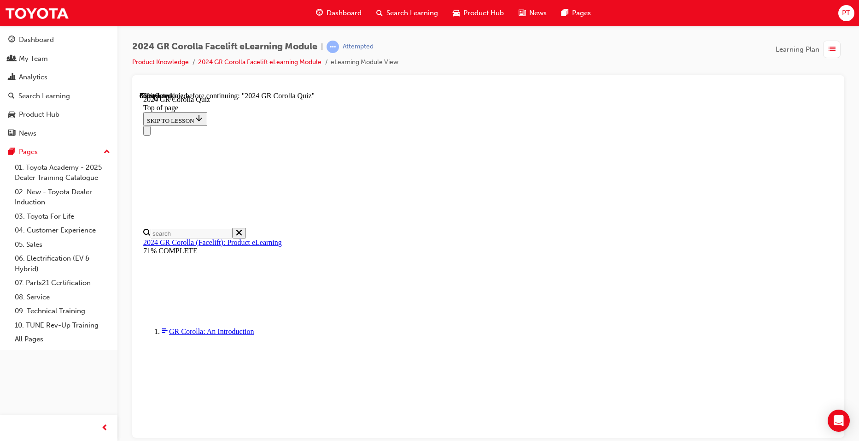
scroll to position [184, 0]
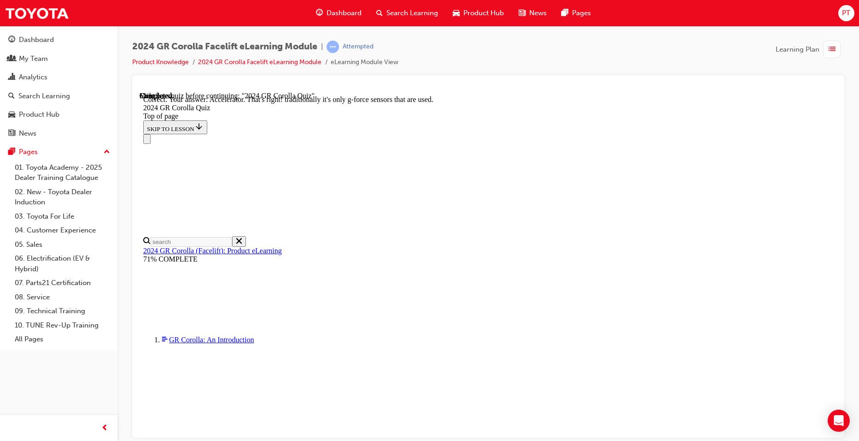
scroll to position [374, 0]
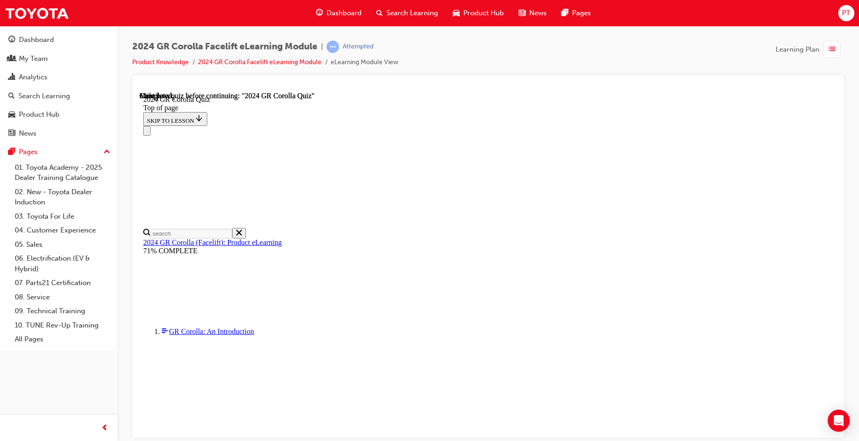
scroll to position [159, 0]
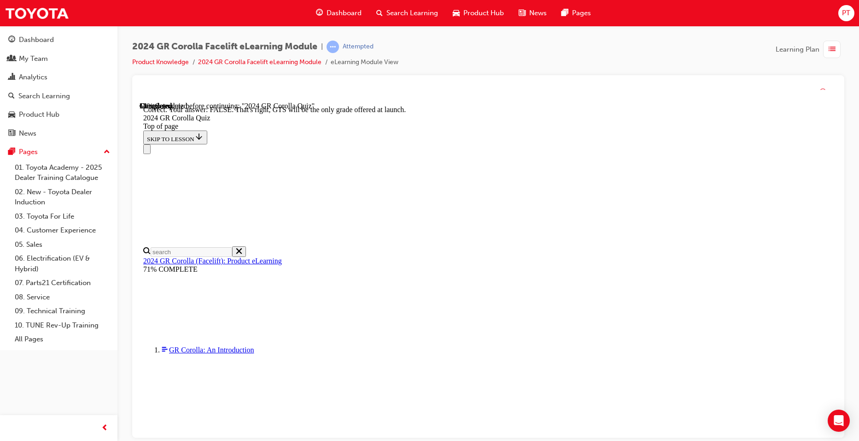
scroll to position [124, 0]
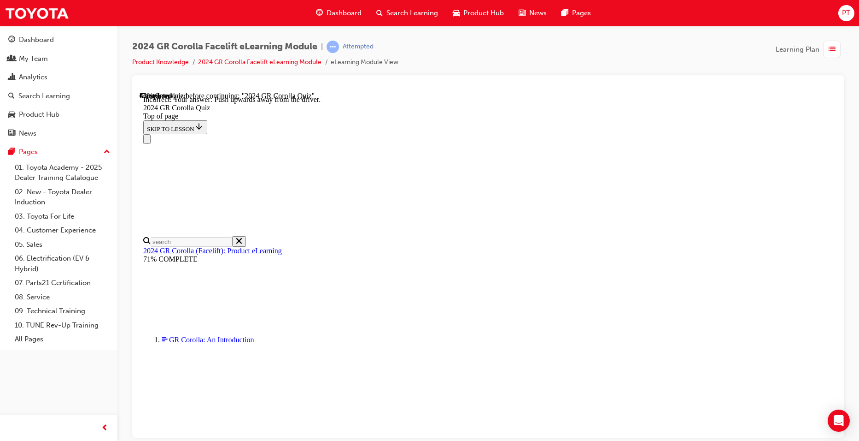
scroll to position [141, 0]
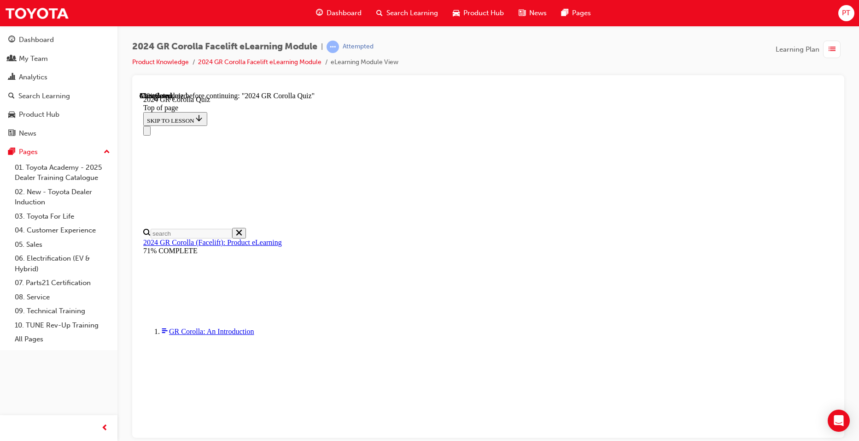
scroll to position [276, 0]
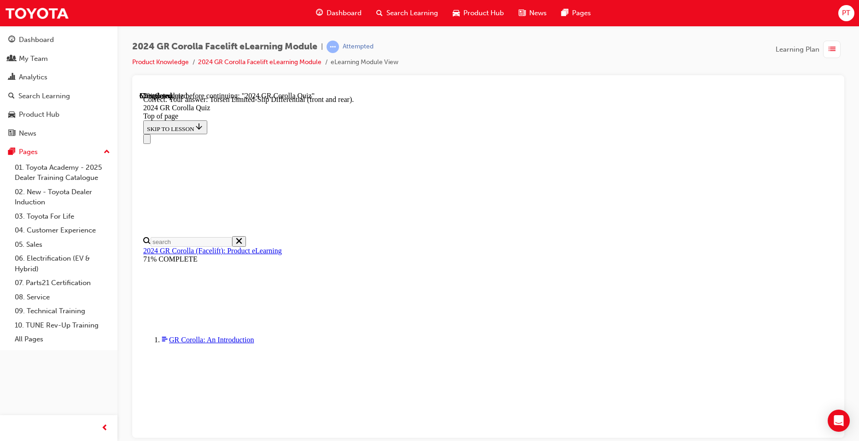
scroll to position [350, 0]
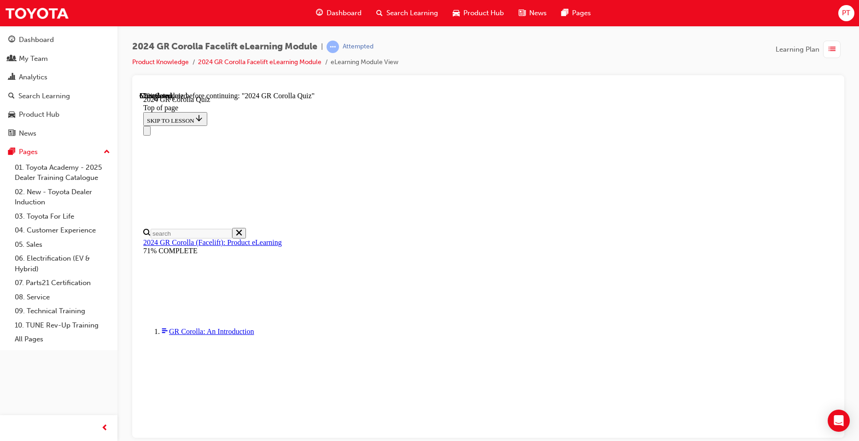
scroll to position [230, 0]
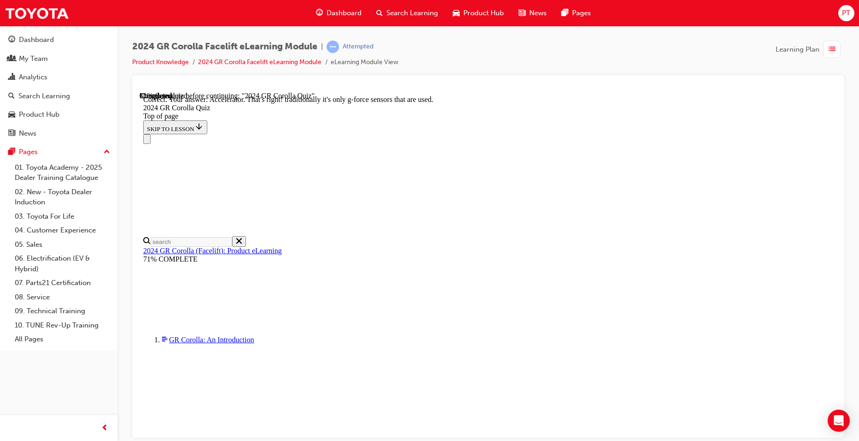
scroll to position [374, 0]
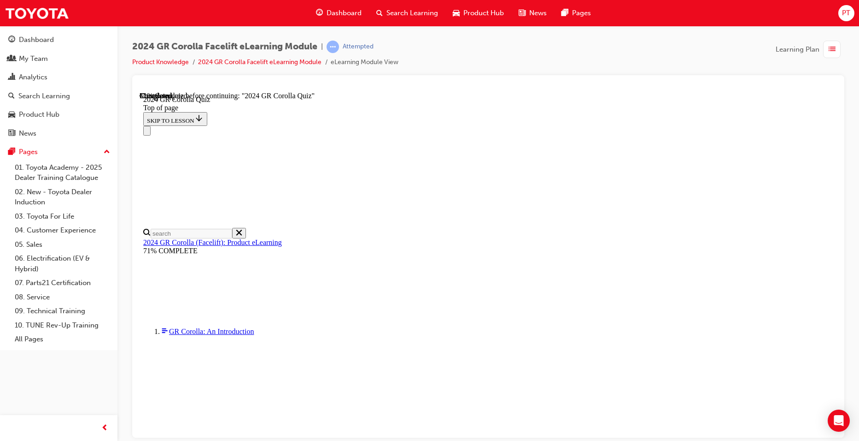
scroll to position [276, 0]
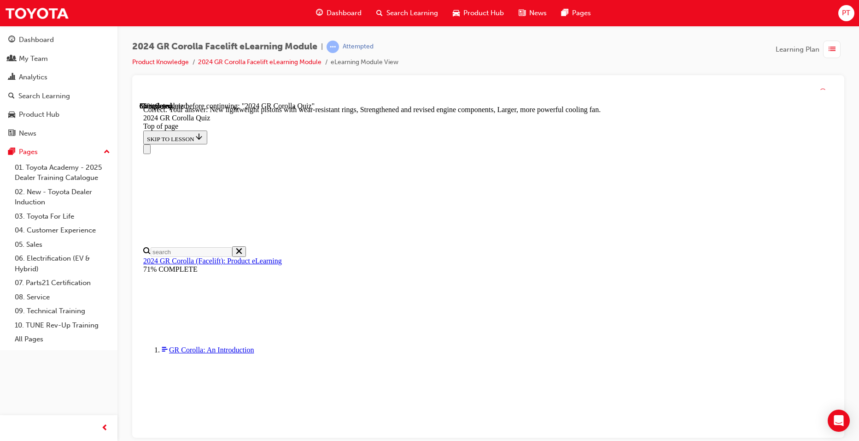
scroll to position [351, 0]
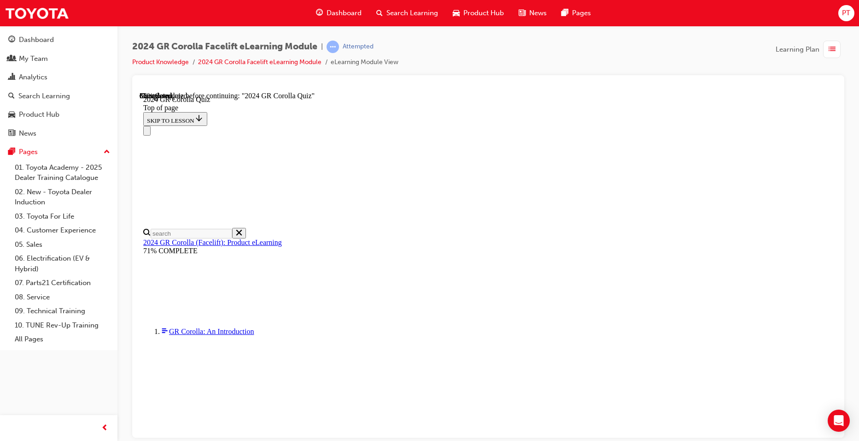
scroll to position [230, 0]
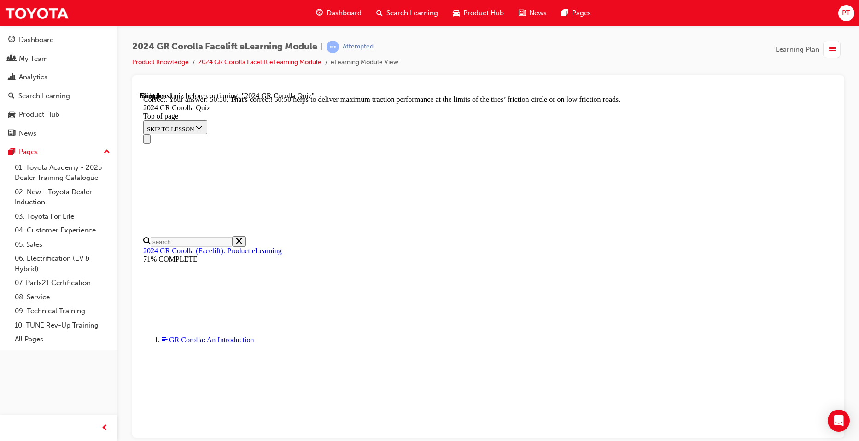
scroll to position [370, 0]
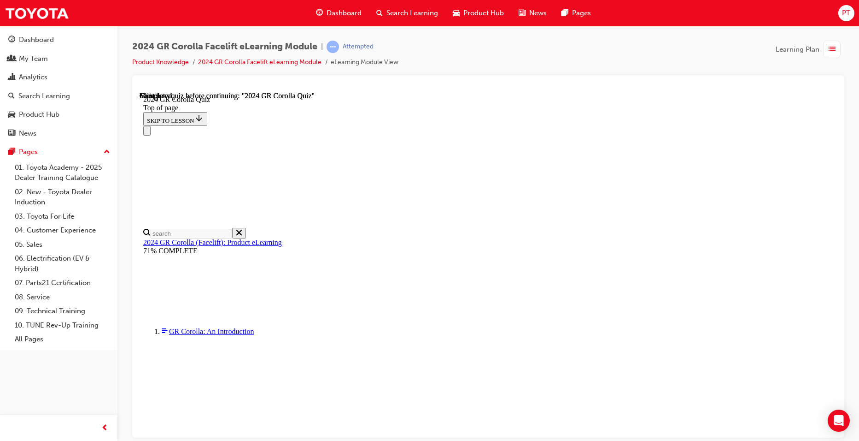
scroll to position [159, 0]
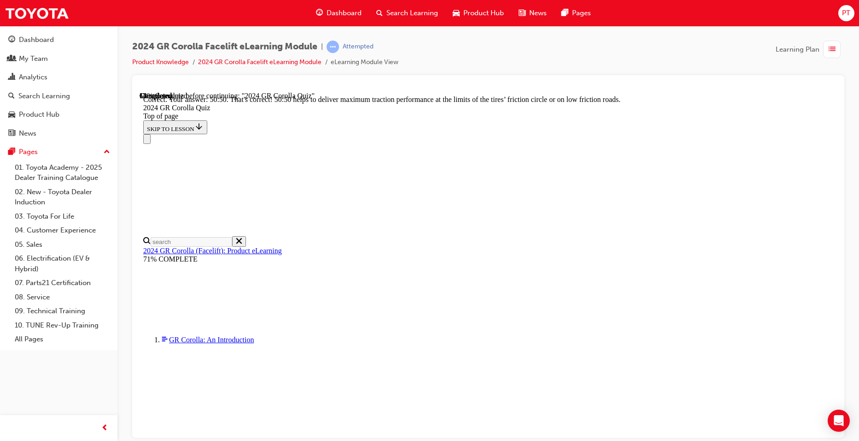
scroll to position [370, 0]
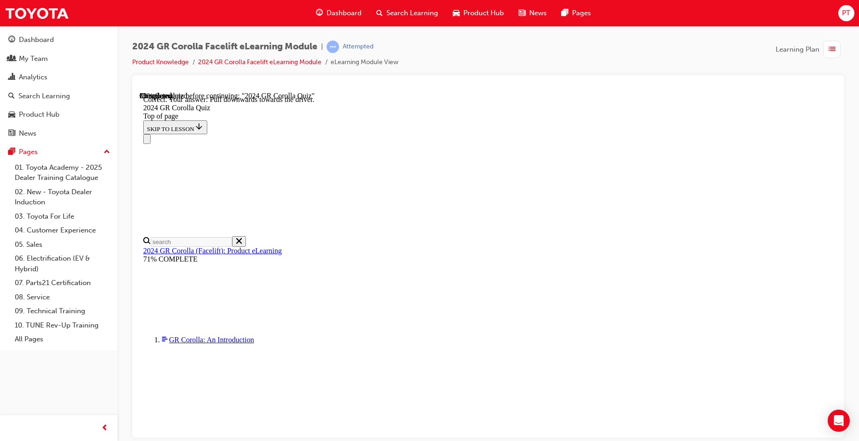
scroll to position [141, 0]
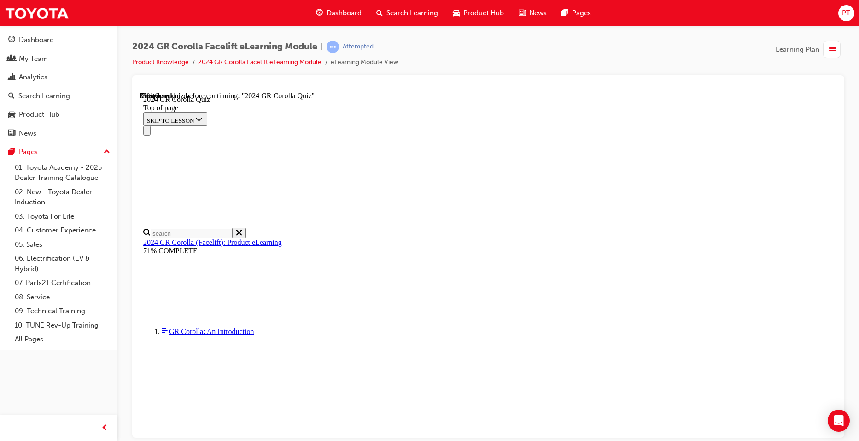
scroll to position [230, 0]
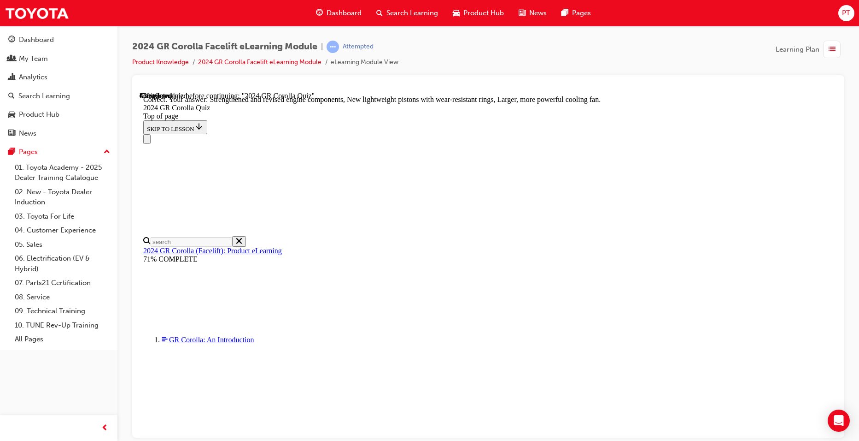
scroll to position [351, 0]
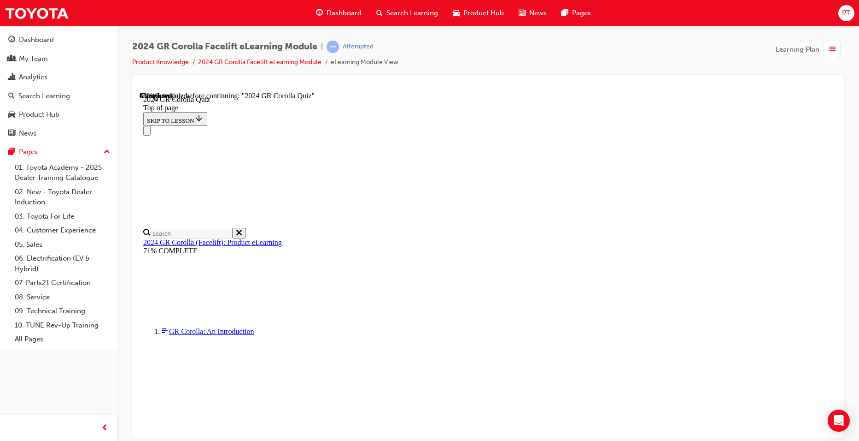
scroll to position [230, 0]
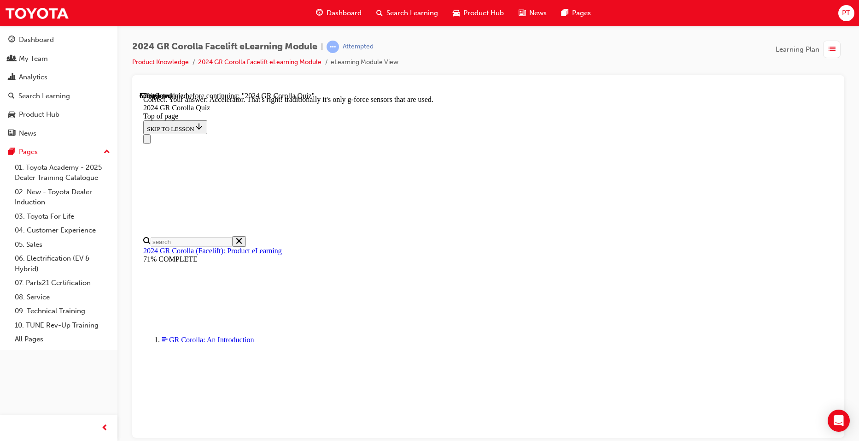
scroll to position [374, 0]
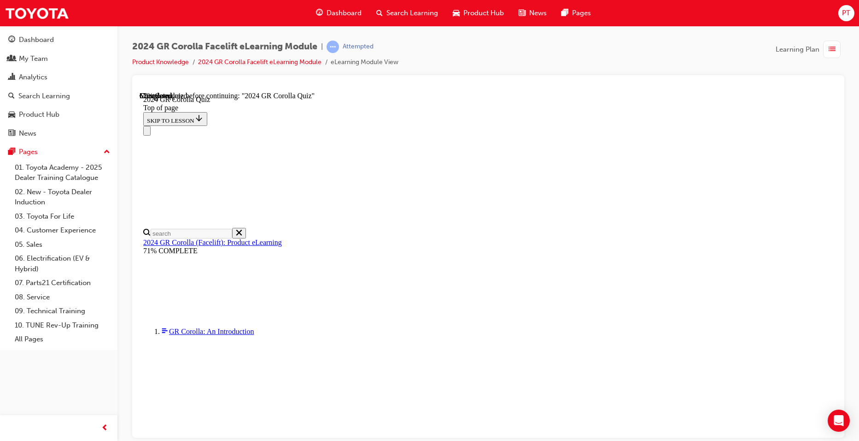
scroll to position [230, 0]
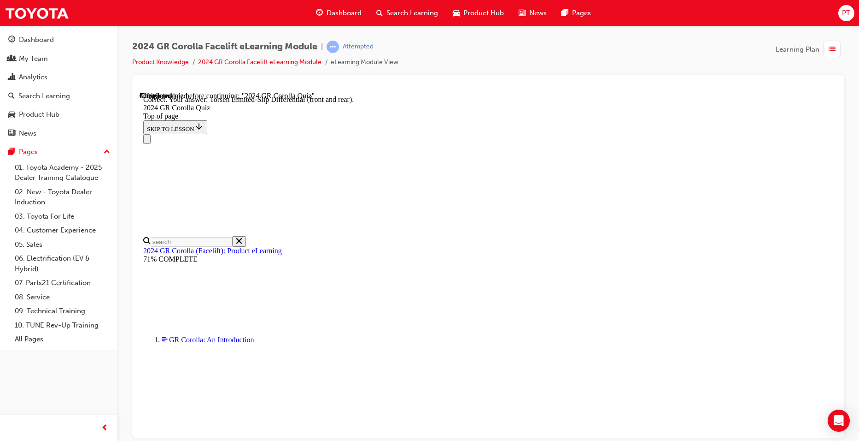
scroll to position [350, 0]
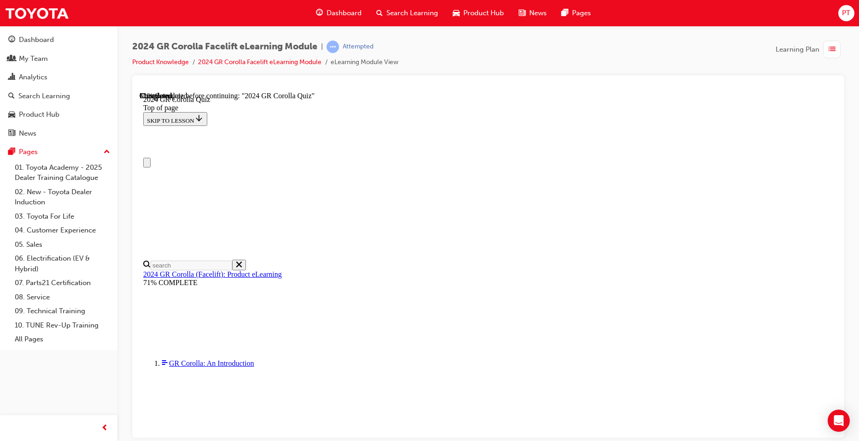
scroll to position [46, 0]
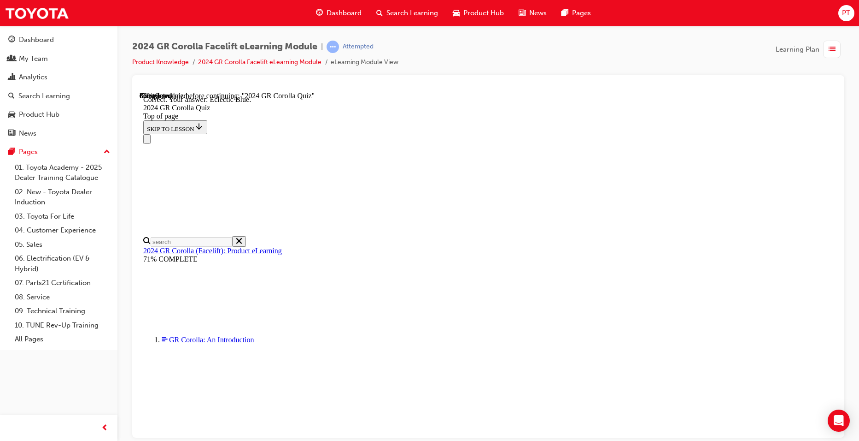
scroll to position [152, 0]
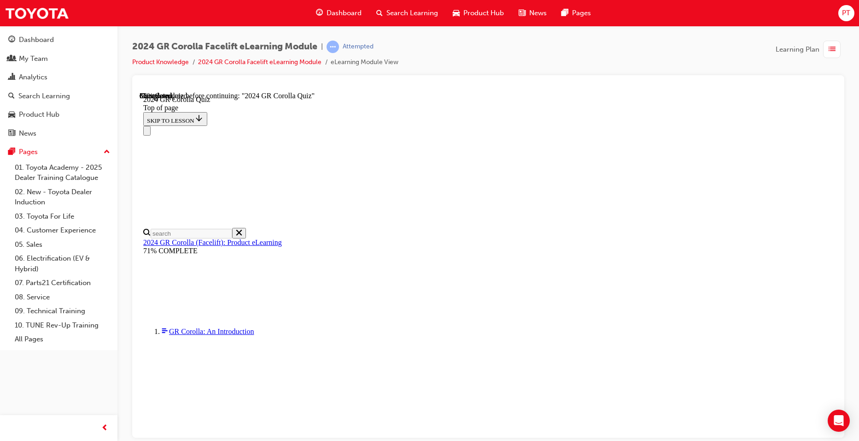
drag, startPoint x: 408, startPoint y: 250, endPoint x: 523, endPoint y: 278, distance: 118.9
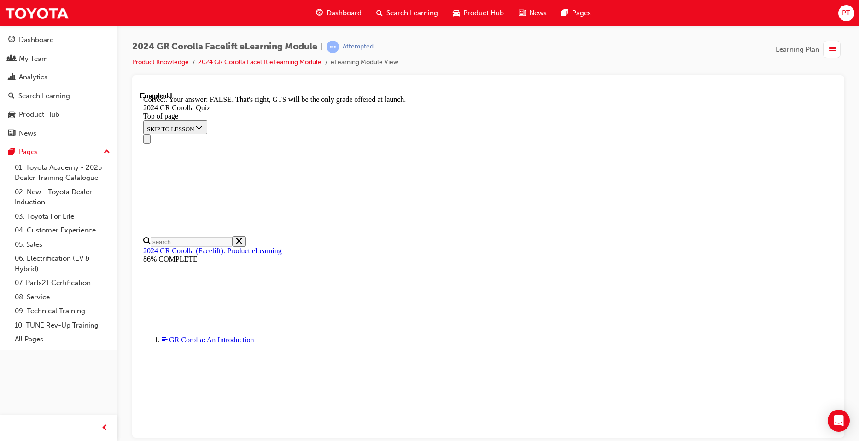
scroll to position [124, 0]
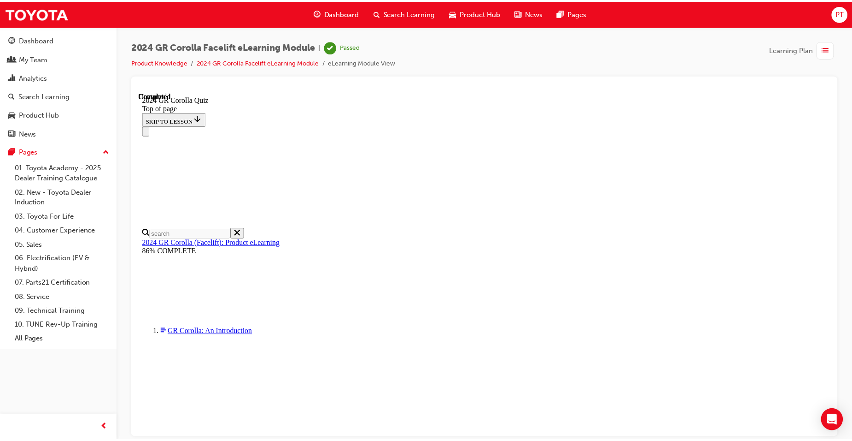
scroll to position [159, 0]
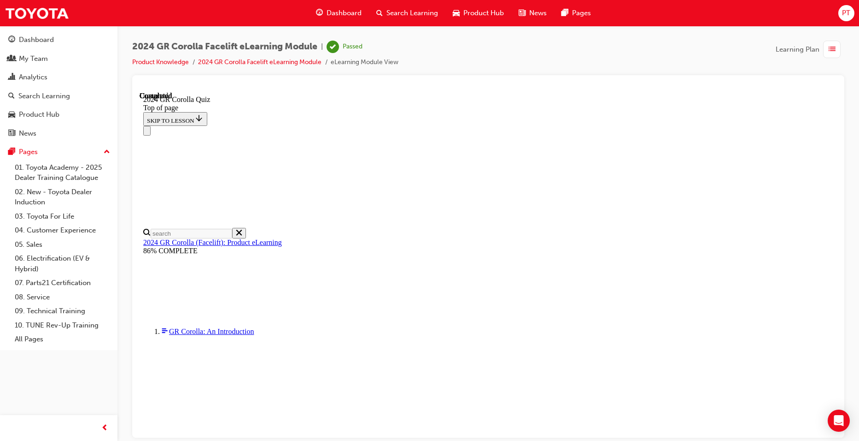
click at [335, 11] on span "Dashboard" at bounding box center [344, 13] width 35 height 11
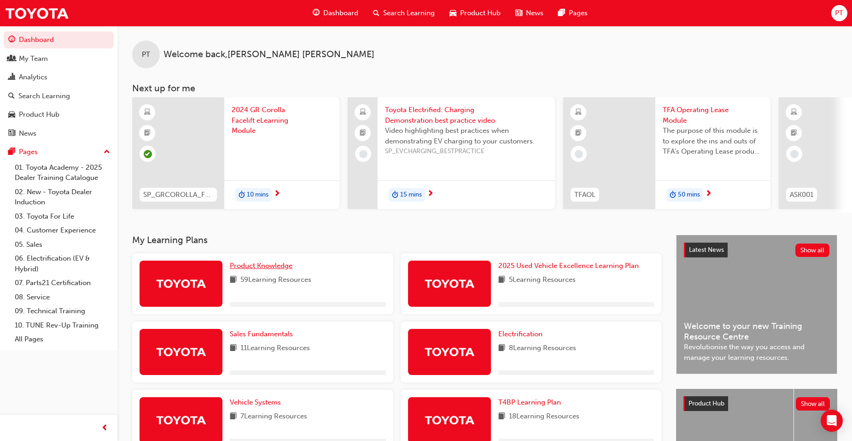
click at [282, 266] on span "Product Knowledge" at bounding box center [261, 265] width 63 height 8
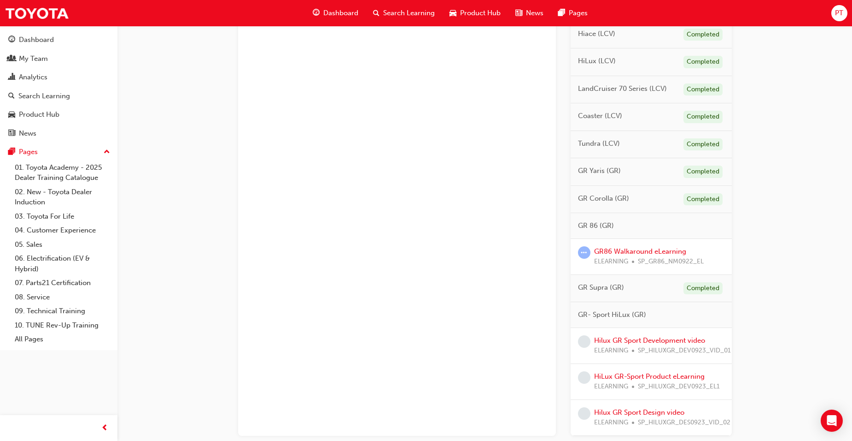
scroll to position [461, 0]
click at [641, 247] on link "GR86 Walkaround eLearning" at bounding box center [640, 249] width 92 height 8
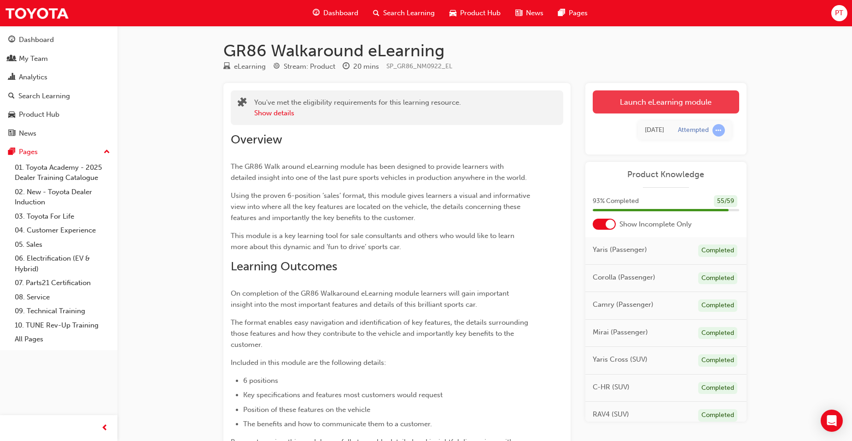
click at [633, 101] on link "Launch eLearning module" at bounding box center [666, 101] width 147 height 23
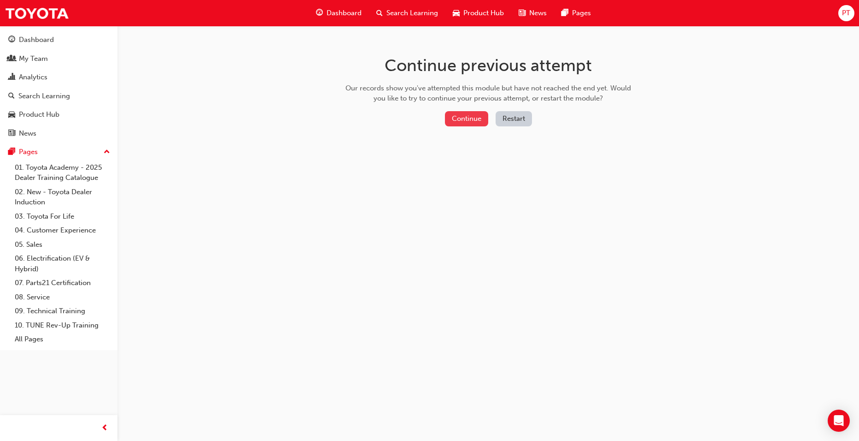
click at [473, 118] on button "Continue" at bounding box center [466, 118] width 43 height 15
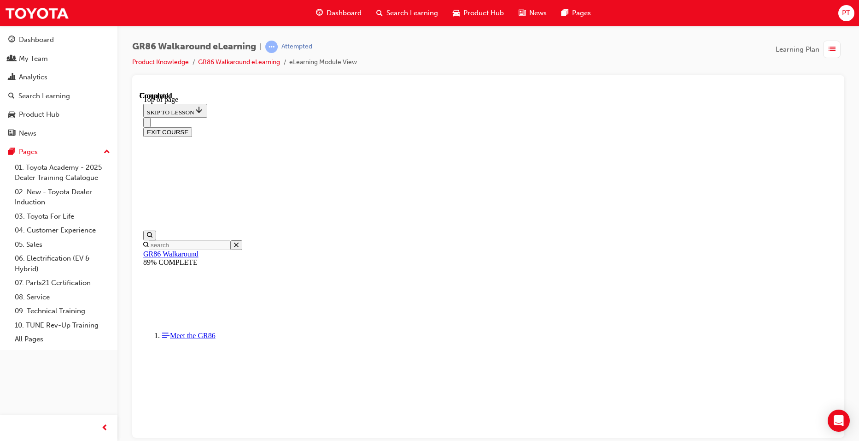
scroll to position [153, 0]
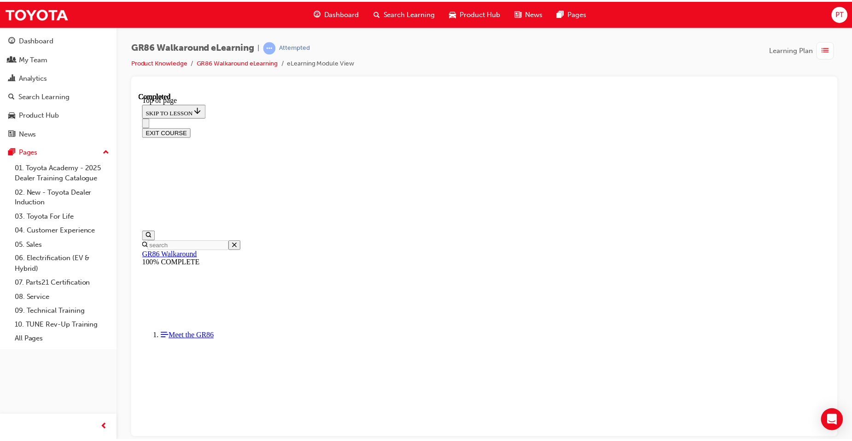
scroll to position [145, 0]
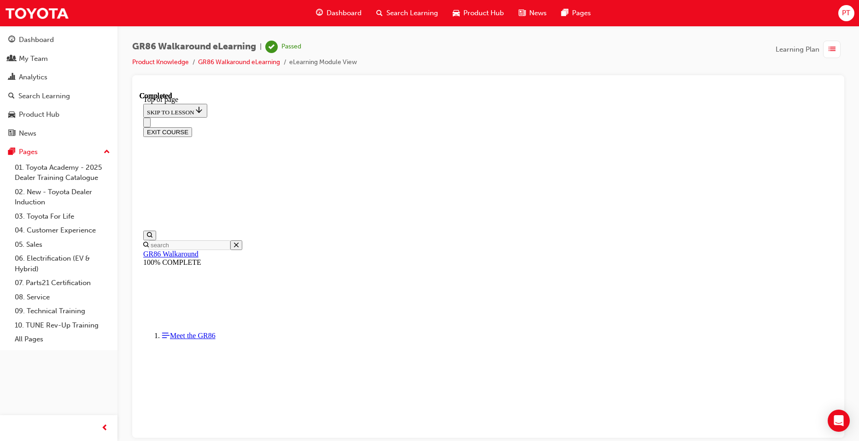
click at [343, 12] on span "Dashboard" at bounding box center [344, 13] width 35 height 11
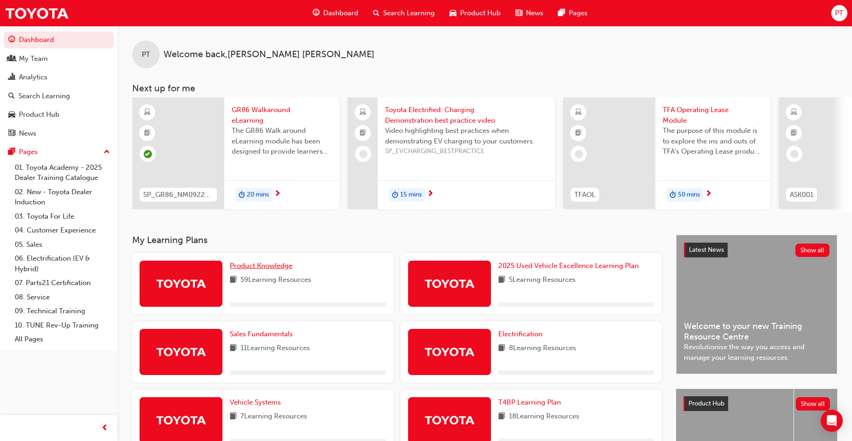
click at [285, 269] on span "Product Knowledge" at bounding box center [261, 265] width 63 height 8
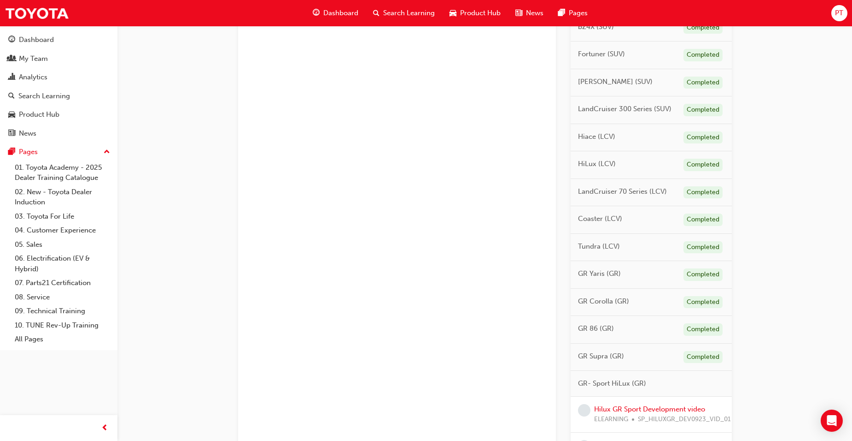
scroll to position [461, 0]
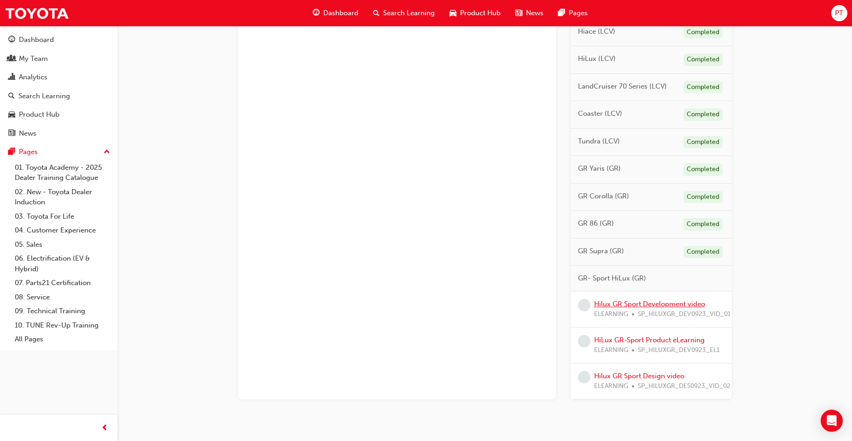
click at [626, 301] on link "Hilux GR Sport Development video" at bounding box center [649, 304] width 111 height 8
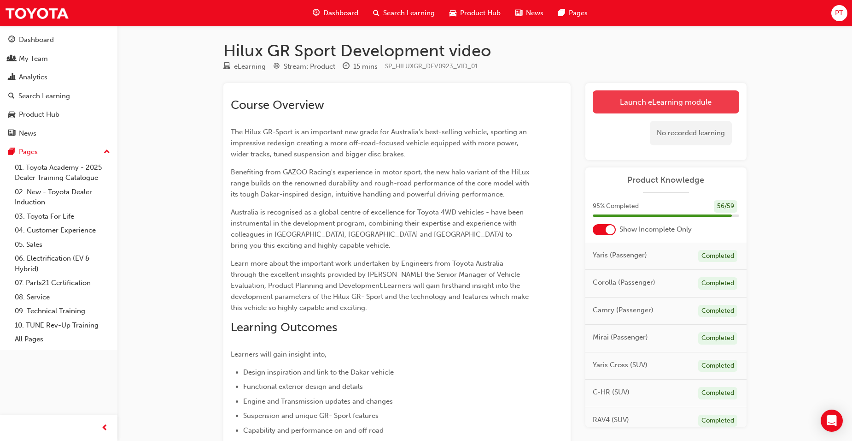
click at [673, 100] on link "Launch eLearning module" at bounding box center [666, 101] width 147 height 23
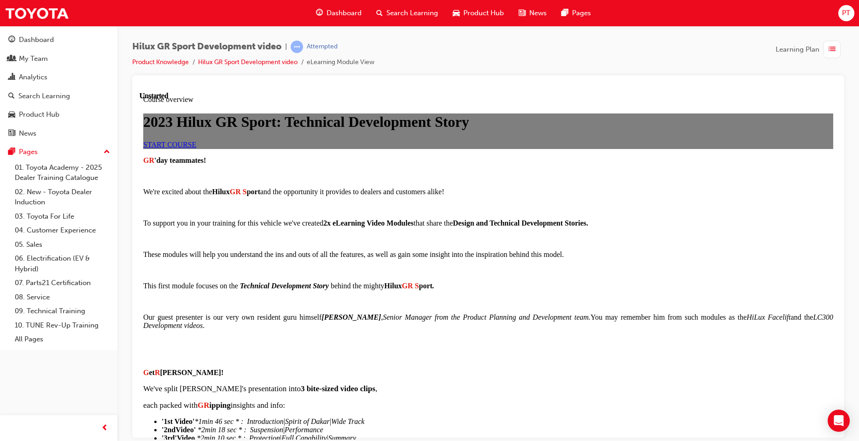
click at [196, 148] on link "START COURSE" at bounding box center [169, 144] width 53 height 8
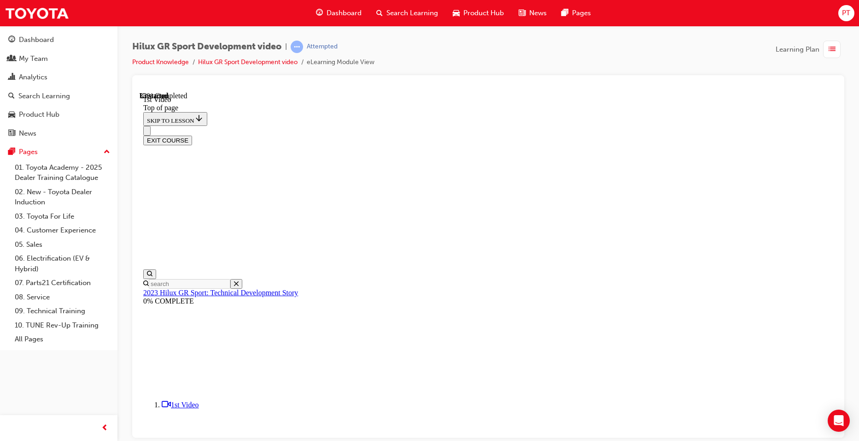
scroll to position [334, 0]
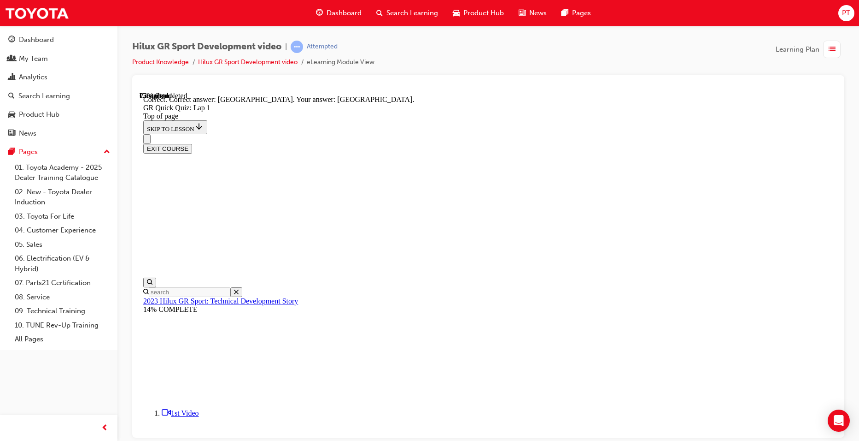
scroll to position [163, 0]
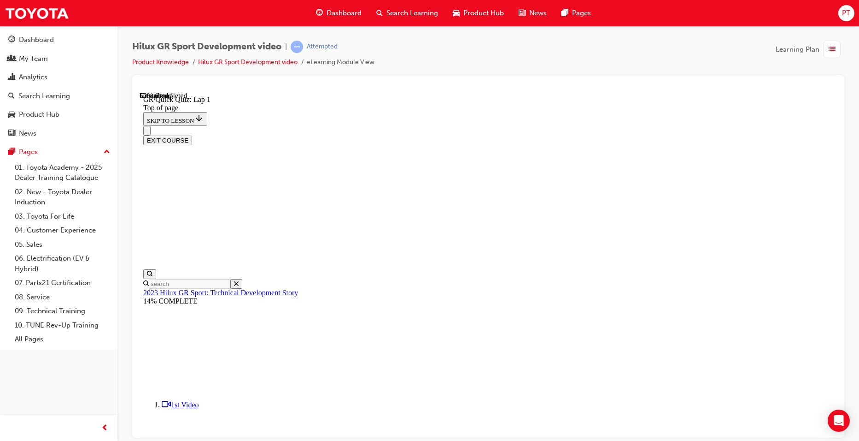
drag, startPoint x: 405, startPoint y: 259, endPoint x: 407, endPoint y: 293, distance: 34.1
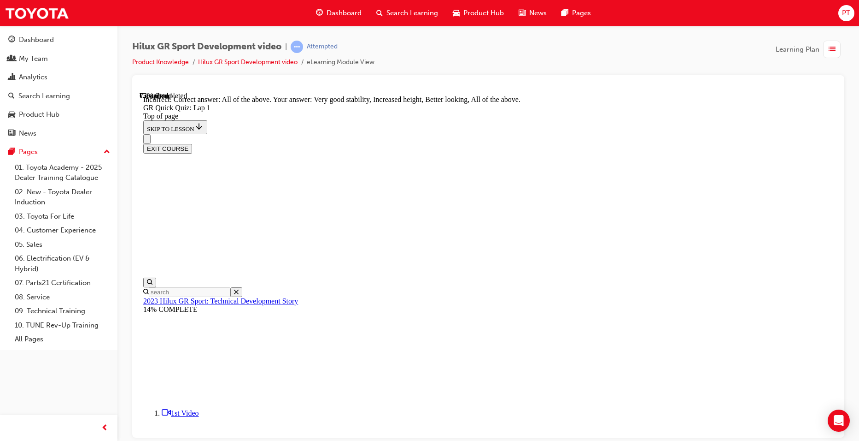
scroll to position [138, 0]
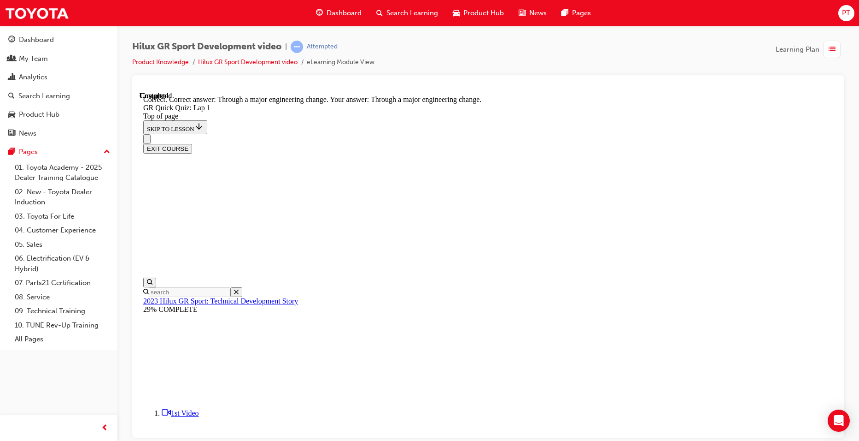
scroll to position [65, 0]
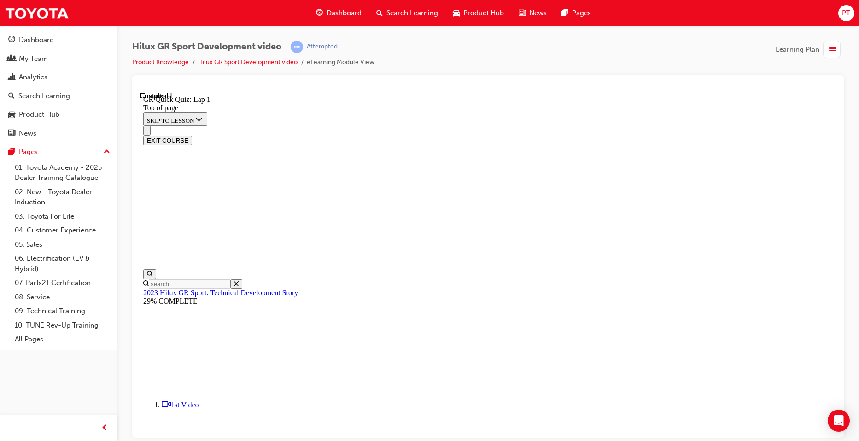
scroll to position [112, 0]
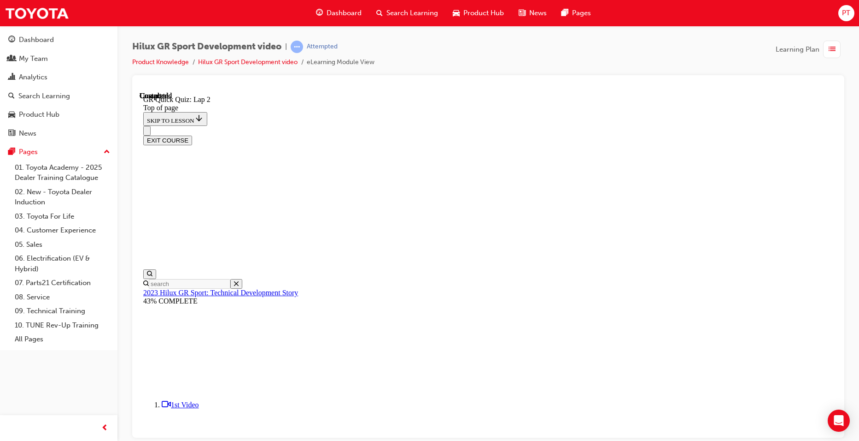
scroll to position [165, 0]
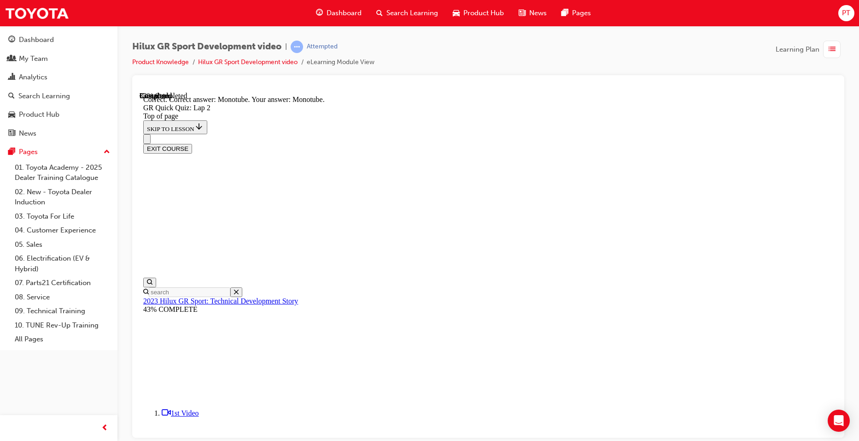
scroll to position [194, 0]
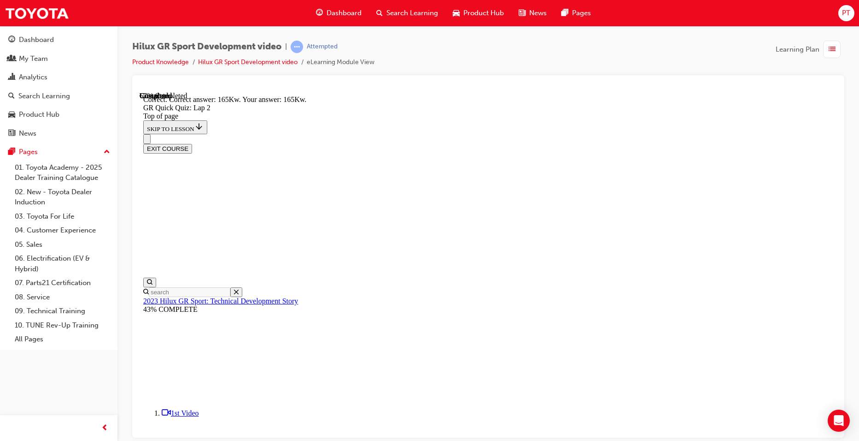
scroll to position [170, 0]
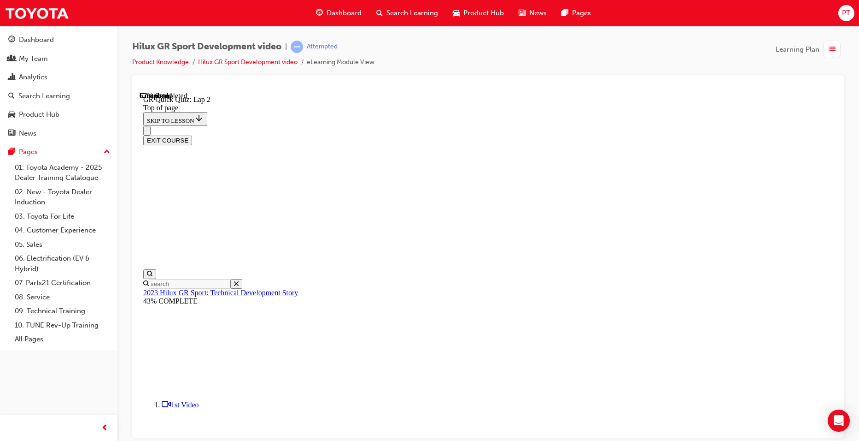
scroll to position [28, 0]
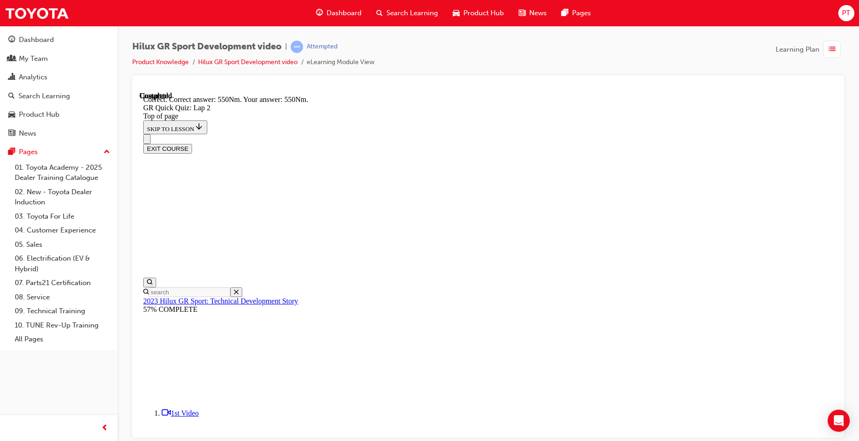
scroll to position [138, 0]
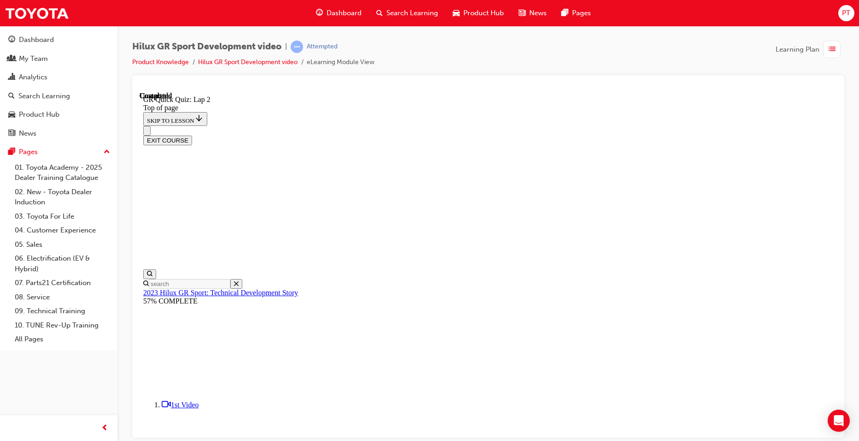
scroll to position [112, 0]
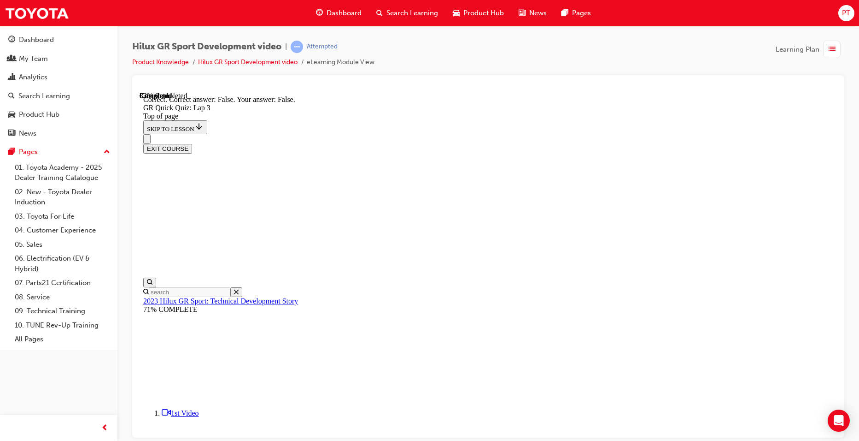
scroll to position [121, 0]
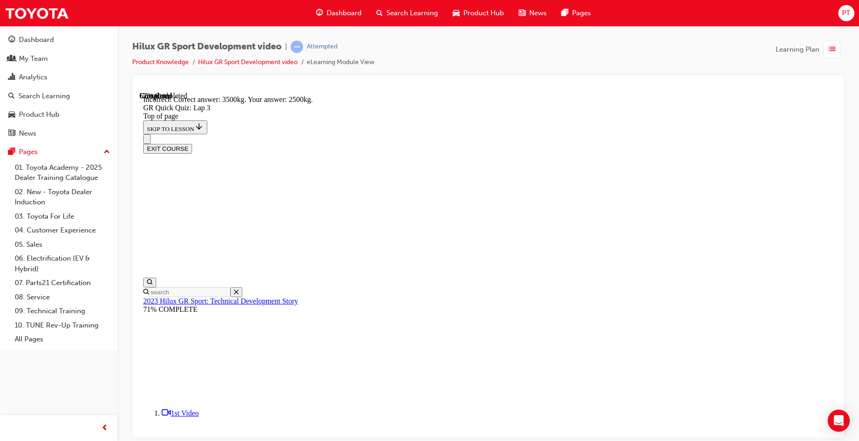
scroll to position [185, 0]
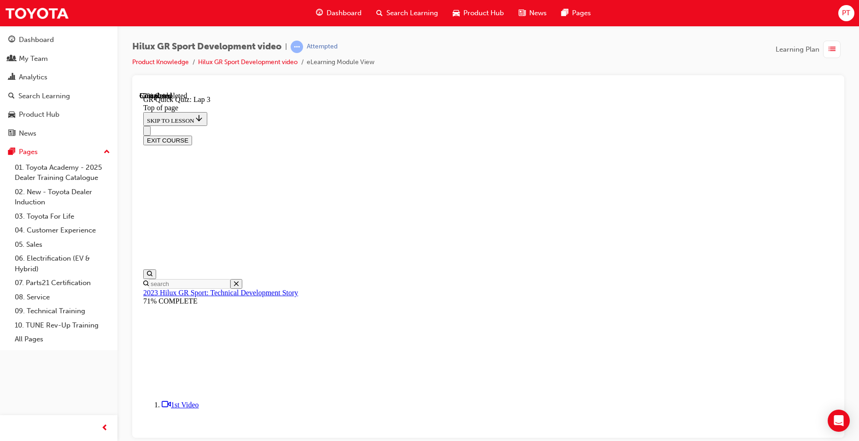
scroll to position [28, 0]
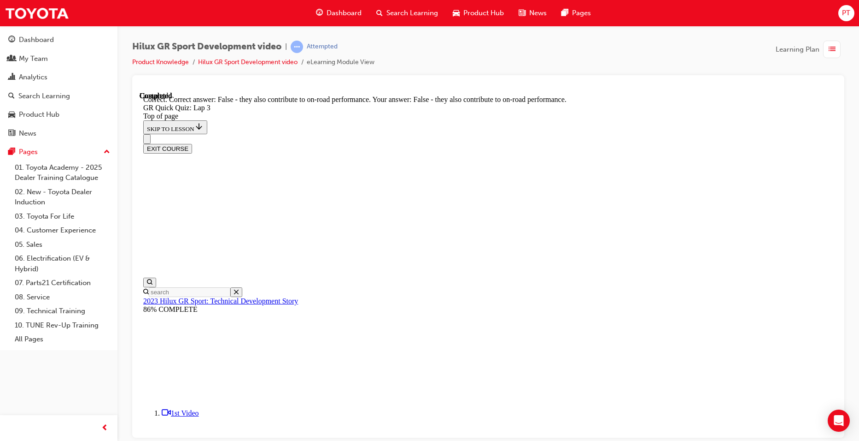
scroll to position [80, 0]
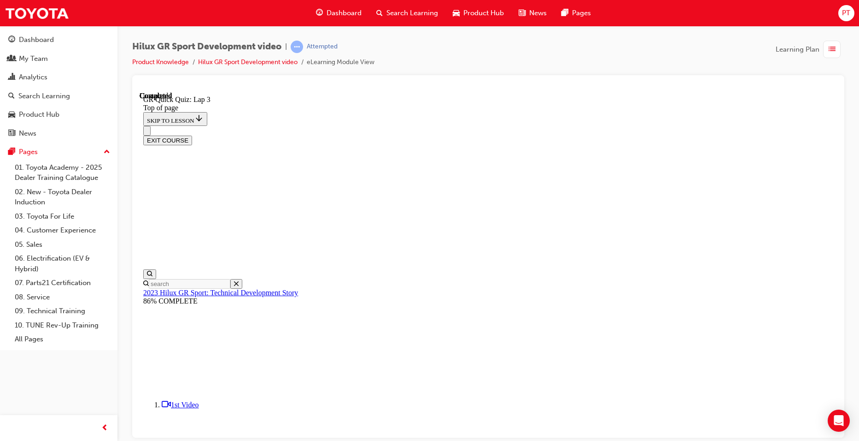
scroll to position [112, 0]
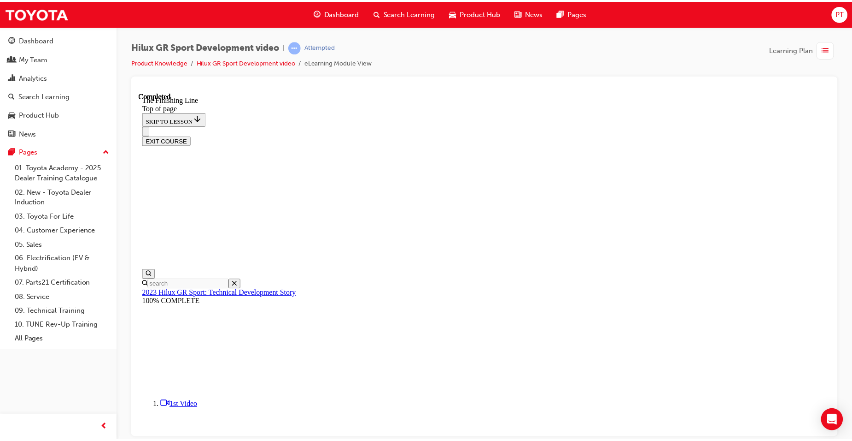
scroll to position [189, 0]
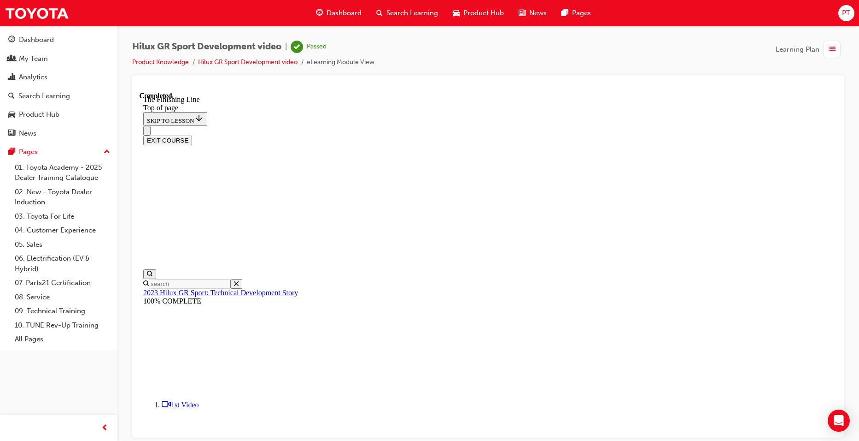
click at [347, 13] on span "Dashboard" at bounding box center [344, 13] width 35 height 11
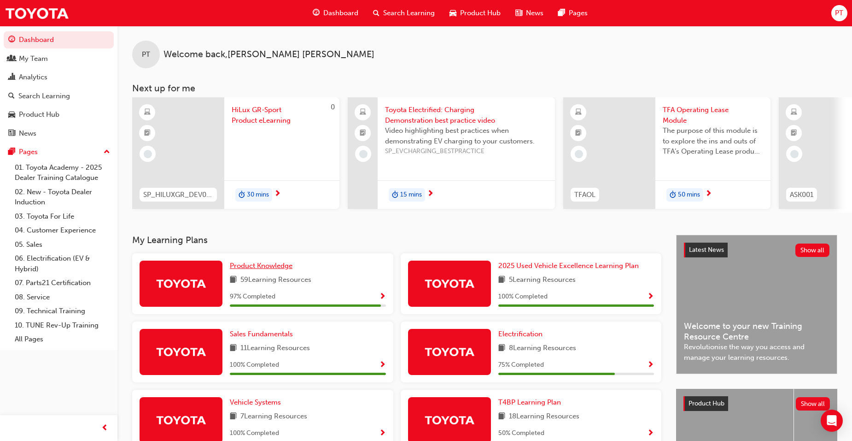
click at [280, 267] on span "Product Knowledge" at bounding box center [261, 265] width 63 height 8
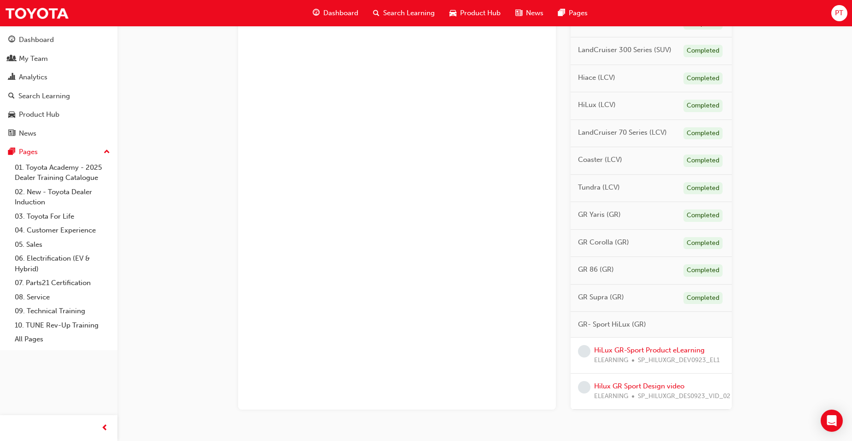
scroll to position [451, 0]
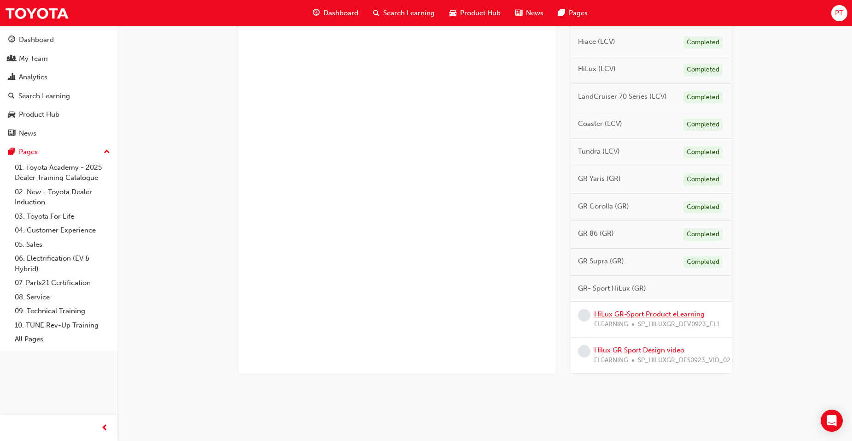
click at [639, 312] on link "HiLux GR-Sport Product eLearning" at bounding box center [649, 314] width 111 height 8
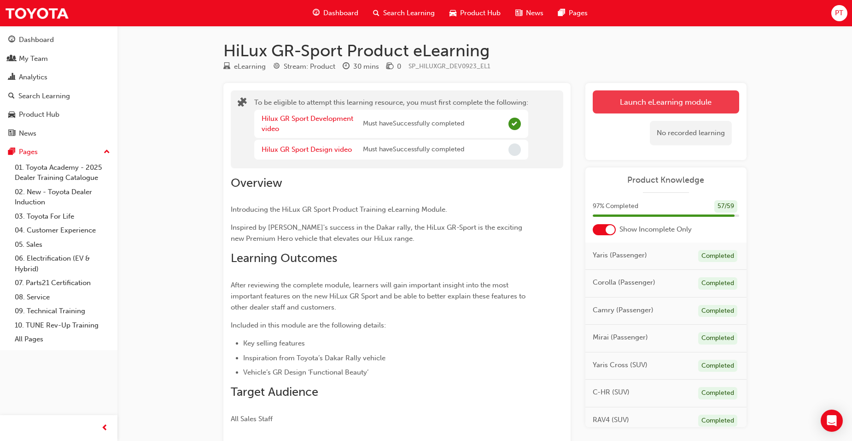
click at [677, 101] on button "Launch eLearning module" at bounding box center [666, 101] width 147 height 23
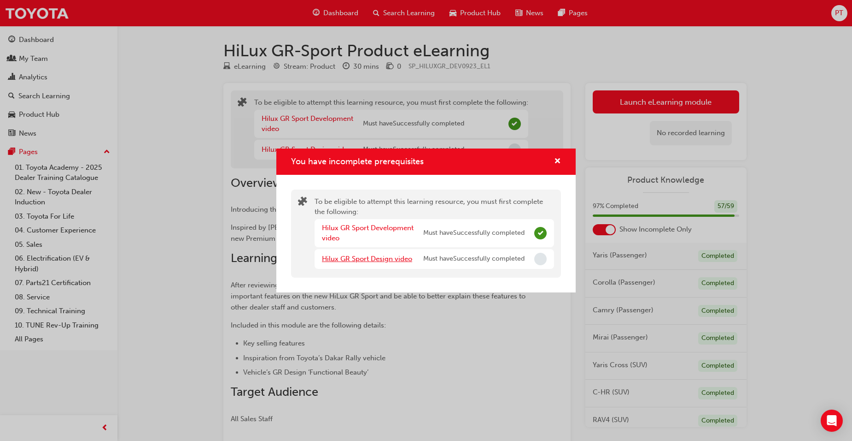
click at [387, 257] on link "Hilux GR Sport Design video" at bounding box center [367, 258] width 90 height 8
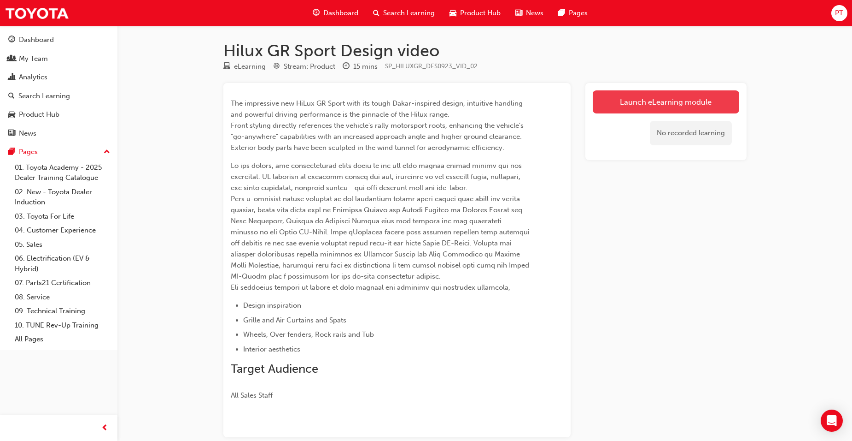
click at [676, 96] on link "Launch eLearning module" at bounding box center [666, 101] width 147 height 23
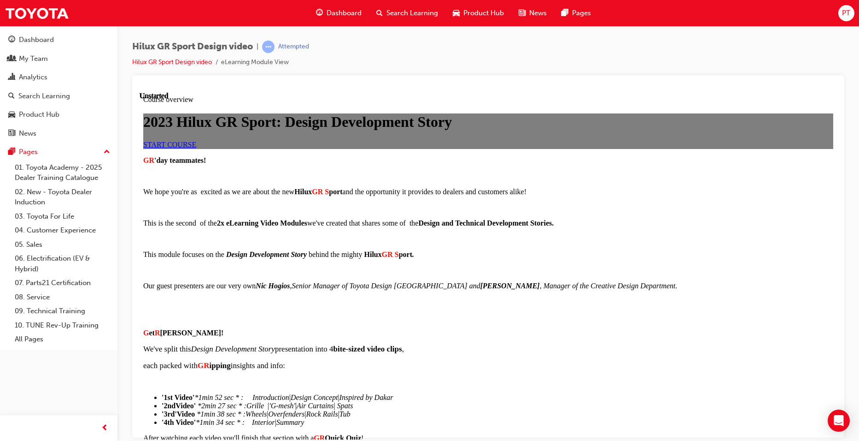
click at [196, 148] on span "START COURSE" at bounding box center [169, 144] width 53 height 8
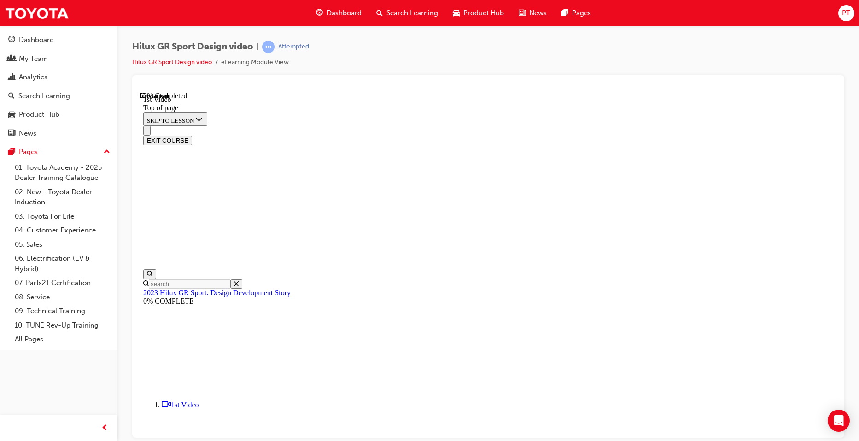
scroll to position [167, 0]
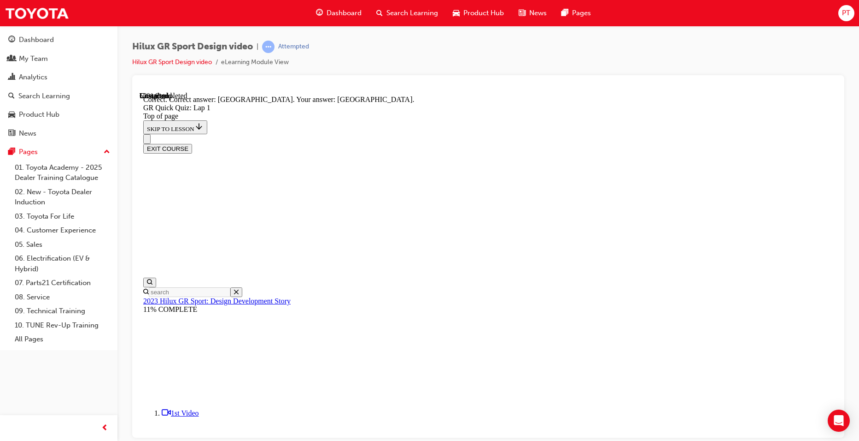
scroll to position [147, 0]
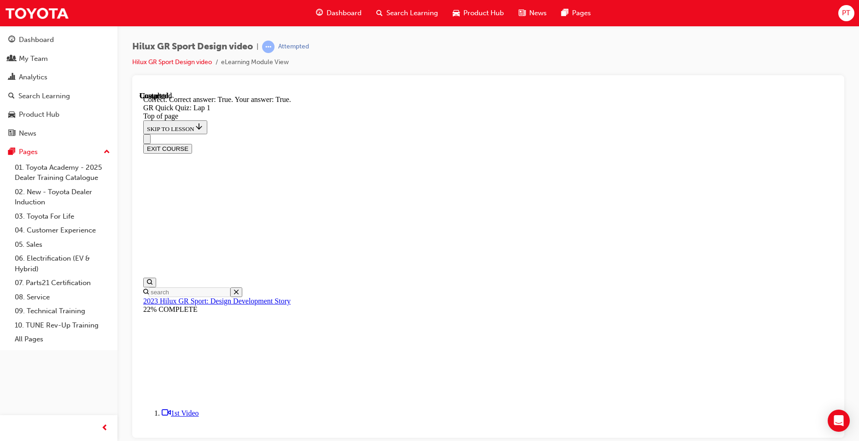
scroll to position [112, 0]
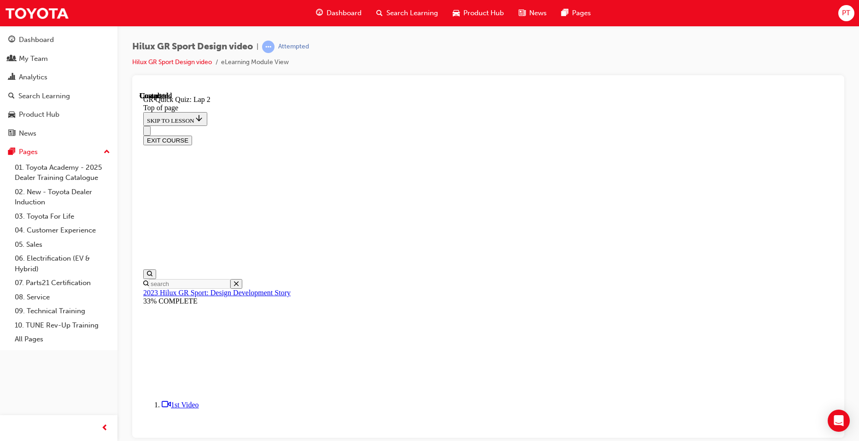
scroll to position [29, 0]
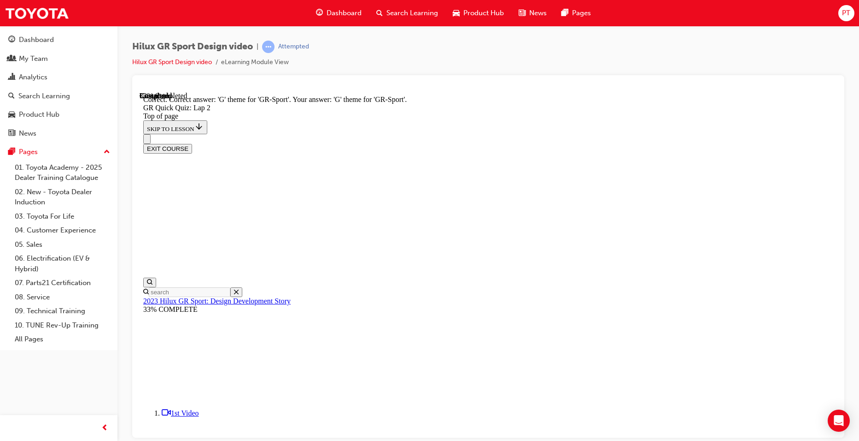
scroll to position [179, 0]
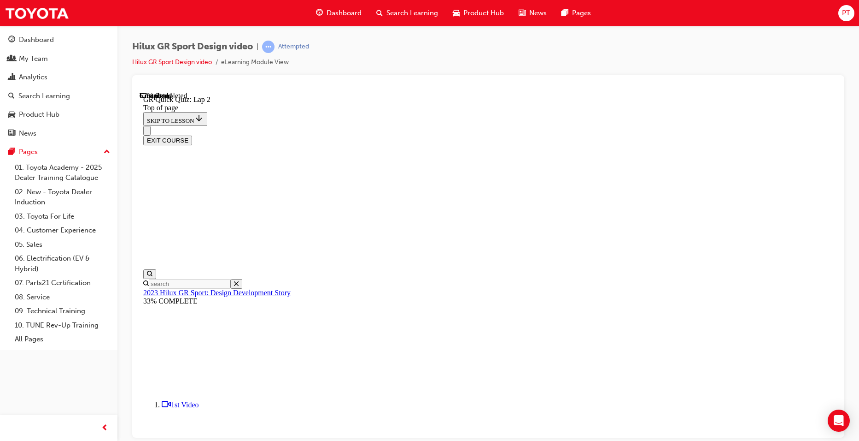
scroll to position [120, 0]
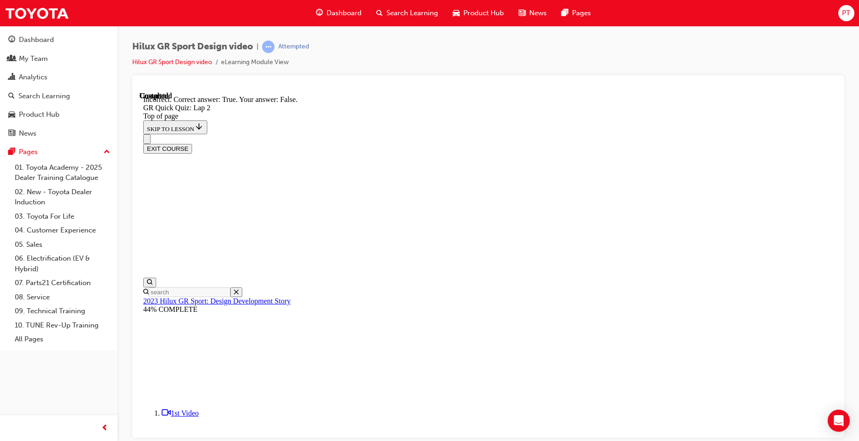
scroll to position [159, 0]
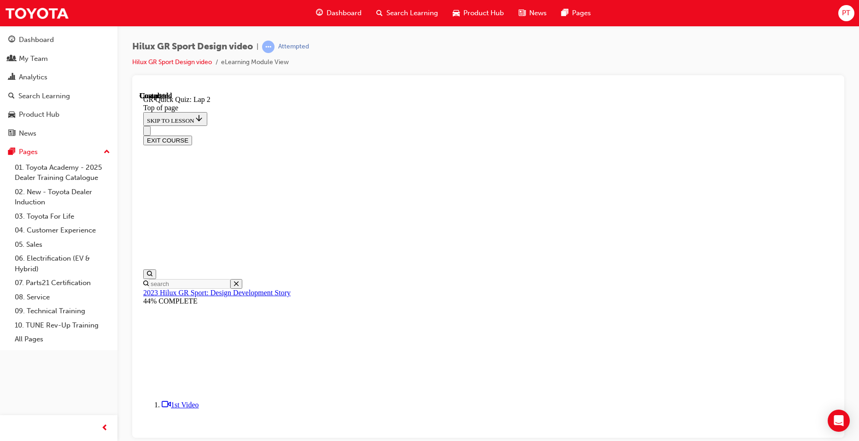
scroll to position [112, 0]
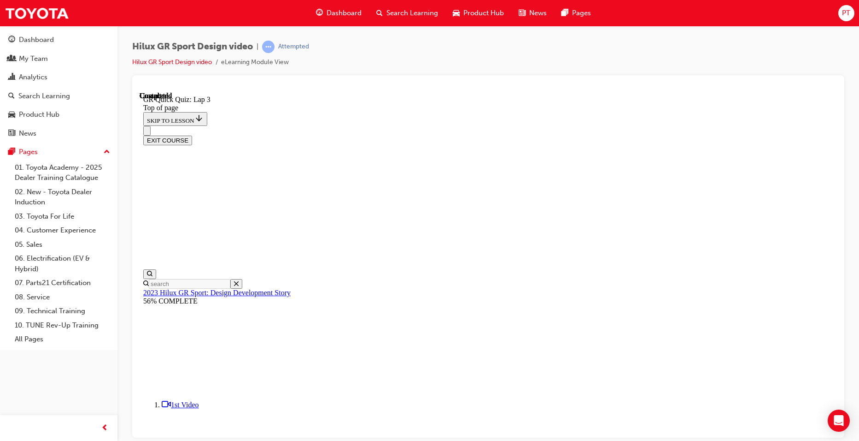
drag, startPoint x: 548, startPoint y: 418, endPoint x: 542, endPoint y: 408, distance: 11.5
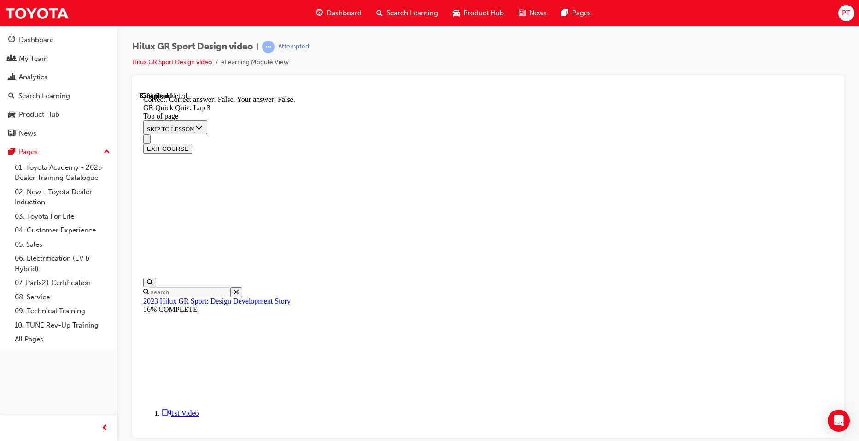
scroll to position [168, 0]
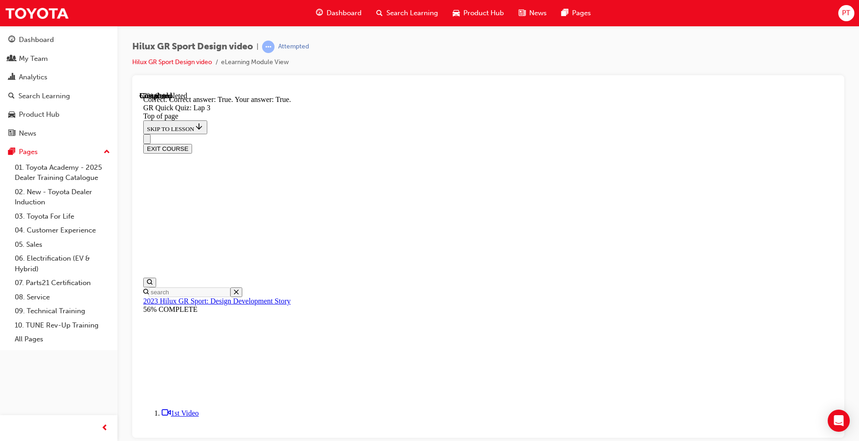
scroll to position [127, 0]
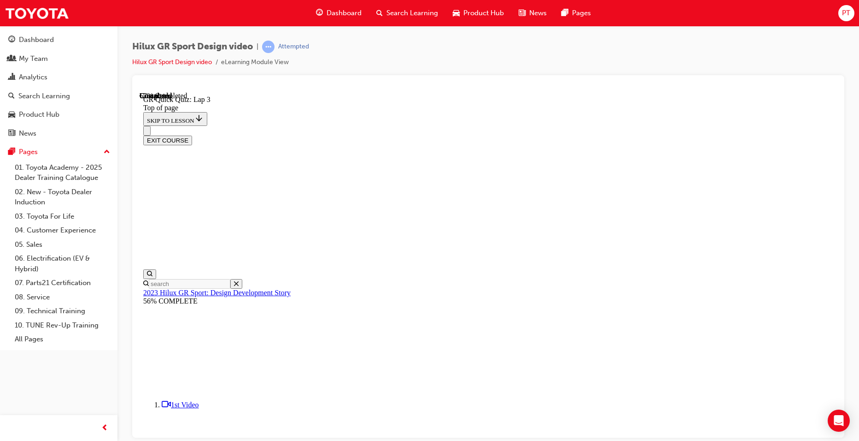
scroll to position [123, 0]
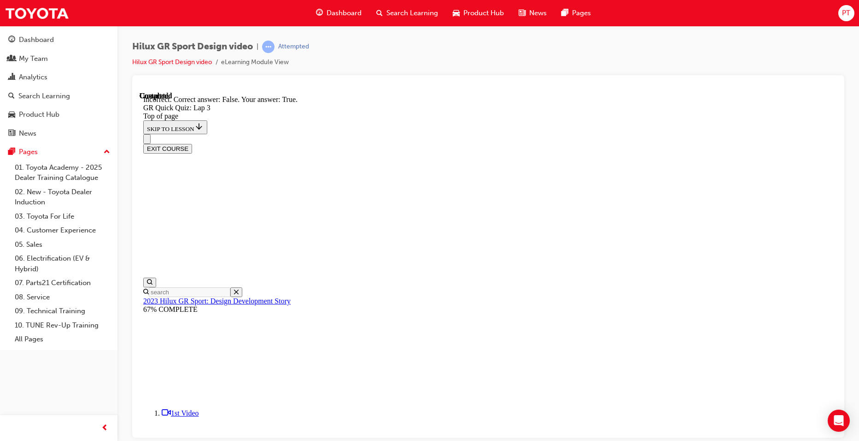
scroll to position [174, 0]
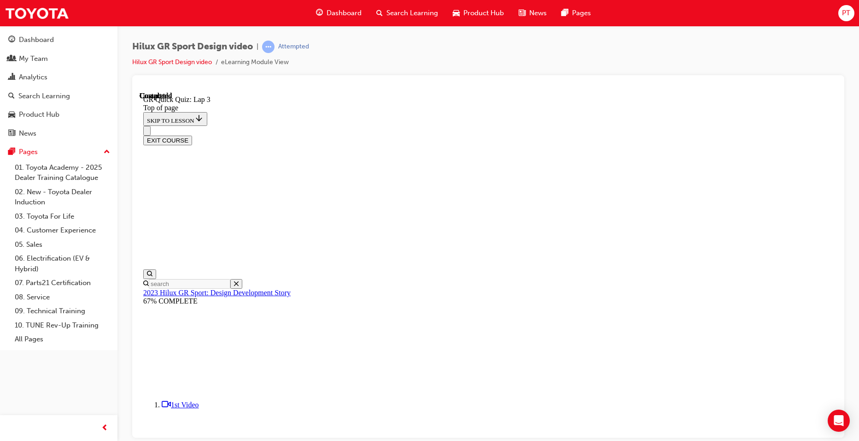
scroll to position [112, 0]
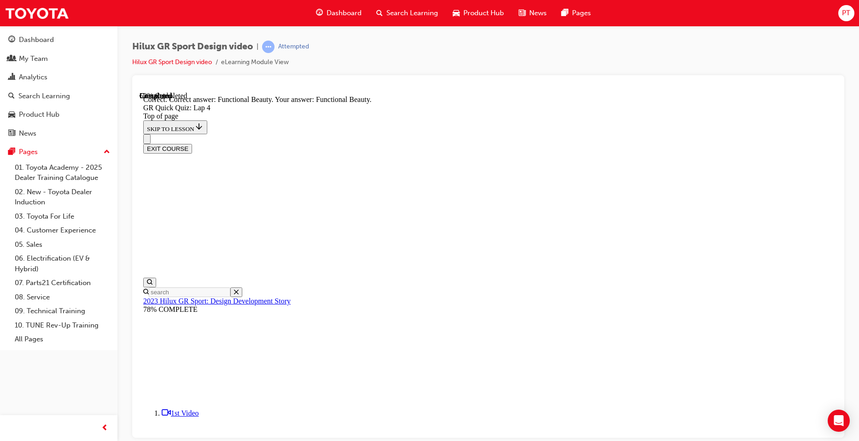
scroll to position [219, 0]
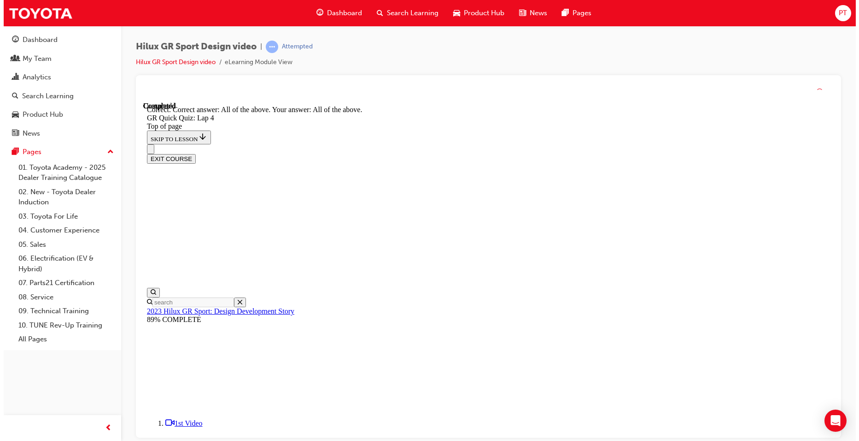
scroll to position [170, 0]
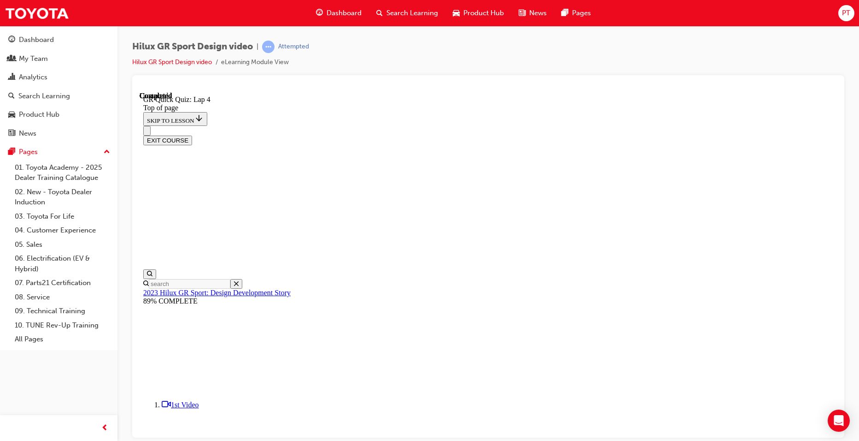
scroll to position [112, 0]
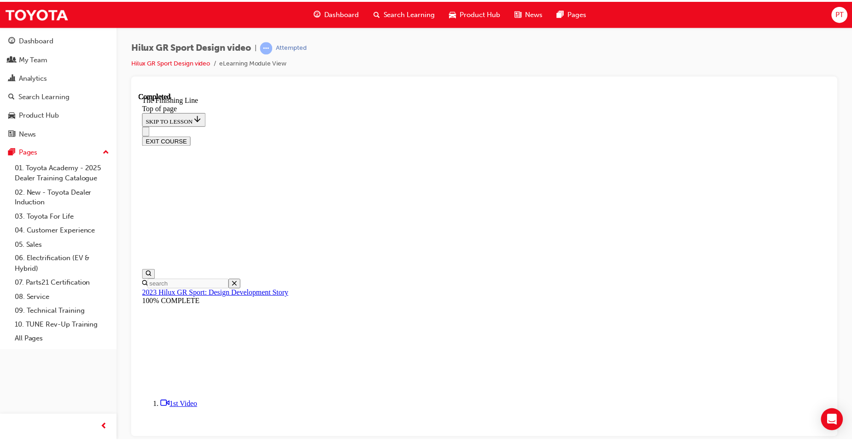
scroll to position [233, 0]
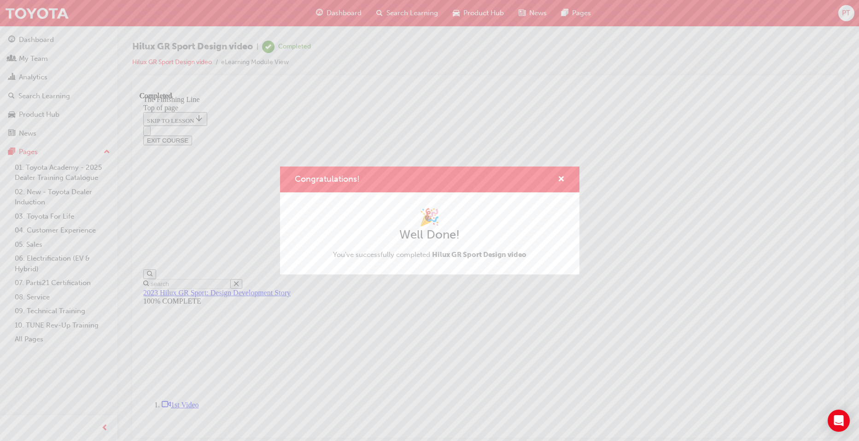
click at [337, 11] on div "Congratulations! 🎉 Well Done! You've successfully completed Hilux GR Sport Desi…" at bounding box center [429, 220] width 859 height 441
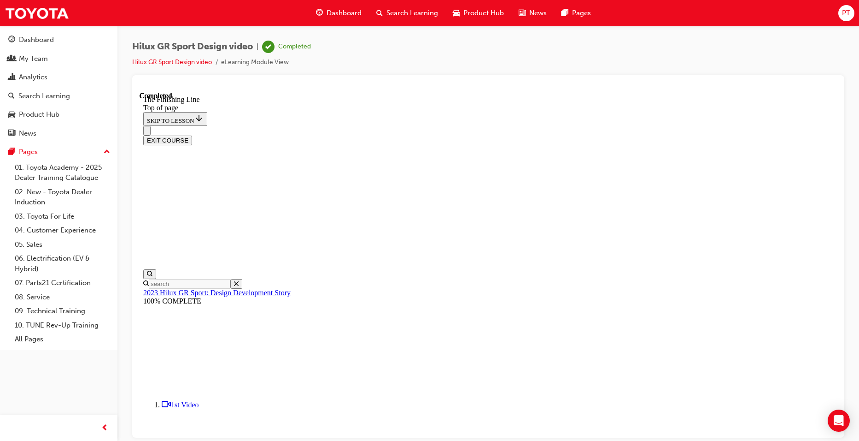
click at [336, 13] on span "Dashboard" at bounding box center [344, 13] width 35 height 11
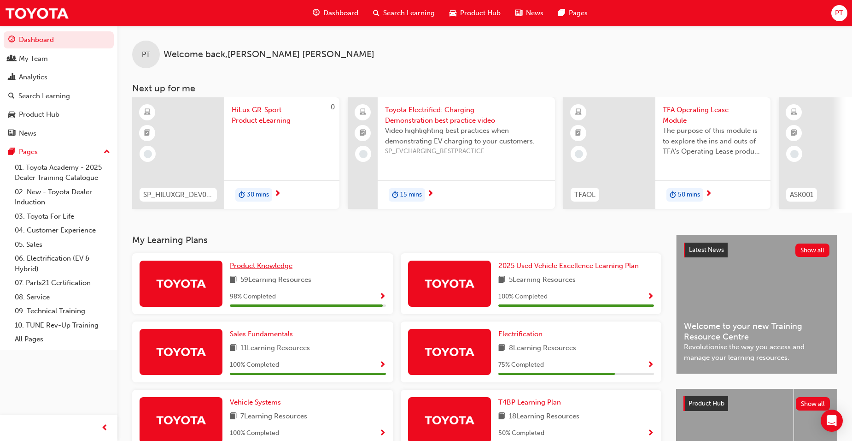
click at [284, 269] on span "Product Knowledge" at bounding box center [261, 265] width 63 height 8
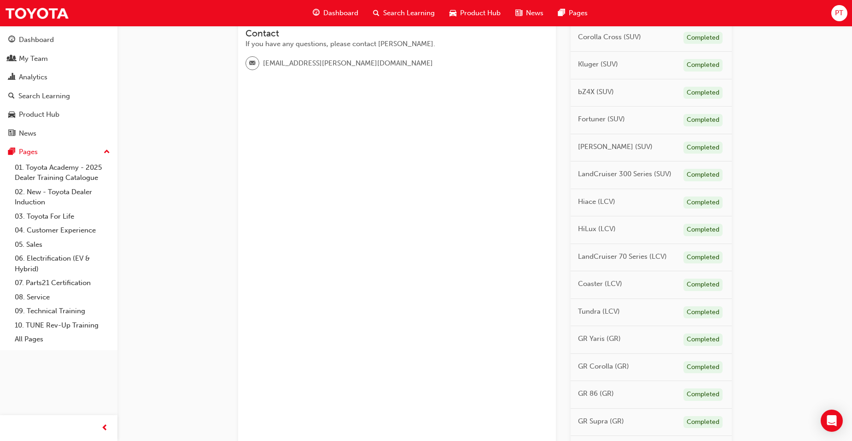
scroll to position [415, 0]
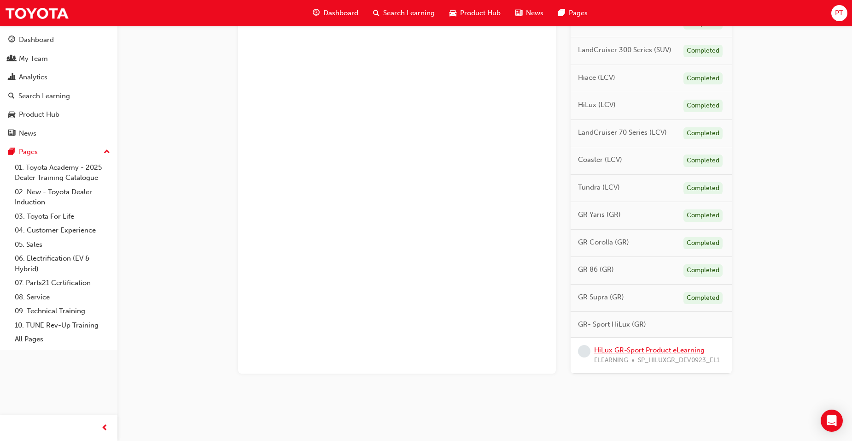
click at [641, 348] on link "HiLux GR-Sport Product eLearning" at bounding box center [649, 350] width 111 height 8
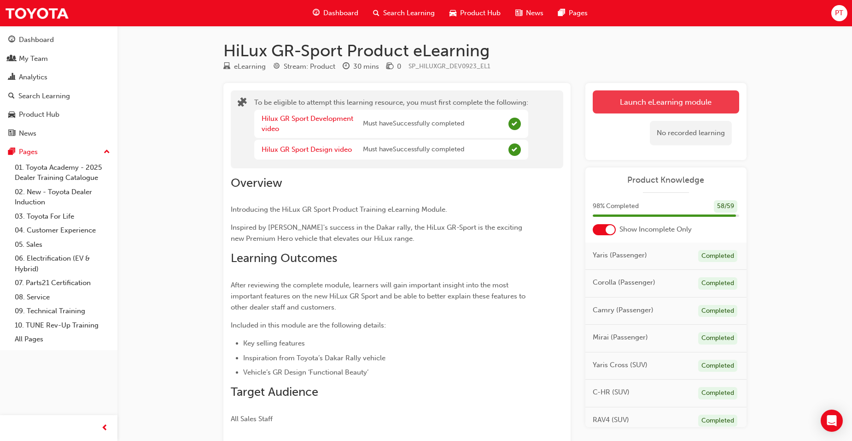
click at [644, 97] on button "Launch eLearning module" at bounding box center [666, 101] width 147 height 23
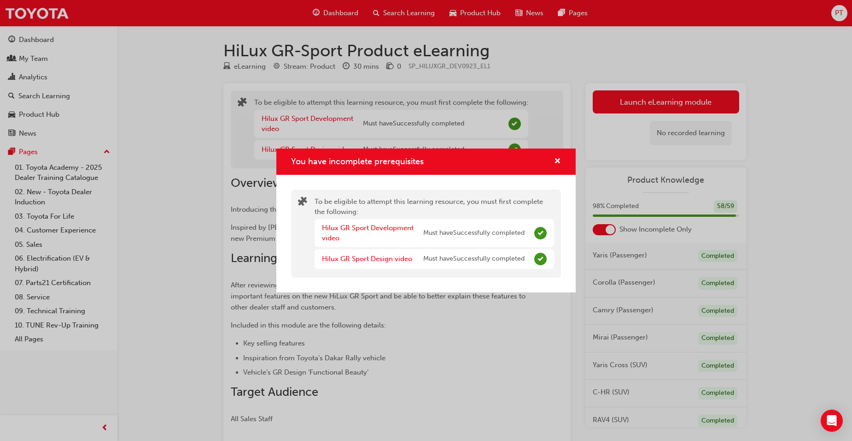
click at [652, 101] on div "You have incomplete prerequisites To be eligible to attempt this learning resou…" at bounding box center [426, 220] width 852 height 441
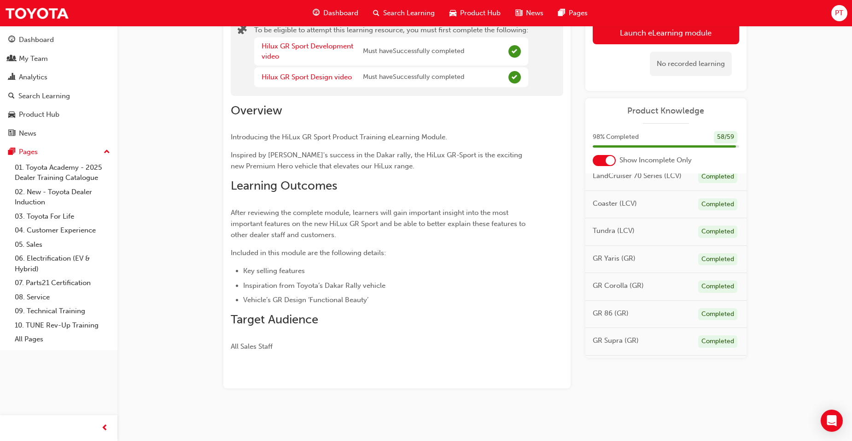
scroll to position [489, 0]
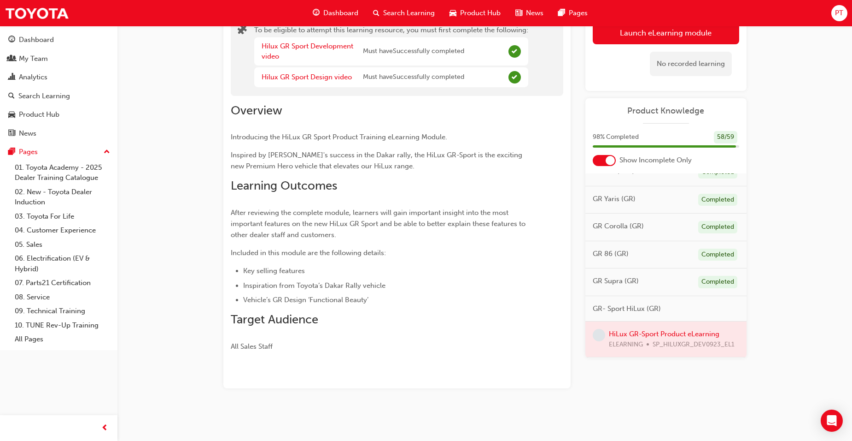
click at [635, 337] on div at bounding box center [666, 338] width 161 height 35
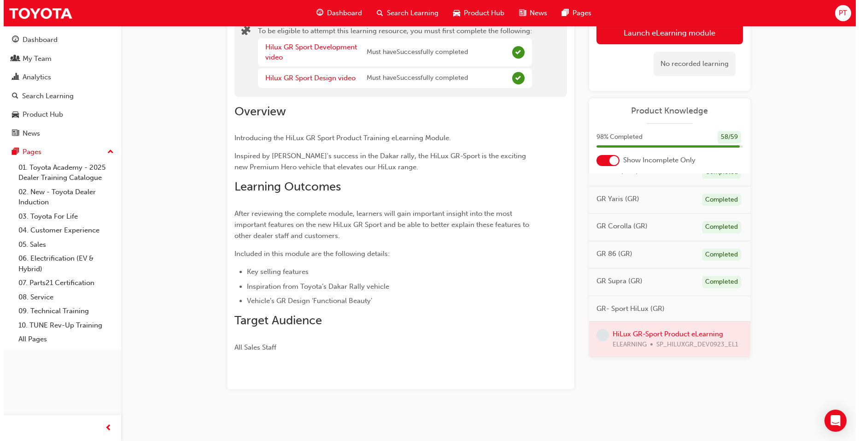
scroll to position [0, 0]
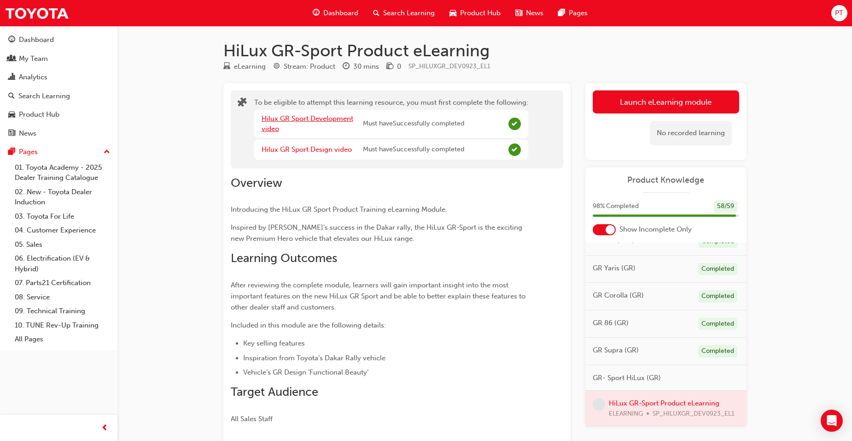
click at [325, 118] on link "Hilux GR Sport Development video" at bounding box center [308, 123] width 92 height 19
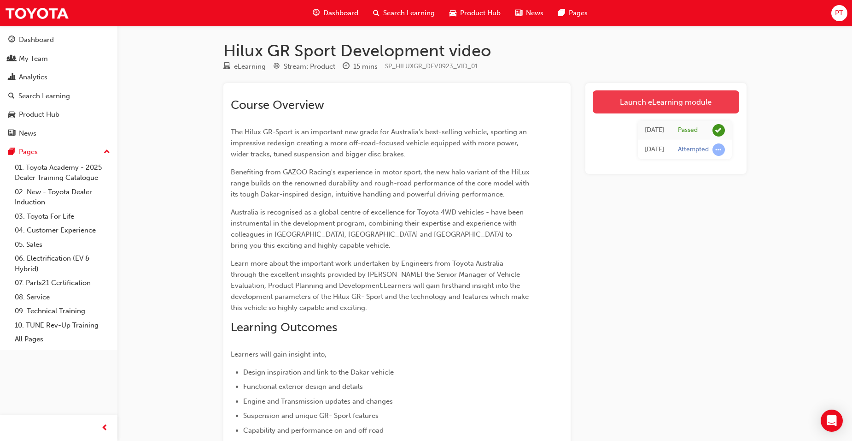
click at [625, 101] on link "Launch eLearning module" at bounding box center [666, 101] width 147 height 23
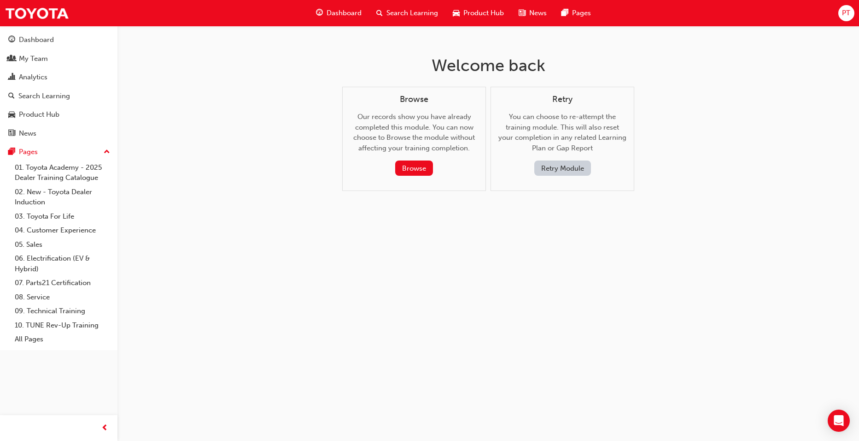
click at [563, 166] on button "Retry Module" at bounding box center [563, 167] width 57 height 15
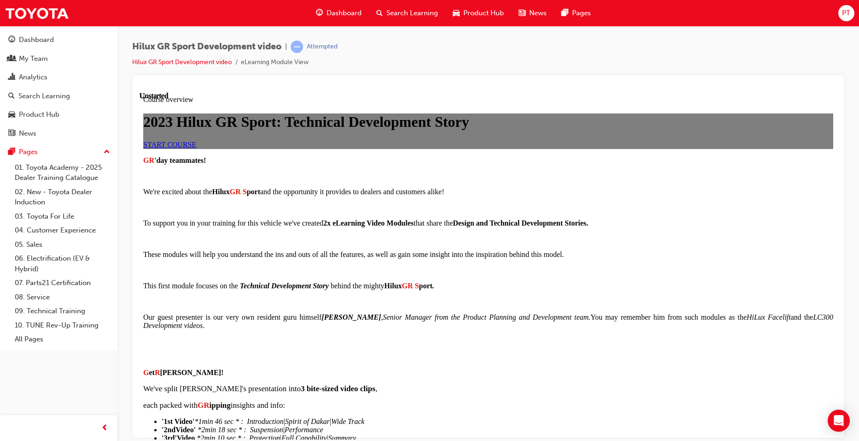
click at [196, 148] on link "START COURSE" at bounding box center [169, 144] width 53 height 8
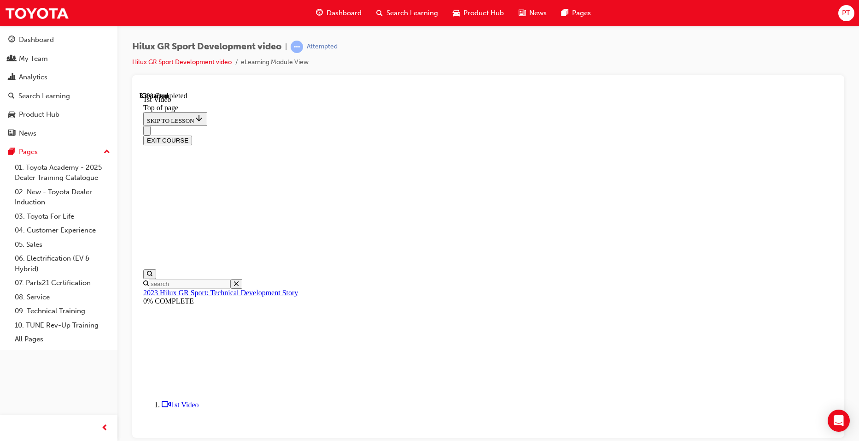
scroll to position [166, 0]
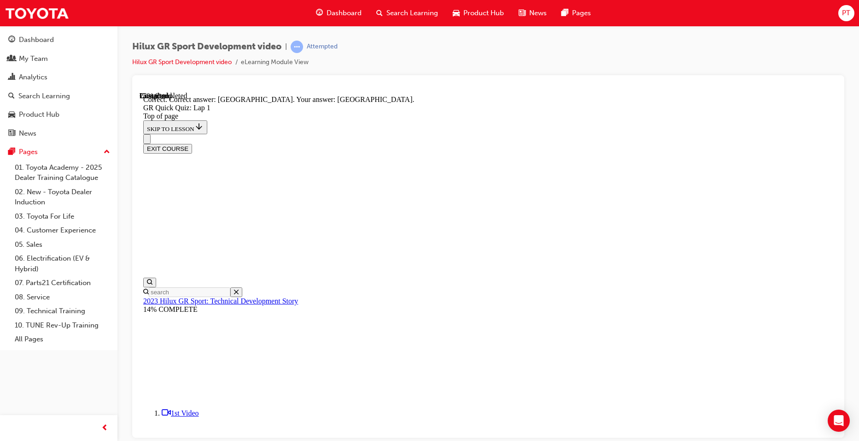
scroll to position [163, 0]
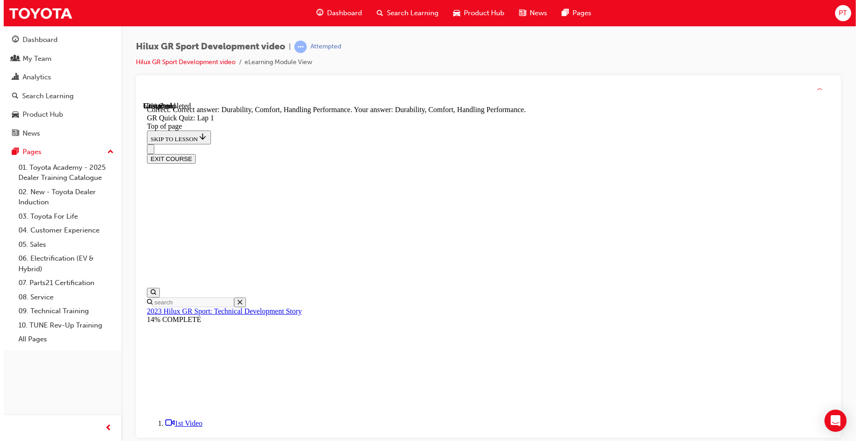
scroll to position [154, 0]
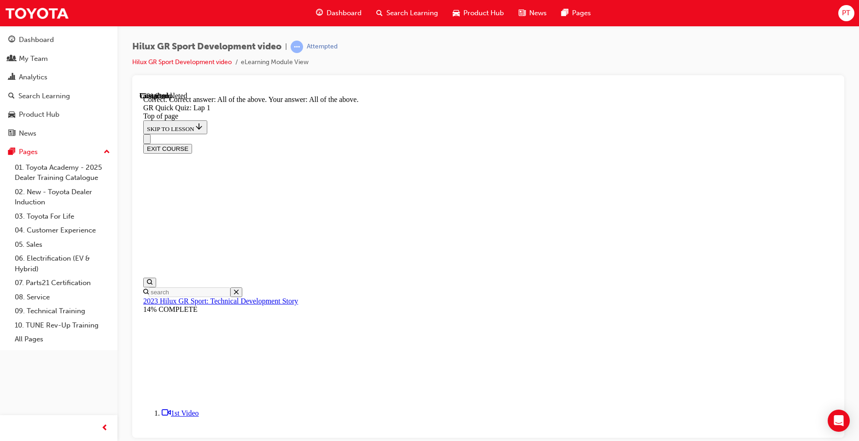
scroll to position [138, 0]
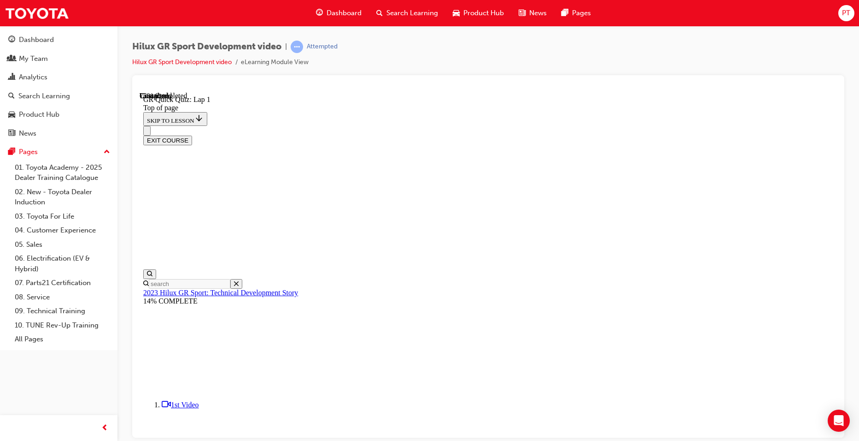
scroll to position [28, 0]
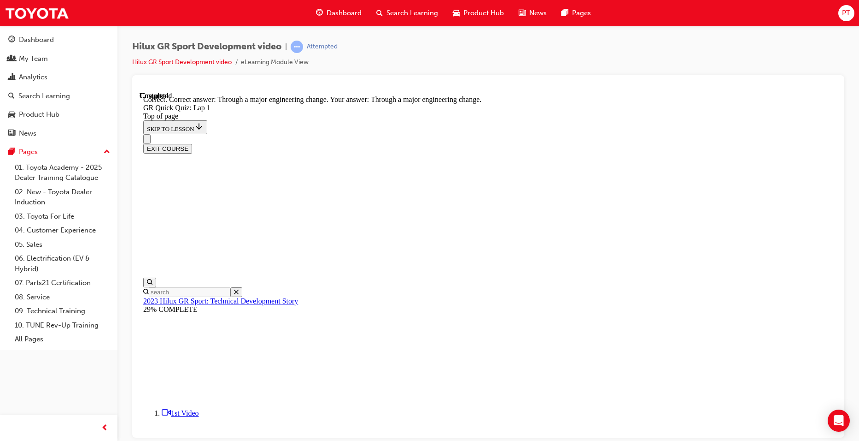
scroll to position [65, 0]
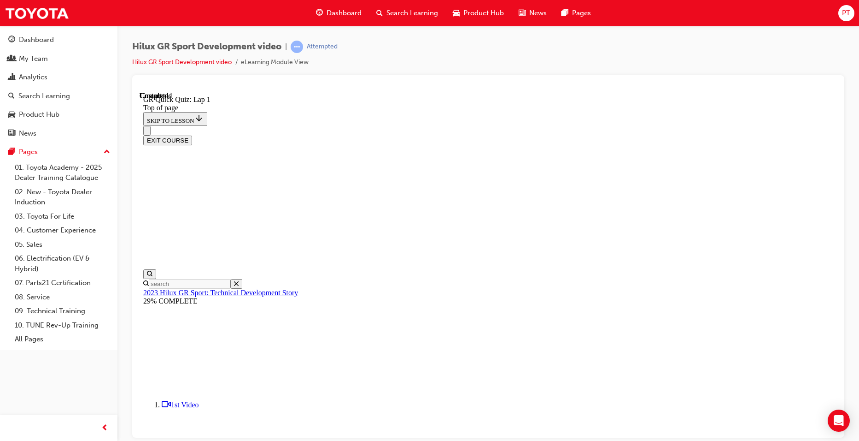
scroll to position [112, 0]
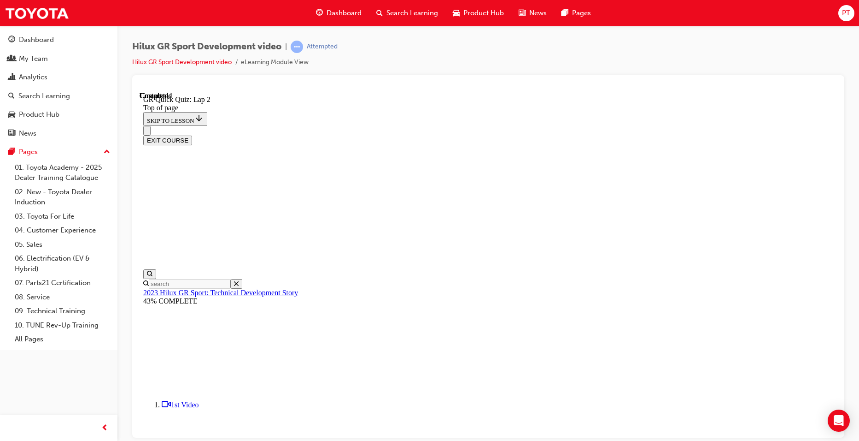
scroll to position [165, 0]
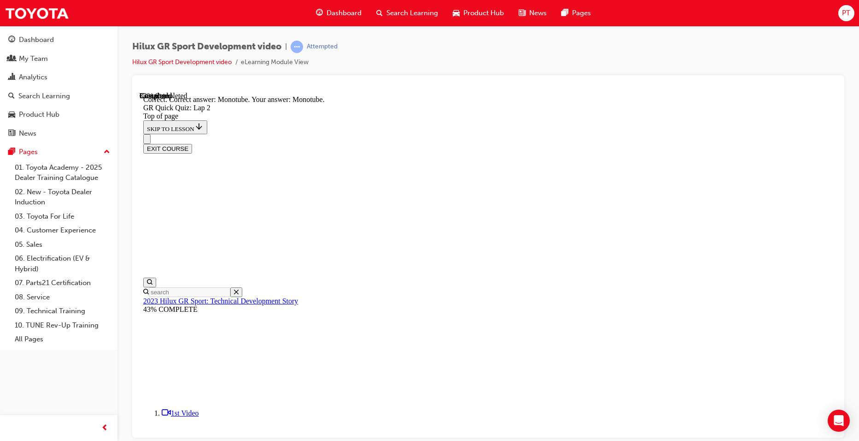
scroll to position [194, 0]
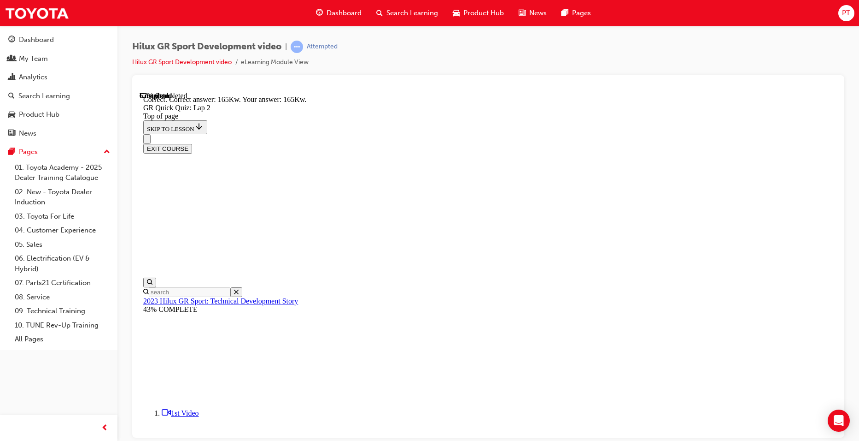
scroll to position [170, 0]
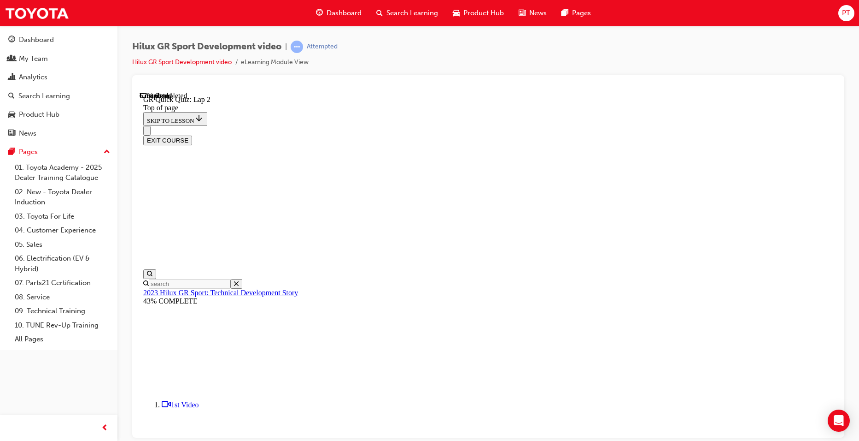
scroll to position [28, 0]
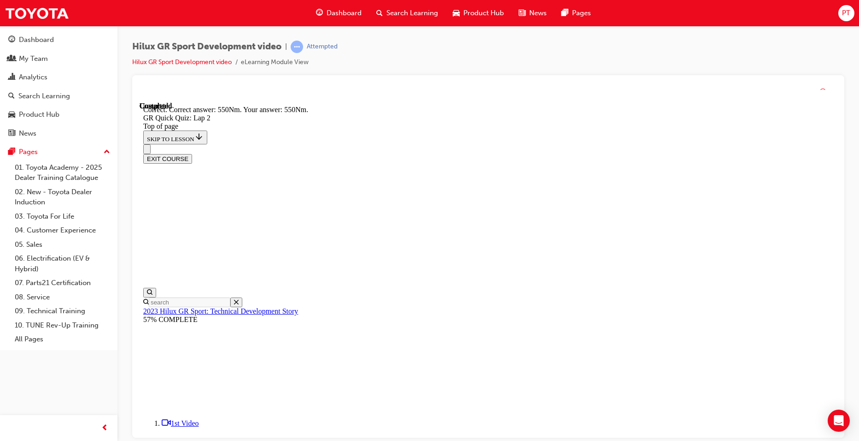
scroll to position [138, 0]
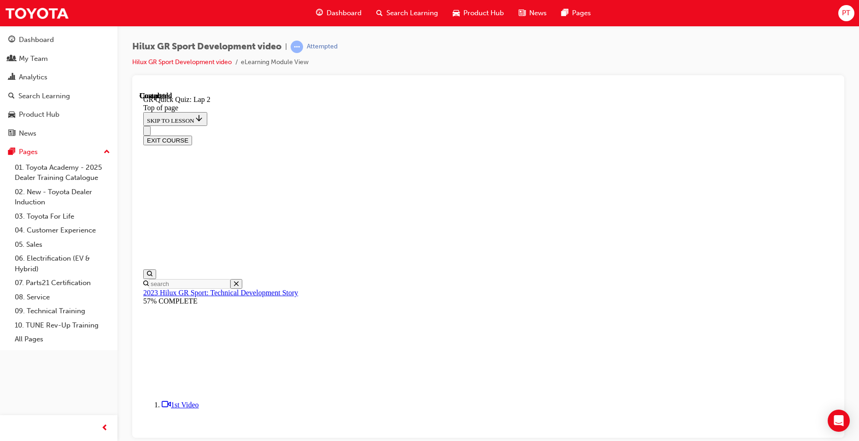
scroll to position [112, 0]
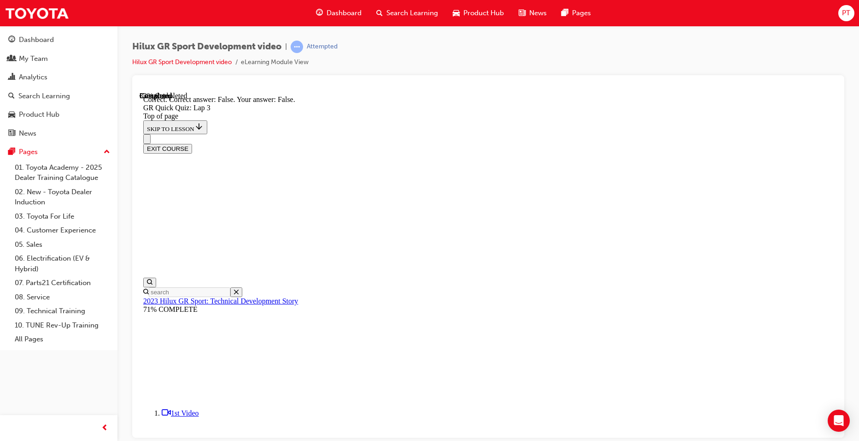
scroll to position [121, 0]
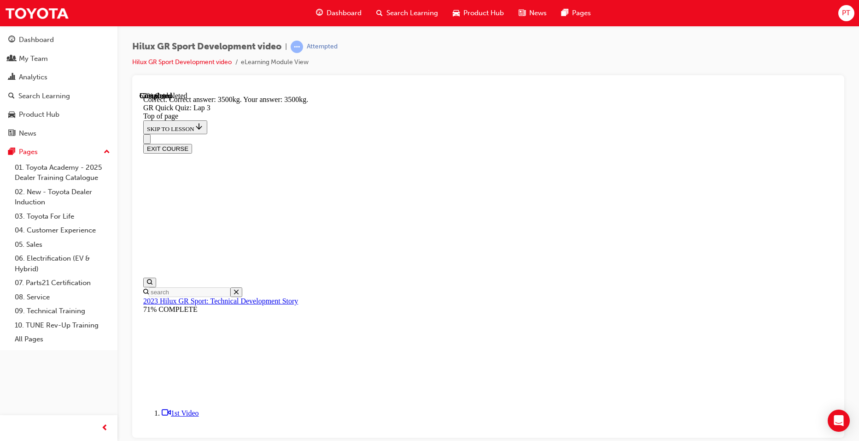
scroll to position [185, 0]
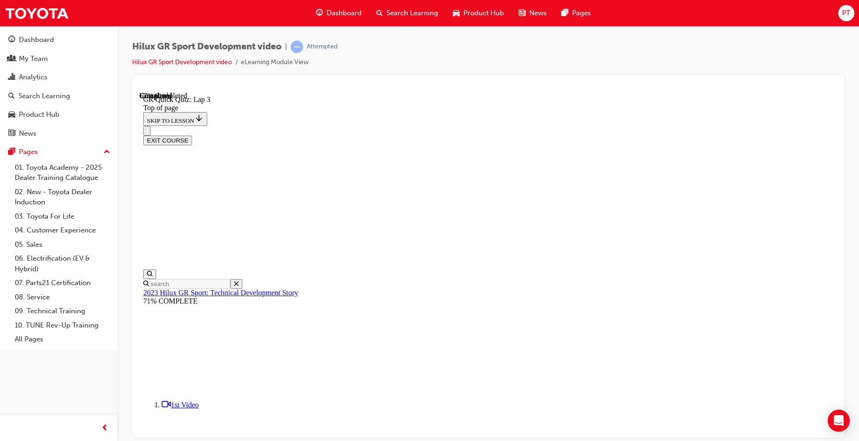
scroll to position [28, 0]
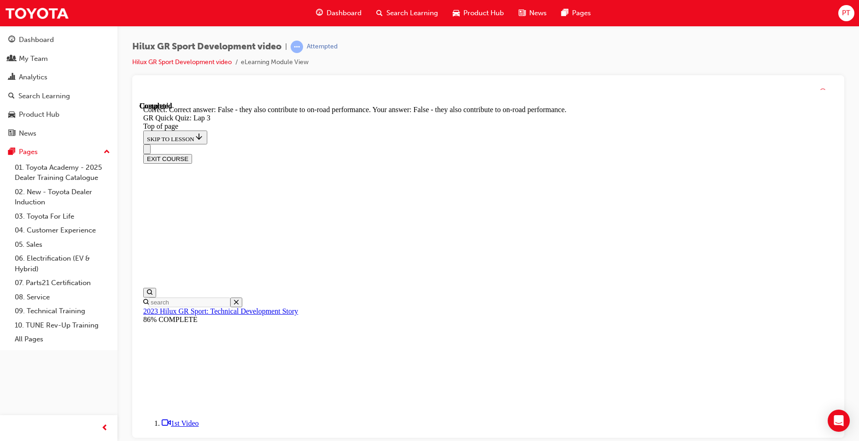
scroll to position [80, 0]
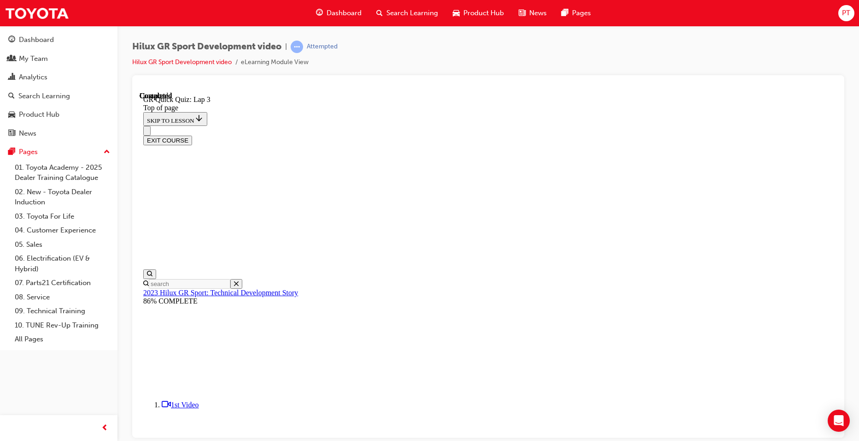
scroll to position [112, 0]
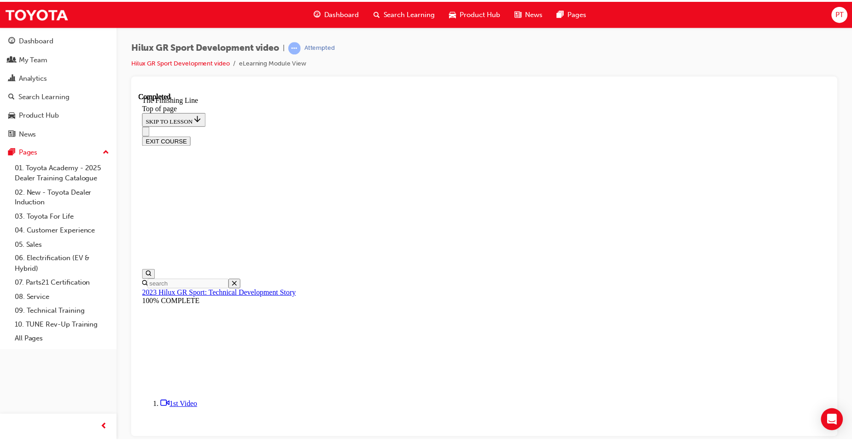
scroll to position [189, 0]
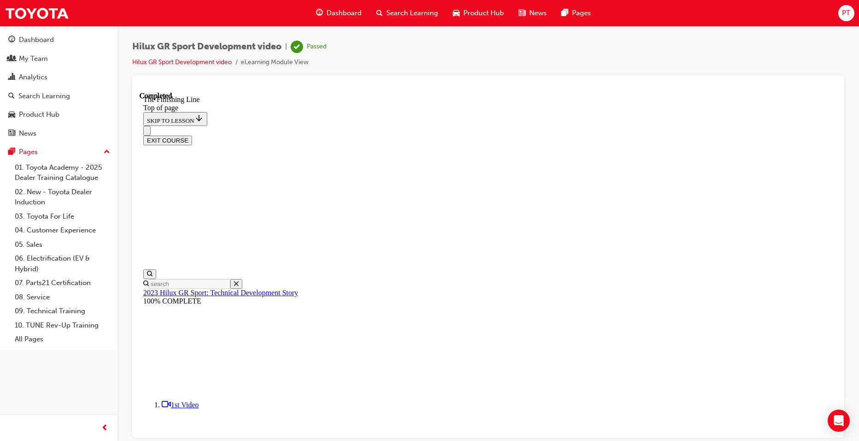
click at [338, 8] on span "Dashboard" at bounding box center [344, 13] width 35 height 11
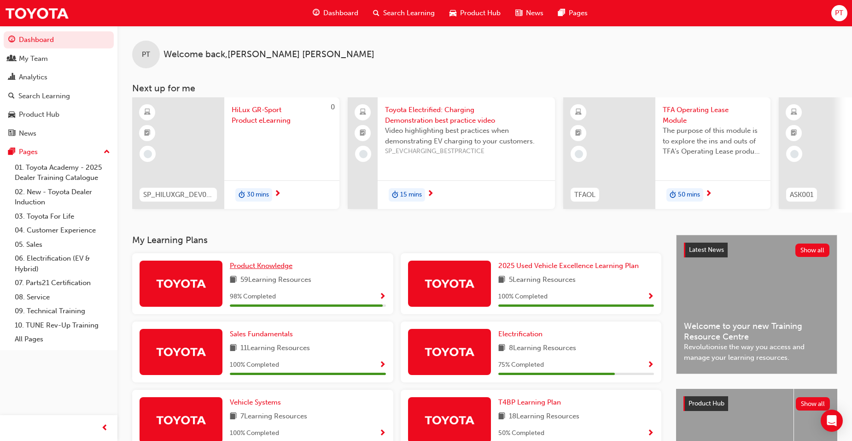
click at [269, 268] on span "Product Knowledge" at bounding box center [261, 265] width 63 height 8
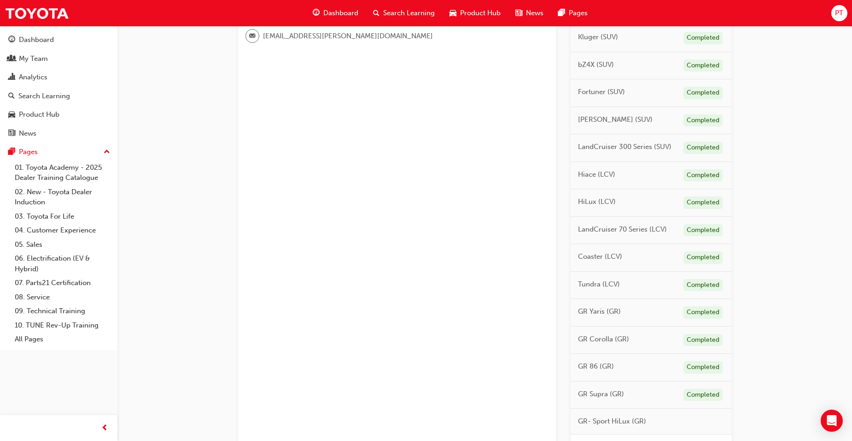
scroll to position [415, 0]
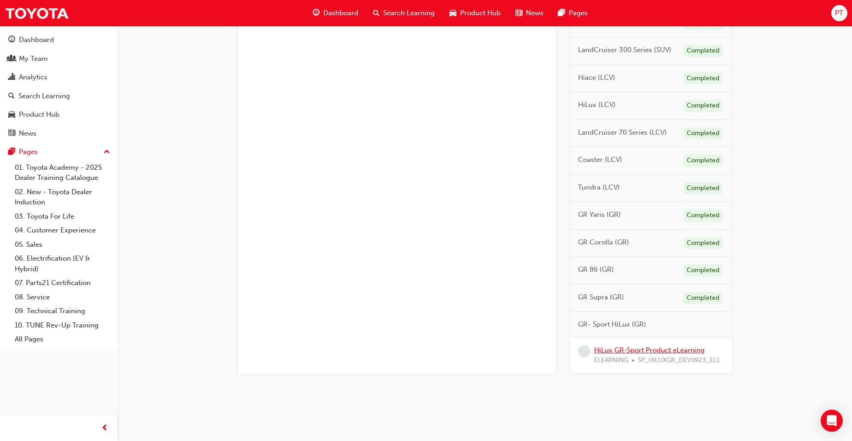
click at [639, 348] on link "HiLux GR-Sport Product eLearning" at bounding box center [649, 350] width 111 height 8
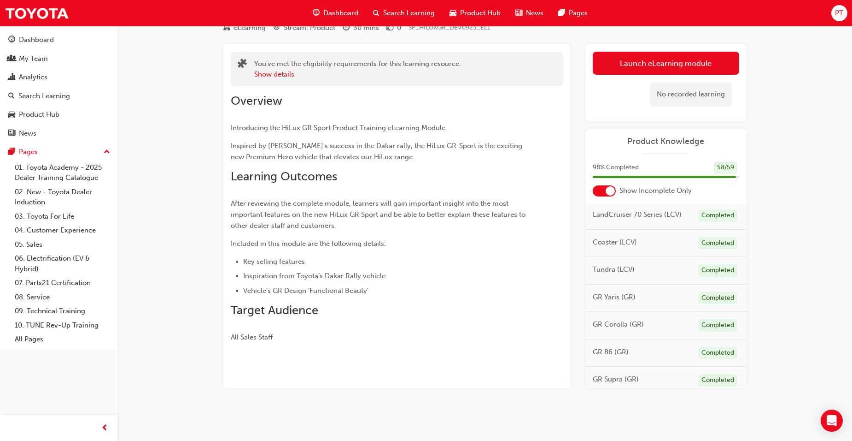
scroll to position [489, 0]
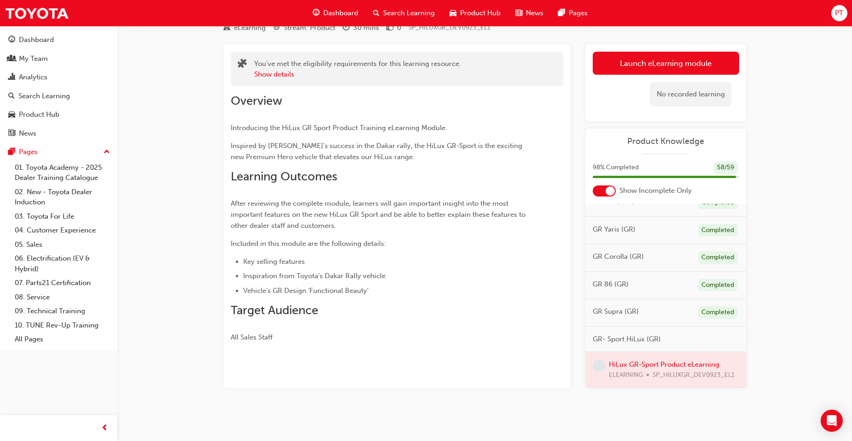
click at [624, 371] on div at bounding box center [666, 369] width 161 height 35
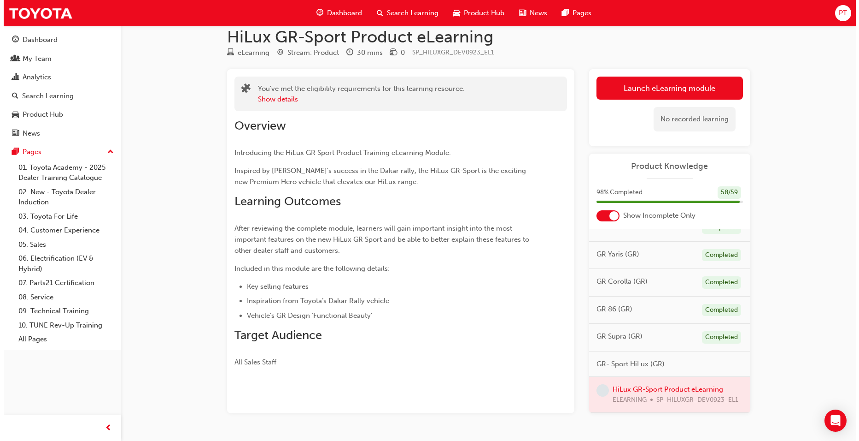
scroll to position [0, 0]
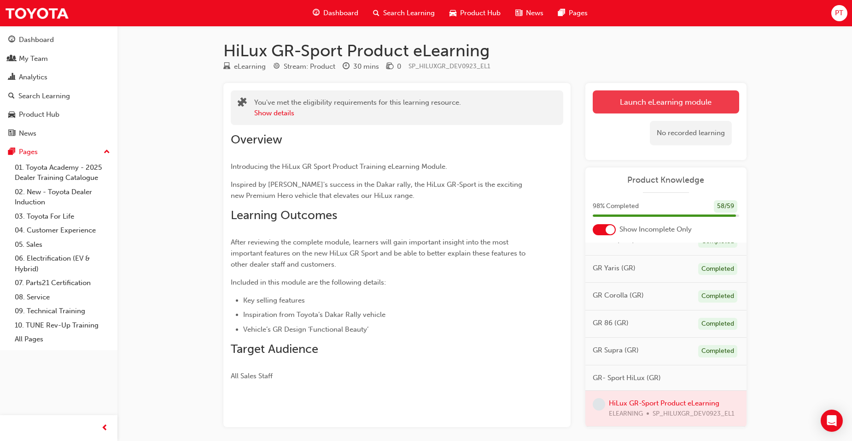
click at [666, 101] on link "Launch eLearning module" at bounding box center [666, 101] width 147 height 23
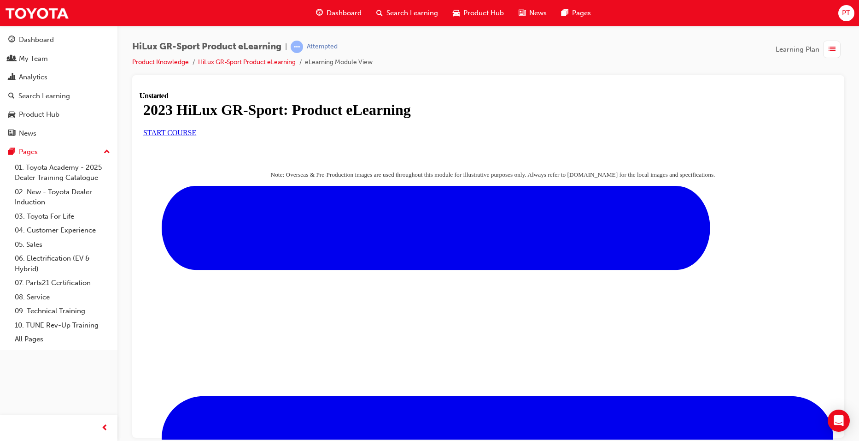
click at [196, 136] on link "START COURSE" at bounding box center [169, 132] width 53 height 8
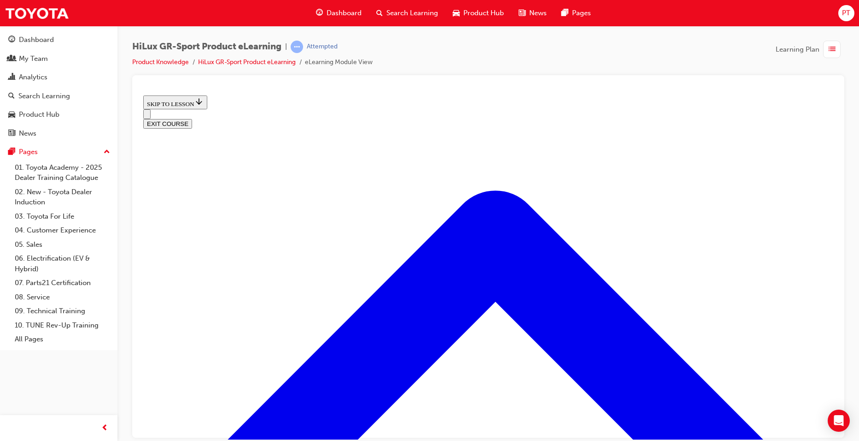
scroll to position [397, 0]
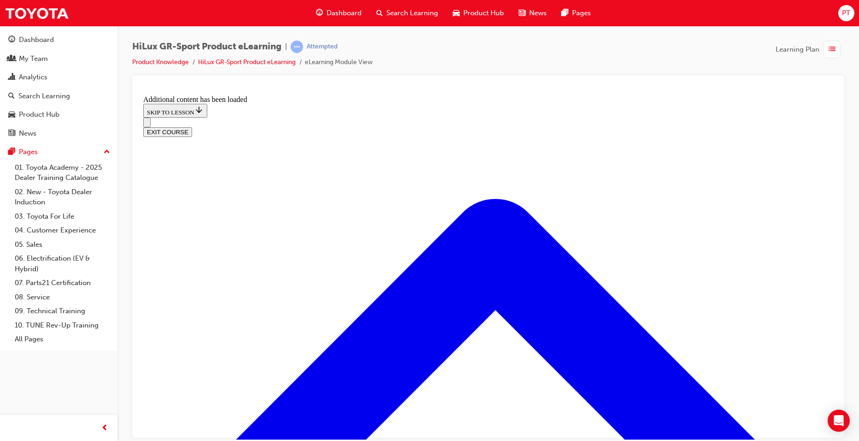
scroll to position [871, 0]
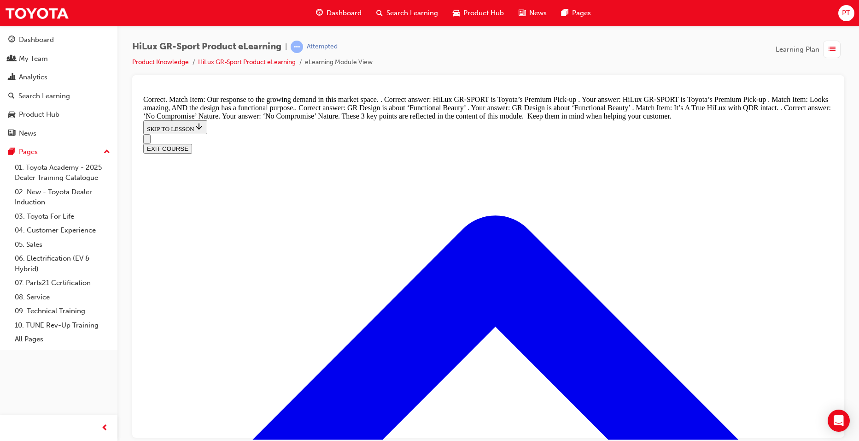
scroll to position [1071, 0]
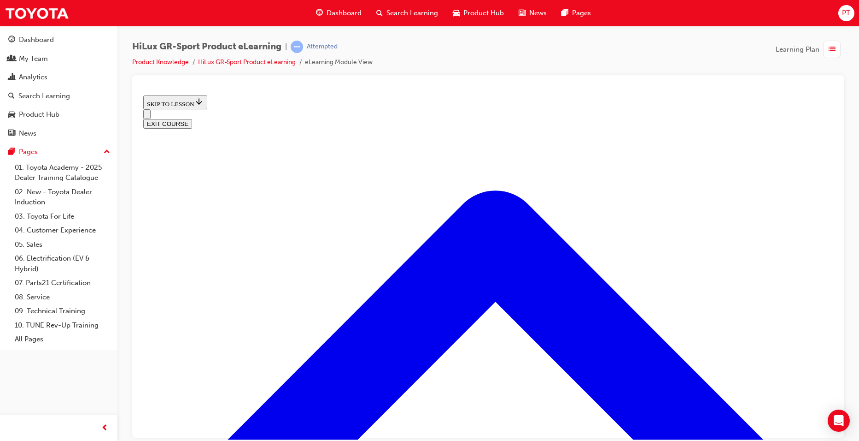
scroll to position [305, 0]
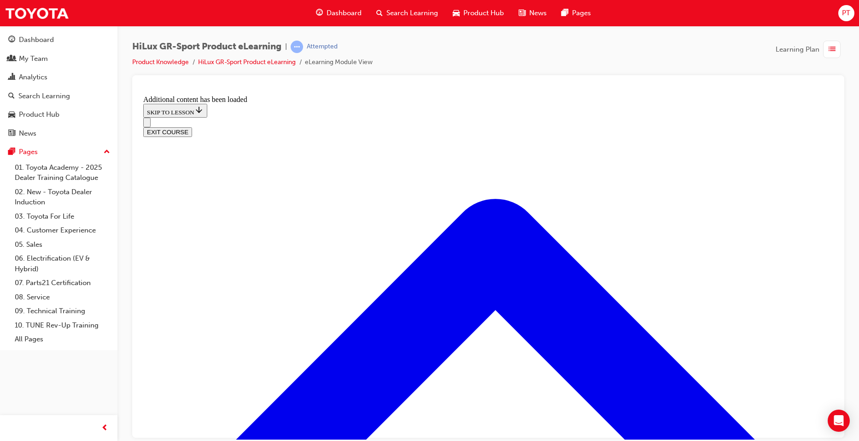
scroll to position [755, 0]
radio input "true"
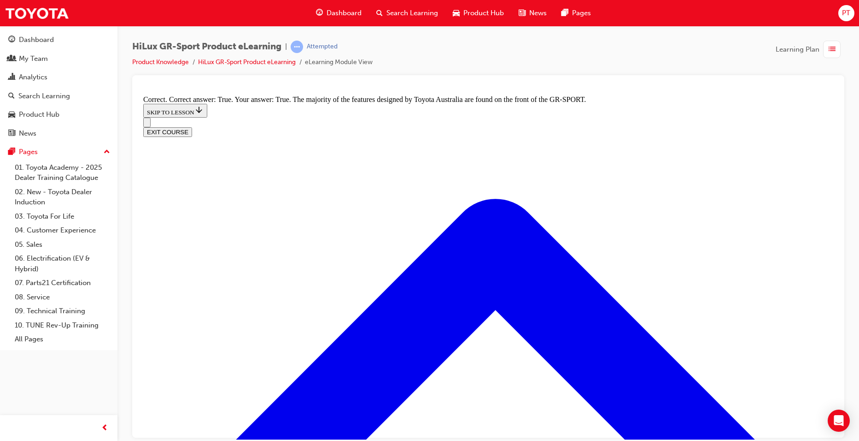
scroll to position [1123, 0]
radio input "true"
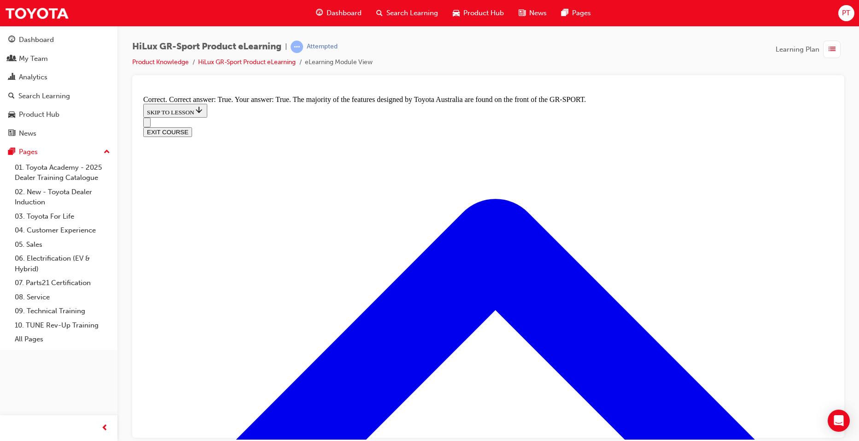
radio input "true"
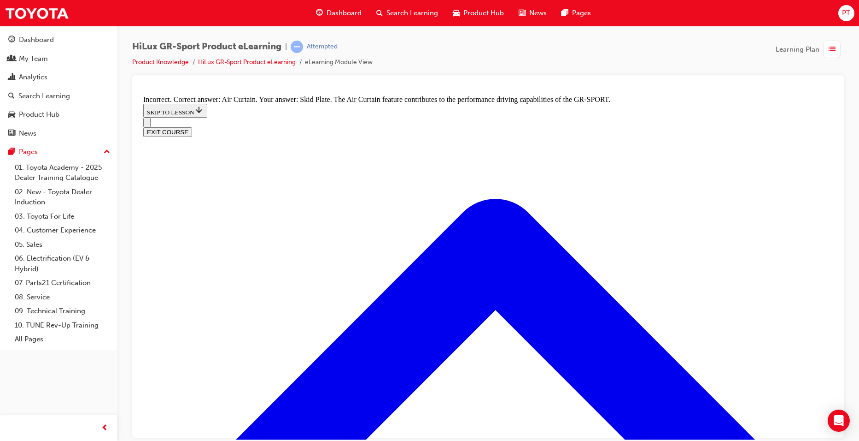
scroll to position [1189, 0]
radio input "true"
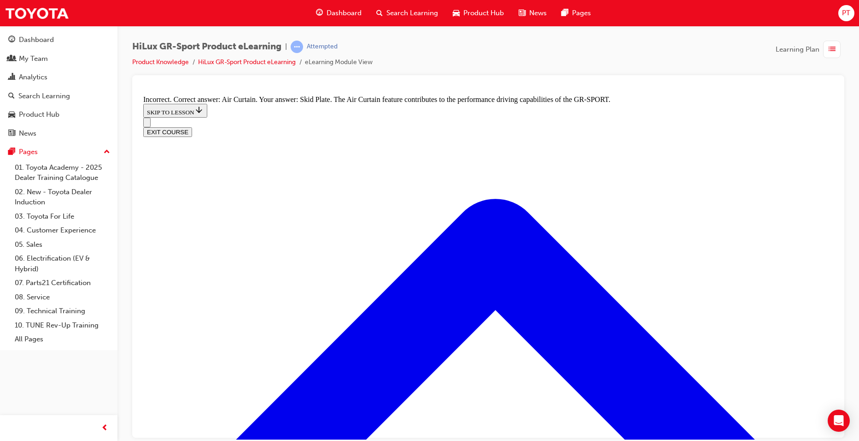
radio input "true"
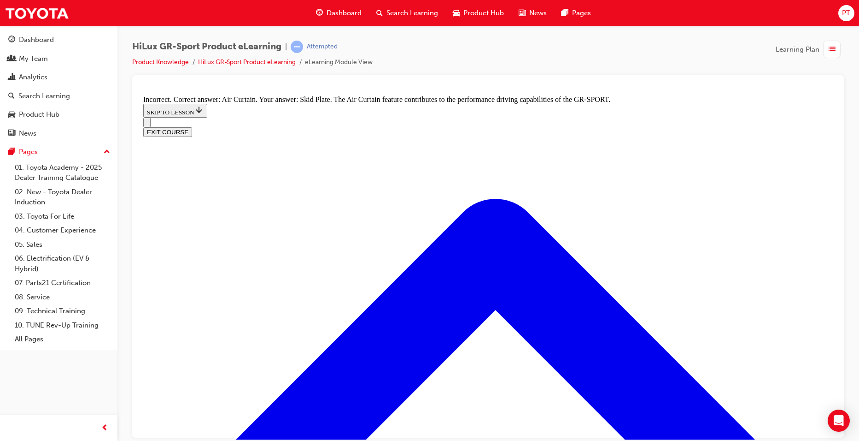
radio input "true"
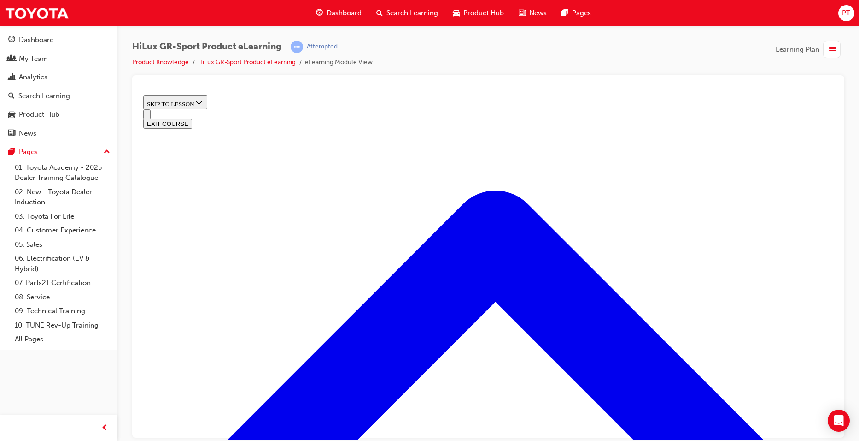
scroll to position [213, 0]
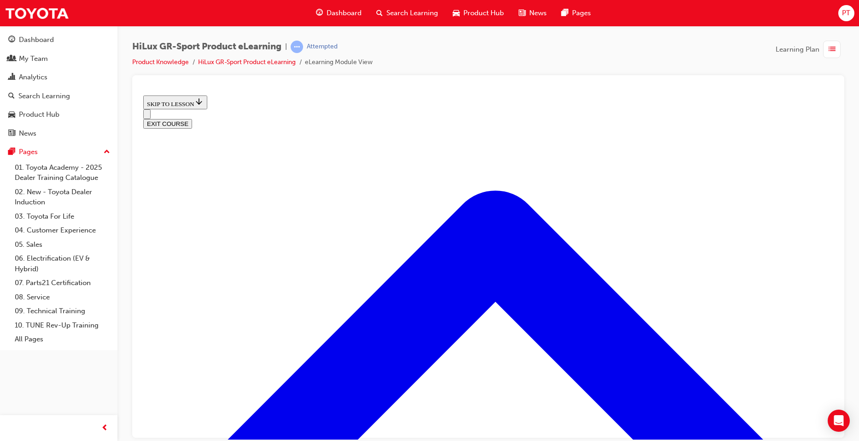
scroll to position [184, 0]
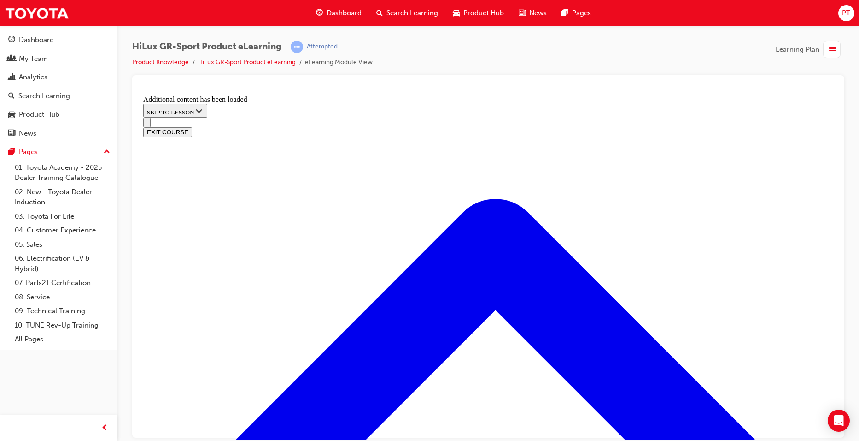
scroll to position [480, 0]
radio input "true"
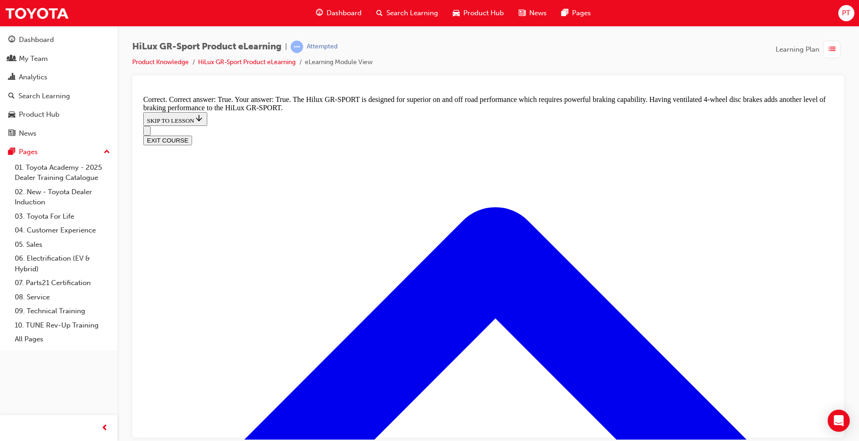
scroll to position [618, 0]
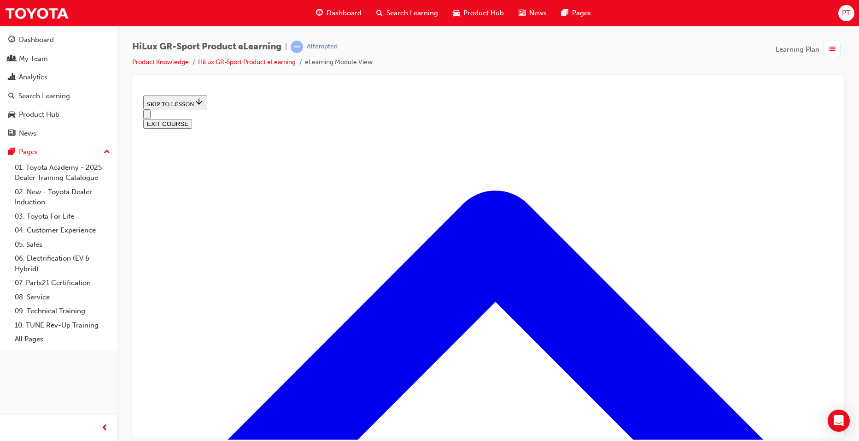
scroll to position [849, 0]
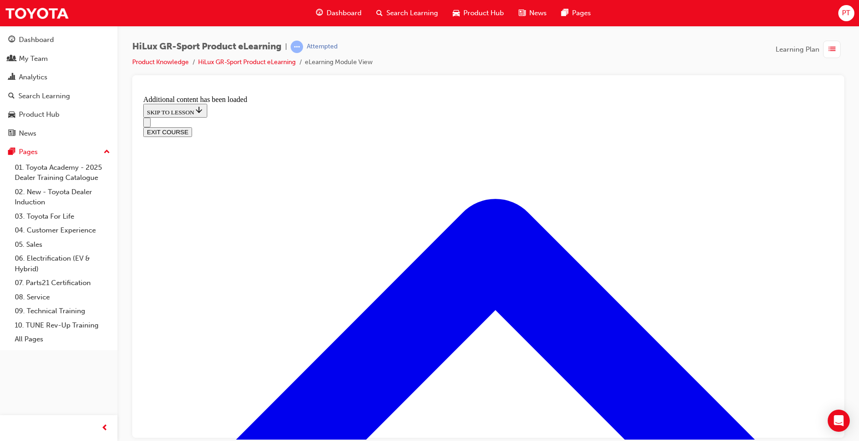
scroll to position [1200, 0]
checkbox input "true"
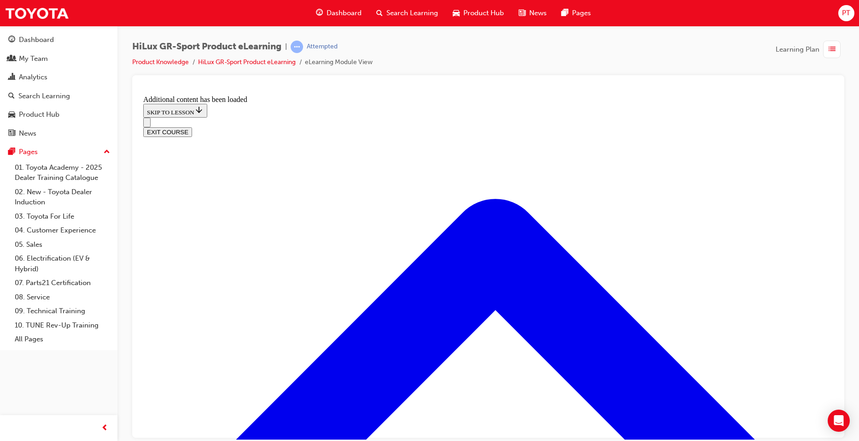
checkbox input "true"
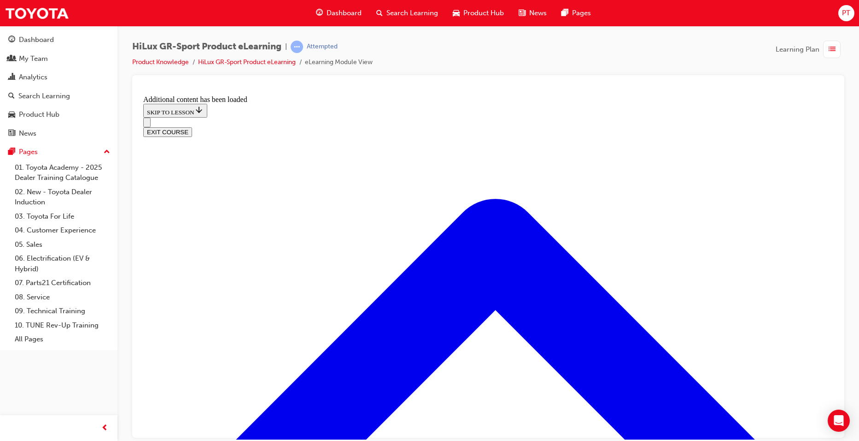
checkbox input "true"
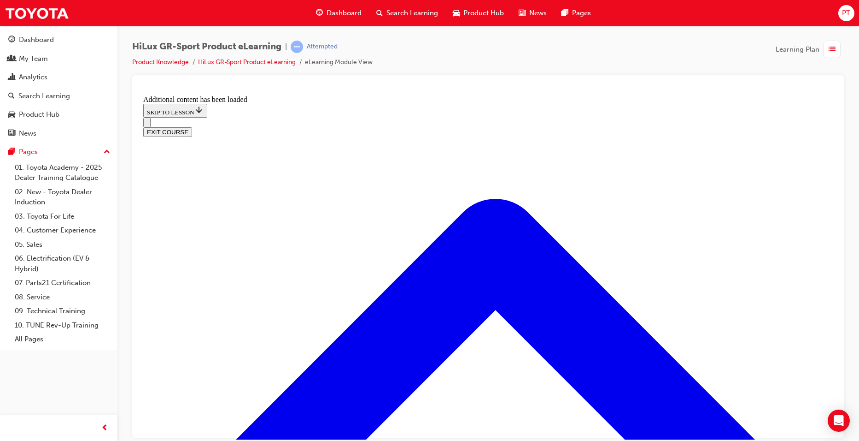
checkbox input "true"
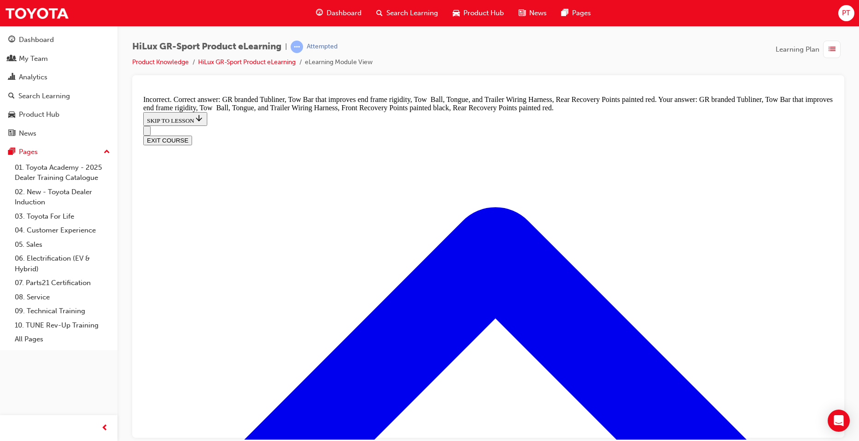
scroll to position [1290, 0]
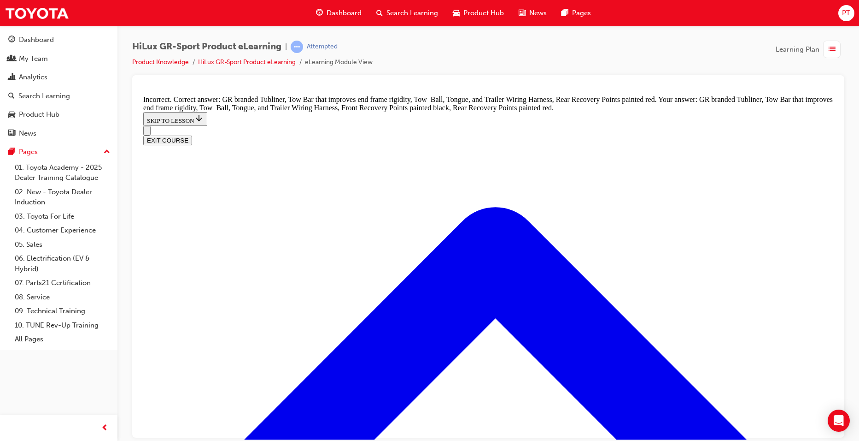
checkbox input "false"
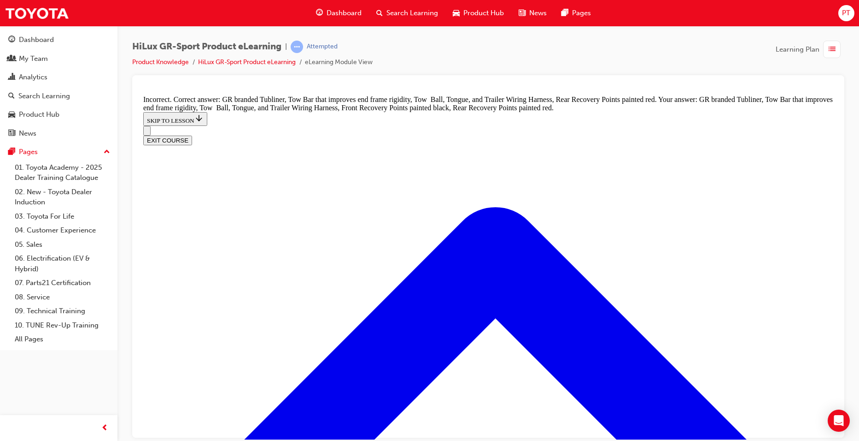
checkbox input "false"
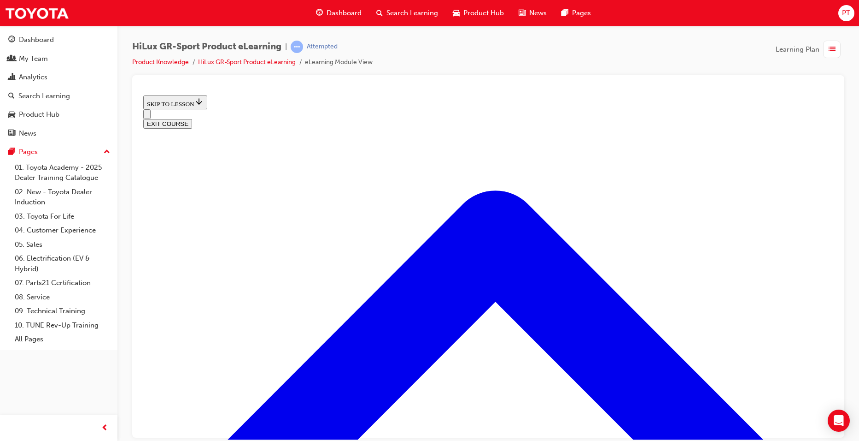
scroll to position [259, 0]
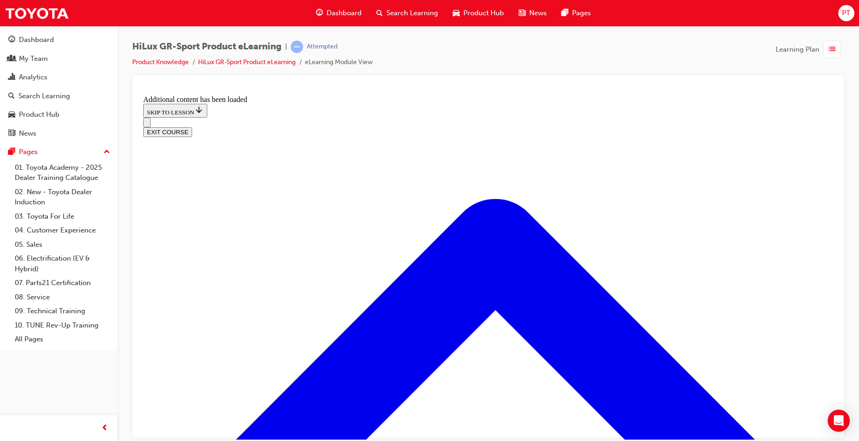
checkbox input "true"
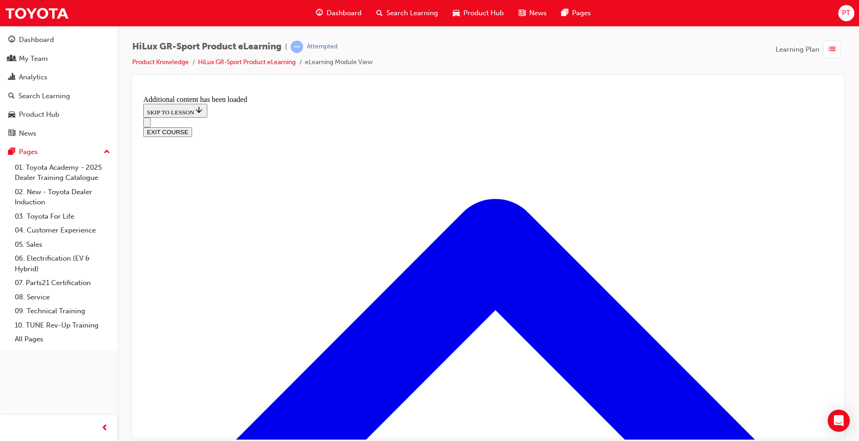
radio input "true"
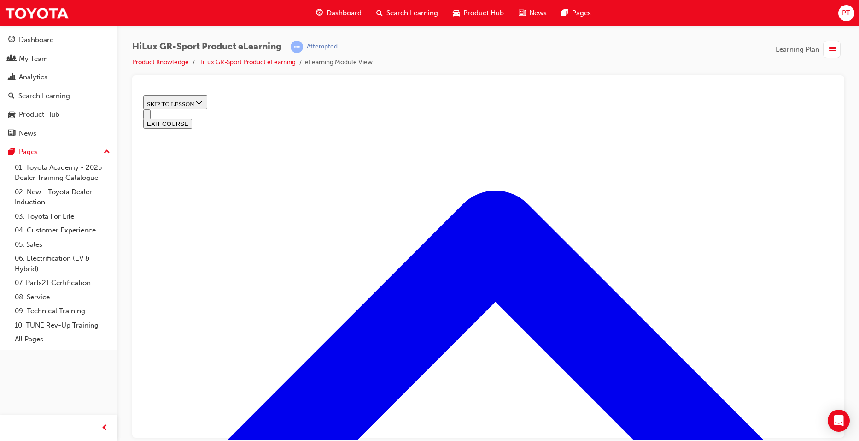
scroll to position [368, 0]
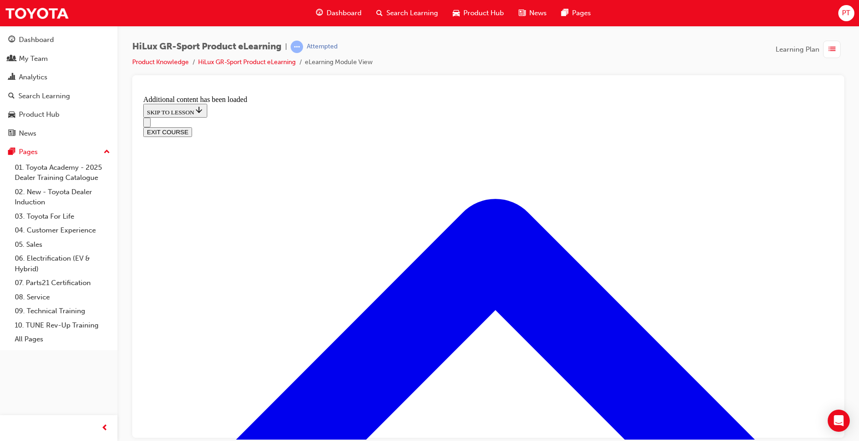
scroll to position [627, 0]
radio input "true"
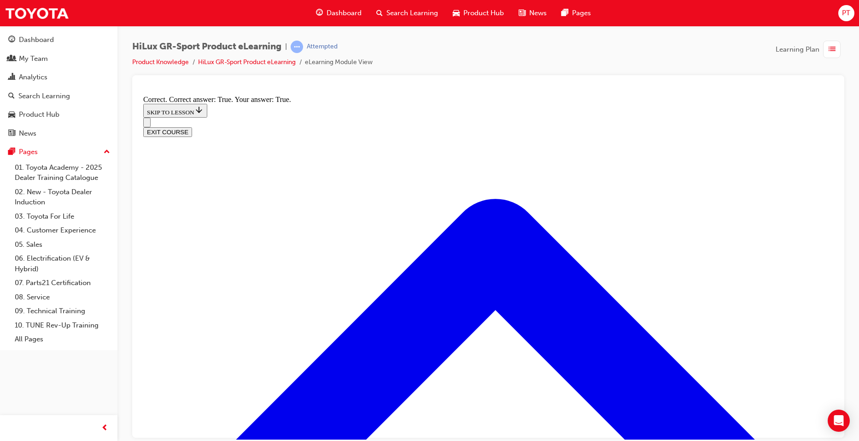
scroll to position [722, 0]
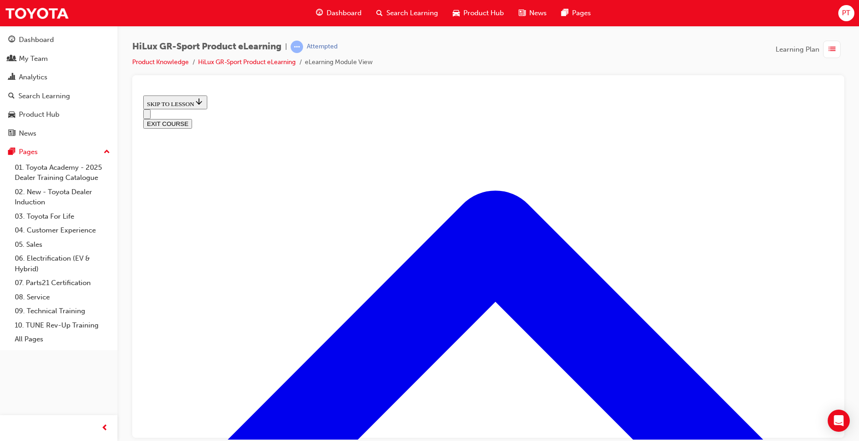
scroll to position [1182, 0]
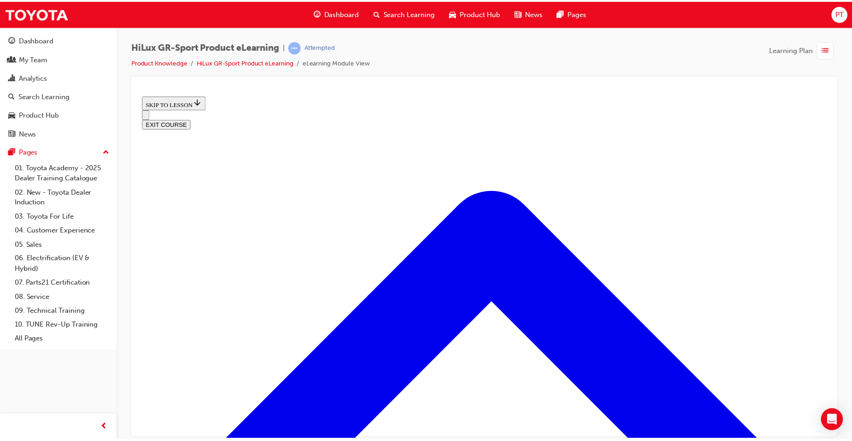
scroll to position [109, 0]
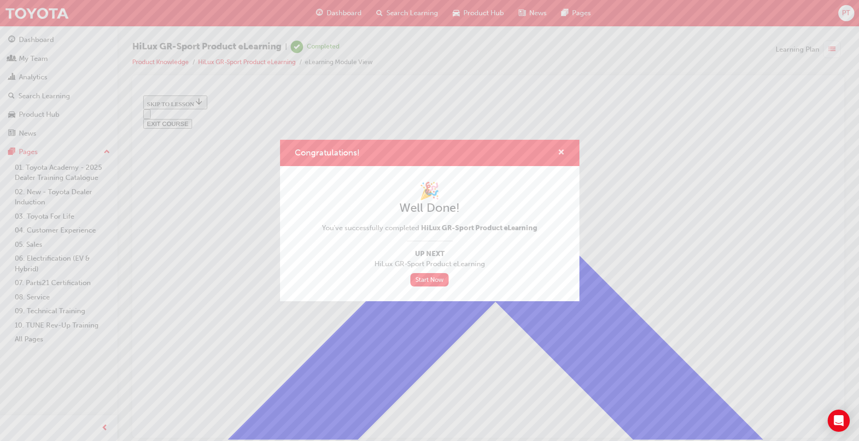
click at [560, 152] on span "cross-icon" at bounding box center [561, 153] width 7 height 8
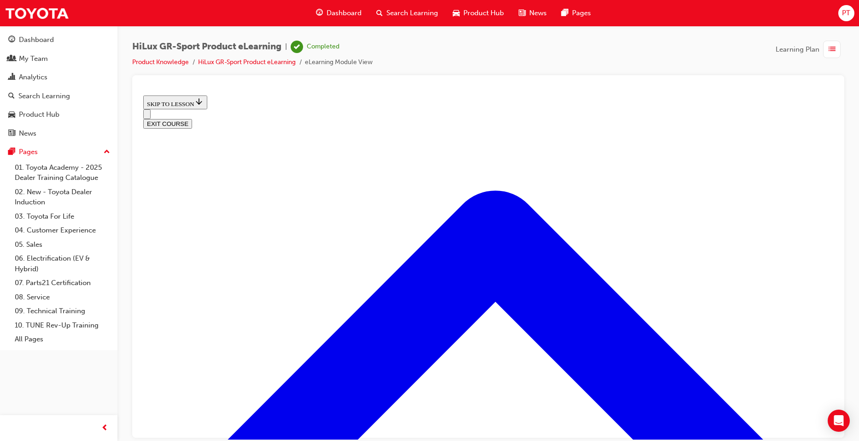
click at [354, 7] on div "Dashboard" at bounding box center [339, 13] width 60 height 19
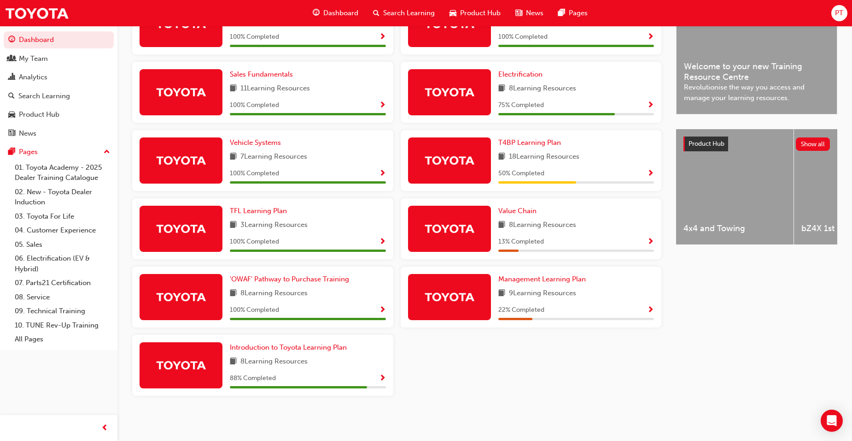
scroll to position [263, 0]
click at [316, 347] on span "Introduction to Toyota Learning Plan" at bounding box center [288, 347] width 117 height 8
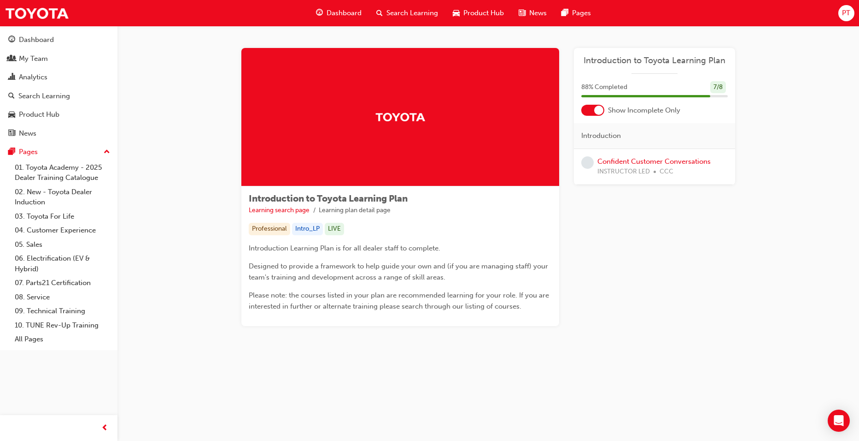
click at [340, 10] on span "Dashboard" at bounding box center [344, 13] width 35 height 11
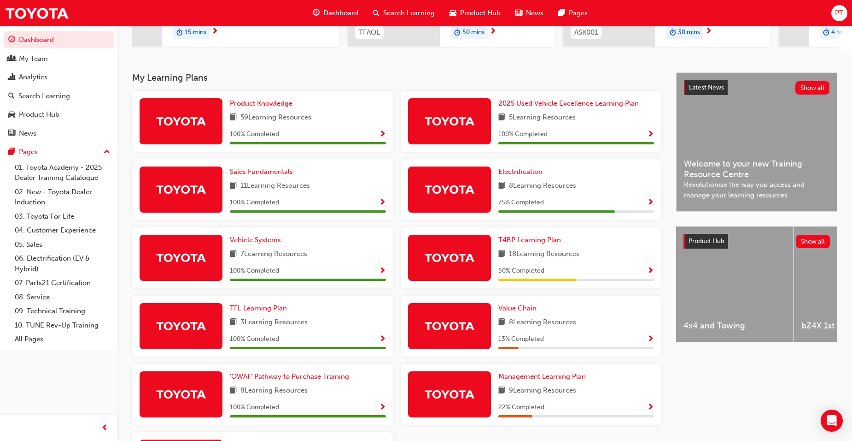
scroll to position [184, 0]
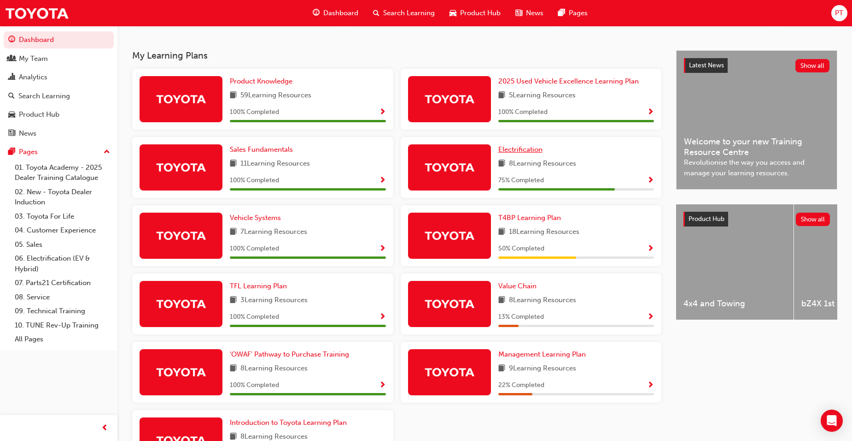
click at [538, 152] on span "Electrification" at bounding box center [521, 149] width 44 height 8
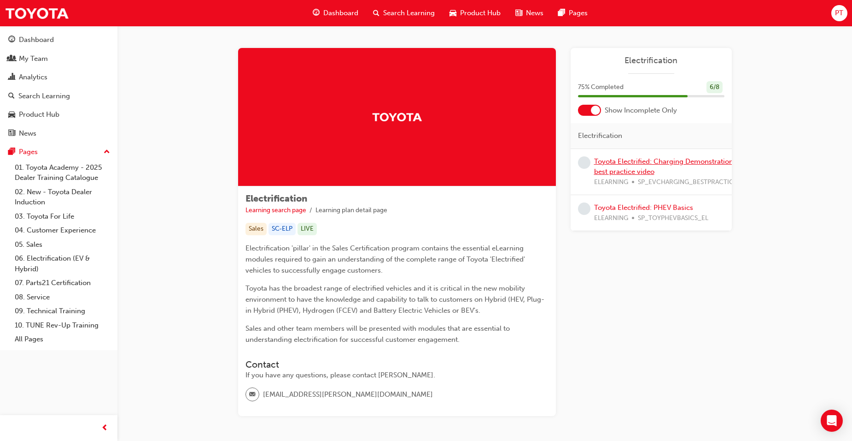
click at [642, 162] on link "Toyota Electrified: Charging Demonstration best practice video" at bounding box center [663, 166] width 139 height 19
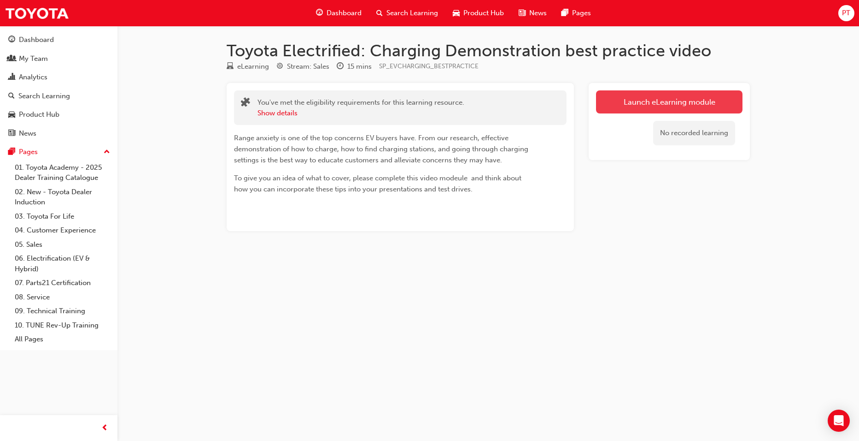
click at [654, 97] on link "Launch eLearning module" at bounding box center [669, 101] width 147 height 23
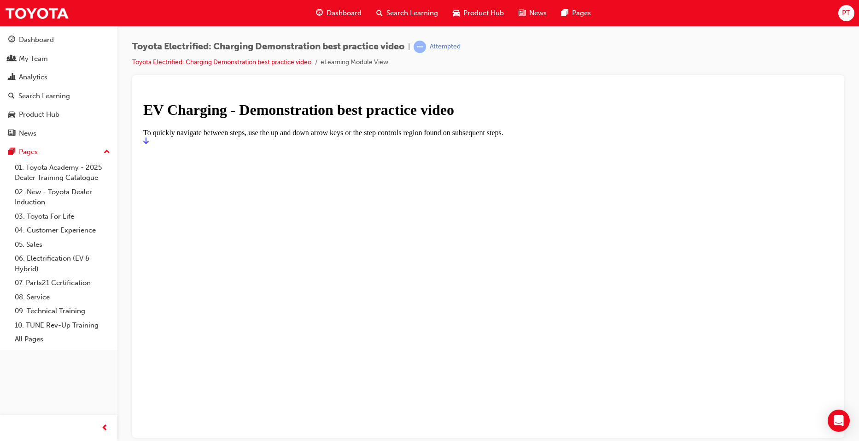
click at [149, 144] on icon "Start" at bounding box center [146, 139] width 6 height 7
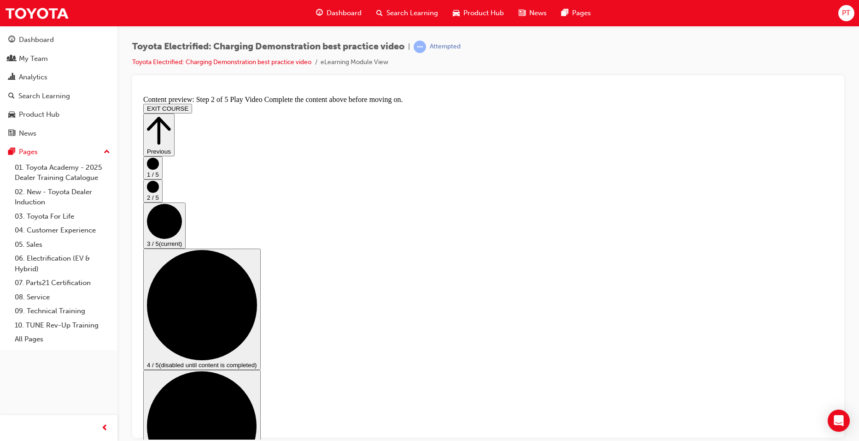
scroll to position [46, 0]
checkbox input "true"
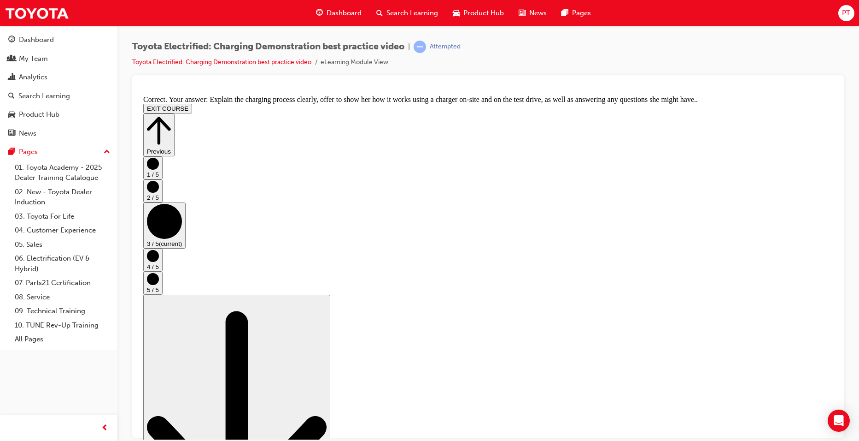
scroll to position [153, 0]
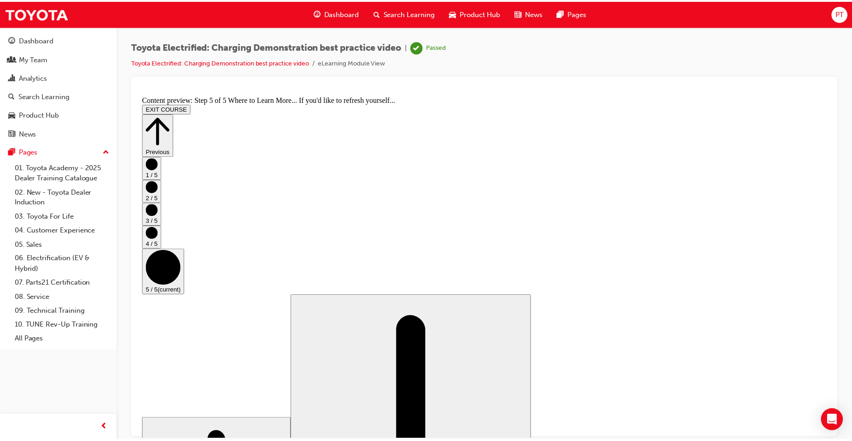
scroll to position [76, 0]
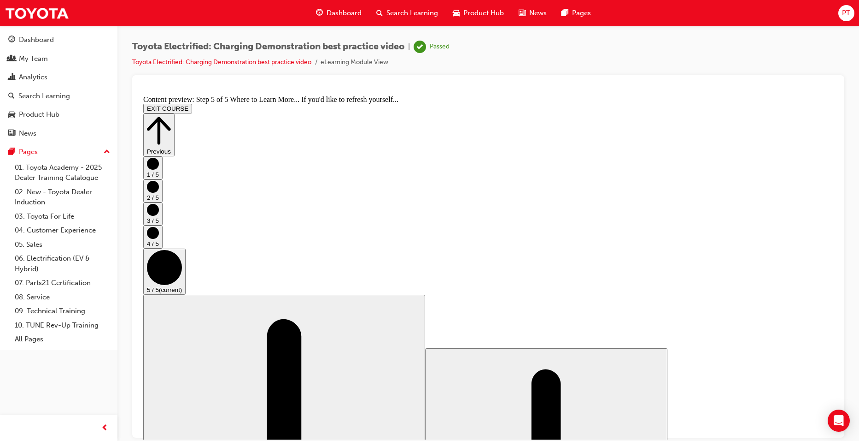
click at [343, 12] on span "Dashboard" at bounding box center [344, 13] width 35 height 11
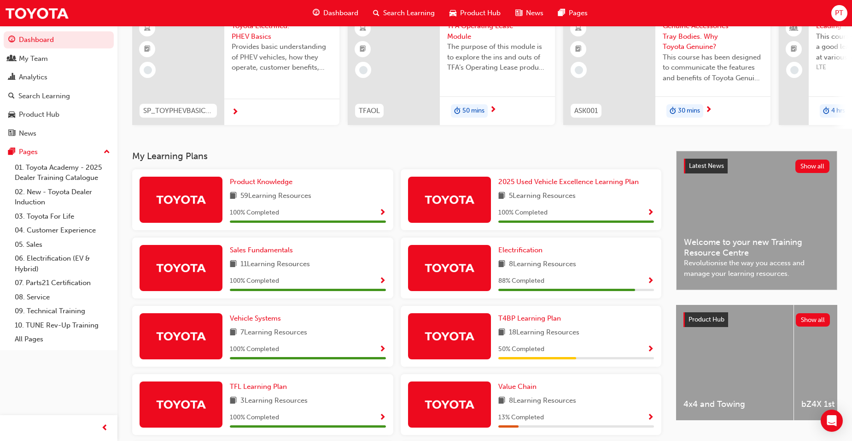
scroll to position [92, 0]
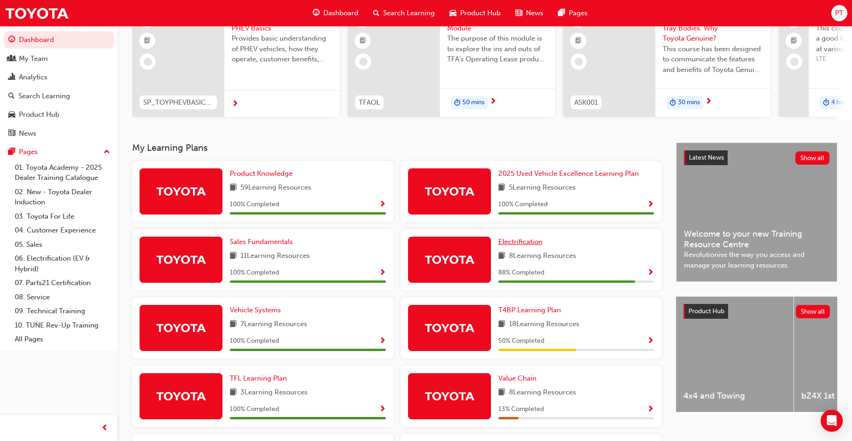
click at [535, 245] on span "Electrification" at bounding box center [521, 241] width 44 height 8
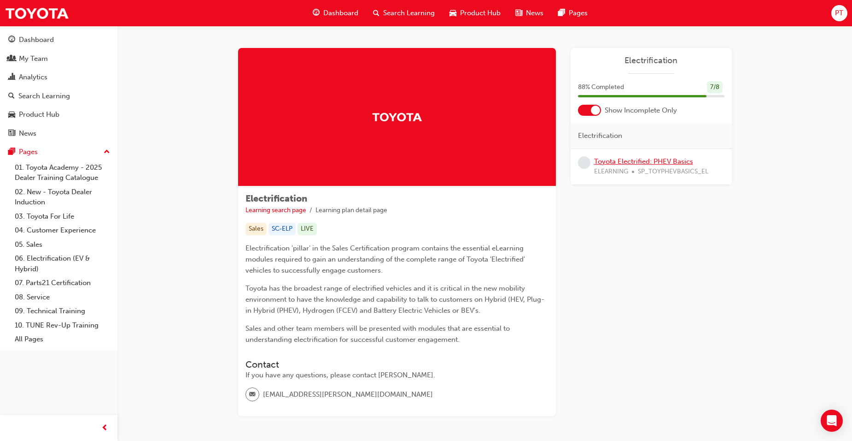
click at [617, 160] on link "Toyota Electrified: PHEV Basics" at bounding box center [643, 161] width 99 height 8
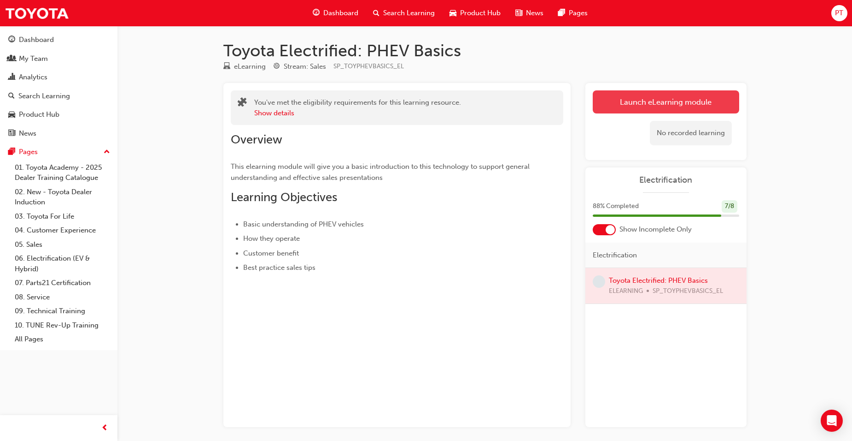
click at [647, 93] on link "Launch eLearning module" at bounding box center [666, 101] width 147 height 23
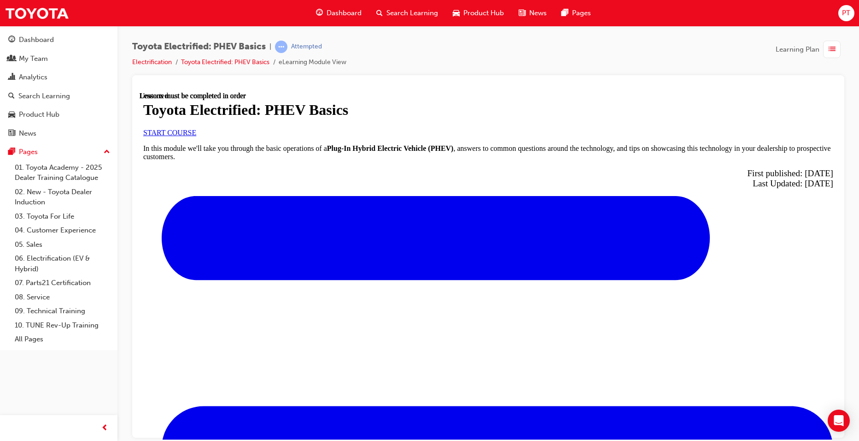
click at [196, 136] on link "START COURSE" at bounding box center [169, 132] width 53 height 8
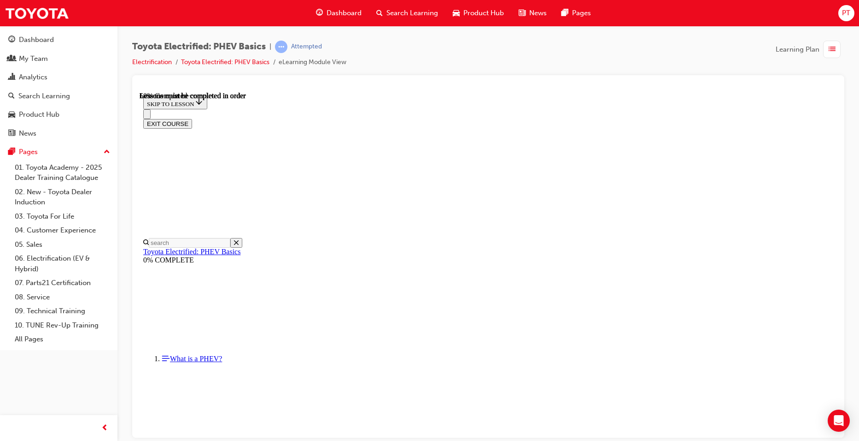
scroll to position [535, 0]
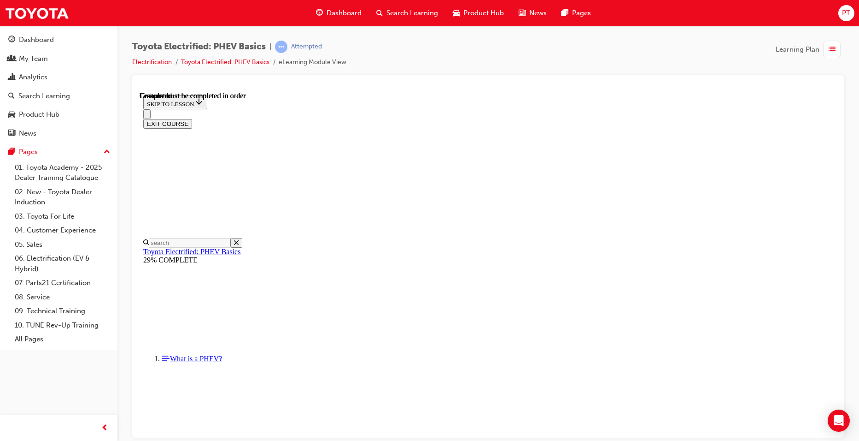
scroll to position [29, 0]
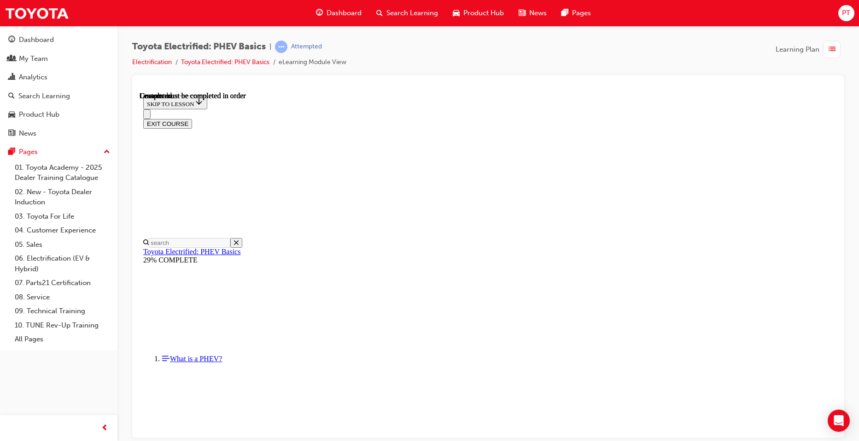
scroll to position [322, 0]
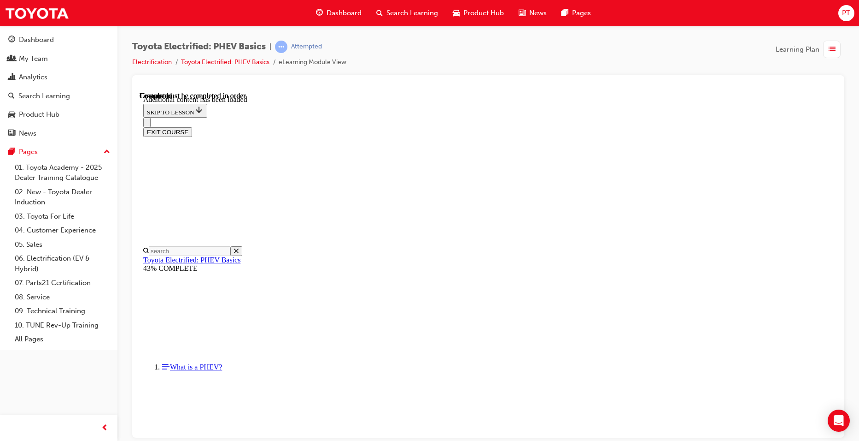
scroll to position [176, 0]
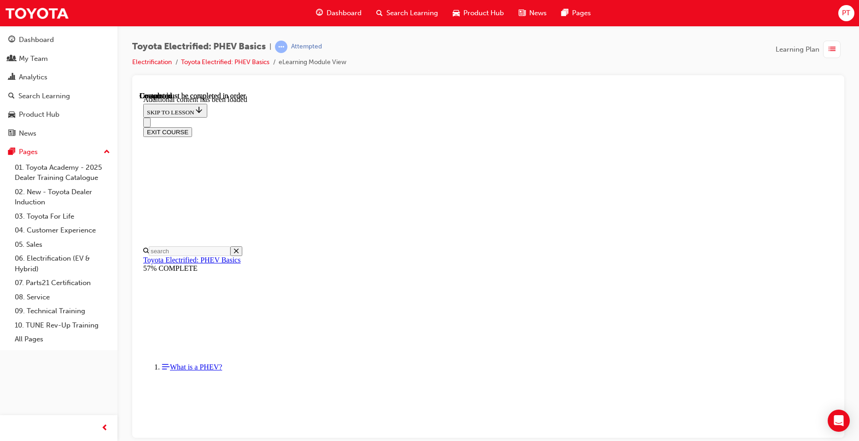
scroll to position [858, 0]
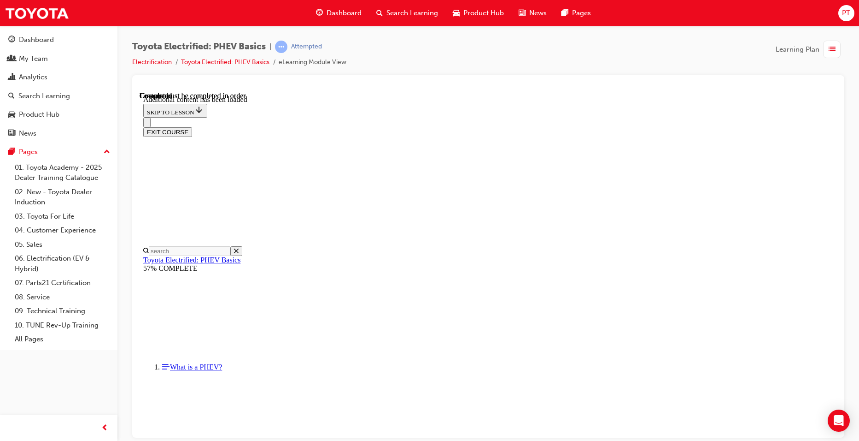
scroll to position [1440, 0]
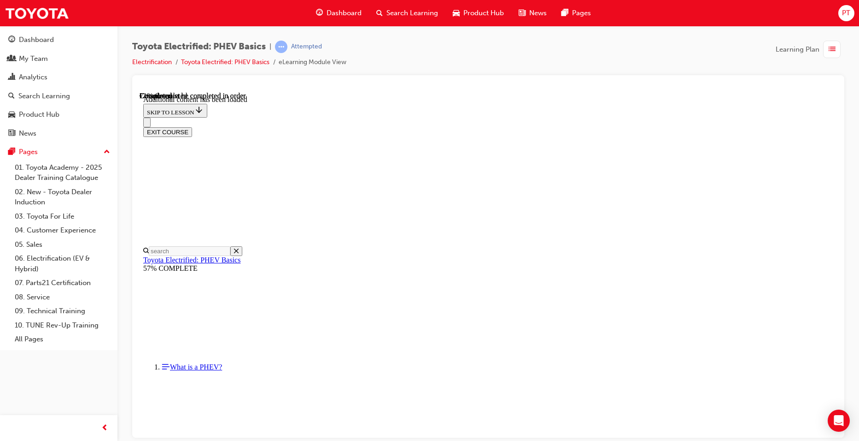
scroll to position [399, 0]
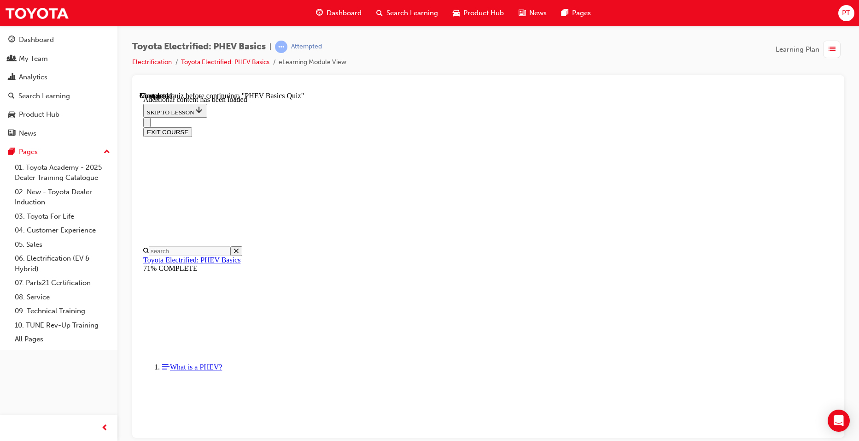
radio input "true"
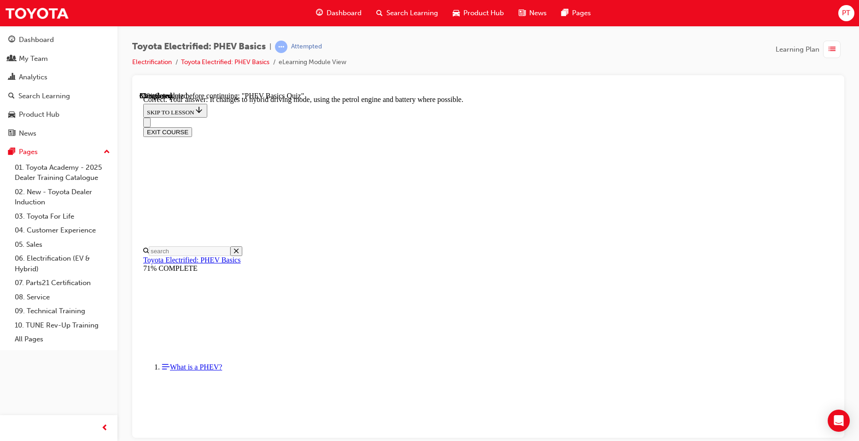
scroll to position [82, 0]
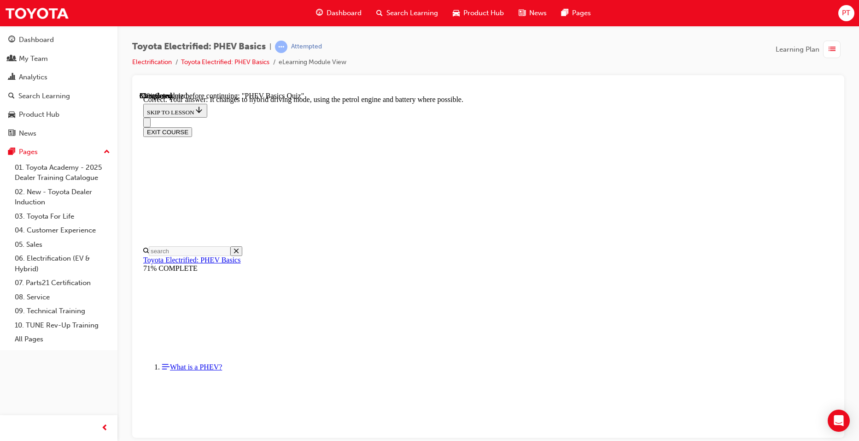
radio input "true"
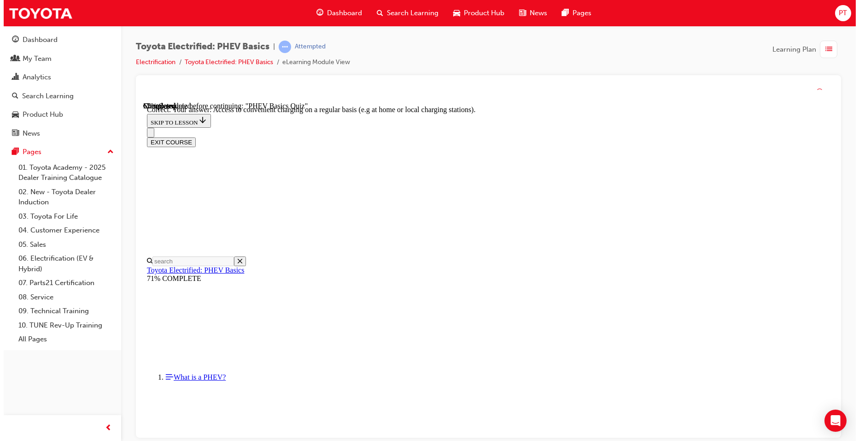
scroll to position [196, 0]
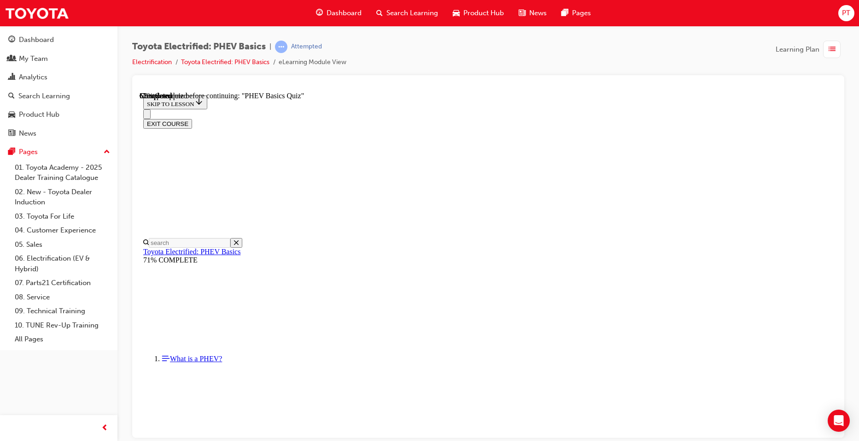
radio input "true"
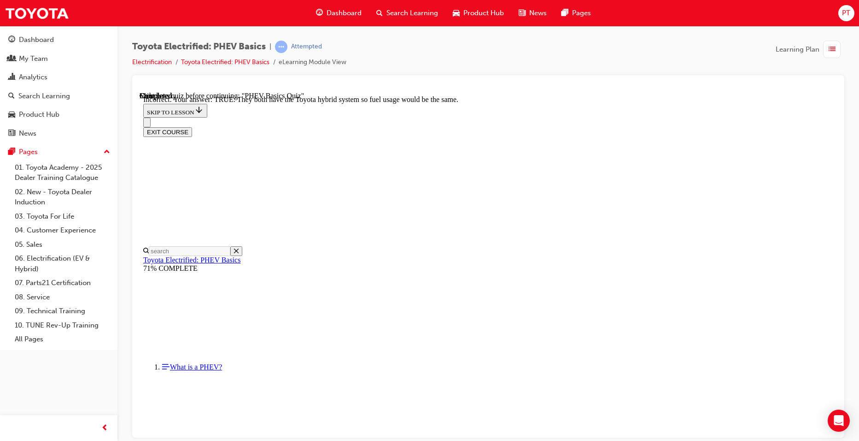
scroll to position [141, 0]
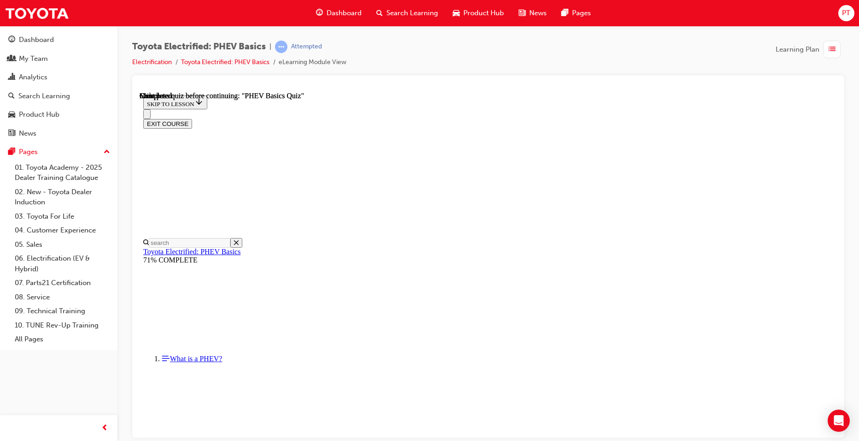
scroll to position [153, 0]
drag, startPoint x: 409, startPoint y: 297, endPoint x: 473, endPoint y: 311, distance: 65.5
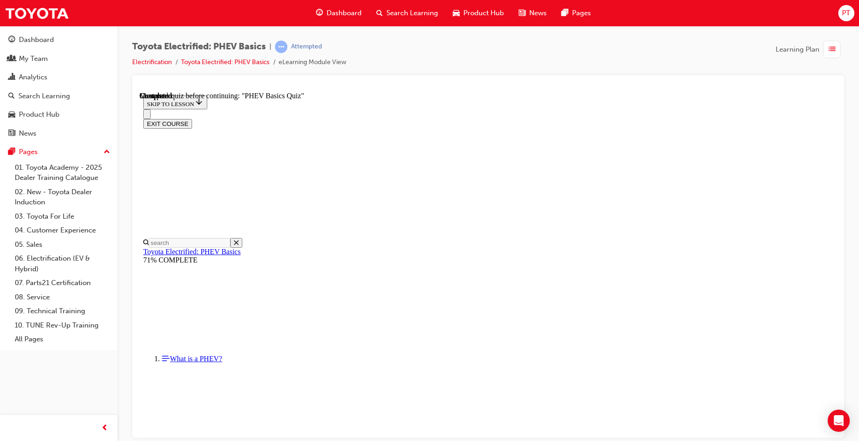
radio input "true"
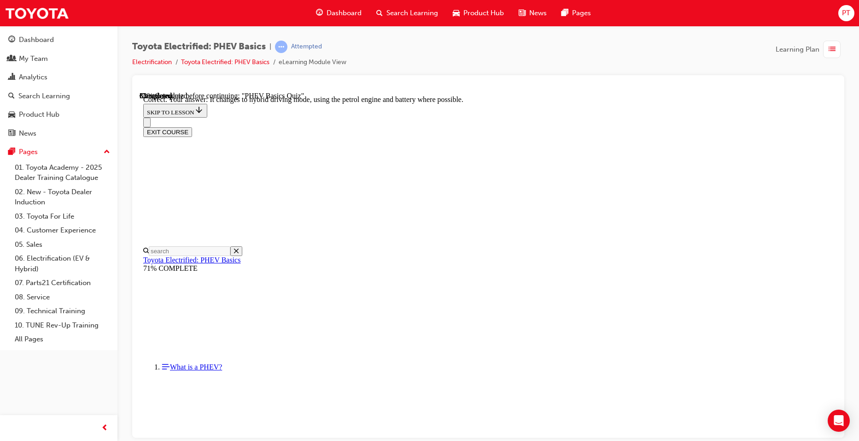
scroll to position [82, 0]
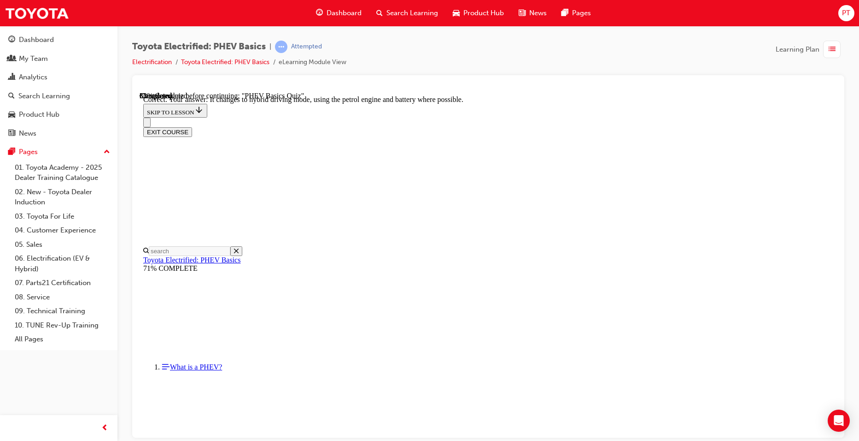
radio input "true"
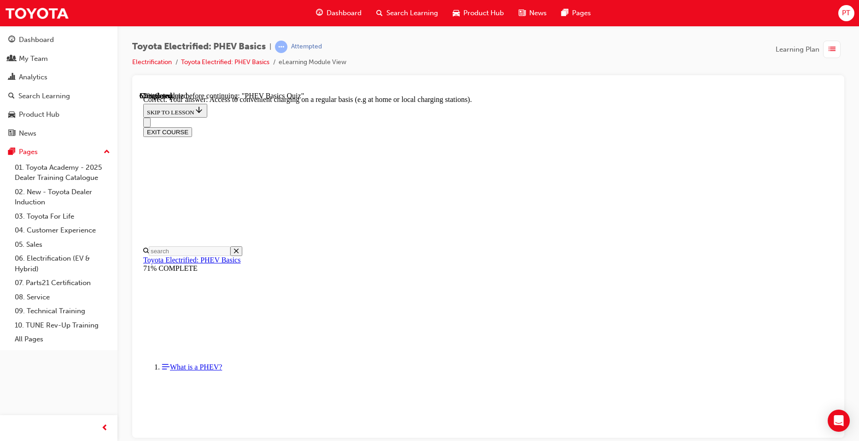
scroll to position [78, 0]
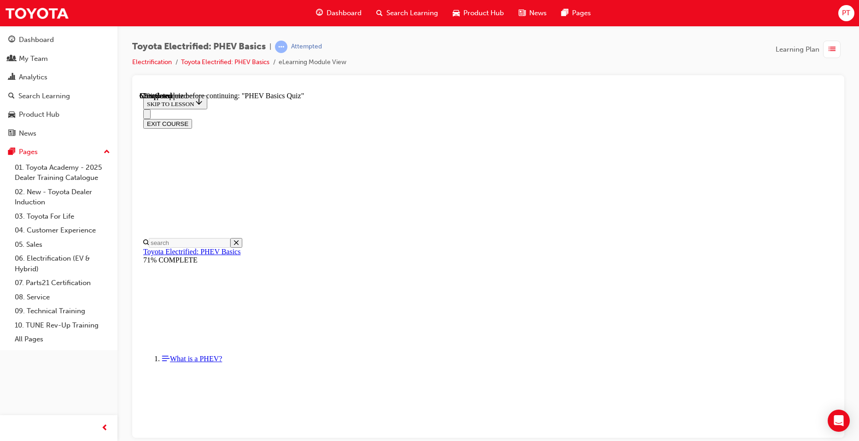
radio input "true"
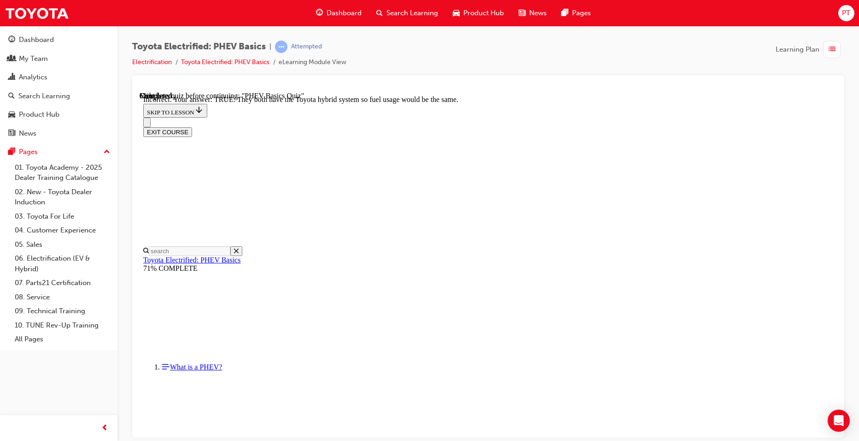
scroll to position [141, 0]
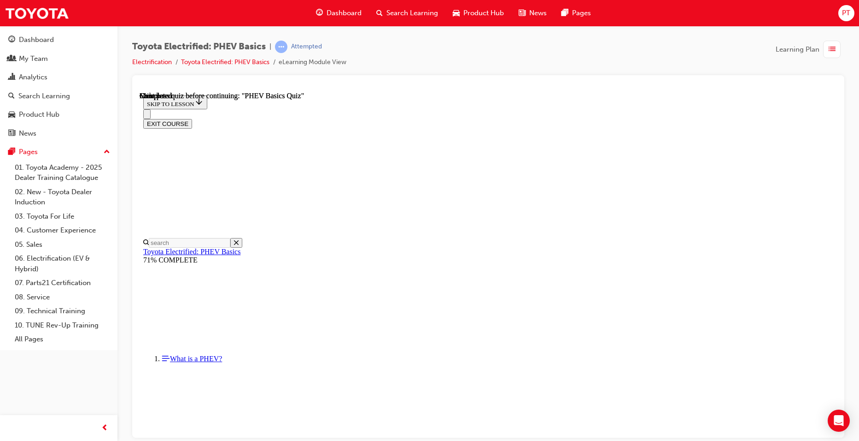
scroll to position [153, 0]
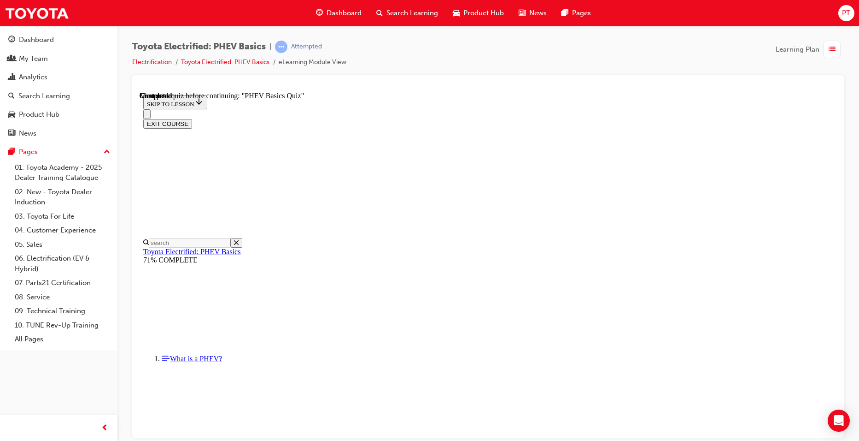
radio input "true"
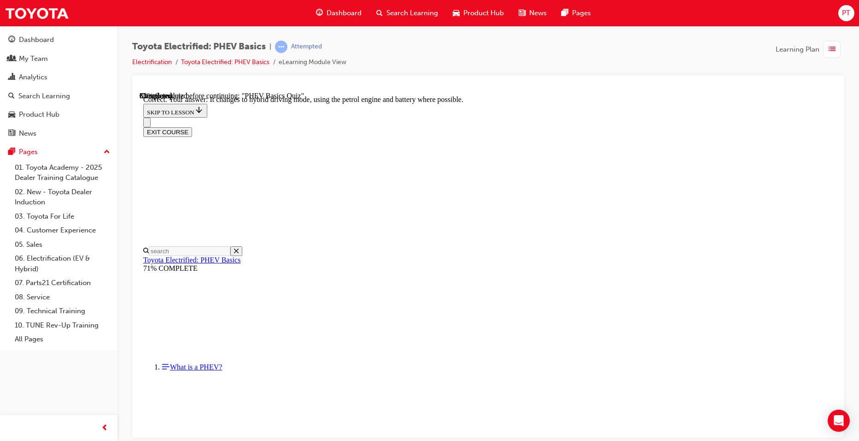
scroll to position [82, 0]
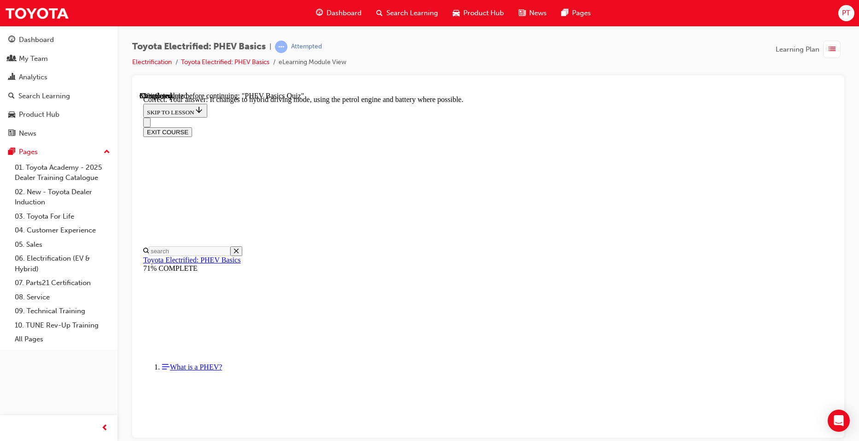
radio input "true"
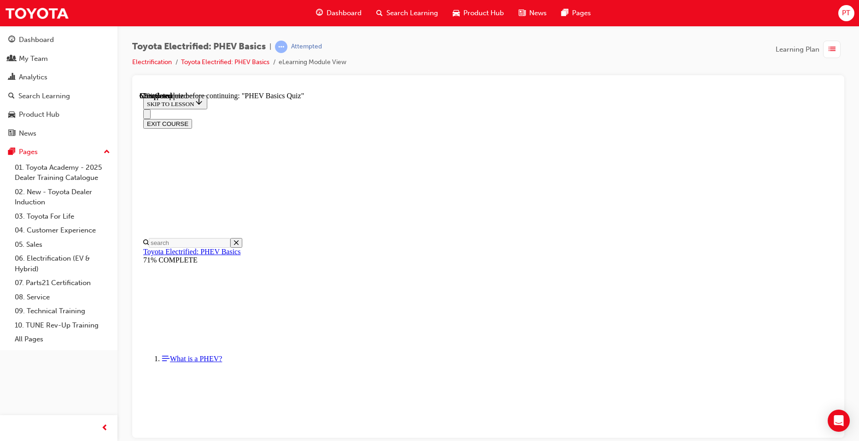
scroll to position [78, 0]
radio input "true"
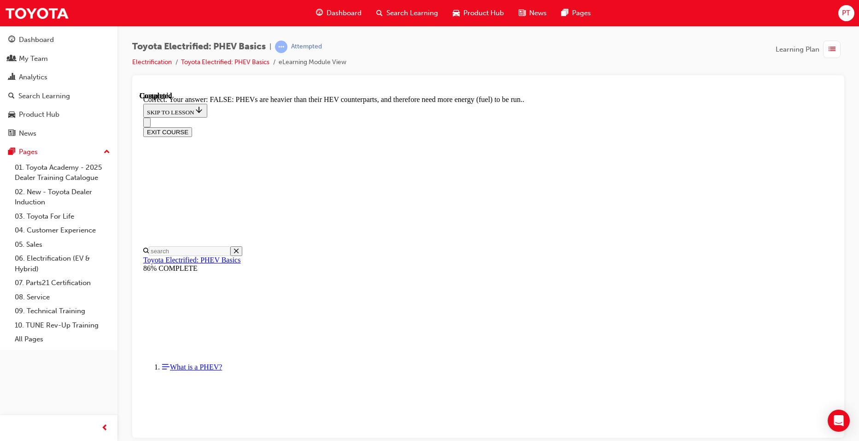
scroll to position [141, 0]
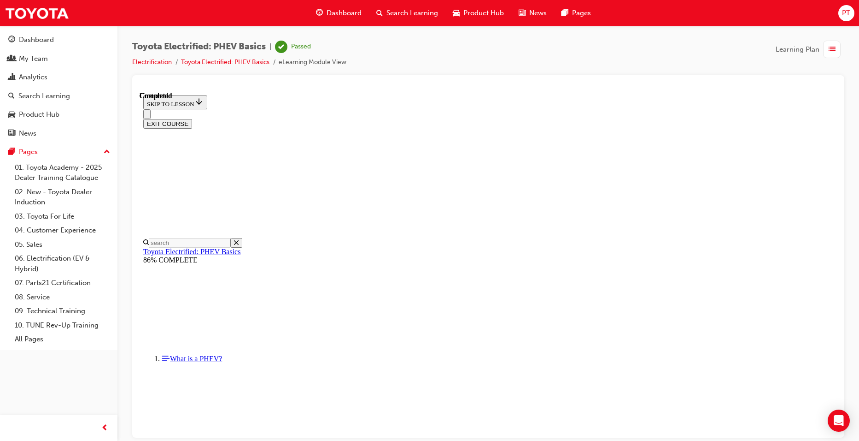
scroll to position [153, 0]
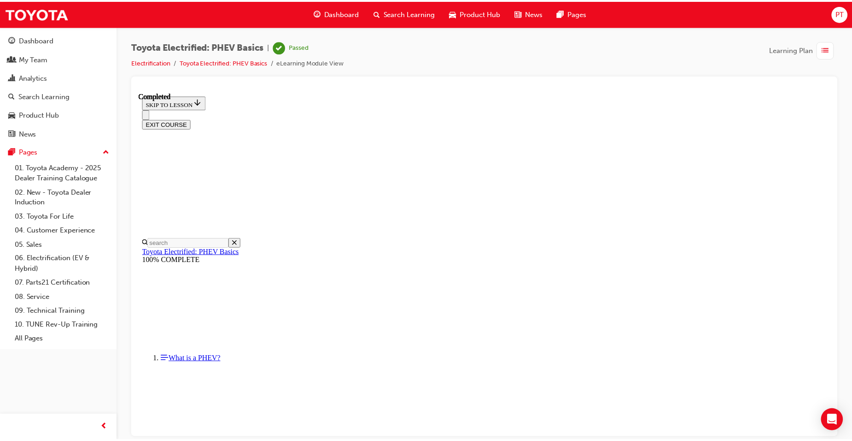
scroll to position [68, 0]
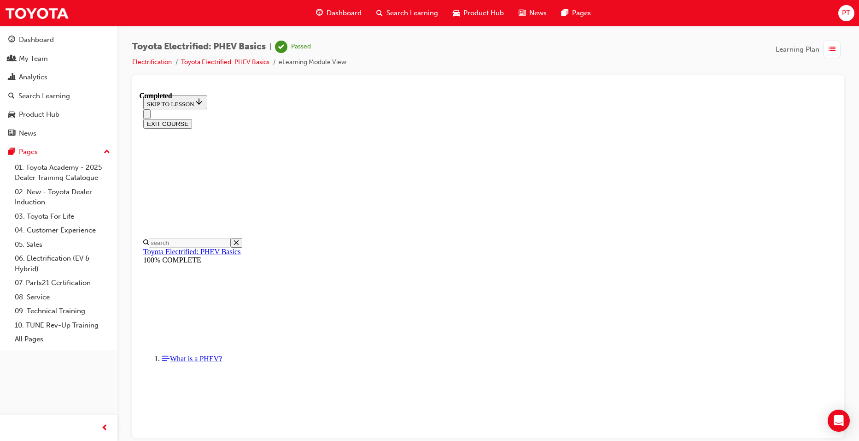
click at [347, 10] on span "Dashboard" at bounding box center [344, 13] width 35 height 11
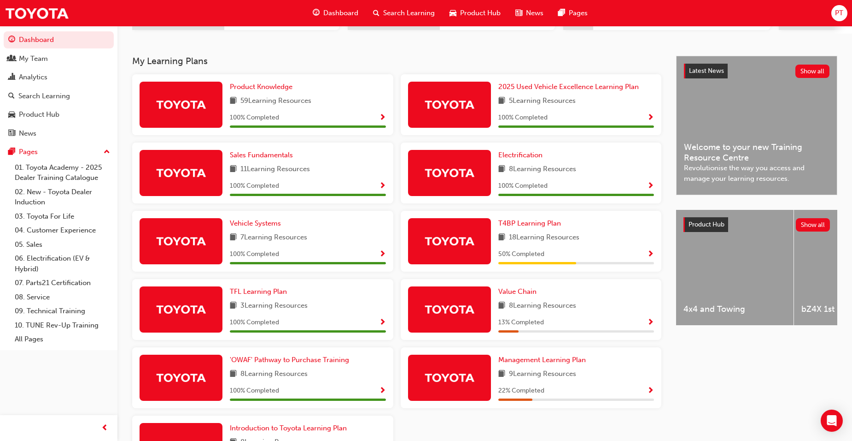
scroll to position [184, 0]
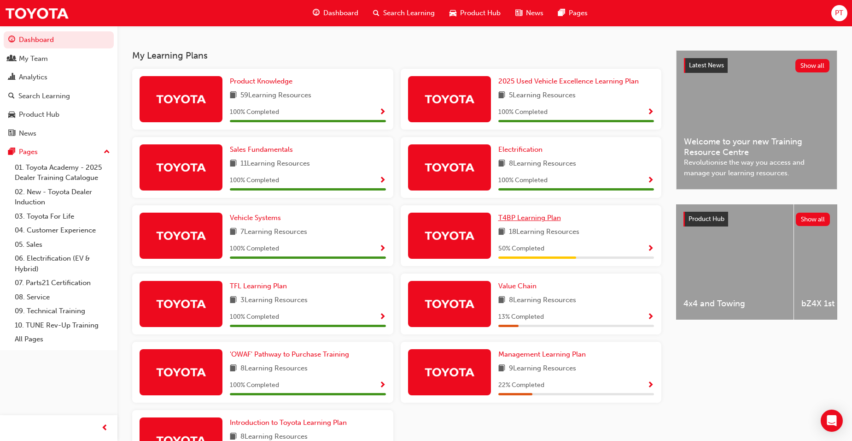
click at [539, 220] on span "T4BP Learning Plan" at bounding box center [530, 217] width 63 height 8
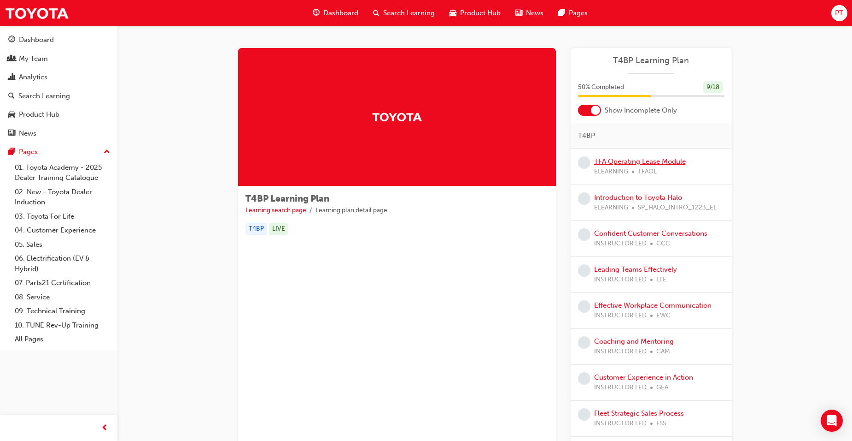
click at [630, 164] on link "TFA Operating Lease Module" at bounding box center [640, 161] width 92 height 8
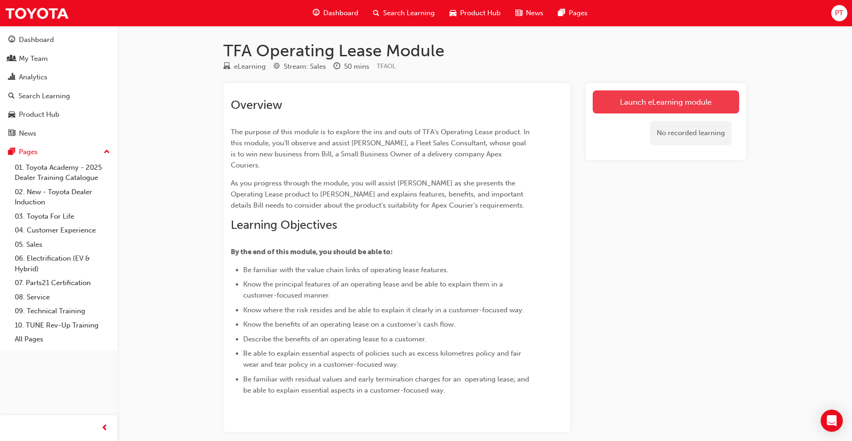
click at [666, 100] on link "Launch eLearning module" at bounding box center [666, 101] width 147 height 23
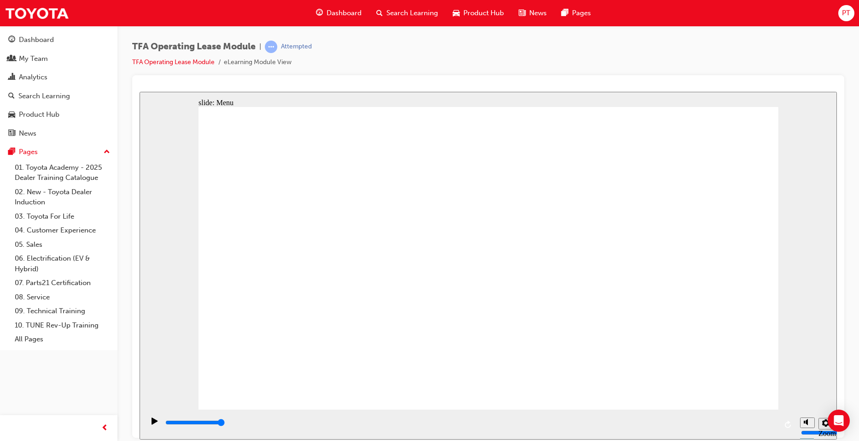
type input "2400"
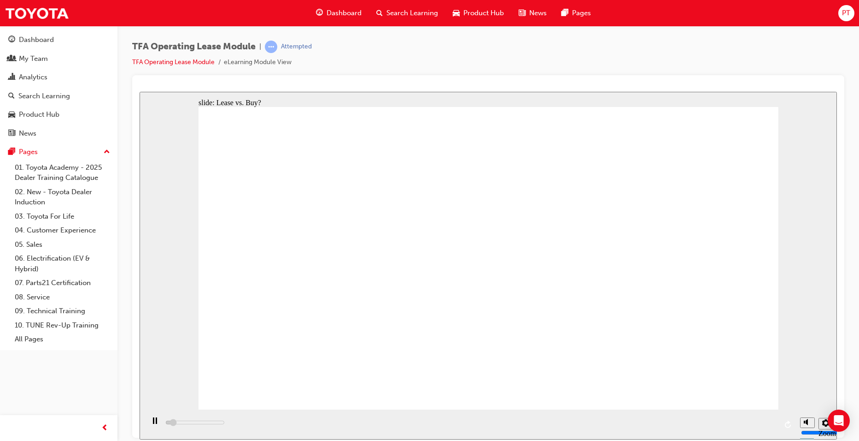
type input "5000"
click at [338, 11] on span "Dashboard" at bounding box center [344, 13] width 35 height 11
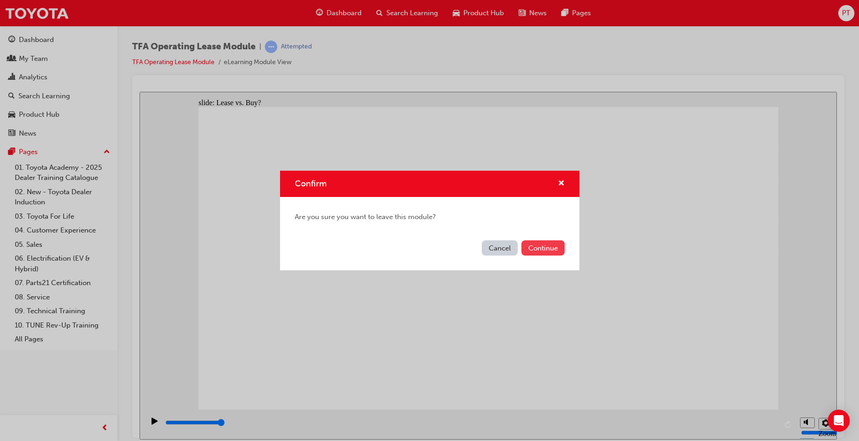
click at [543, 248] on button "Continue" at bounding box center [543, 247] width 43 height 15
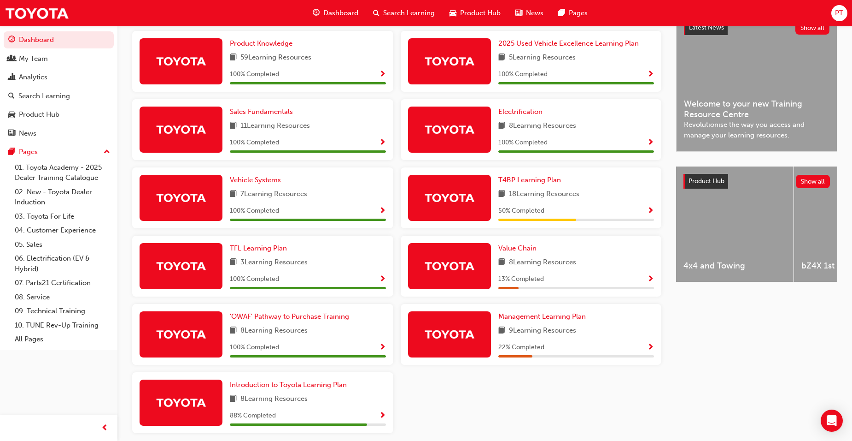
scroll to position [263, 0]
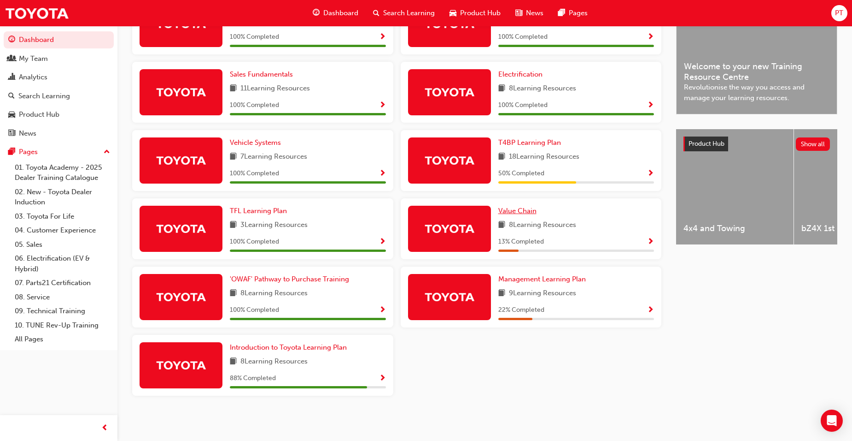
click at [525, 211] on span "Value Chain" at bounding box center [518, 210] width 38 height 8
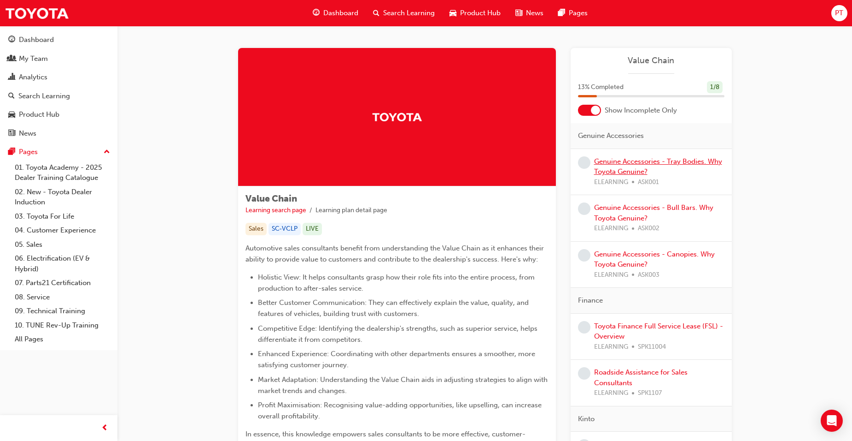
click at [619, 164] on link "Genuine Accessories - Tray Bodies. Why Toyota Genuine?" at bounding box center [658, 166] width 128 height 19
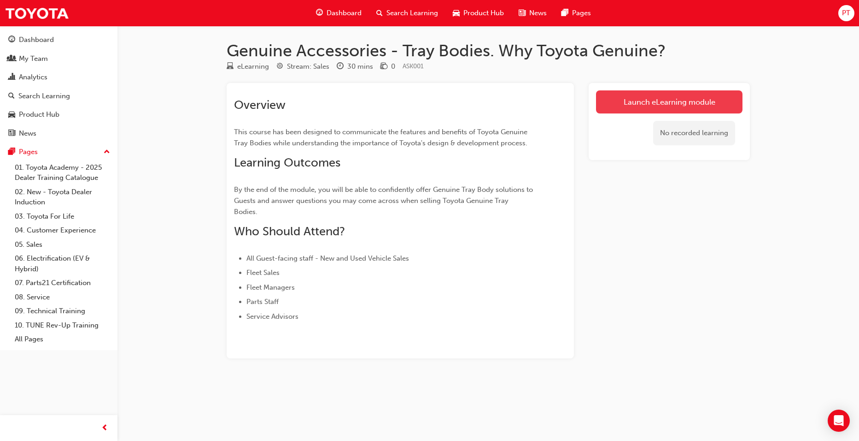
click at [635, 100] on link "Launch eLearning module" at bounding box center [669, 101] width 147 height 23
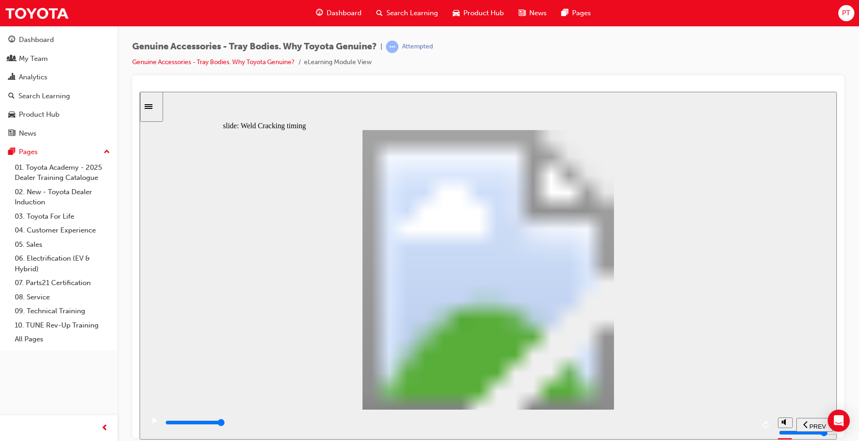
drag, startPoint x: 546, startPoint y: 178, endPoint x: 424, endPoint y: 261, distance: 146.9
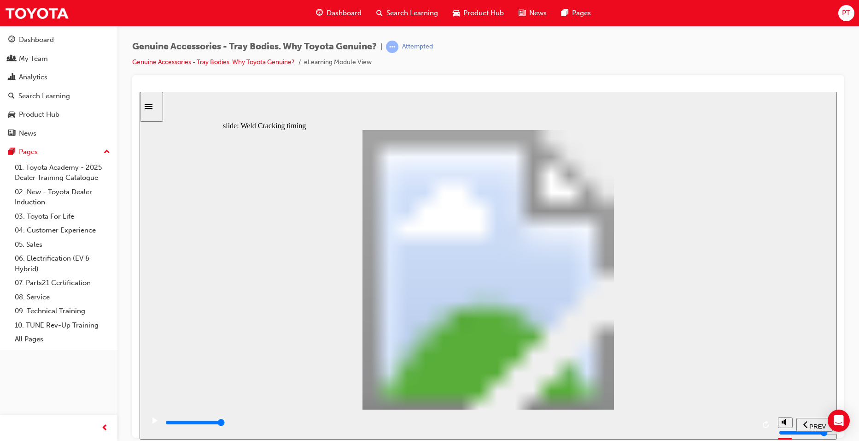
drag, startPoint x: 384, startPoint y: 153, endPoint x: 469, endPoint y: 258, distance: 134.6
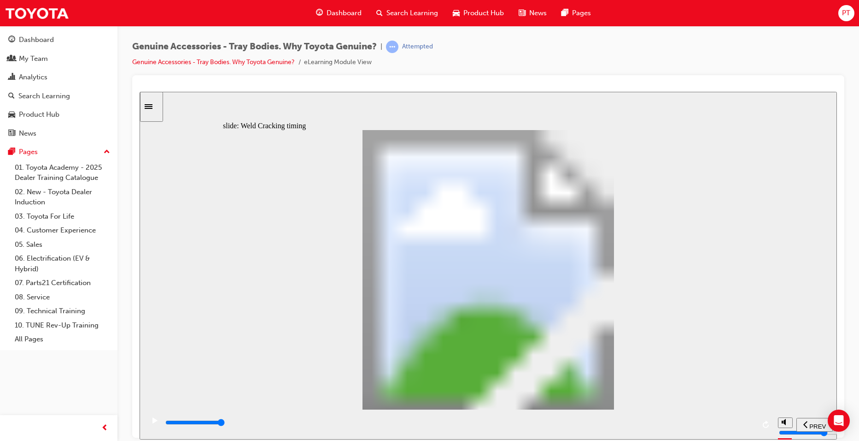
click at [766, 423] on icon "replay" at bounding box center [766, 423] width 7 height 7
type input "21700"
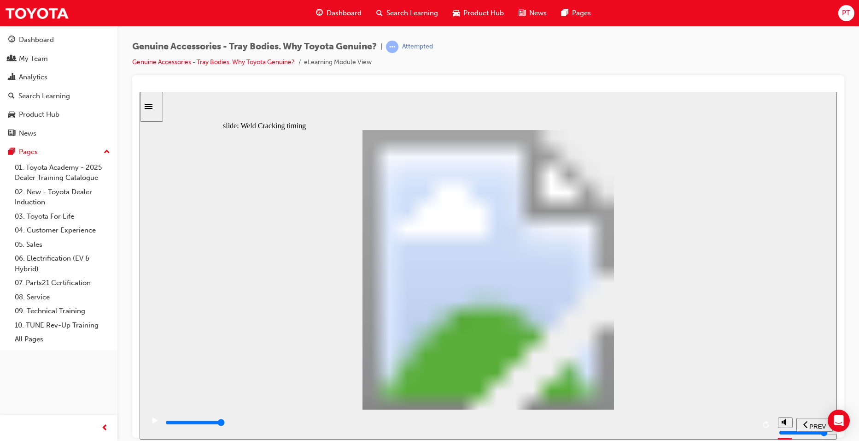
type input "5"
drag, startPoint x: 378, startPoint y: 324, endPoint x: 400, endPoint y: 288, distance: 41.6
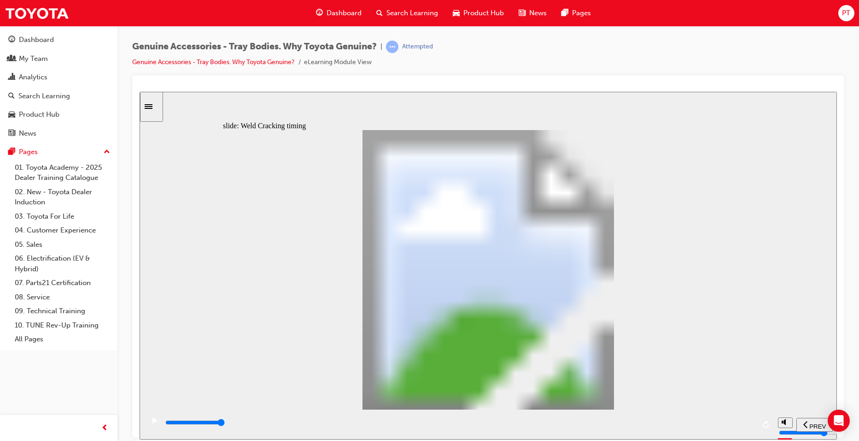
type input "7400"
type input "1"
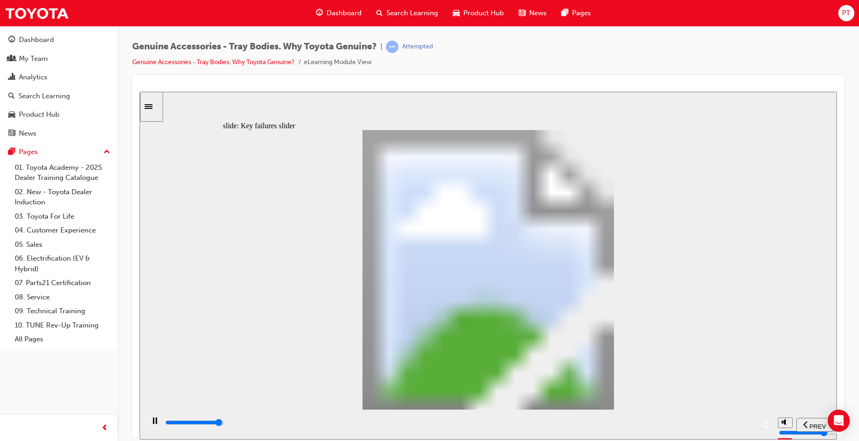
drag, startPoint x: 250, startPoint y: 323, endPoint x: 293, endPoint y: 323, distance: 42.4
type input "8200"
type input "2"
drag, startPoint x: 295, startPoint y: 323, endPoint x: 335, endPoint y: 319, distance: 40.3
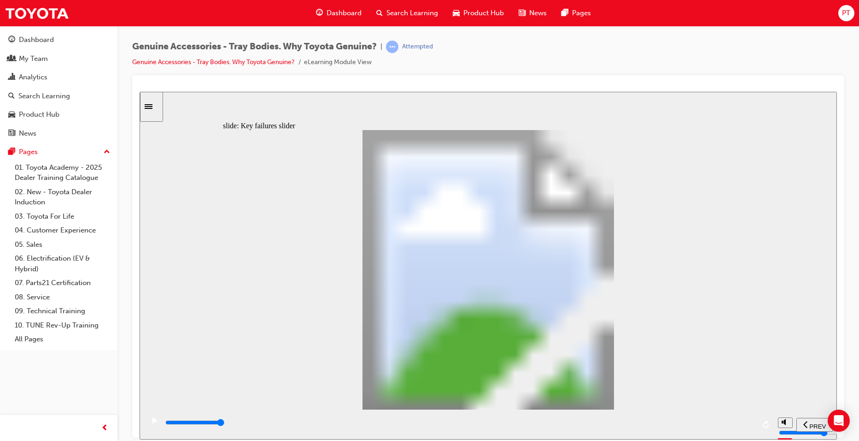
type input "0"
type input "3"
drag, startPoint x: 343, startPoint y: 322, endPoint x: 382, endPoint y: 317, distance: 39.5
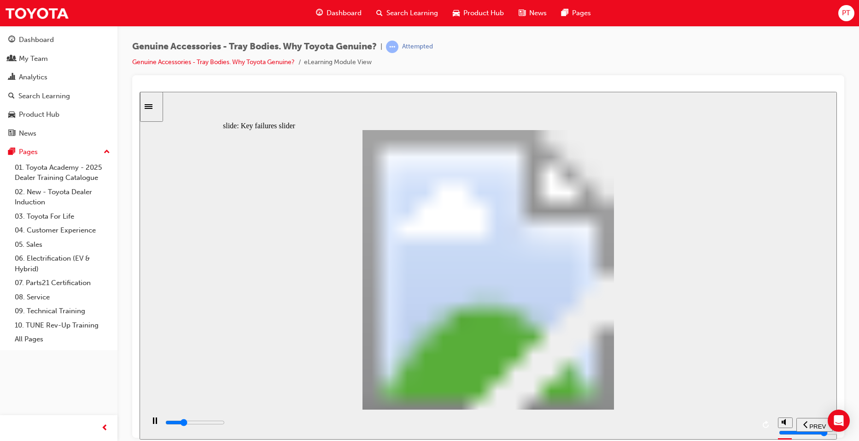
drag, startPoint x: 393, startPoint y: 320, endPoint x: 433, endPoint y: 332, distance: 41.3
drag, startPoint x: 396, startPoint y: 323, endPoint x: 492, endPoint y: 323, distance: 96.3
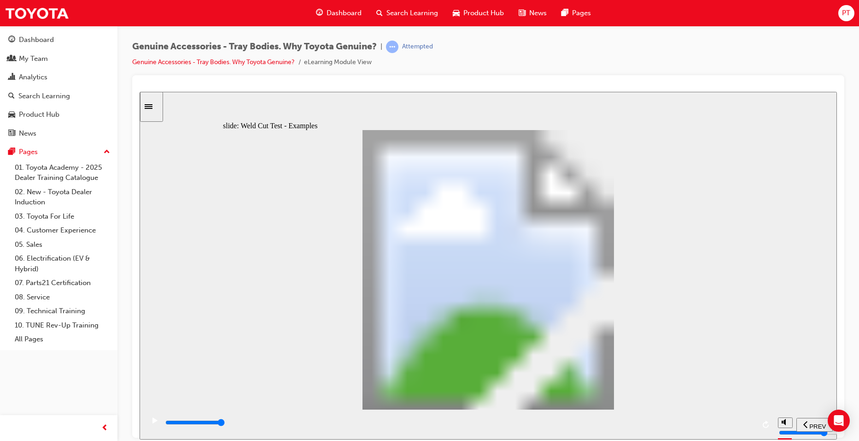
drag, startPoint x: 687, startPoint y: 233, endPoint x: 687, endPoint y: 270, distance: 37.8
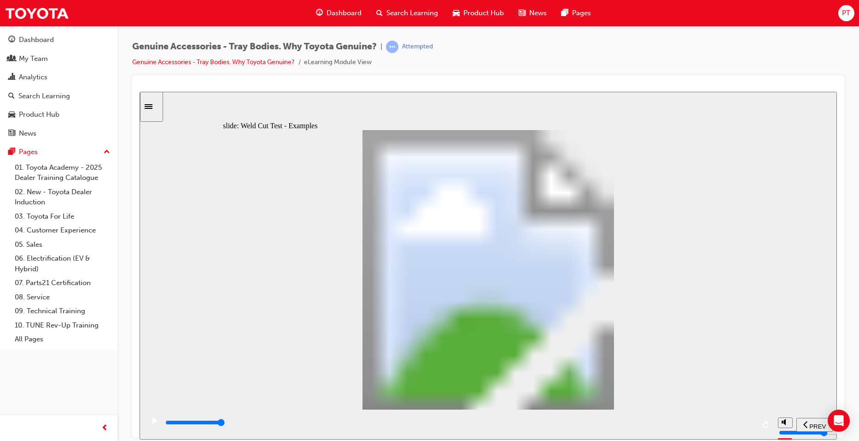
drag, startPoint x: 476, startPoint y: 272, endPoint x: 421, endPoint y: 267, distance: 55.0
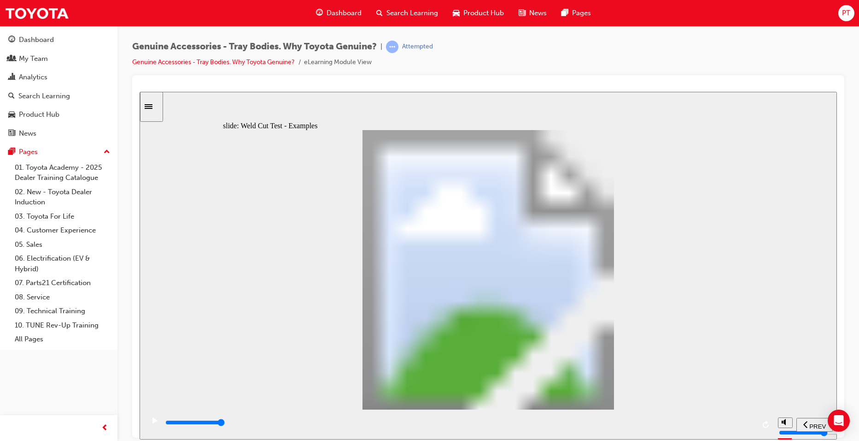
drag, startPoint x: 543, startPoint y: 376, endPoint x: 544, endPoint y: 359, distance: 16.6
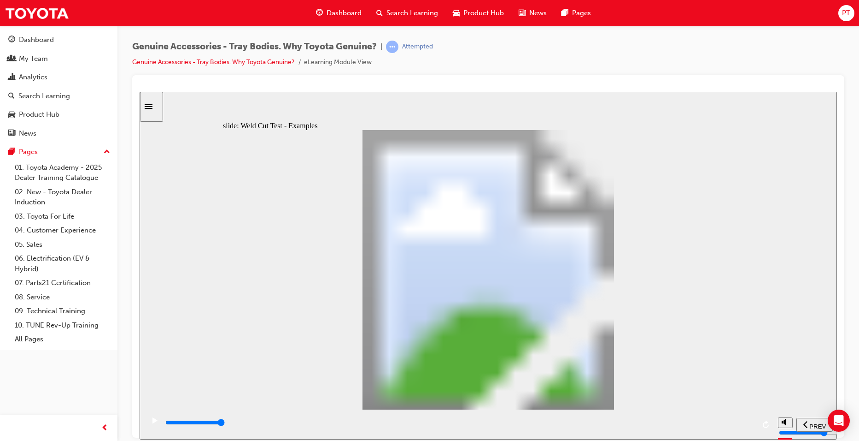
drag, startPoint x: 486, startPoint y: 387, endPoint x: 534, endPoint y: 384, distance: 48.0
drag, startPoint x: 685, startPoint y: 371, endPoint x: 684, endPoint y: 366, distance: 4.6
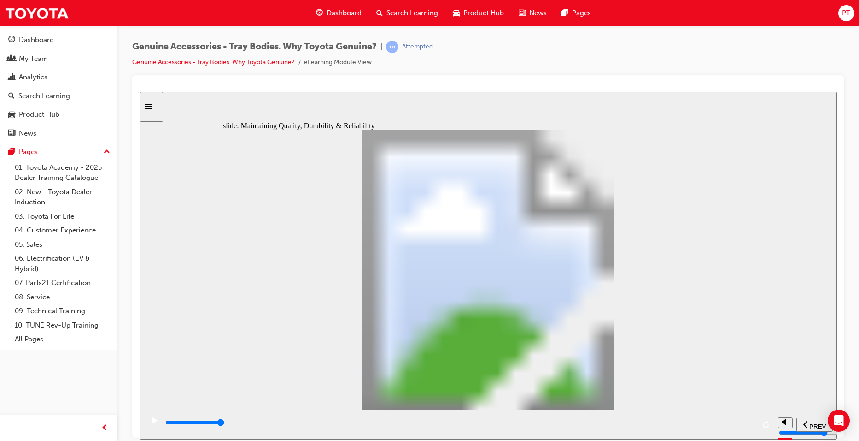
type input "12300"
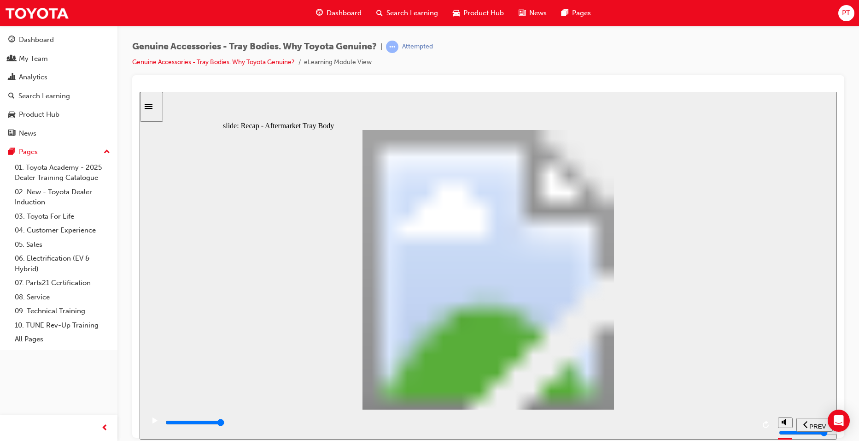
radio input "true"
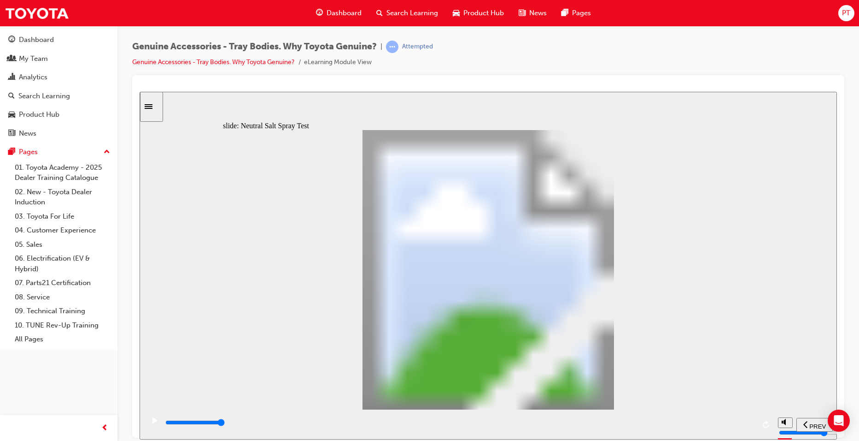
type input "0"
type input "1"
drag, startPoint x: 316, startPoint y: 323, endPoint x: 319, endPoint y: 314, distance: 8.7
type input "6300"
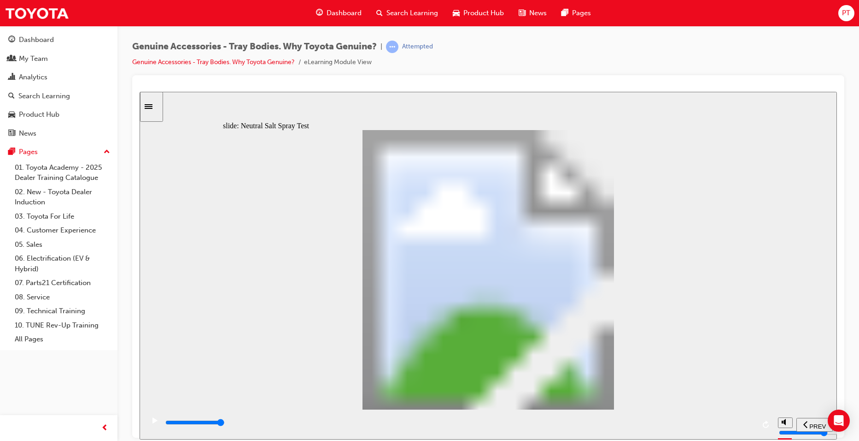
type input "5"
type input "100"
type input "6"
drag, startPoint x: 348, startPoint y: 321, endPoint x: 502, endPoint y: 321, distance: 154.4
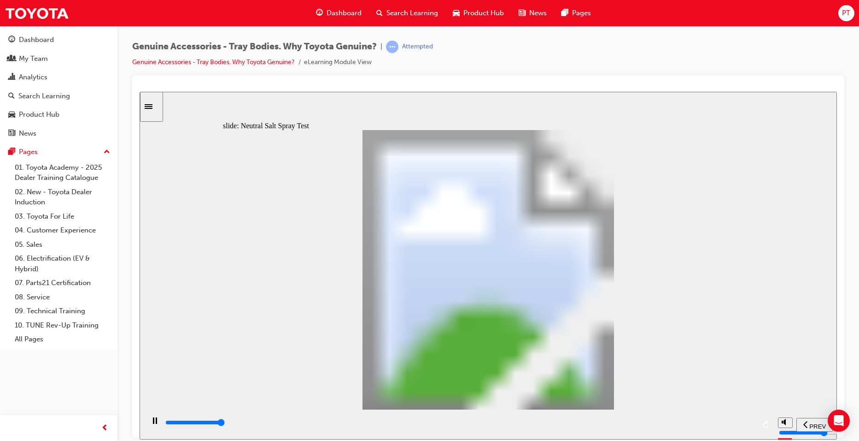
type input "8000"
type input "7"
type input "100"
type input "8"
drag, startPoint x: 503, startPoint y: 316, endPoint x: 550, endPoint y: 317, distance: 46.5
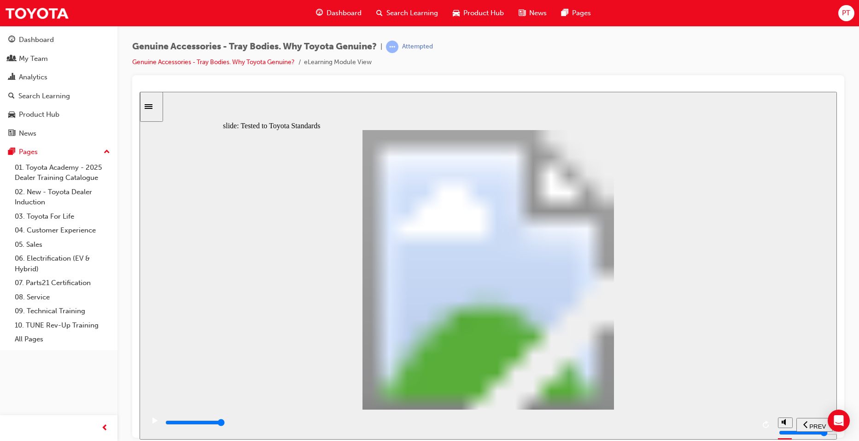
type input "12500"
radio input "true"
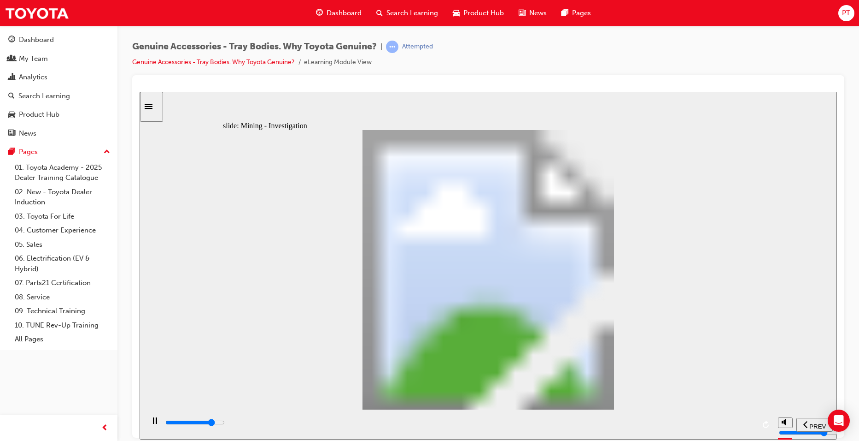
type input "14200"
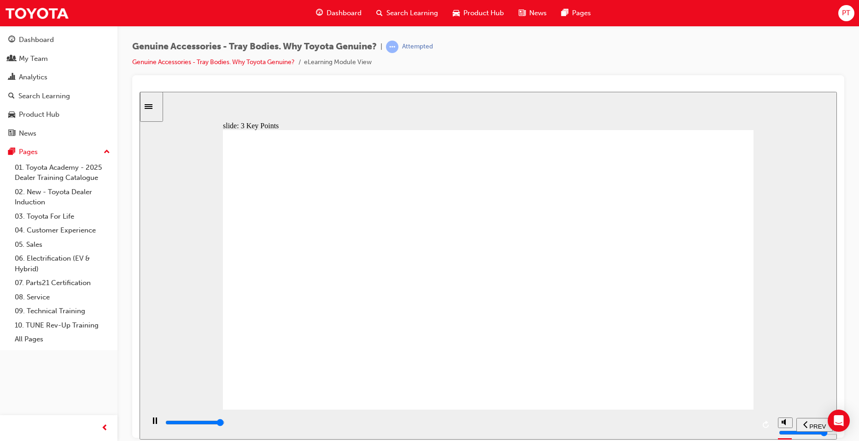
type input "8400"
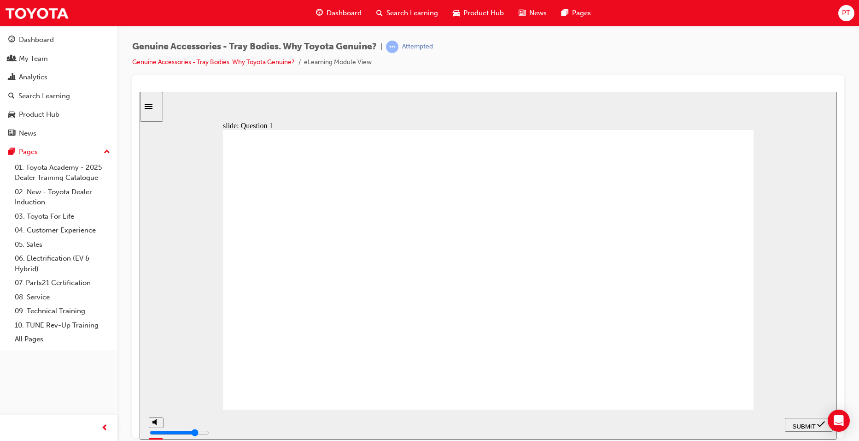
radio input "true"
click at [810, 423] on span "SUBMIT" at bounding box center [804, 425] width 23 height 7
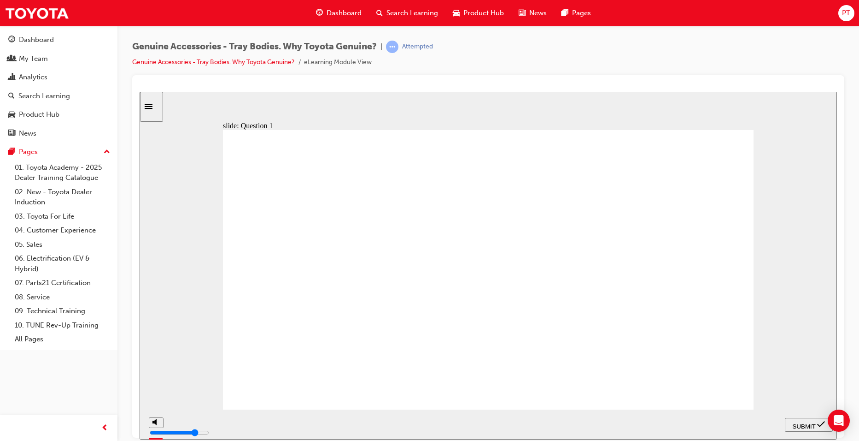
radio input "true"
click at [806, 422] on span "SUBMIT" at bounding box center [804, 425] width 23 height 7
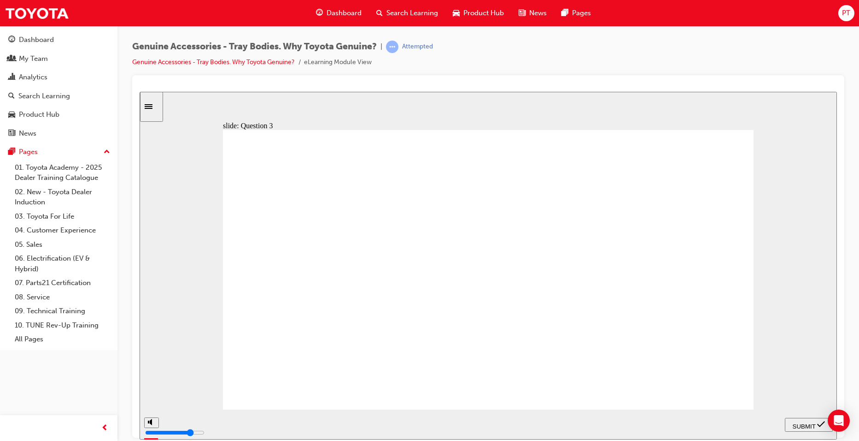
radio input "true"
click at [804, 423] on span "SUBMIT" at bounding box center [804, 425] width 23 height 7
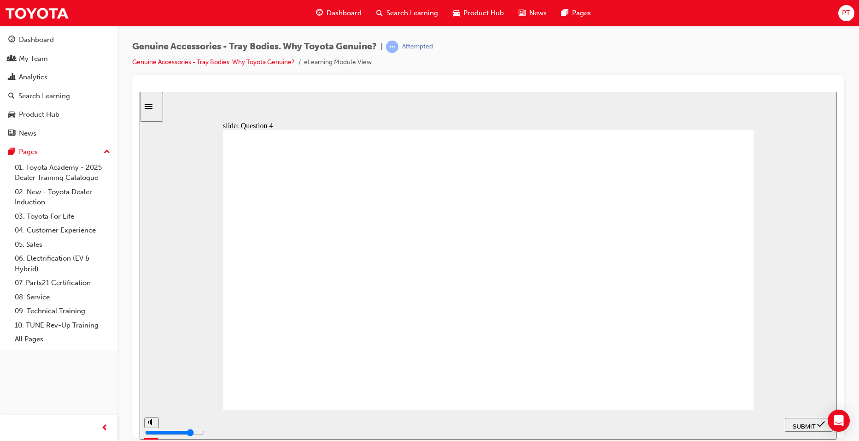
radio input "false"
radio input "true"
click at [808, 425] on span "SUBMIT" at bounding box center [804, 425] width 23 height 7
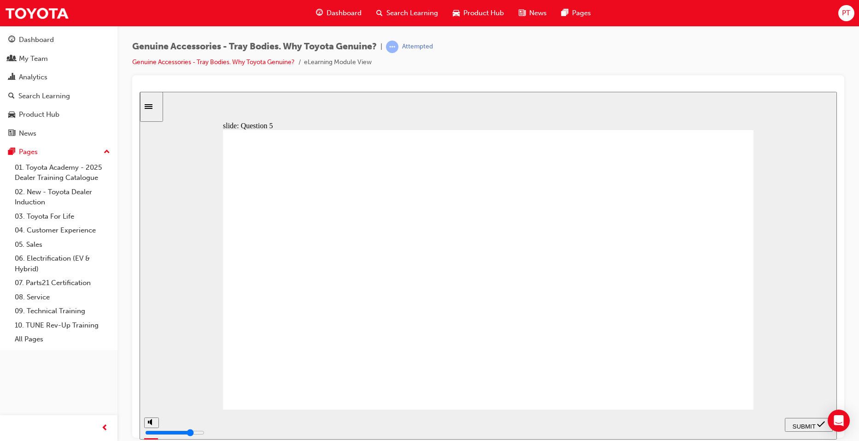
radio input "true"
click at [811, 422] on span "SUBMIT" at bounding box center [804, 425] width 23 height 7
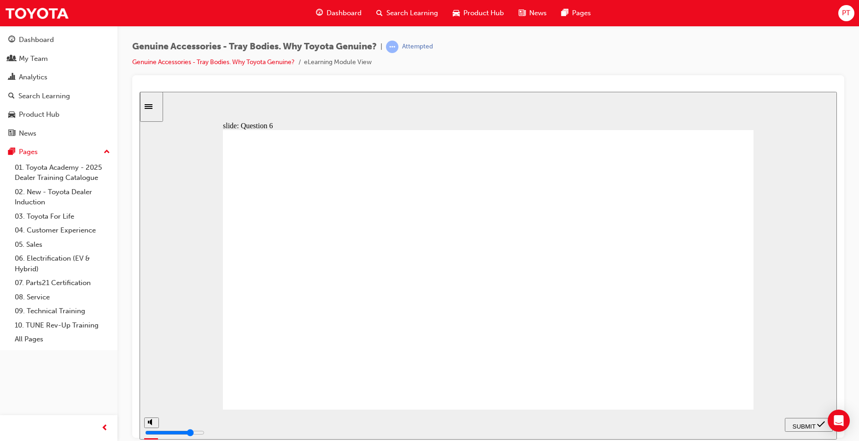
radio input "true"
click at [809, 422] on span "SUBMIT" at bounding box center [804, 425] width 23 height 7
radio input "true"
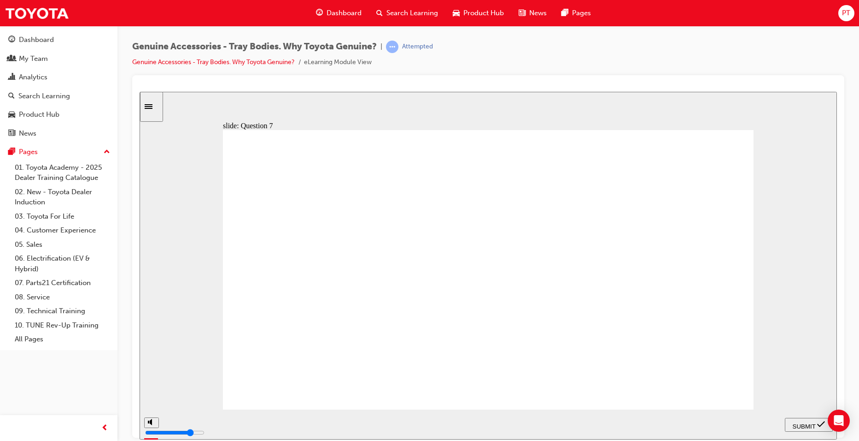
click at [810, 422] on span "SUBMIT" at bounding box center [804, 425] width 23 height 7
radio input "true"
click at [803, 424] on span "SUBMIT" at bounding box center [804, 425] width 23 height 7
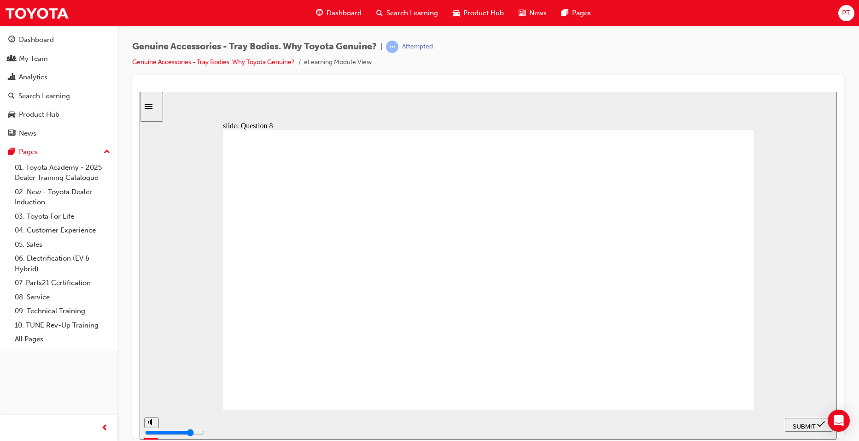
radio input "true"
click at [808, 422] on span "SUBMIT" at bounding box center [804, 425] width 23 height 7
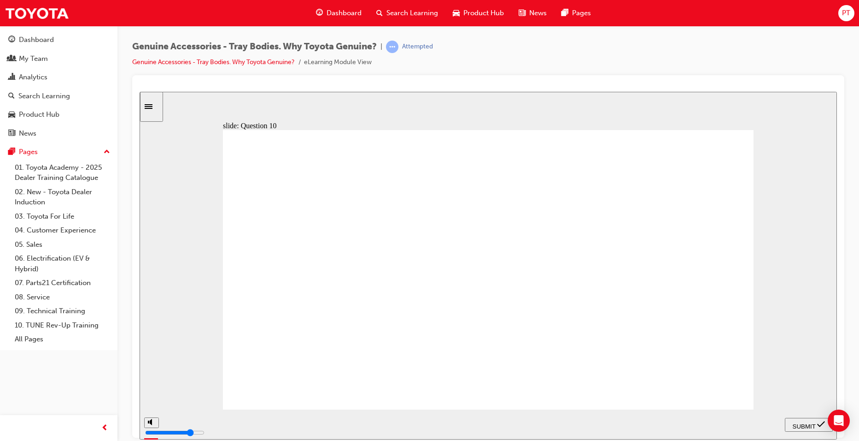
radio input "true"
click at [811, 423] on span "SUBMIT" at bounding box center [804, 425] width 23 height 7
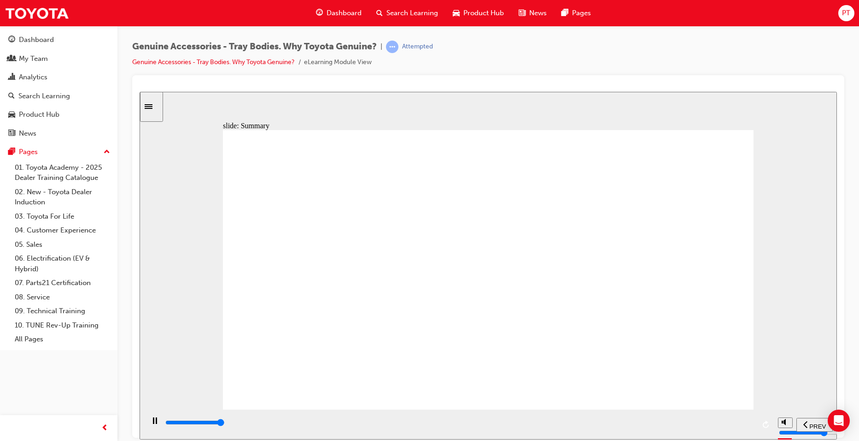
type input "21400"
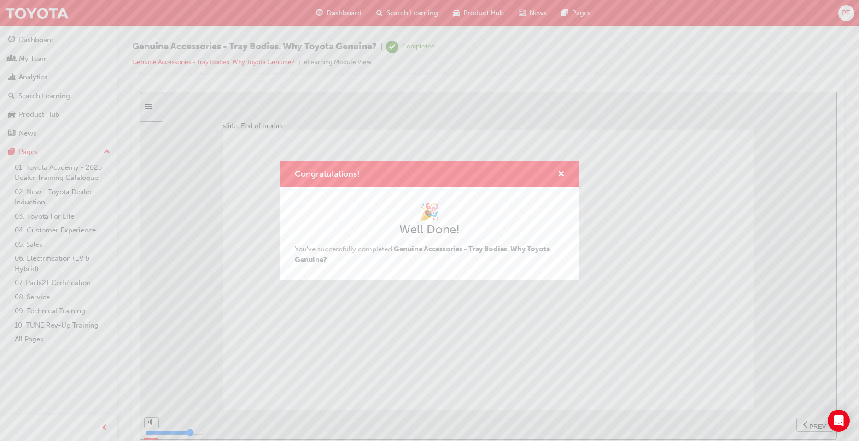
click at [342, 11] on div "Congratulations! 🎉 Well Done! You've successfully completed Genuine Accessories…" at bounding box center [429, 220] width 859 height 441
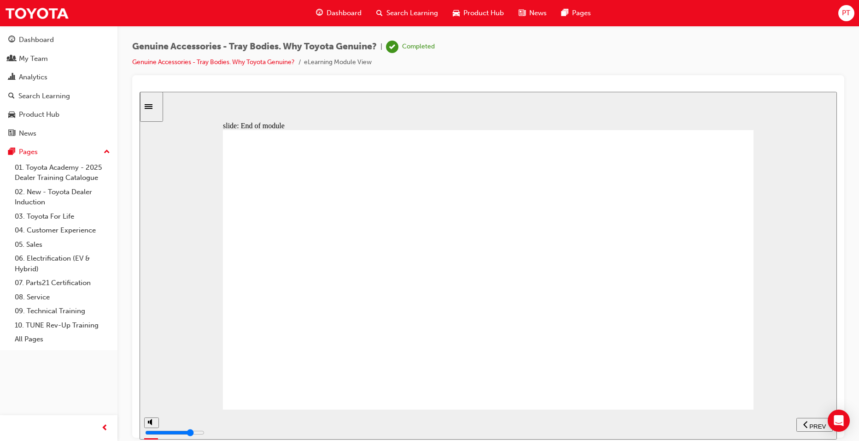
click at [335, 9] on span "Dashboard" at bounding box center [344, 13] width 35 height 11
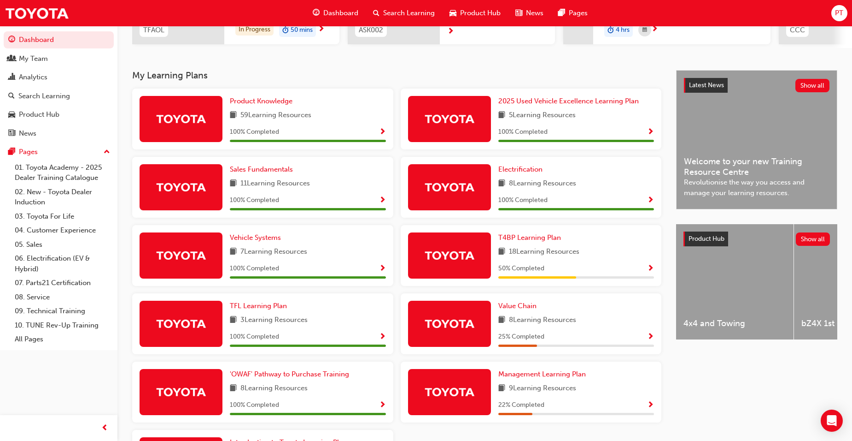
scroll to position [184, 0]
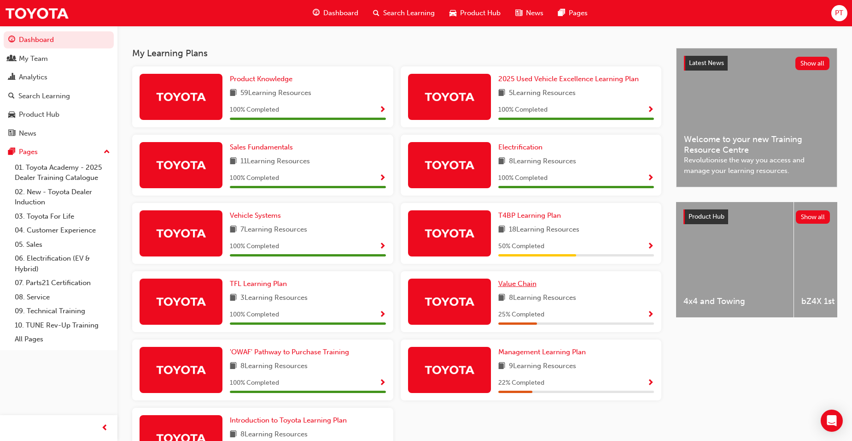
click at [521, 288] on span "Value Chain" at bounding box center [518, 283] width 38 height 8
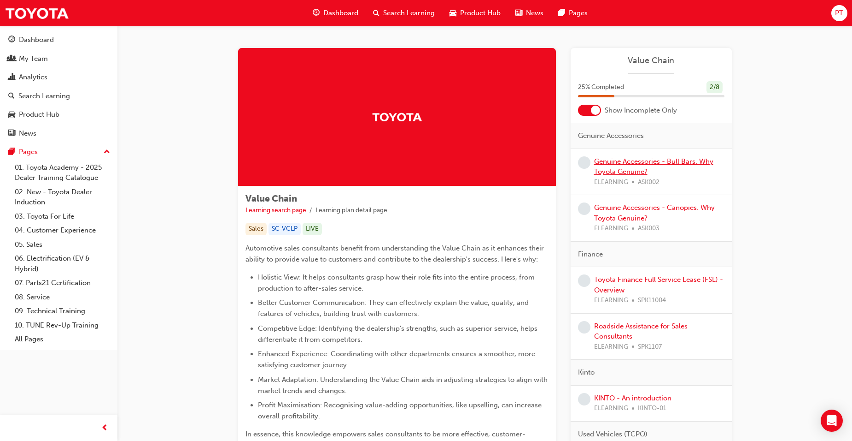
click at [642, 160] on link "Genuine Accessories - Bull Bars. Why Toyota Genuine?" at bounding box center [653, 166] width 119 height 19
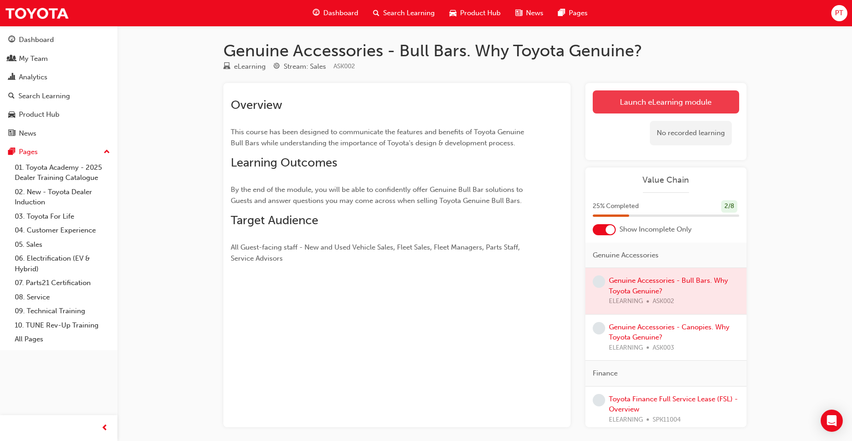
click at [666, 97] on link "Launch eLearning module" at bounding box center [666, 101] width 147 height 23
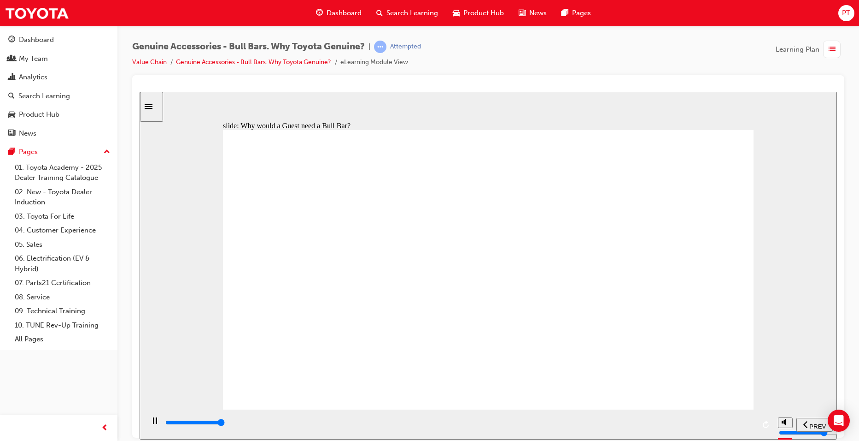
drag, startPoint x: 704, startPoint y: 382, endPoint x: 705, endPoint y: 390, distance: 8.0
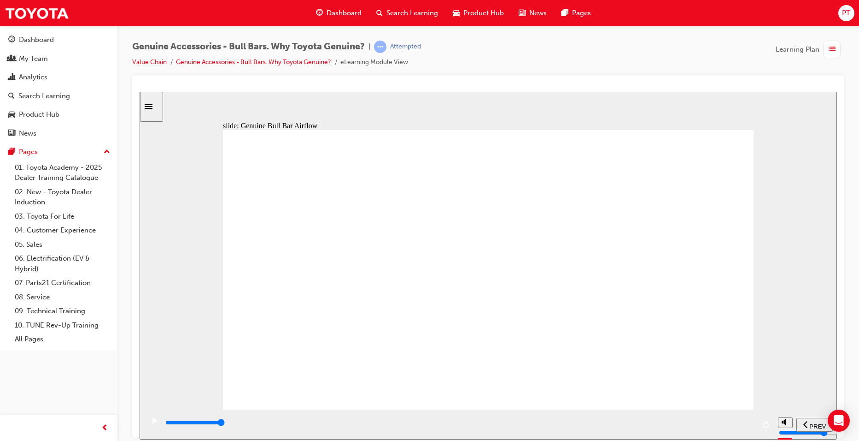
drag, startPoint x: 292, startPoint y: 378, endPoint x: 323, endPoint y: 376, distance: 31.4
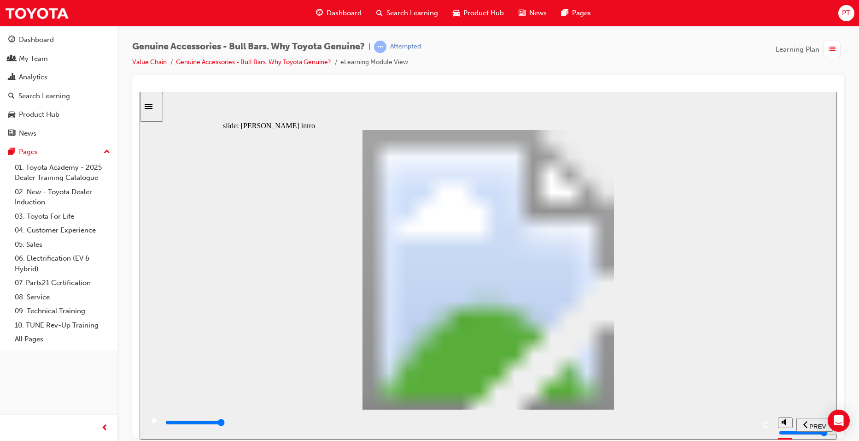
drag, startPoint x: 602, startPoint y: 331, endPoint x: 607, endPoint y: 332, distance: 5.2
type input "8500"
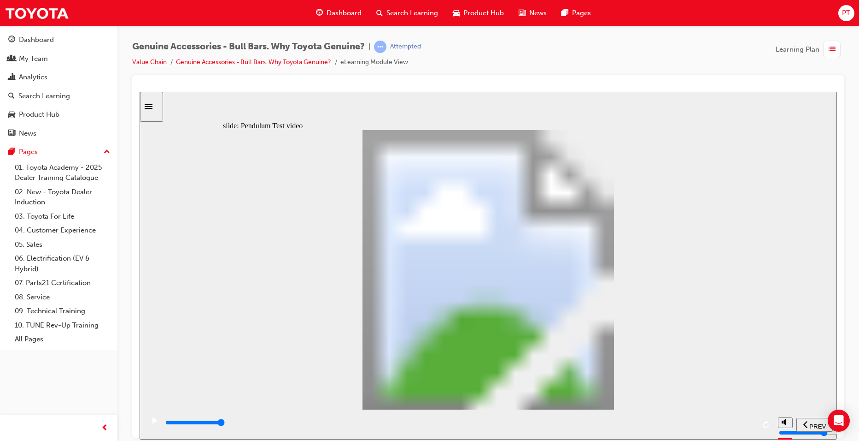
type input "102"
type input "5100"
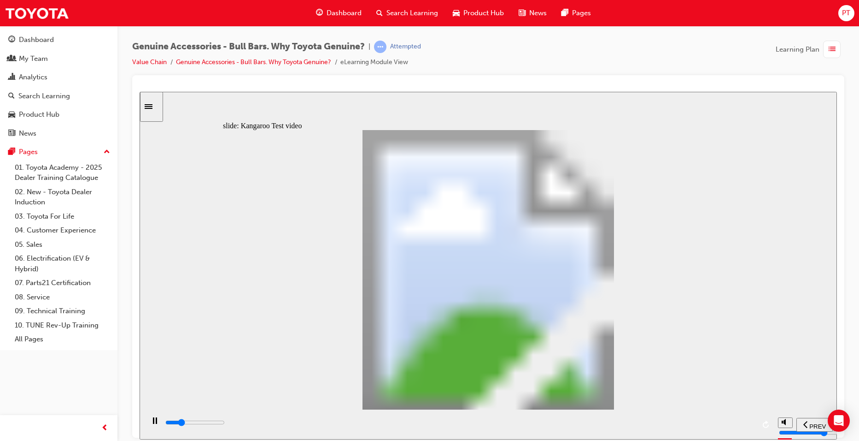
type input "0"
type input "5100"
type input "0"
type input "5200"
type input "0"
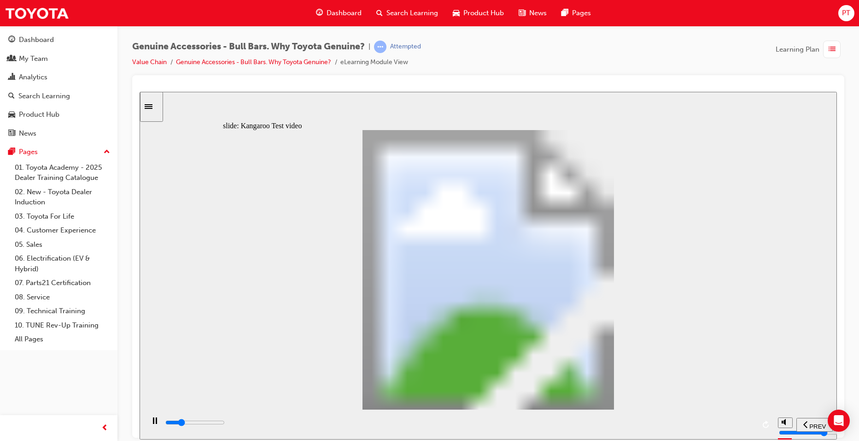
type input "5200"
type input "0"
type input "5200"
type input "0"
type input "5200"
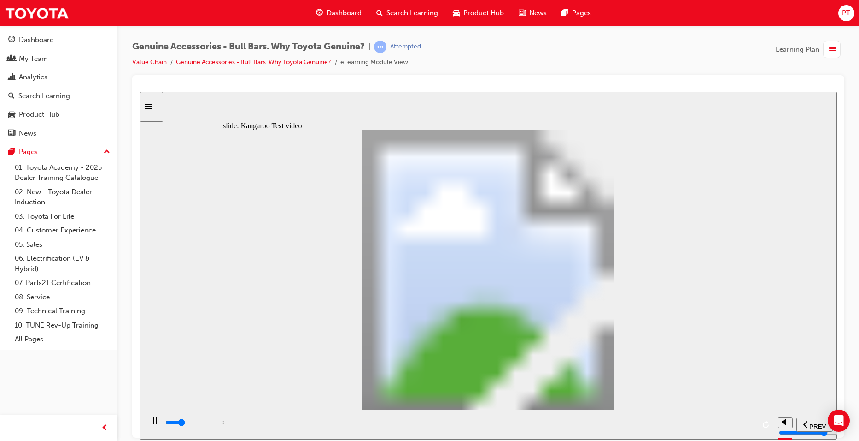
type input "0"
type input "5200"
type input "0"
type input "5200"
type input "0"
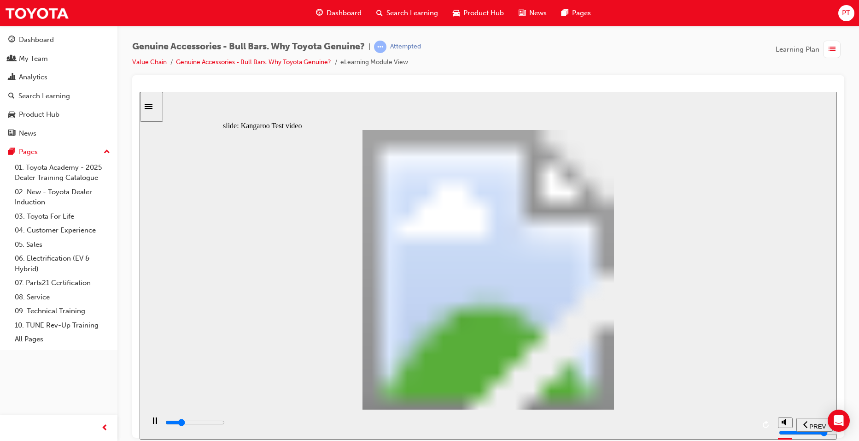
type input "5300"
type input "0"
type input "5300"
type input "0"
type input "5300"
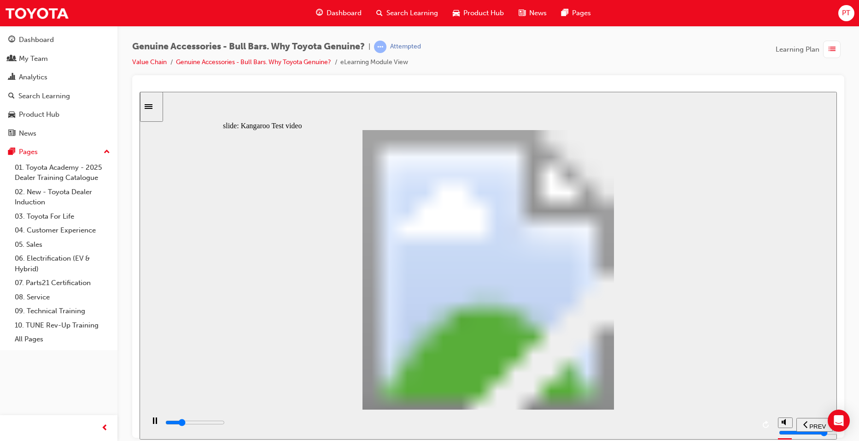
type input "0"
type input "5300"
type input "0"
type input "5300"
type input "0"
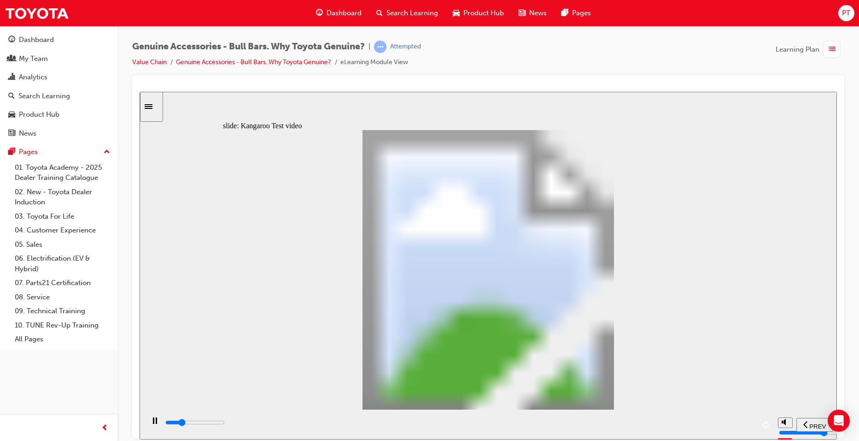
type input "5300"
type input "0"
type input "5400"
type input "0"
type input "5600"
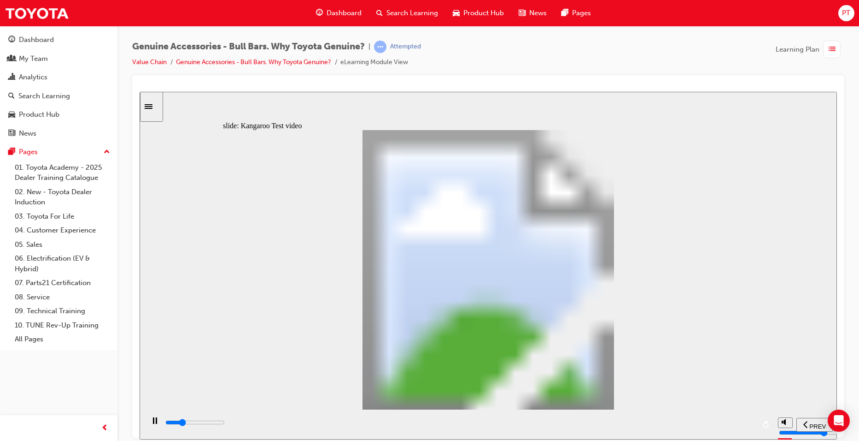
type input "1"
type input "5900"
type input "1"
type input "6200"
type input "1"
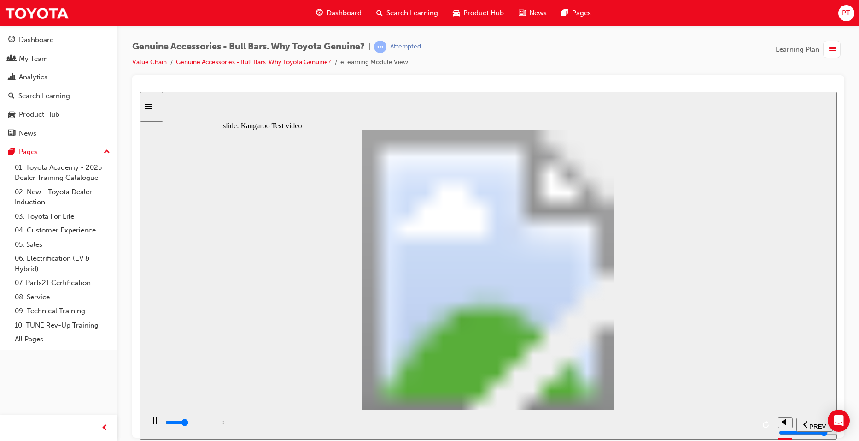
type input "6400"
type input "2"
type input "6700"
type input "2"
type input "7000"
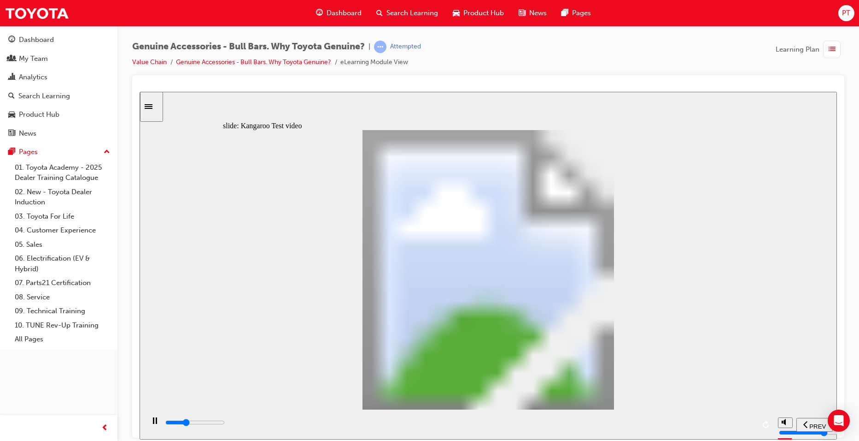
type input "2"
type input "7300"
type input "2"
type input "7500"
type input "3"
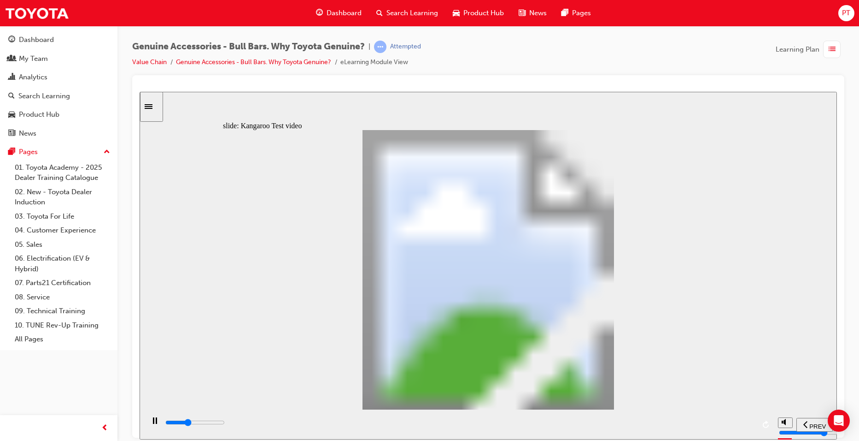
type input "7800"
type input "3"
type input "8100"
type input "3"
type input "8300"
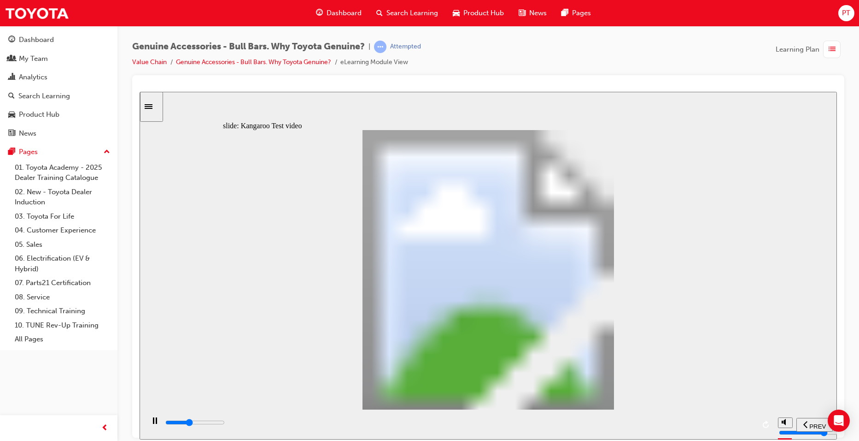
type input "3"
type input "8600"
type input "4"
type input "8900"
type input "4"
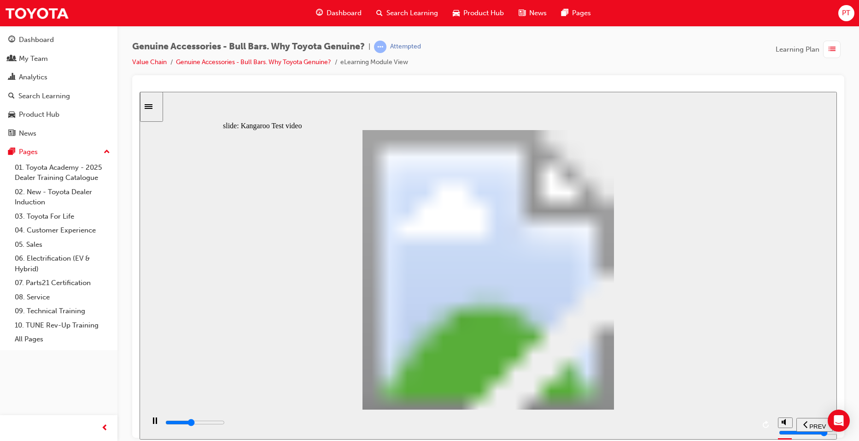
type input "9100"
type input "4"
type input "9400"
type input "4"
type input "9600"
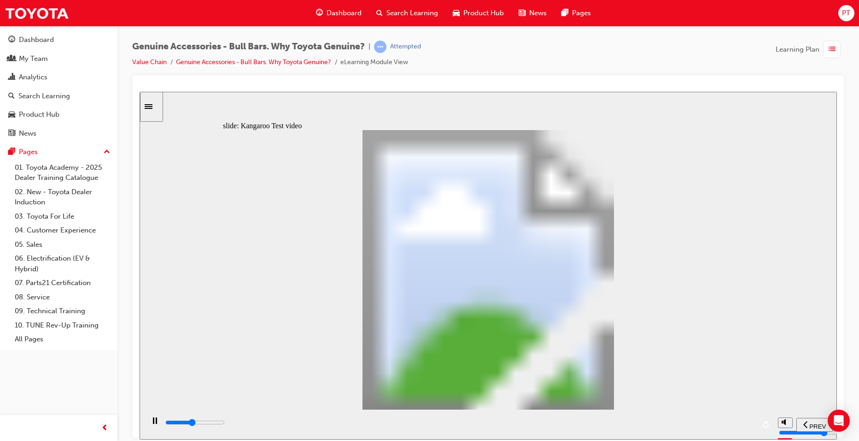
type input "5"
type input "9900"
type input "5"
type input "10200"
type input "5"
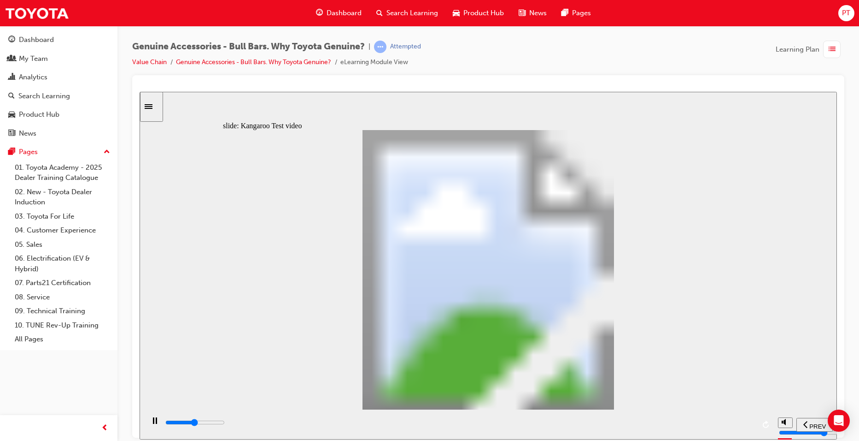
type input "10400"
type input "6"
type input "10700"
type input "6"
type input "11000"
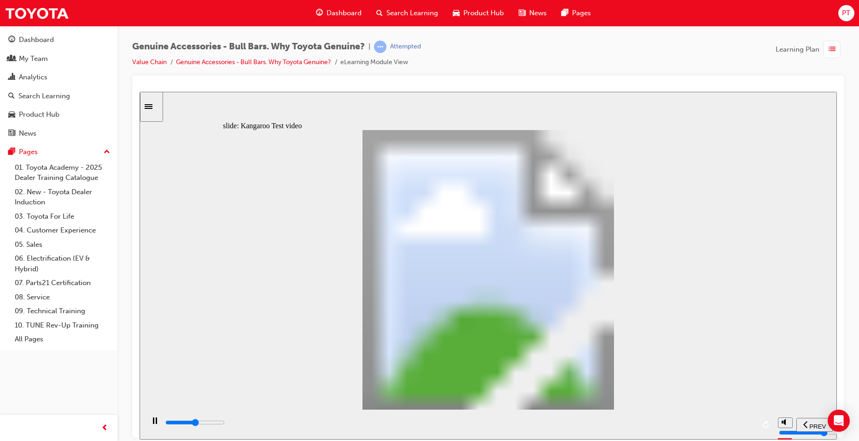
type input "6"
type input "11200"
type input "6"
type input "11500"
type input "7"
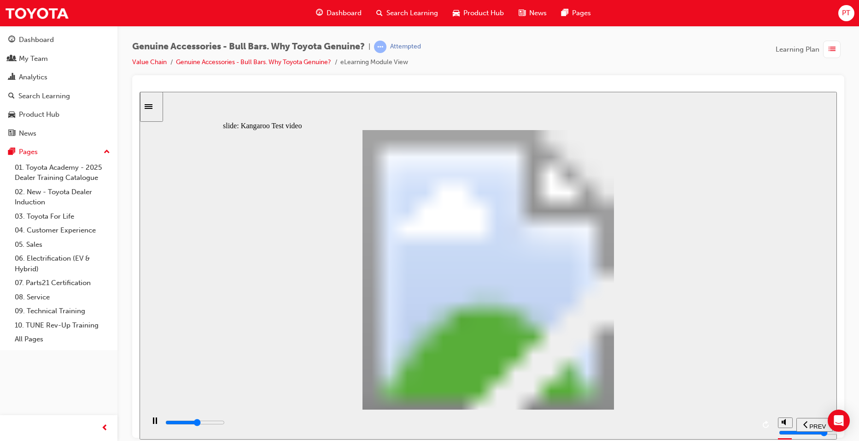
type input "11800"
type input "7"
type input "12000"
type input "7"
type input "12300"
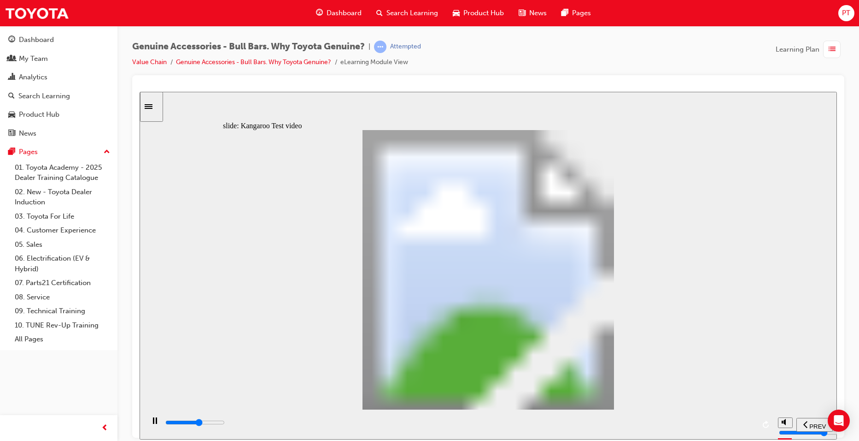
type input "7"
type input "12500"
type input "8"
type input "12800"
type input "8"
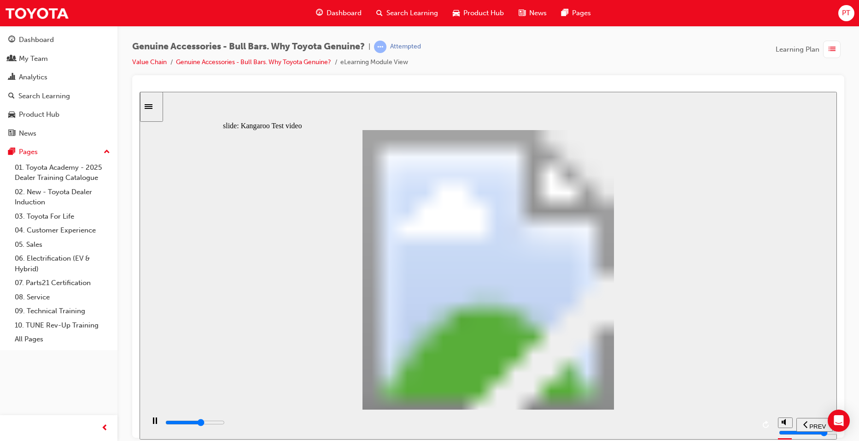
type input "13100"
type input "8"
type input "13400"
type input "8"
type input "13600"
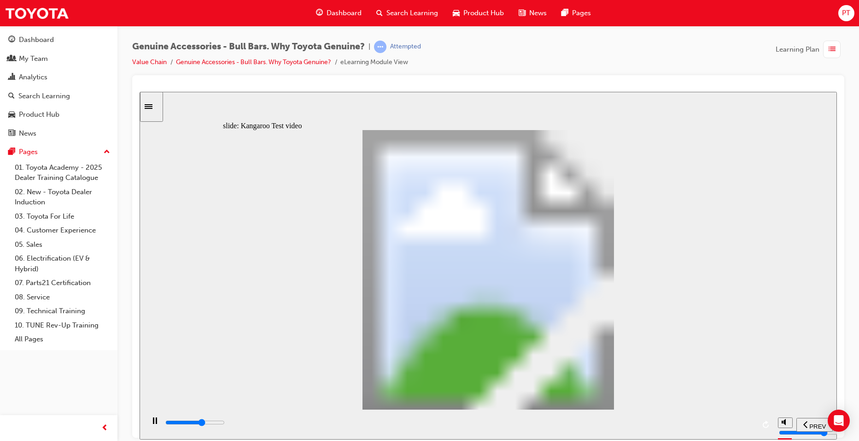
type input "9"
type input "13900"
type input "9"
type input "14200"
type input "9"
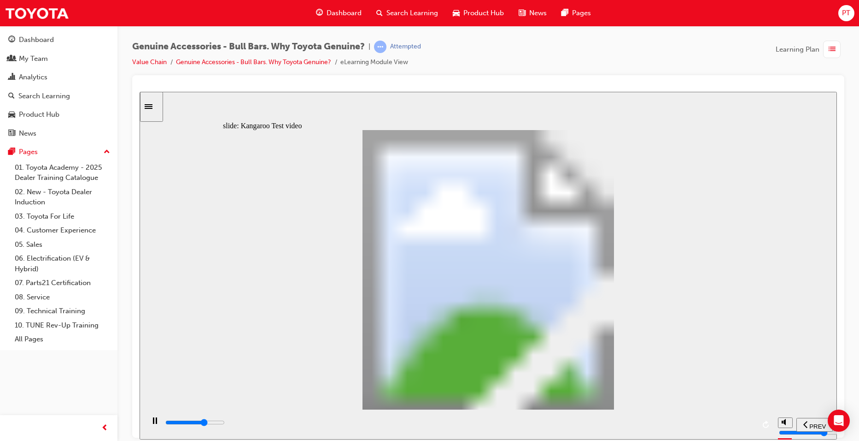
type input "14400"
type input "10"
type input "14700"
type input "10"
type input "14900"
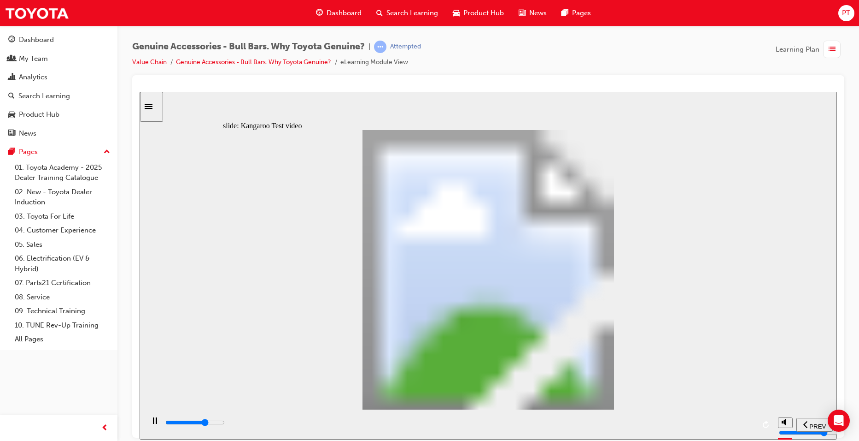
type input "10"
type input "15200"
type input "10"
type input "15500"
type input "11"
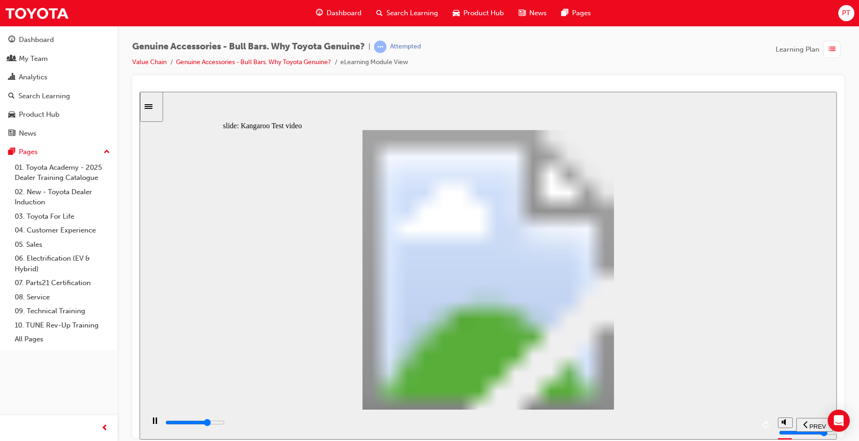
type input "15700"
type input "11"
type input "16000"
type input "11"
type input "16300"
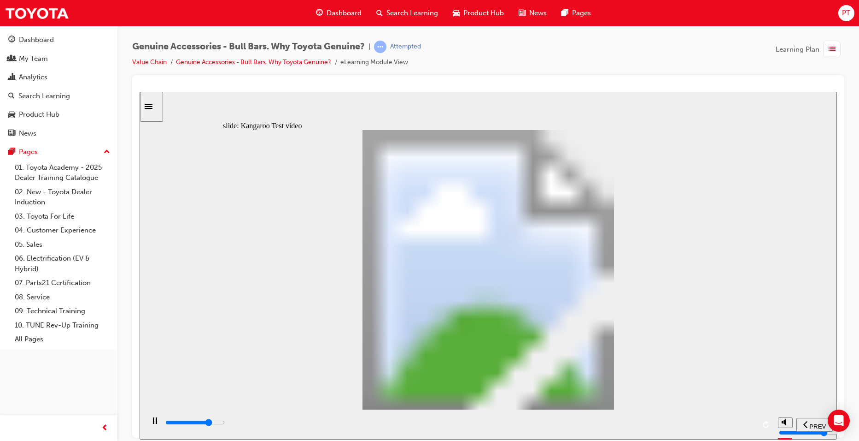
type input "11"
type input "16500"
type input "12"
type input "16800"
type input "12"
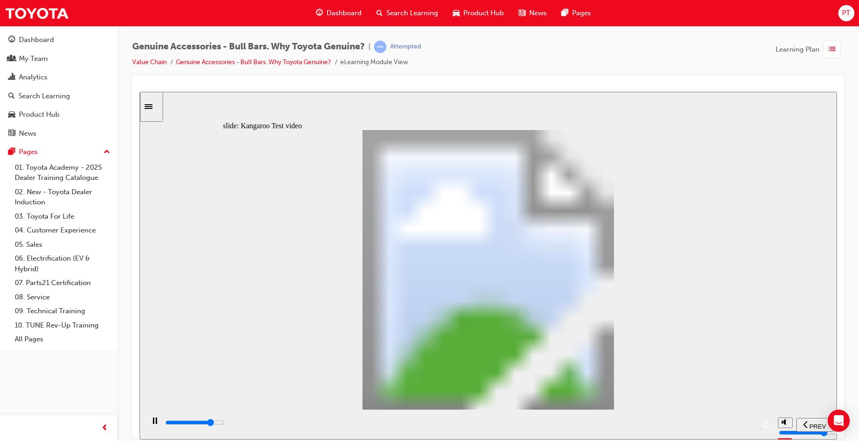
type input "17100"
type input "12"
type input "17300"
type input "12"
type input "17600"
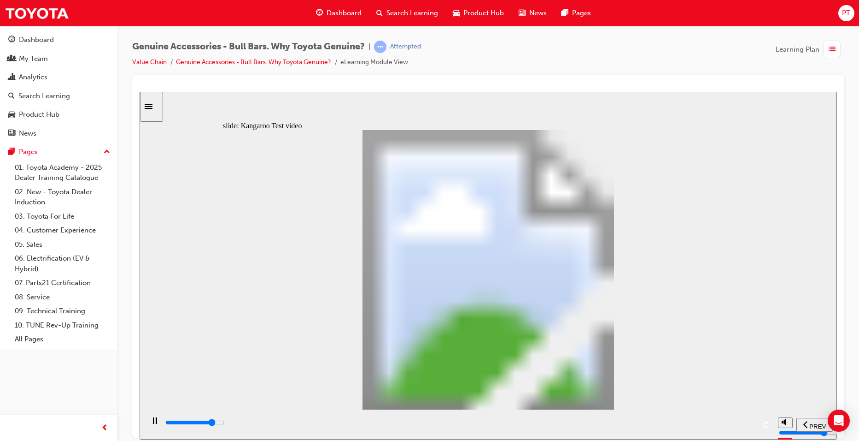
type input "13"
type input "17900"
type input "13"
type input "18100"
type input "13"
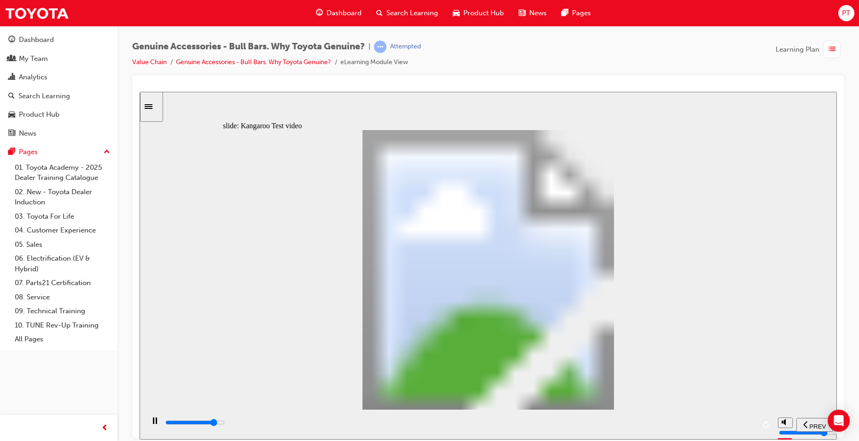
type input "18400"
type input "14"
type input "18700"
type input "14"
type input "18900"
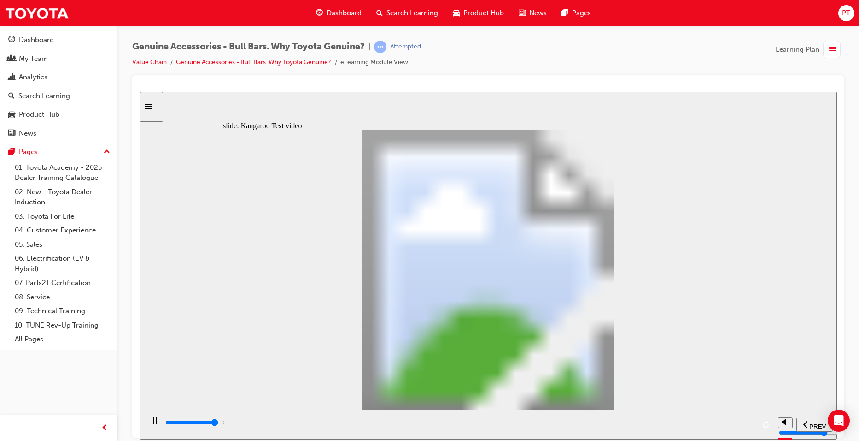
type input "14"
type input "19200"
type input "14"
type input "19500"
type input "15"
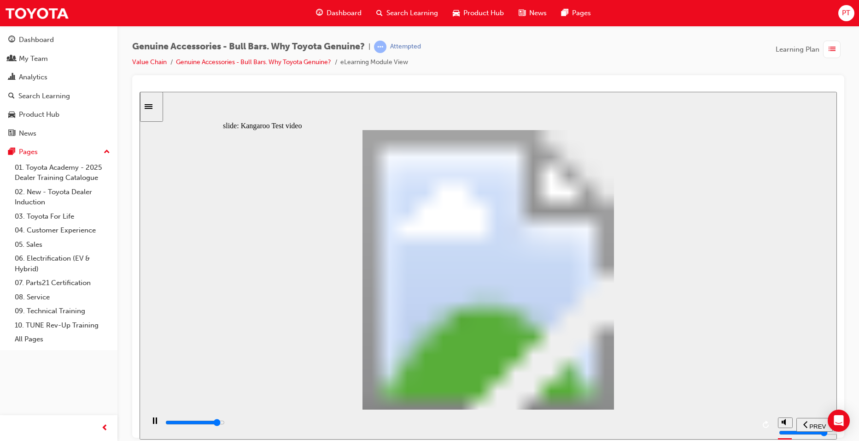
type input "19700"
type input "15"
type input "20000"
type input "15"
type input "20300"
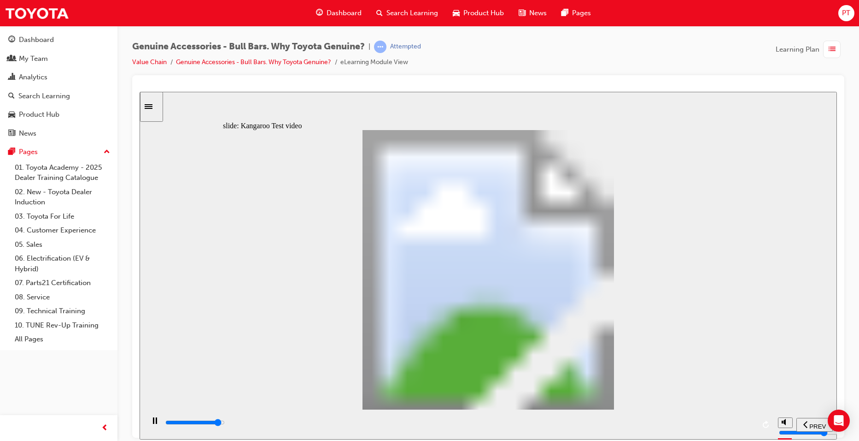
type input "15"
type input "20500"
type input "16"
type input "20800"
type input "16"
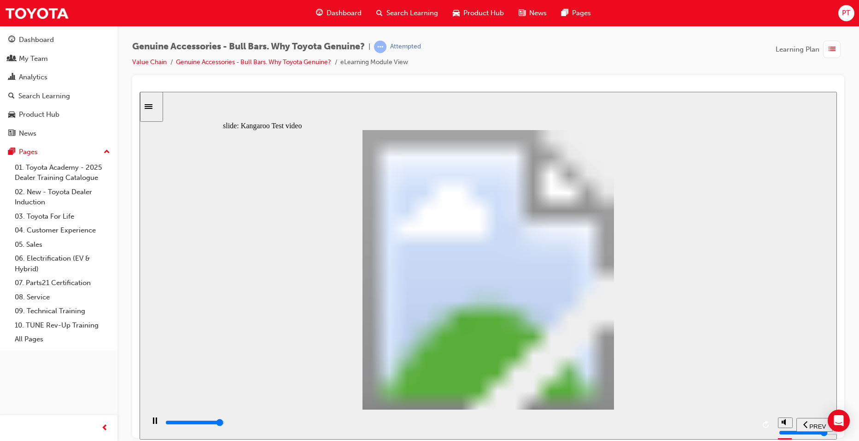
type input "21100"
type input "16"
type input "21300"
type input "16"
type input "21500"
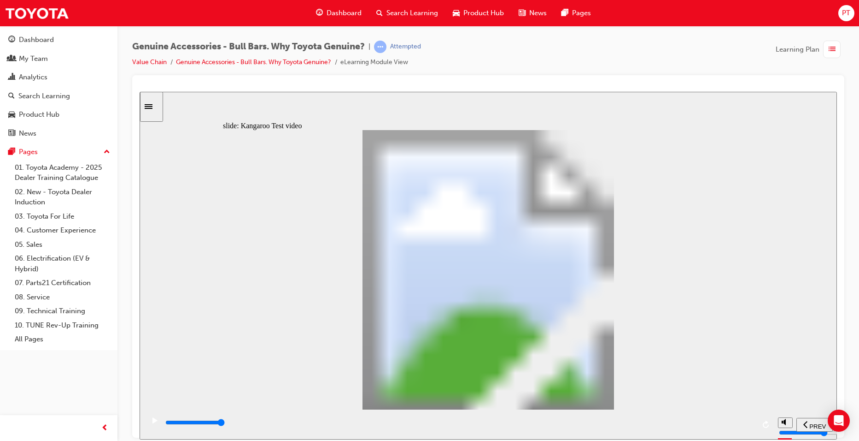
type input "23"
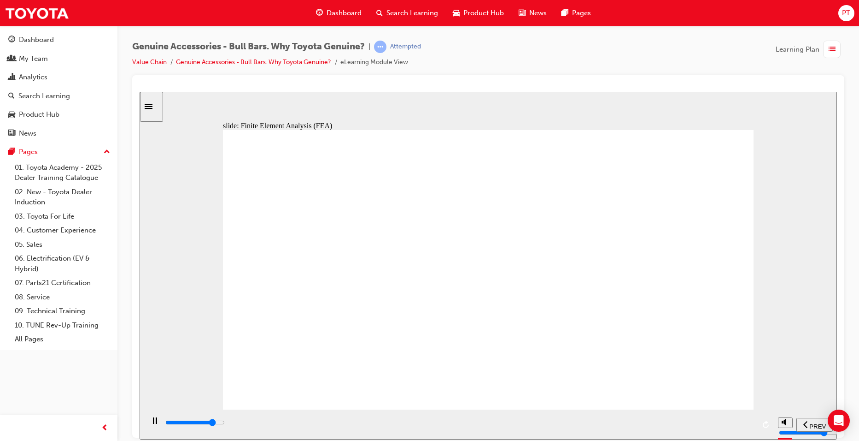
type input "33300"
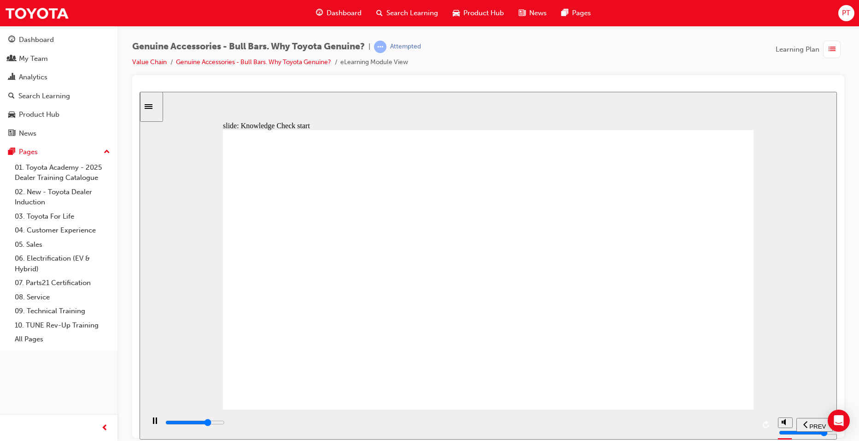
type input "7000"
radio input "false"
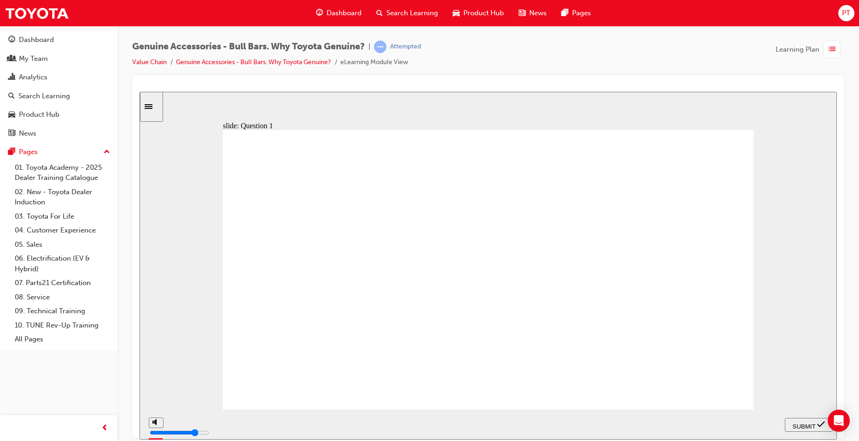
radio input "false"
radio input "true"
drag, startPoint x: 652, startPoint y: 396, endPoint x: 698, endPoint y: 394, distance: 46.6
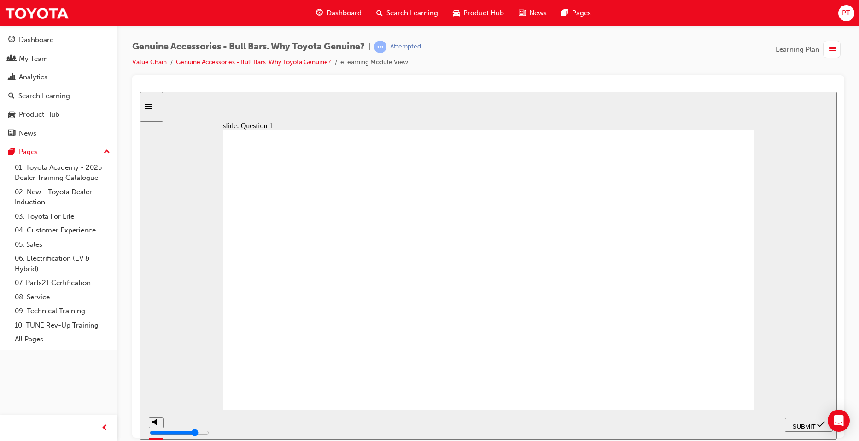
click at [807, 422] on span "SUBMIT" at bounding box center [804, 425] width 23 height 7
radio input "true"
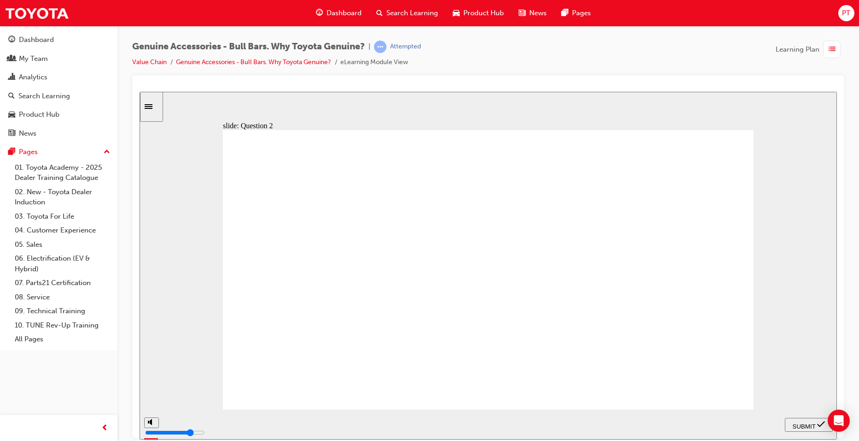
click at [808, 422] on span "SUBMIT" at bounding box center [804, 425] width 23 height 7
radio input "true"
click at [807, 424] on span "SUBMIT" at bounding box center [804, 425] width 23 height 7
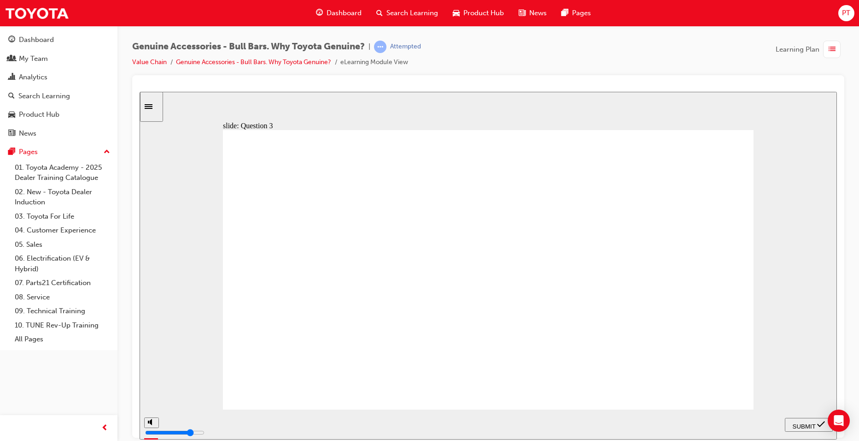
radio input "true"
click at [812, 423] on span "SUBMIT" at bounding box center [804, 425] width 23 height 7
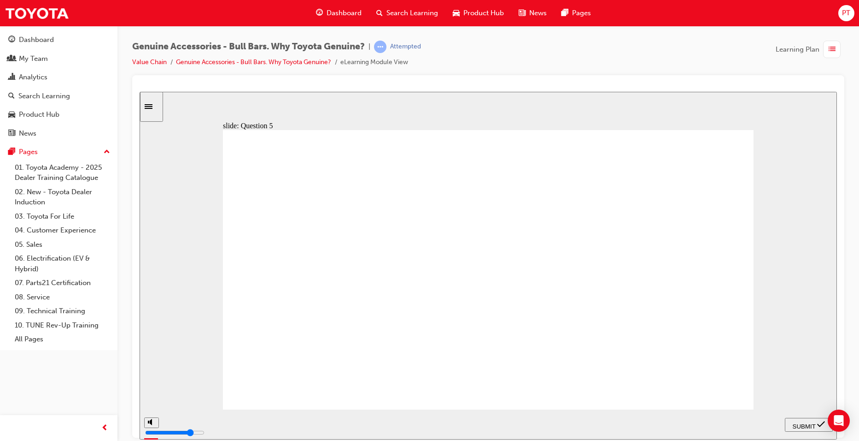
radio input "true"
click at [816, 423] on span "SUBMIT" at bounding box center [804, 425] width 23 height 7
radio input "true"
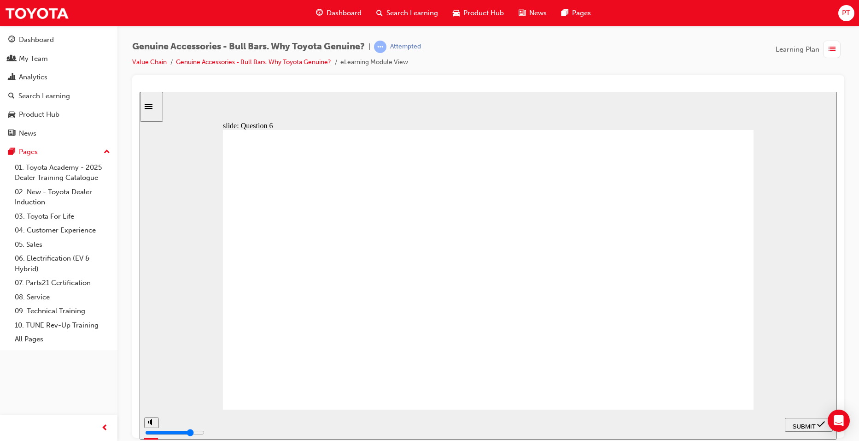
click at [807, 422] on span "SUBMIT" at bounding box center [804, 425] width 23 height 7
radio input "true"
click at [818, 422] on icon "submit" at bounding box center [821, 423] width 8 height 8
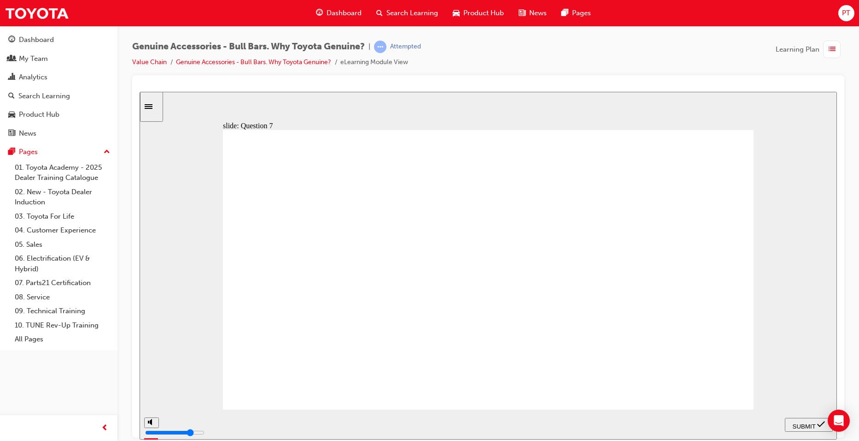
type input "23000"
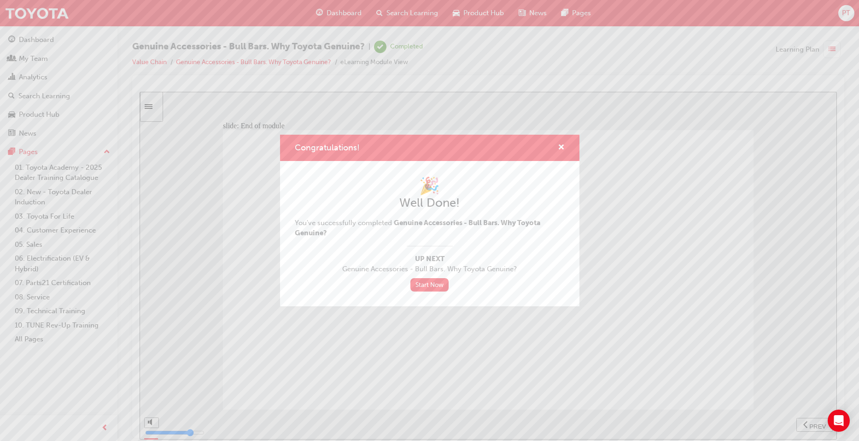
click at [341, 12] on div "Congratulations! 🎉 Well Done! You've successfully completed Genuine Accessories…" at bounding box center [429, 220] width 859 height 441
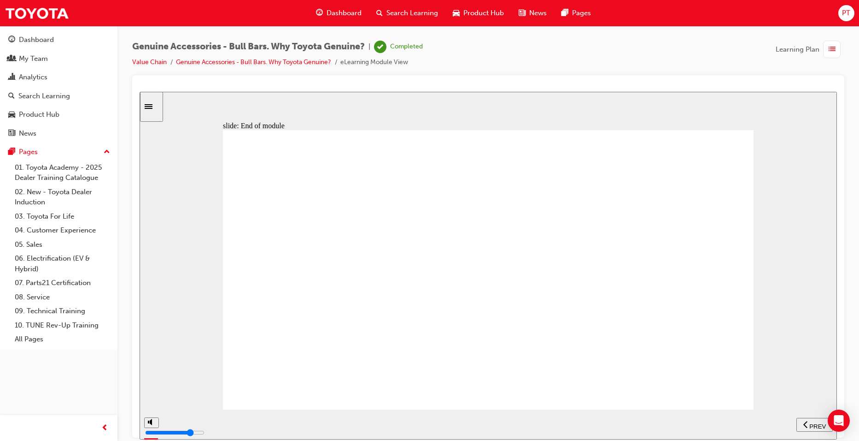
click at [340, 11] on span "Dashboard" at bounding box center [344, 13] width 35 height 11
